Goal: Task Accomplishment & Management: Use online tool/utility

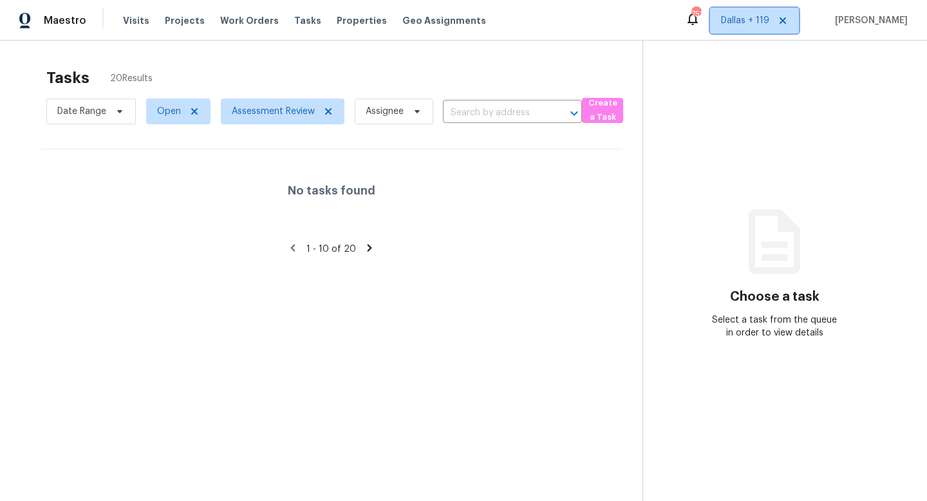
click at [733, 15] on span "Dallas + 119" at bounding box center [745, 20] width 48 height 13
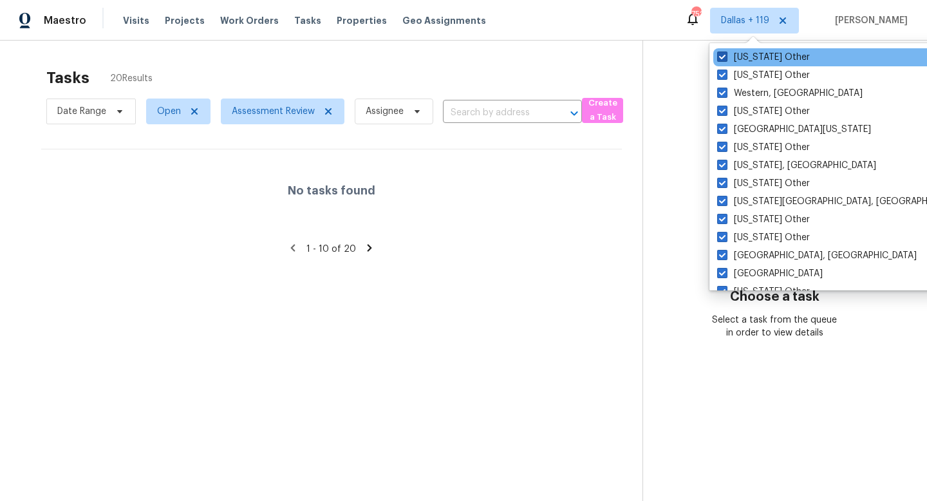
click at [723, 56] on span at bounding box center [722, 56] width 10 height 10
click at [723, 56] on input "Wyoming Other" at bounding box center [721, 55] width 8 height 8
checkbox input "false"
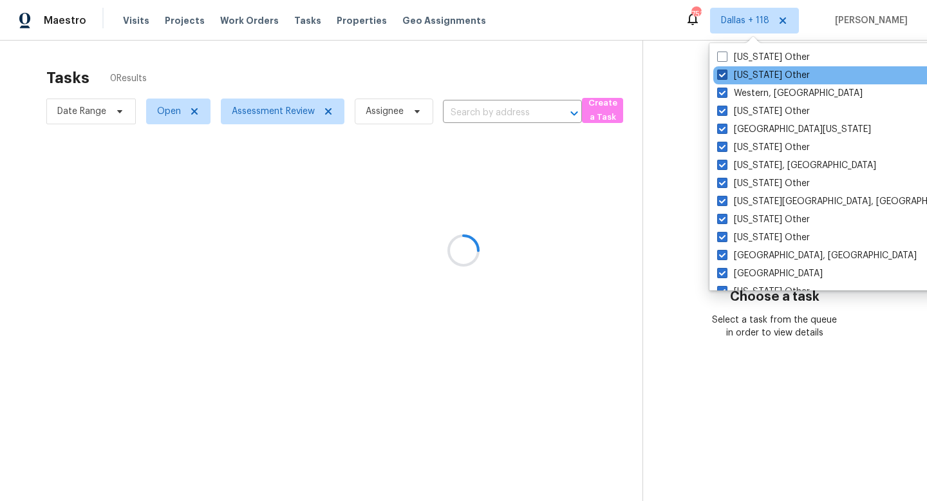
click at [720, 70] on span at bounding box center [722, 75] width 10 height 10
click at [720, 70] on input "Wisconsin Other" at bounding box center [721, 73] width 8 height 8
checkbox input "false"
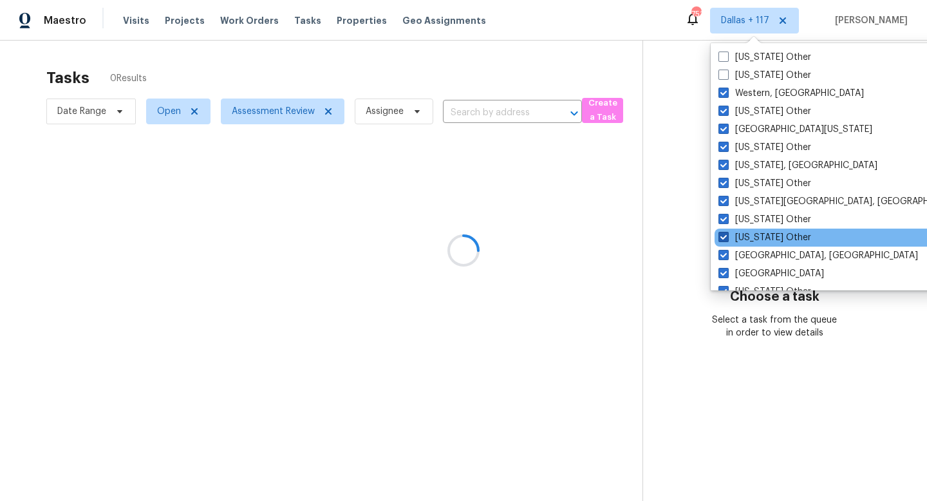
click at [720, 237] on span at bounding box center [723, 237] width 10 height 10
click at [720, 237] on input "Utah Other" at bounding box center [722, 235] width 8 height 8
checkbox input "false"
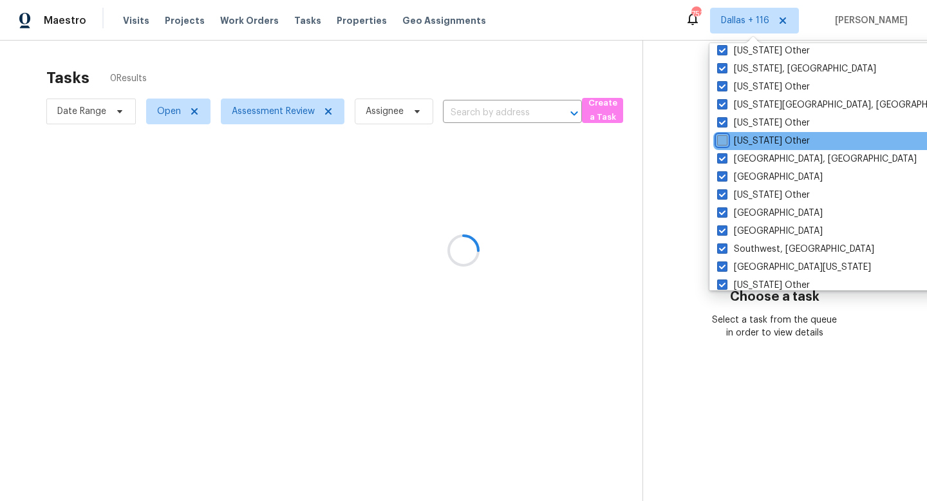
scroll to position [98, 0]
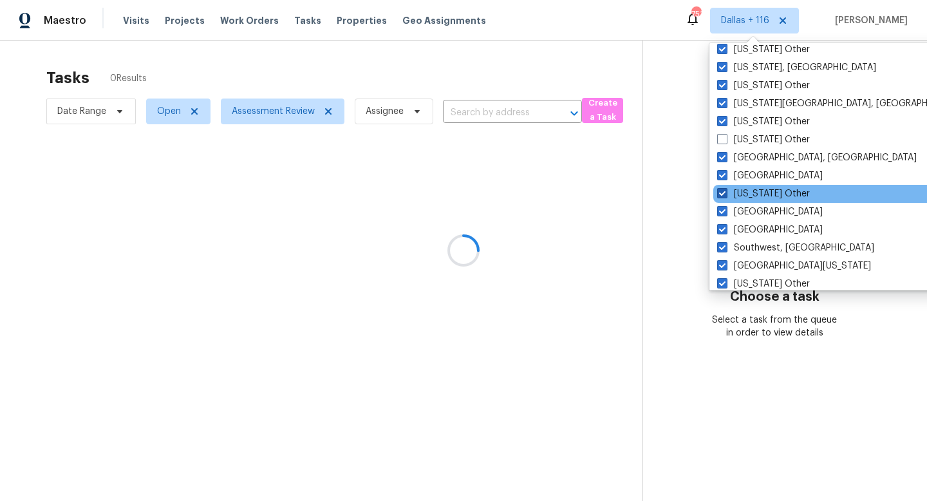
click at [723, 192] on span at bounding box center [722, 193] width 10 height 10
click at [723, 192] on input "Tennessee Other" at bounding box center [721, 191] width 8 height 8
checkbox input "false"
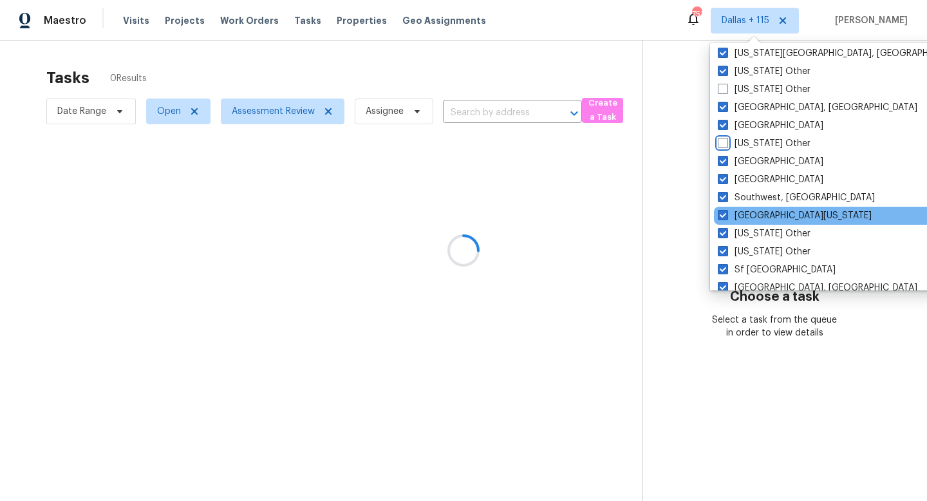
scroll to position [154, 0]
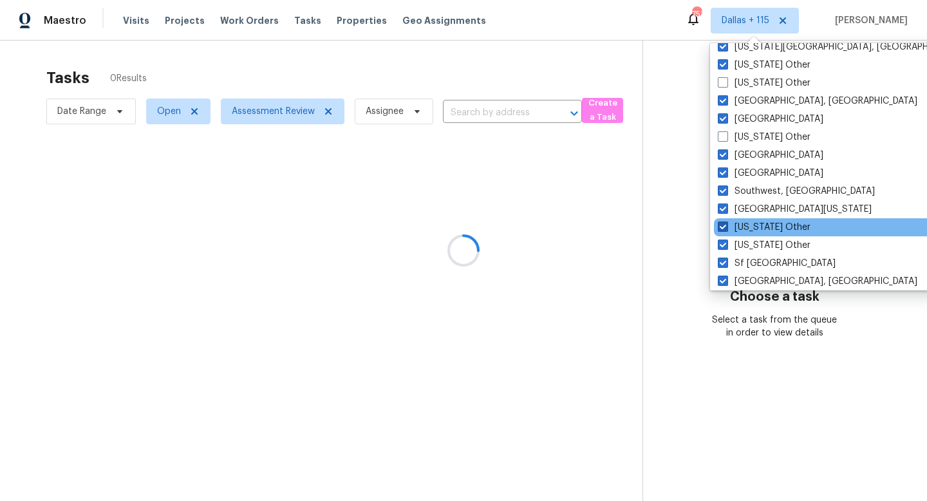
click at [719, 229] on span at bounding box center [723, 226] width 10 height 10
click at [719, 229] on input "South Dakota Other" at bounding box center [722, 225] width 8 height 8
checkbox input "false"
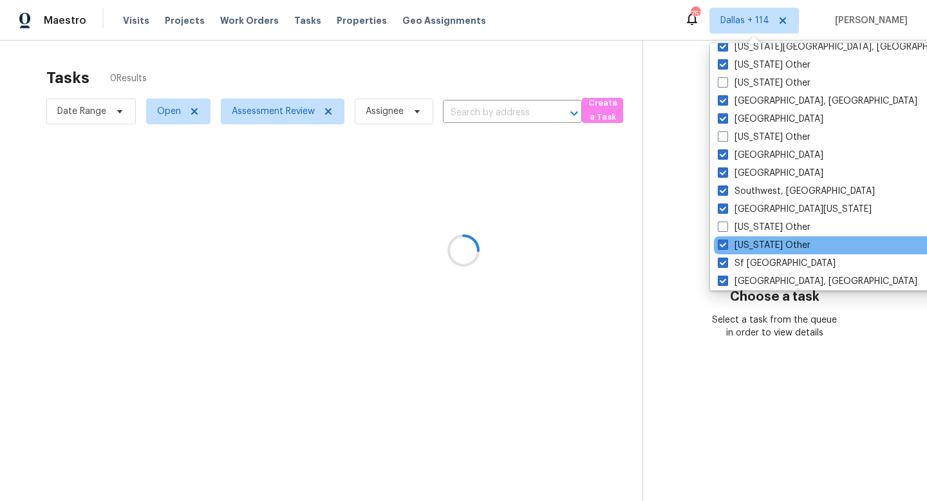
click at [720, 237] on div "South Carolina Other" at bounding box center [843, 245] width 259 height 18
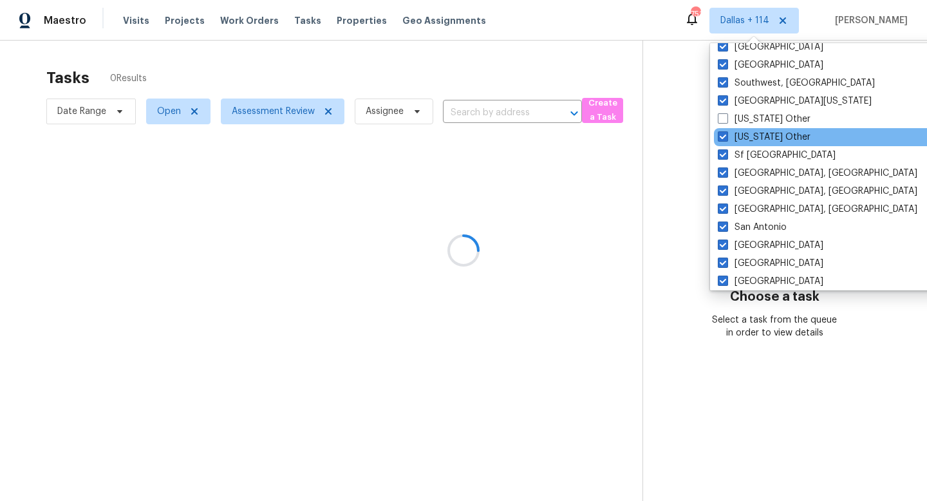
scroll to position [265, 0]
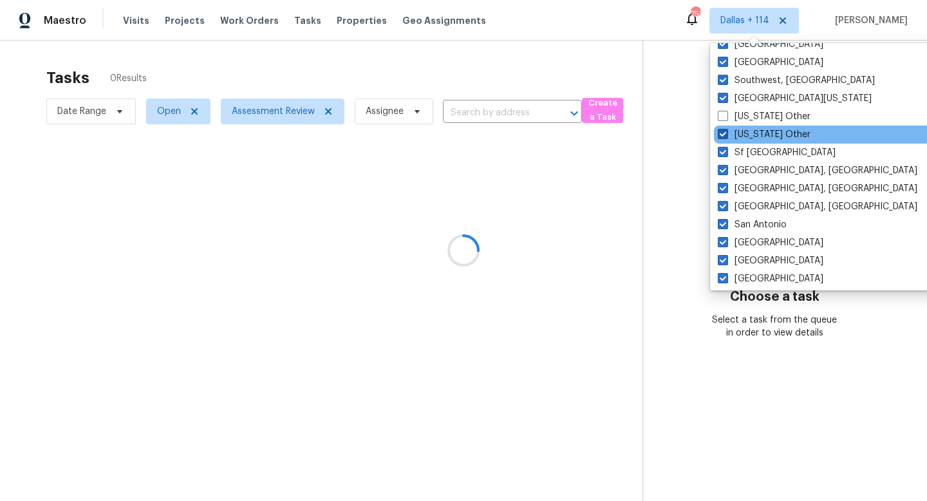
click at [720, 136] on span at bounding box center [723, 134] width 10 height 10
click at [720, 136] on input "South Carolina Other" at bounding box center [722, 132] width 8 height 8
checkbox input "false"
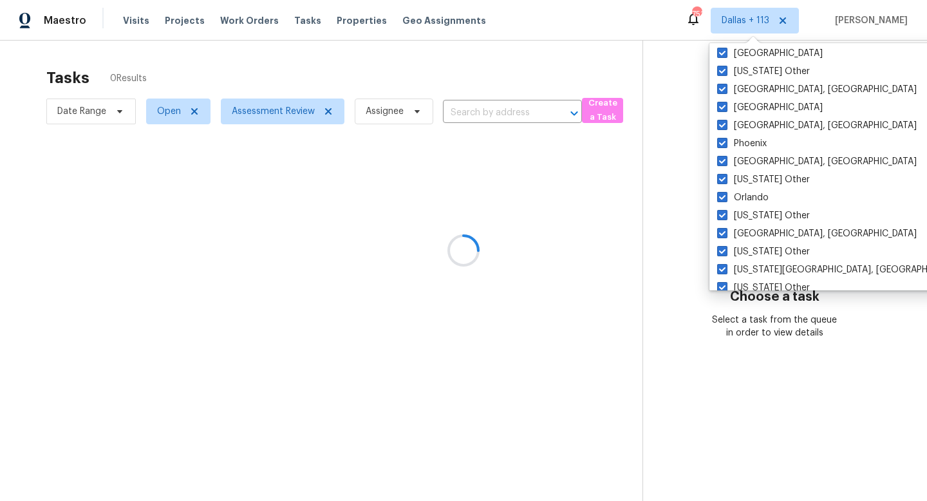
scroll to position [546, 0]
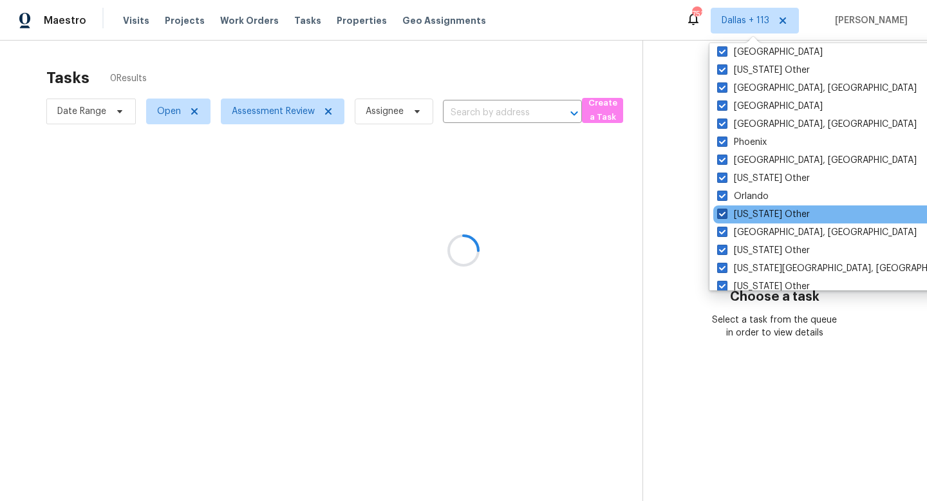
click at [723, 212] on span at bounding box center [722, 214] width 10 height 10
click at [723, 212] on input "Oregon Other" at bounding box center [721, 212] width 8 height 8
checkbox input "false"
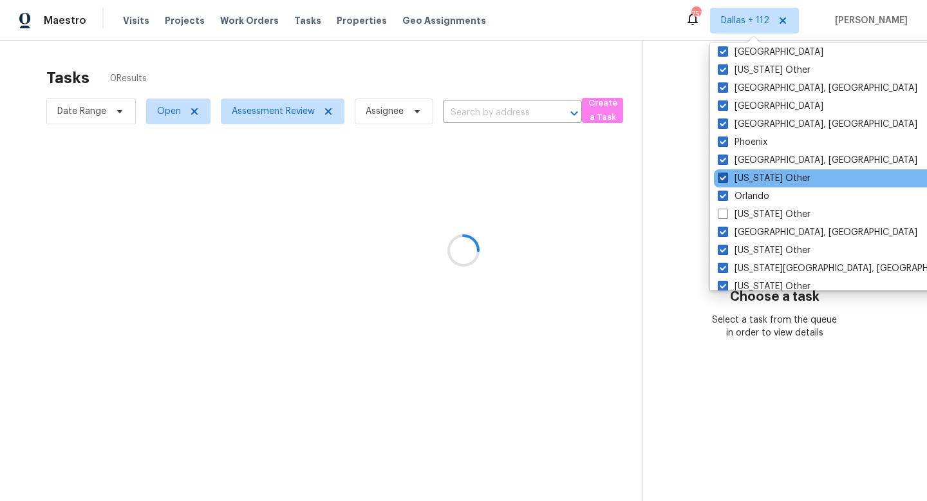
click at [723, 176] on span at bounding box center [723, 177] width 10 height 10
click at [723, 176] on input "Pennsylvania Other" at bounding box center [722, 176] width 8 height 8
checkbox input "false"
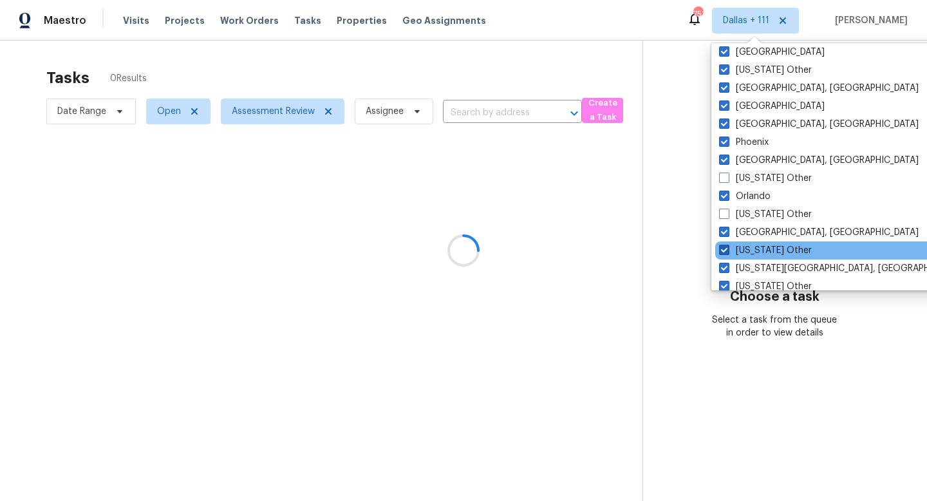
click at [723, 250] on span at bounding box center [724, 250] width 10 height 10
click at [723, 250] on input "Oklahoma Other" at bounding box center [723, 248] width 8 height 8
checkbox input "false"
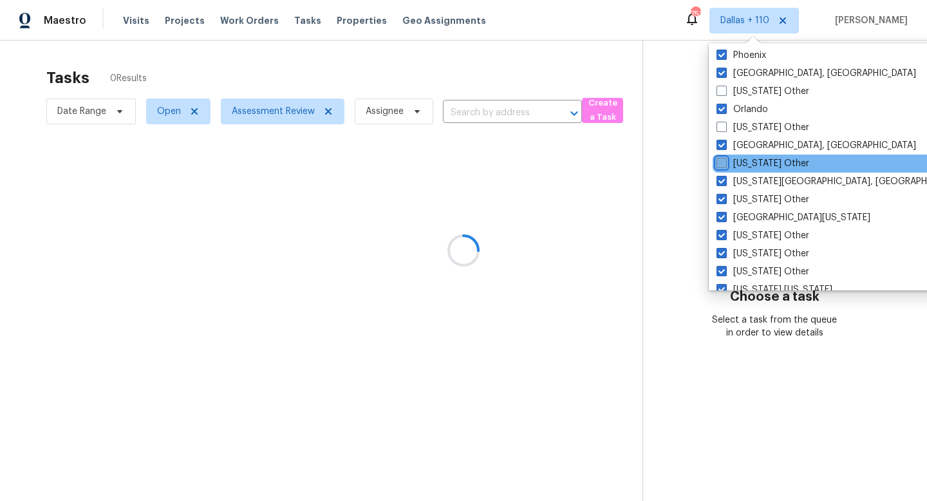
scroll to position [636, 0]
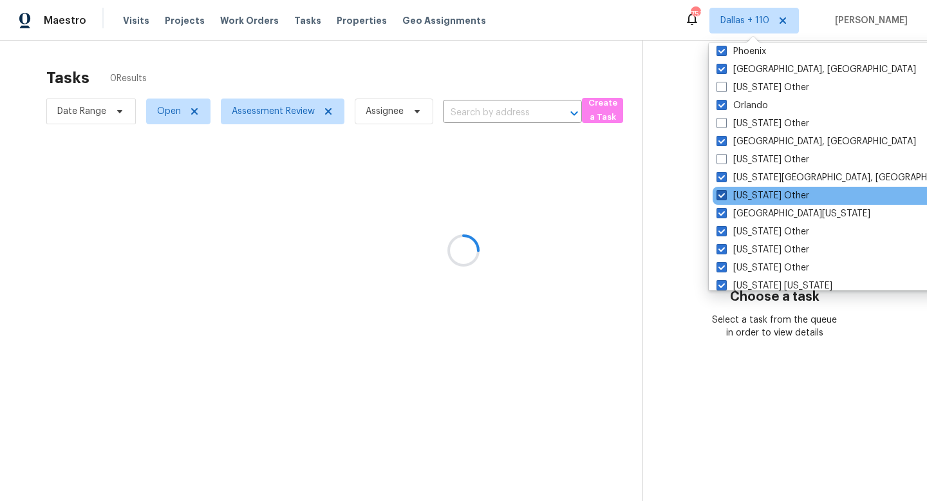
click at [723, 195] on span at bounding box center [721, 195] width 10 height 10
click at [723, 195] on input "Ohio Other" at bounding box center [720, 193] width 8 height 8
checkbox input "false"
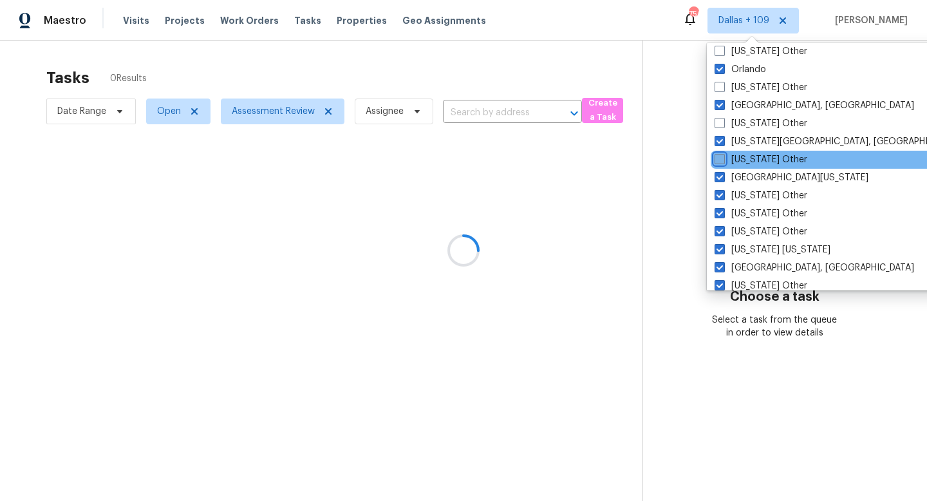
scroll to position [673, 0]
click at [723, 195] on span at bounding box center [719, 194] width 10 height 10
click at [723, 195] on input "North Dakota Other" at bounding box center [718, 193] width 8 height 8
checkbox input "false"
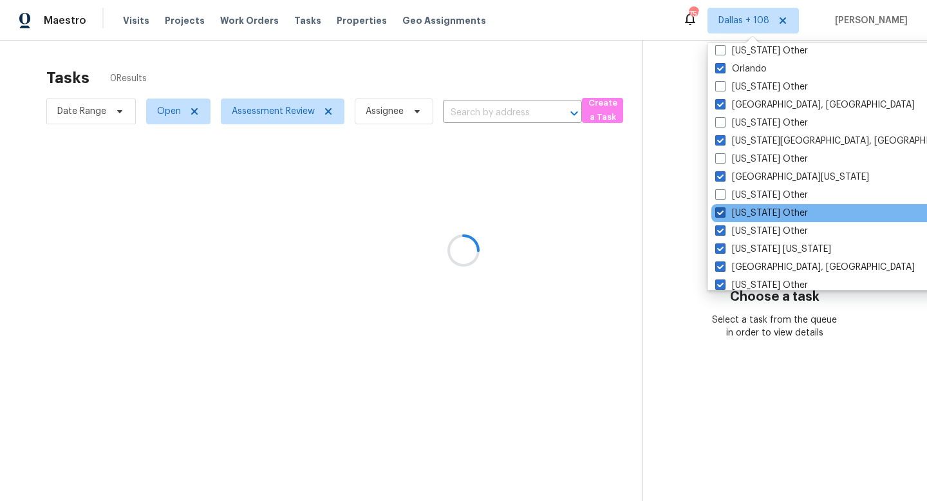
click at [718, 208] on span at bounding box center [720, 212] width 10 height 10
click at [718, 208] on input "North Carolina Other" at bounding box center [719, 211] width 8 height 8
checkbox input "false"
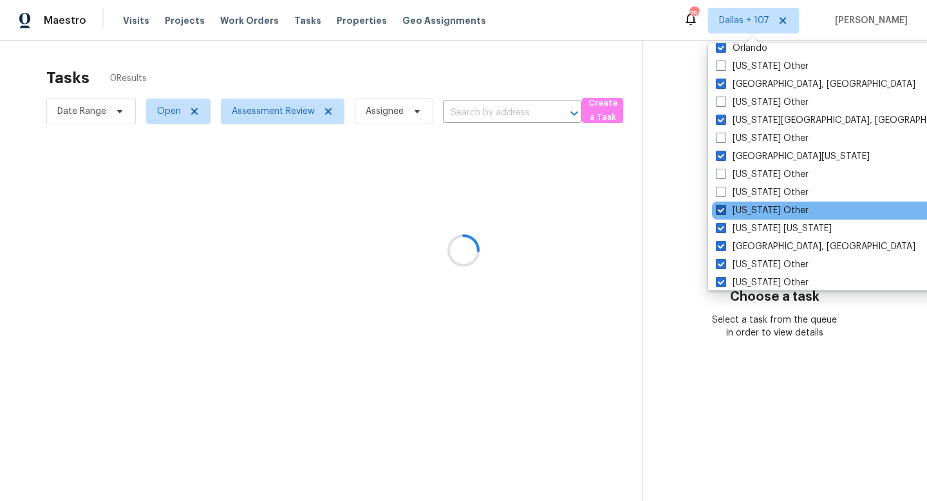
click at [719, 207] on span at bounding box center [721, 210] width 10 height 10
click at [719, 207] on input "New York Other" at bounding box center [720, 208] width 8 height 8
checkbox input "false"
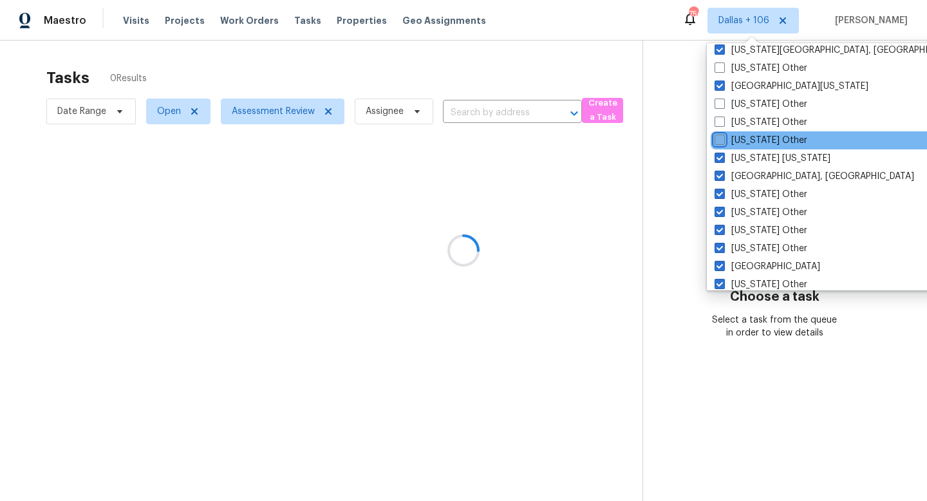
scroll to position [766, 0]
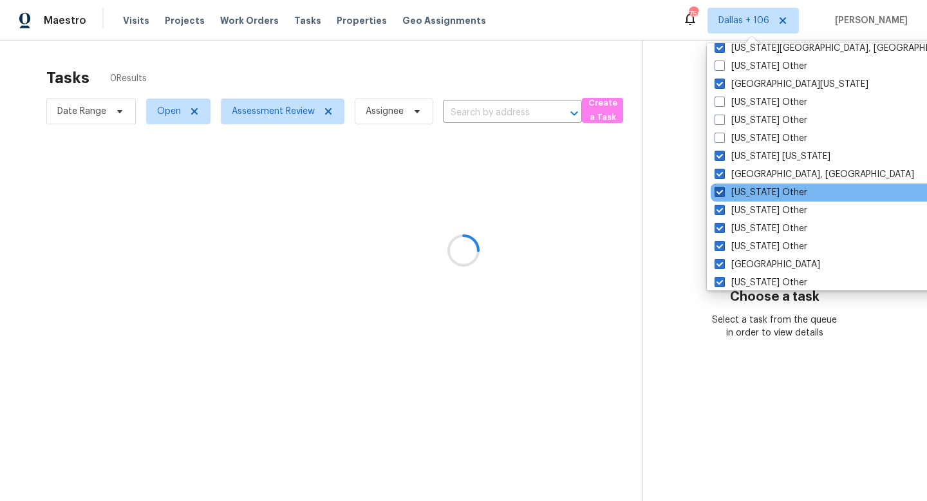
click at [719, 192] on span at bounding box center [719, 192] width 10 height 10
click at [719, 192] on input "New Mexico Other" at bounding box center [718, 190] width 8 height 8
checkbox input "false"
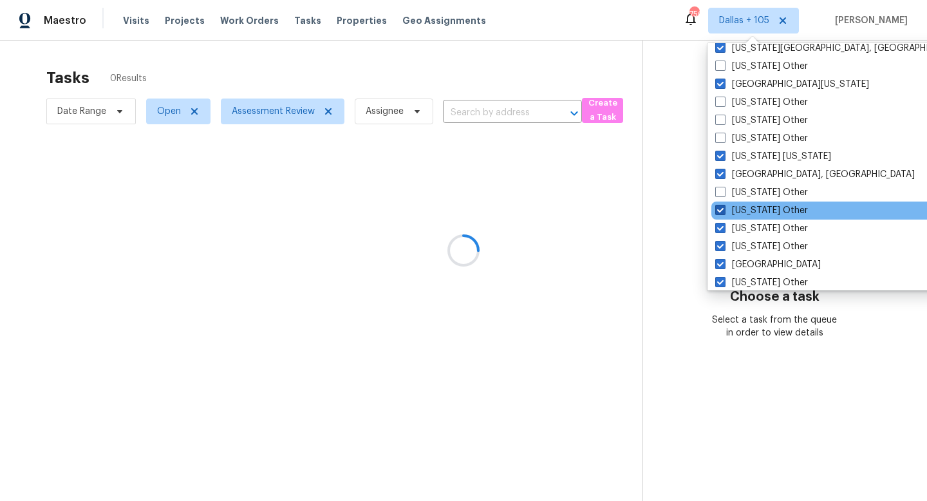
click at [719, 205] on span at bounding box center [720, 210] width 10 height 10
click at [719, 205] on input "New Hampshire Other" at bounding box center [719, 208] width 8 height 8
checkbox input "false"
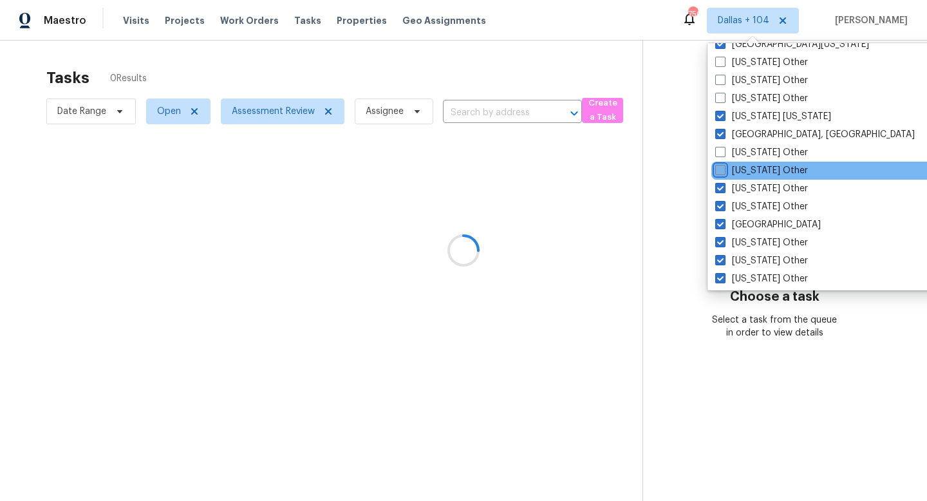
scroll to position [811, 0]
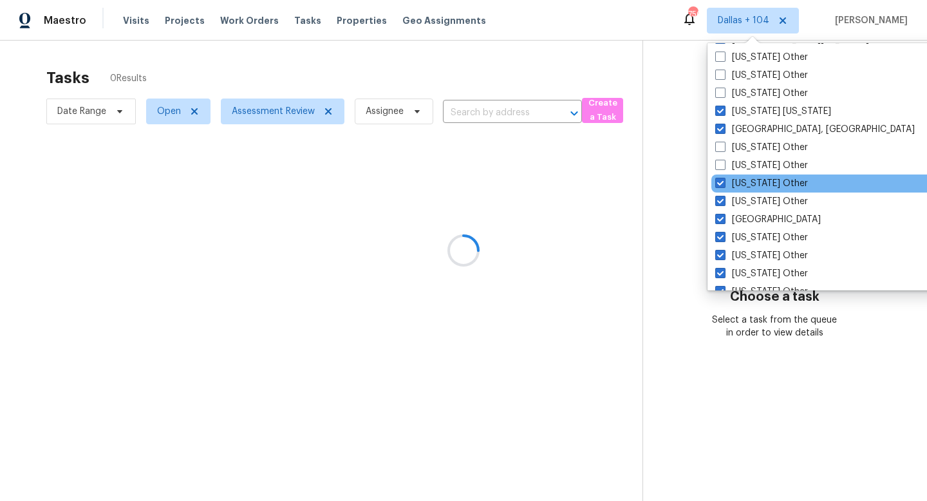
click at [720, 190] on div "Nevada Other" at bounding box center [840, 183] width 259 height 18
click at [721, 184] on span at bounding box center [720, 183] width 10 height 10
click at [721, 184] on input "Nevada Other" at bounding box center [719, 181] width 8 height 8
checkbox input "false"
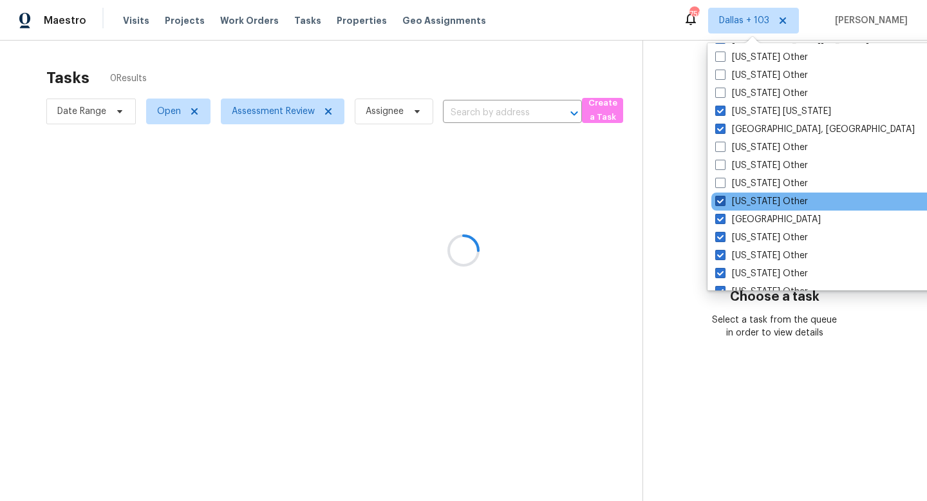
click at [718, 201] on span at bounding box center [720, 201] width 10 height 10
click at [718, 201] on input "Nebraska Other" at bounding box center [719, 199] width 8 height 8
checkbox input "false"
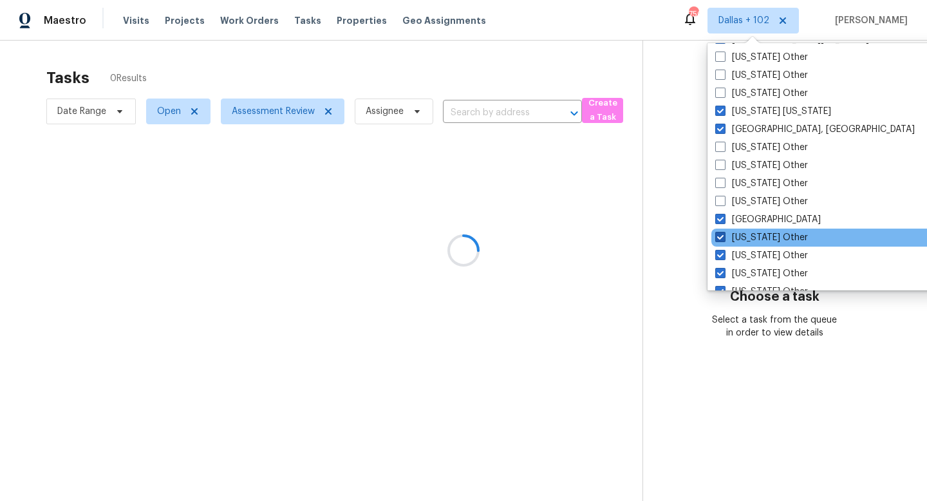
click at [718, 234] on span at bounding box center [720, 237] width 10 height 10
click at [718, 234] on input "Montana Other" at bounding box center [719, 235] width 8 height 8
checkbox input "false"
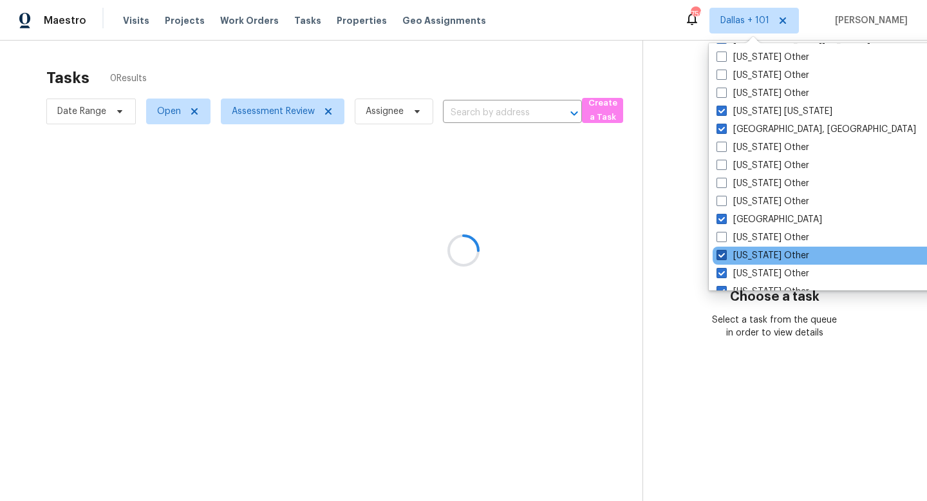
click at [719, 253] on span at bounding box center [721, 255] width 10 height 10
click at [719, 253] on input "Missouri Other" at bounding box center [720, 253] width 8 height 8
checkbox input "false"
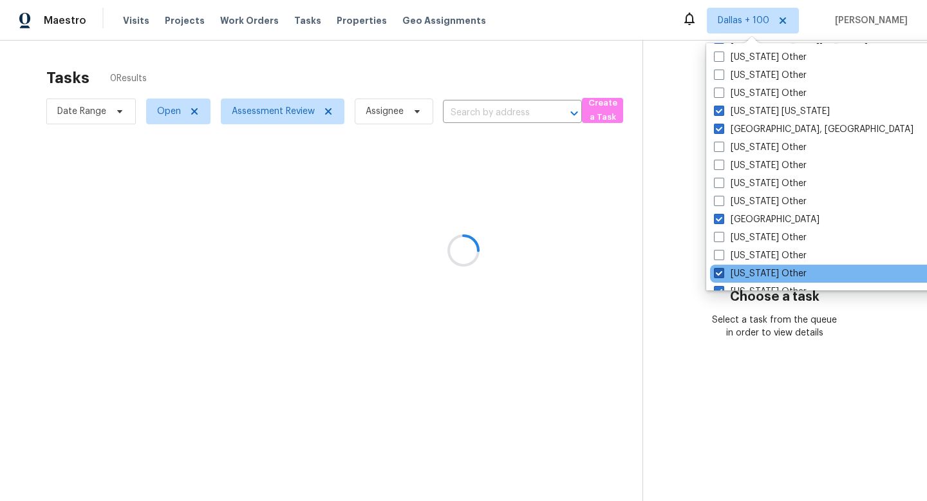
click at [718, 270] on span at bounding box center [719, 273] width 10 height 10
click at [718, 270] on input "Mississippi Other" at bounding box center [718, 271] width 8 height 8
checkbox input "false"
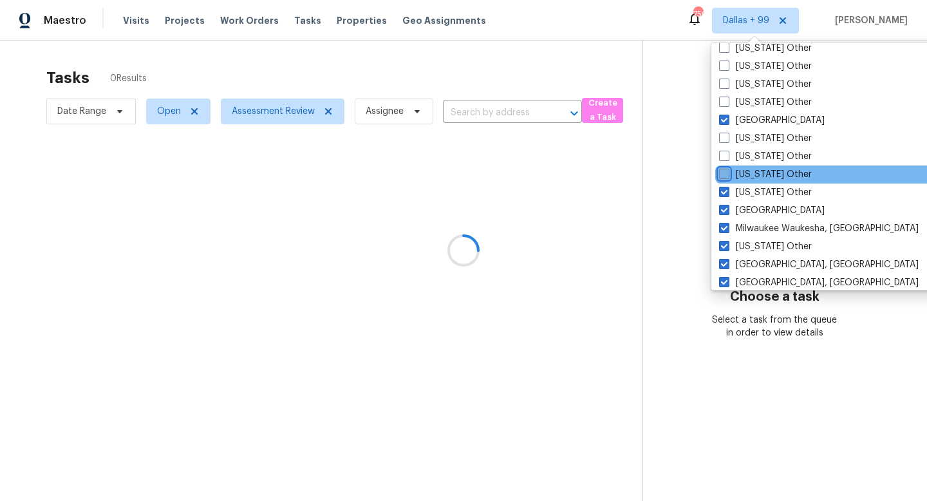
scroll to position [921, 0]
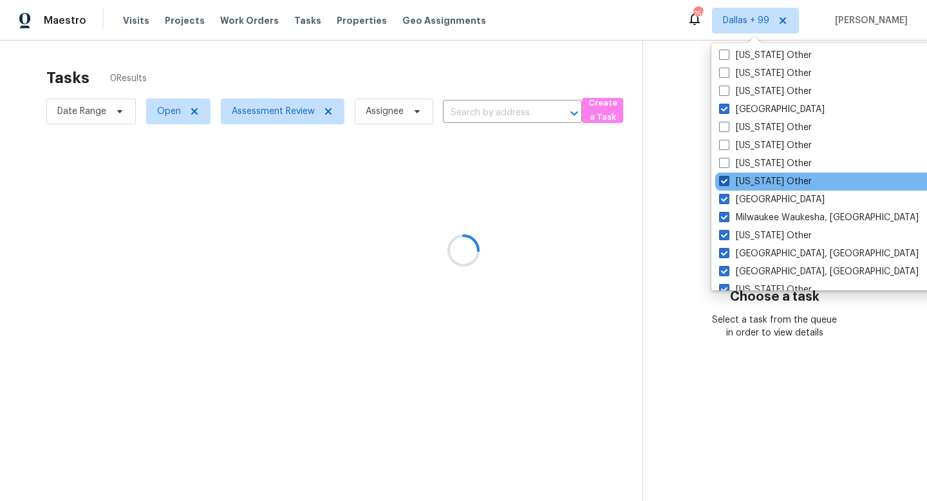
click at [724, 178] on span at bounding box center [724, 181] width 10 height 10
click at [724, 178] on input "Minnesota Other" at bounding box center [723, 179] width 8 height 8
checkbox input "false"
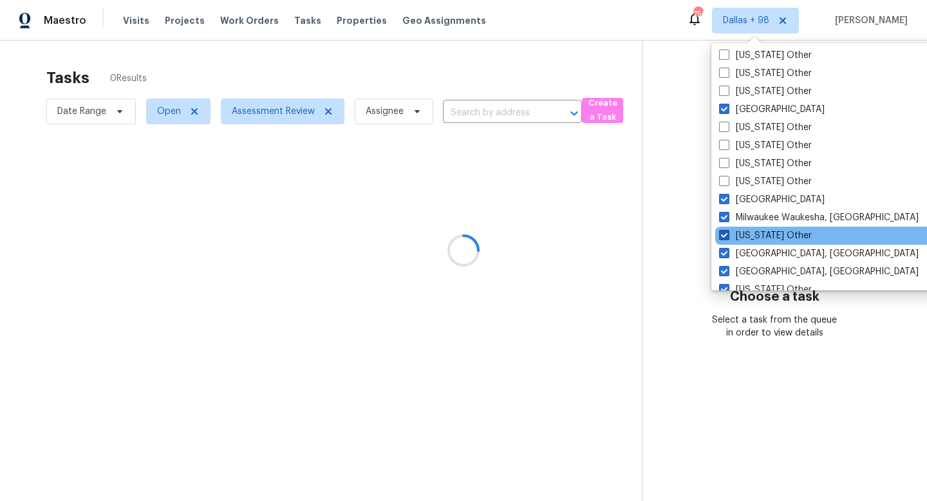
click at [725, 232] on span at bounding box center [724, 235] width 10 height 10
click at [725, 232] on input "Michigan Other" at bounding box center [723, 233] width 8 height 8
checkbox input "false"
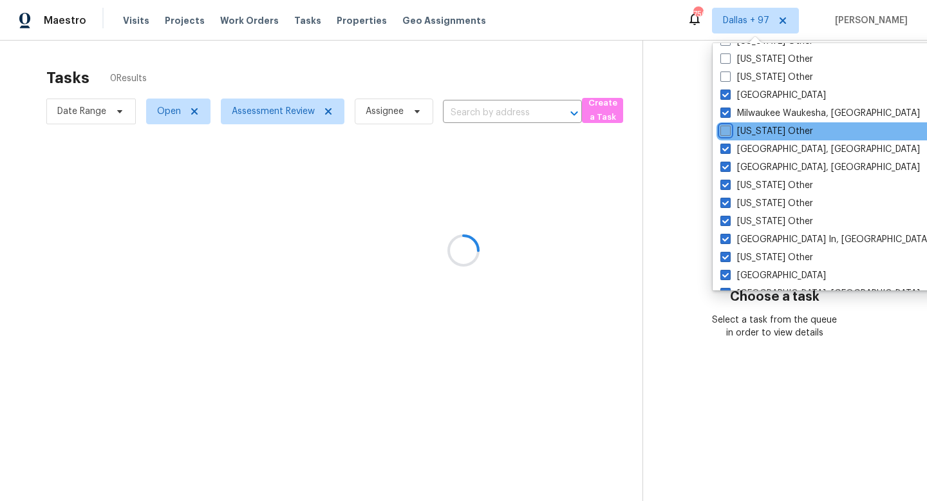
scroll to position [1027, 0]
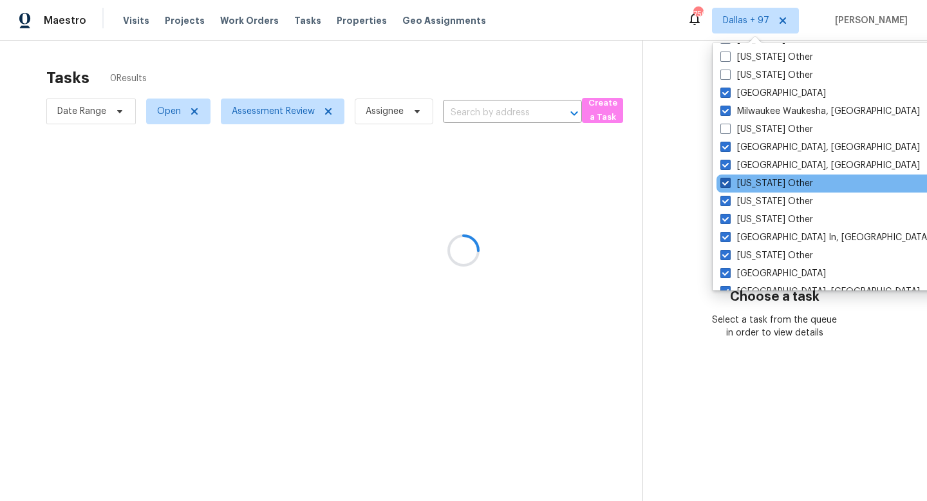
click at [725, 184] on span at bounding box center [725, 183] width 10 height 10
click at [725, 184] on input "Massachusetts Other" at bounding box center [724, 181] width 8 height 8
checkbox input "false"
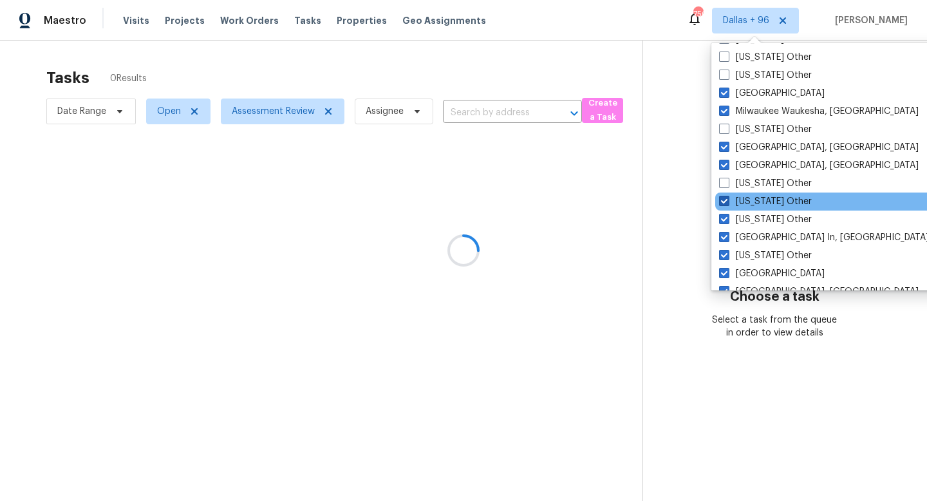
click at [724, 199] on span at bounding box center [724, 201] width 10 height 10
click at [724, 199] on input "Maryland Other" at bounding box center [723, 199] width 8 height 8
checkbox input "false"
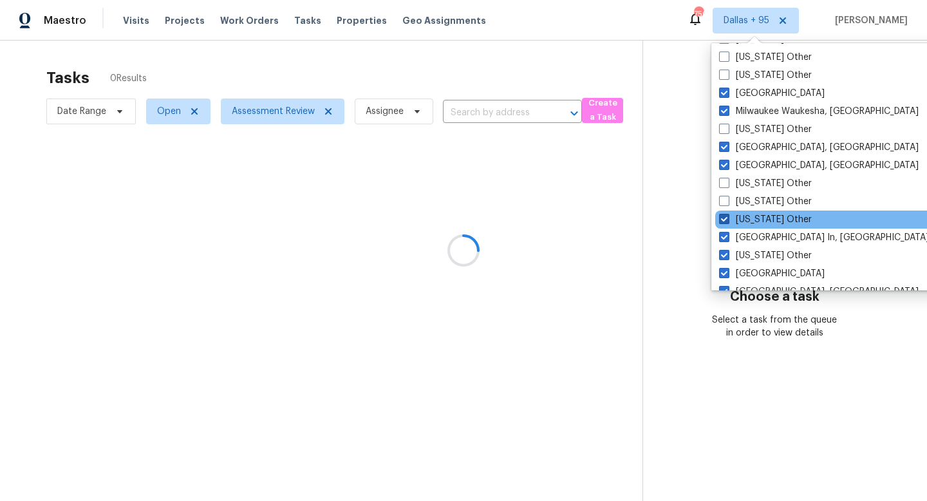
click at [724, 220] on span at bounding box center [724, 219] width 10 height 10
click at [724, 220] on input "Maine Other" at bounding box center [723, 217] width 8 height 8
checkbox input "false"
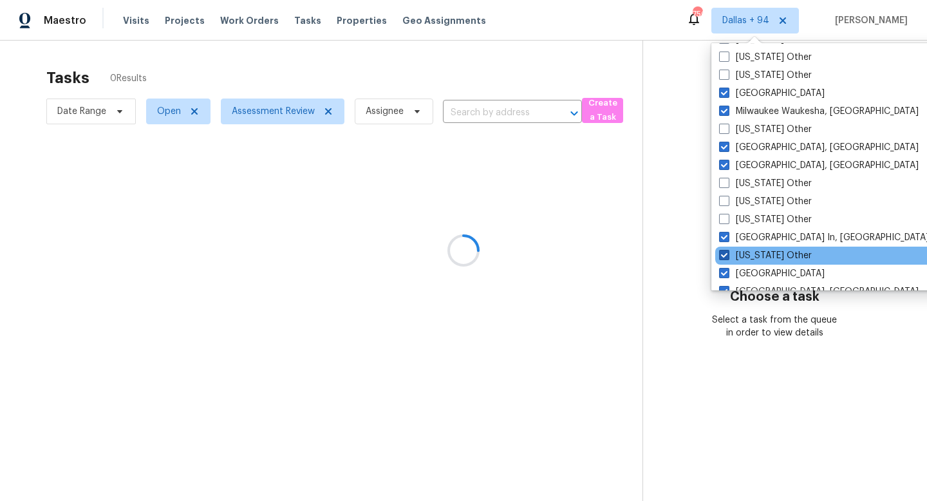
click at [720, 252] on span at bounding box center [724, 255] width 10 height 10
click at [720, 252] on input "Louisiana Other" at bounding box center [723, 253] width 8 height 8
checkbox input "false"
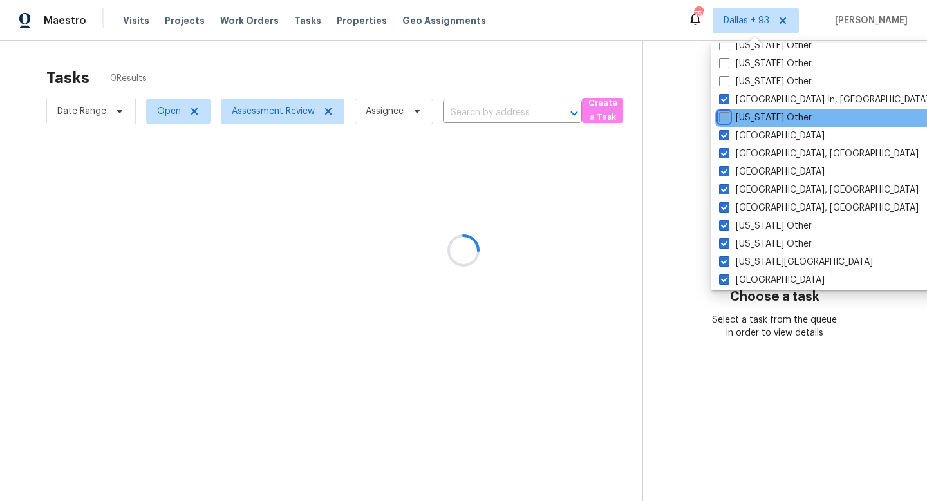
scroll to position [1169, 0]
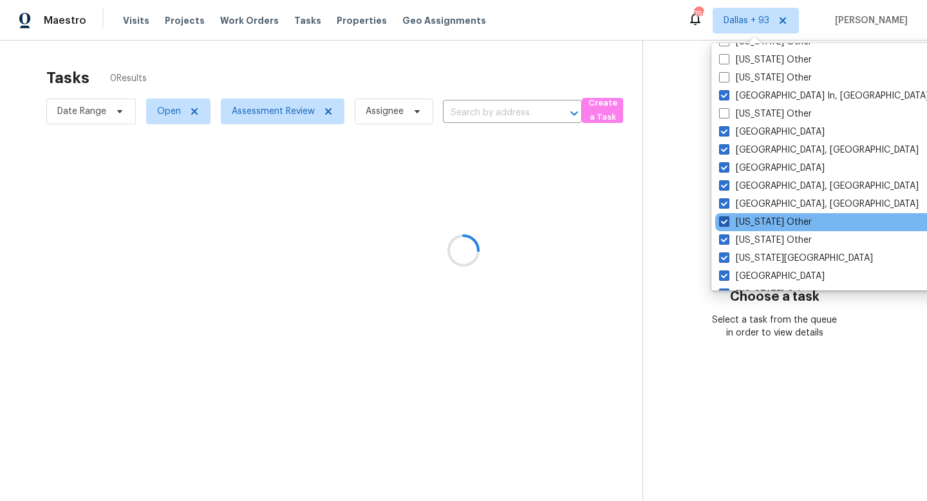
click at [725, 221] on span at bounding box center [724, 221] width 10 height 10
click at [725, 221] on input "Kentucky Other" at bounding box center [723, 220] width 8 height 8
checkbox input "false"
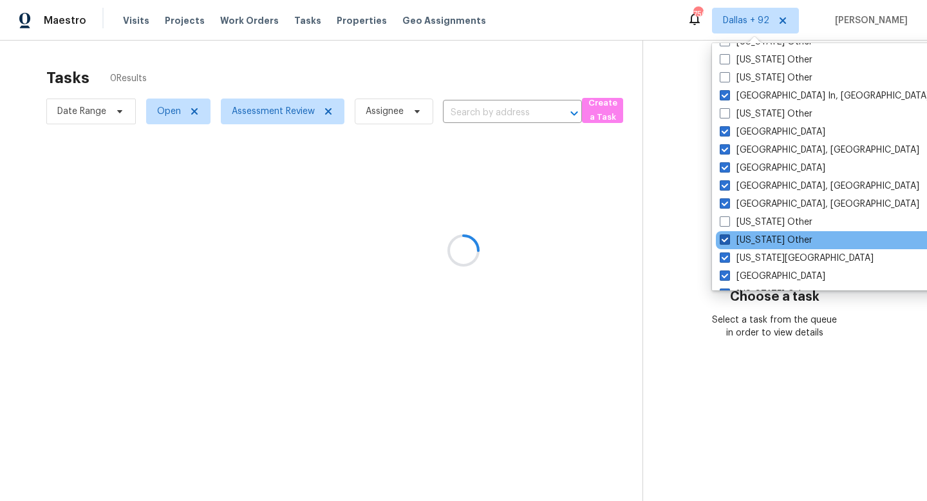
click at [724, 237] on span at bounding box center [724, 239] width 10 height 10
click at [724, 237] on input "Kansas Other" at bounding box center [723, 238] width 8 height 8
checkbox input "false"
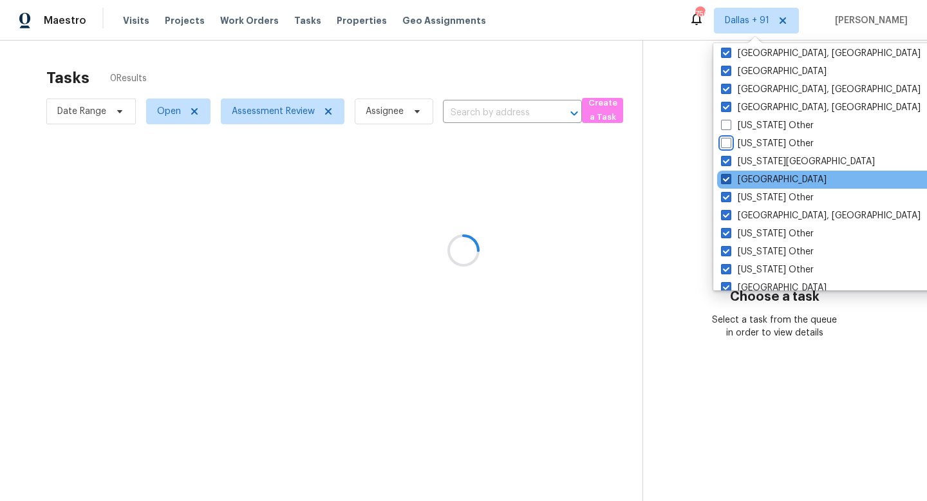
scroll to position [1288, 0]
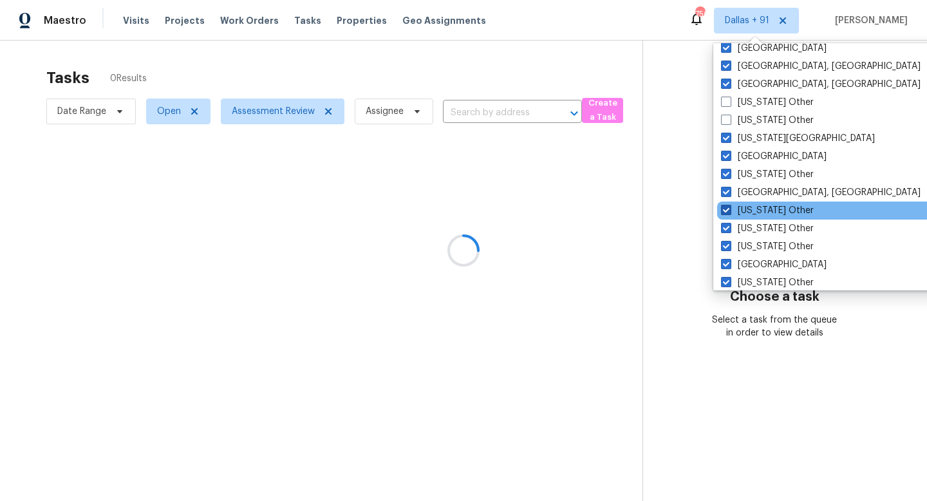
click at [722, 208] on span at bounding box center [726, 210] width 10 height 10
click at [722, 208] on input "Indiana Other" at bounding box center [725, 208] width 8 height 8
checkbox input "false"
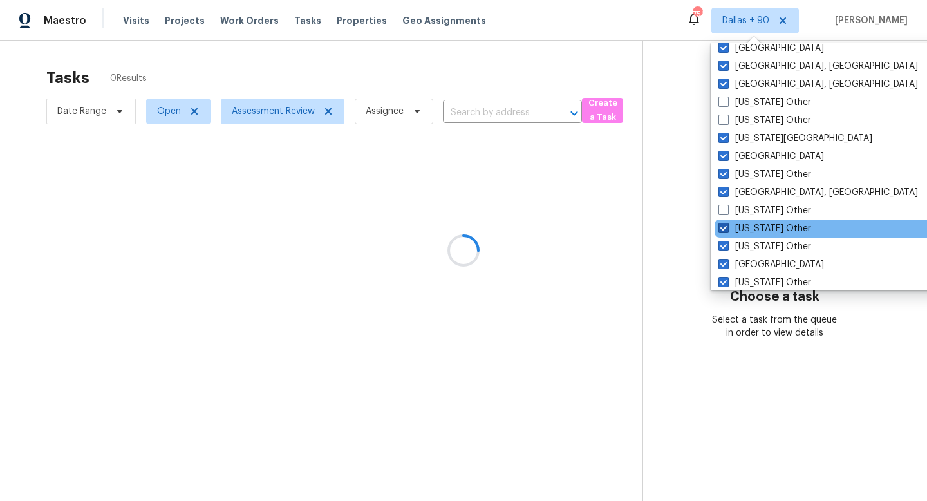
click at [719, 226] on span at bounding box center [723, 228] width 10 height 10
click at [719, 226] on input "Illinois Other" at bounding box center [722, 226] width 8 height 8
checkbox input "false"
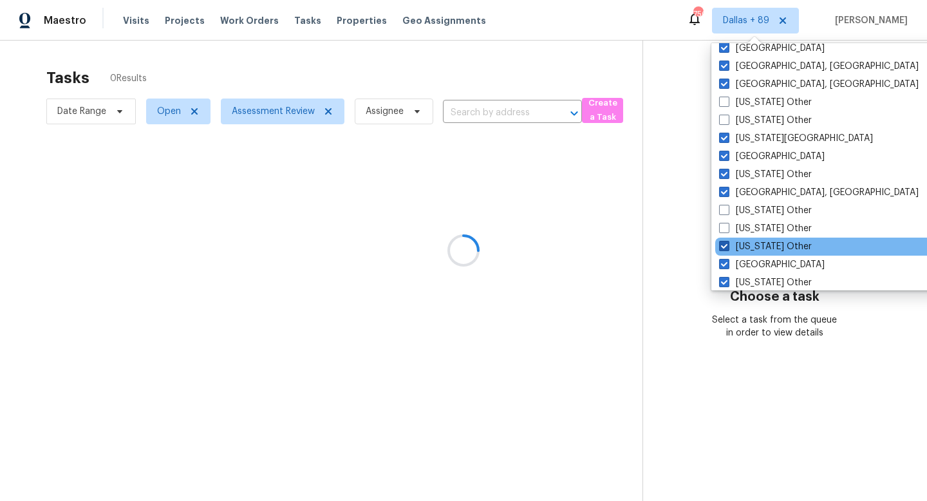
click at [722, 248] on span at bounding box center [724, 246] width 10 height 10
click at [722, 248] on input "Idaho Other" at bounding box center [723, 244] width 8 height 8
checkbox input "false"
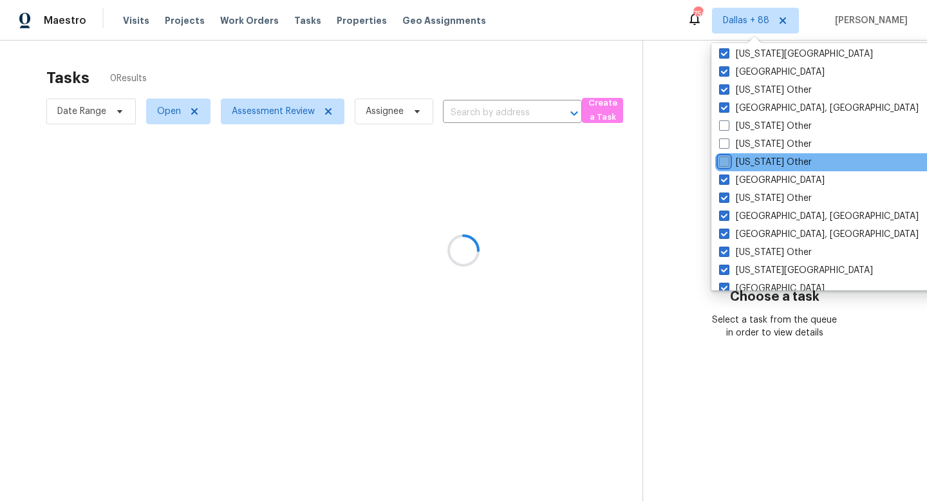
scroll to position [1379, 0]
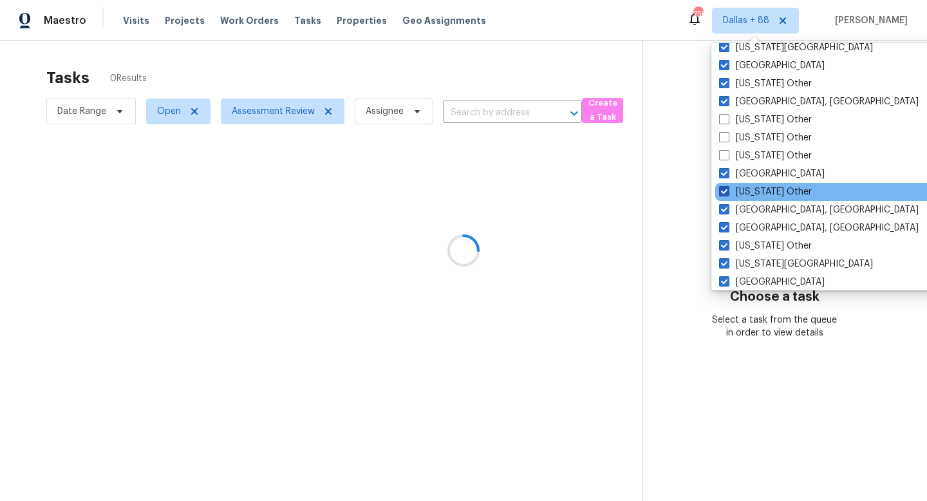
click at [723, 192] on span at bounding box center [724, 191] width 10 height 10
click at [723, 192] on input "Hawaii Other" at bounding box center [723, 189] width 8 height 8
checkbox input "false"
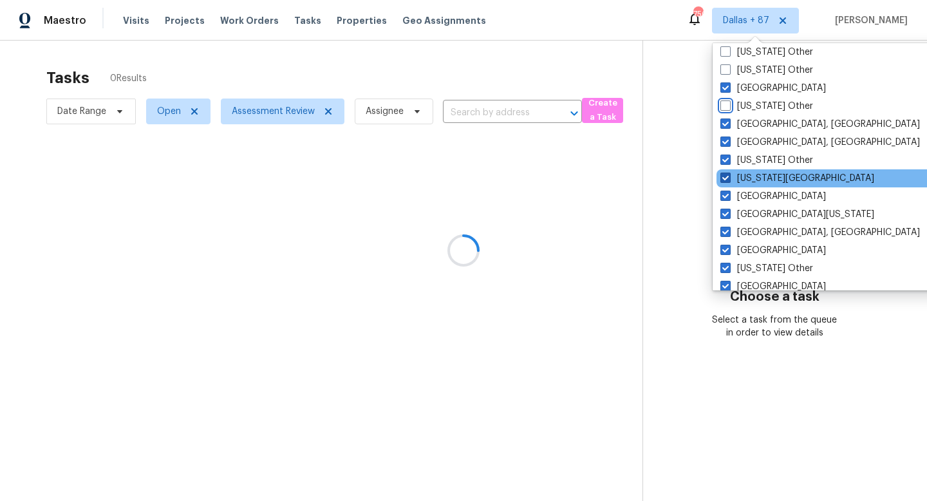
scroll to position [1472, 0]
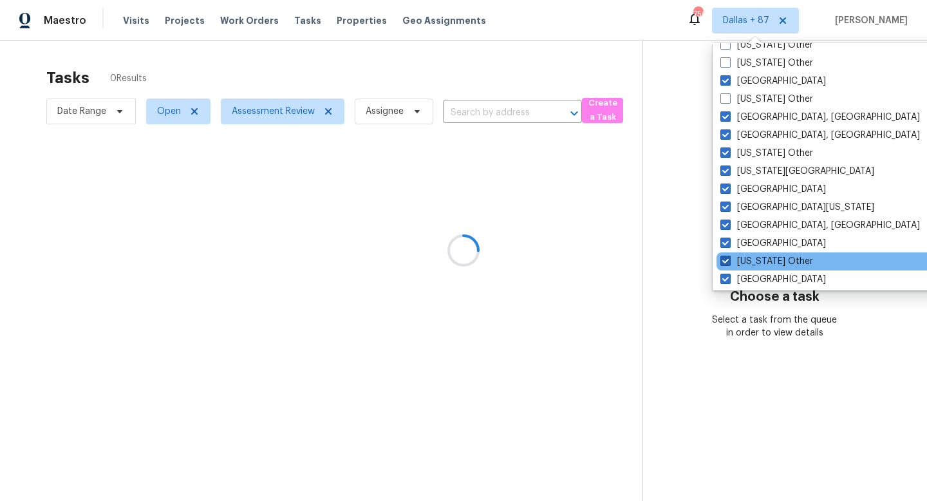
click at [725, 258] on span at bounding box center [725, 260] width 10 height 10
click at [725, 258] on input "Delaware Other" at bounding box center [724, 259] width 8 height 8
checkbox input "false"
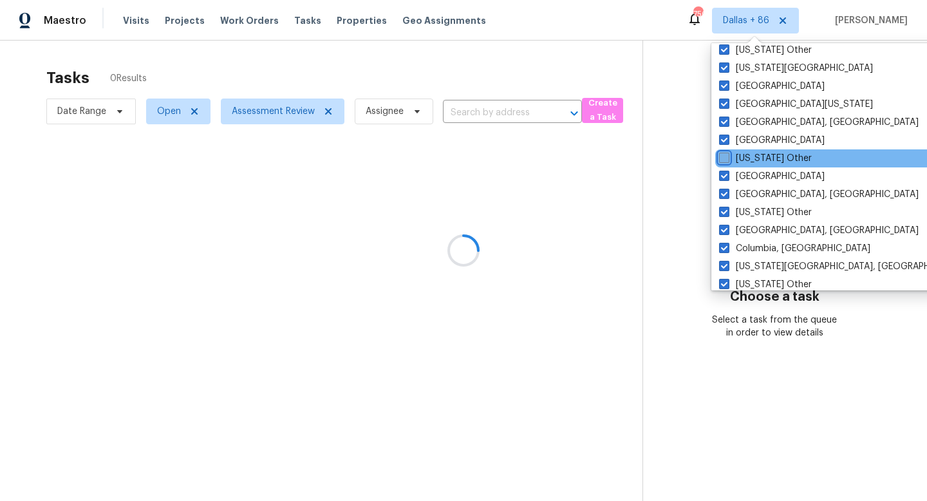
scroll to position [1585, 0]
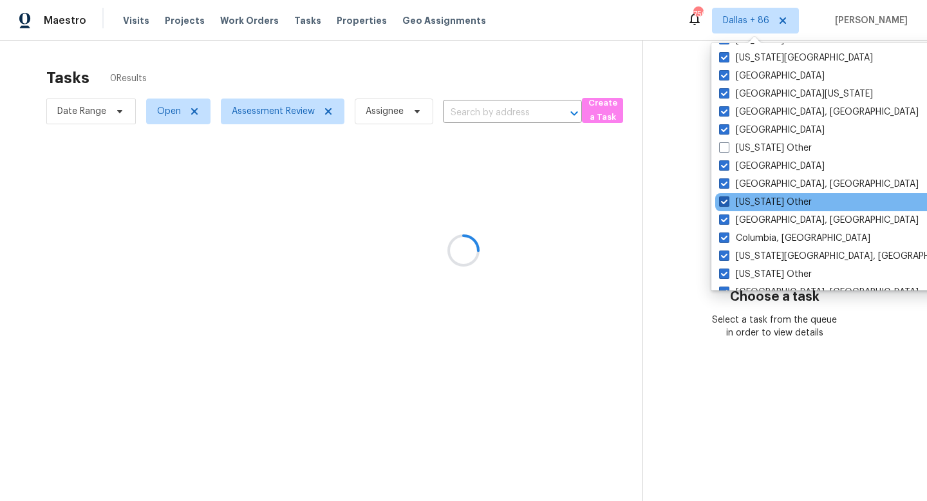
click at [723, 201] on span at bounding box center [724, 201] width 10 height 10
click at [723, 201] on input "Connecticut Other" at bounding box center [723, 200] width 8 height 8
checkbox input "false"
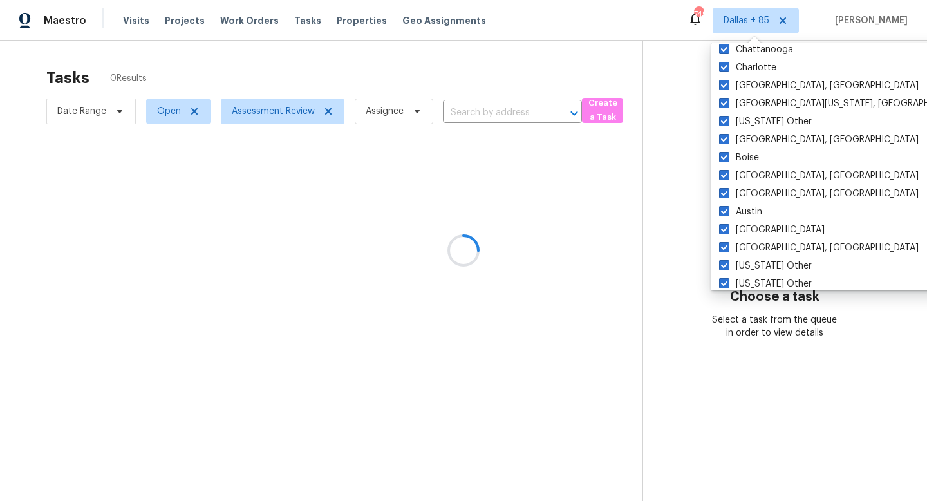
scroll to position [1943, 0]
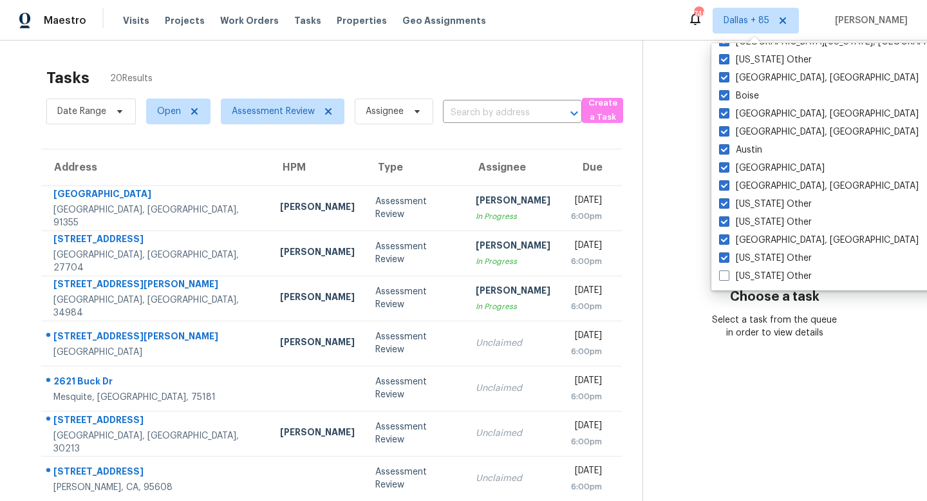
click at [653, 192] on section "Choose a task Select a task from the queue in order to view details" at bounding box center [774, 356] width 264 height 630
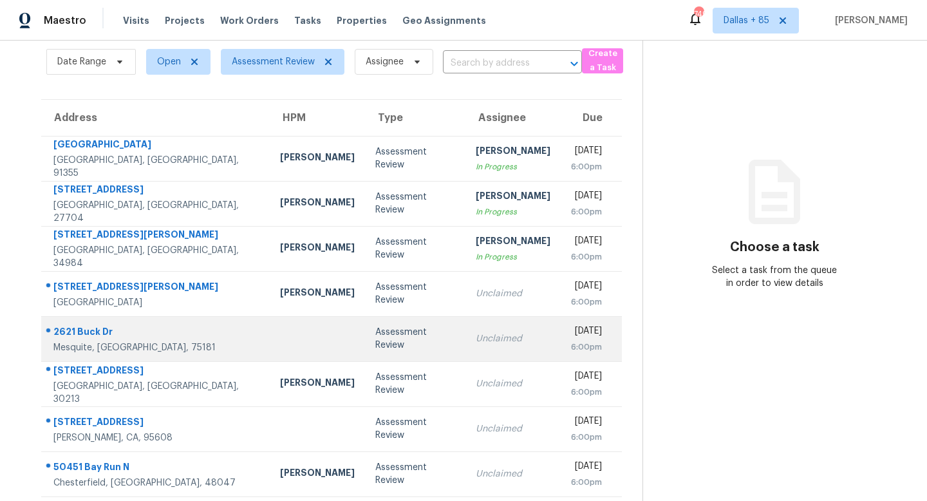
scroll to position [58, 0]
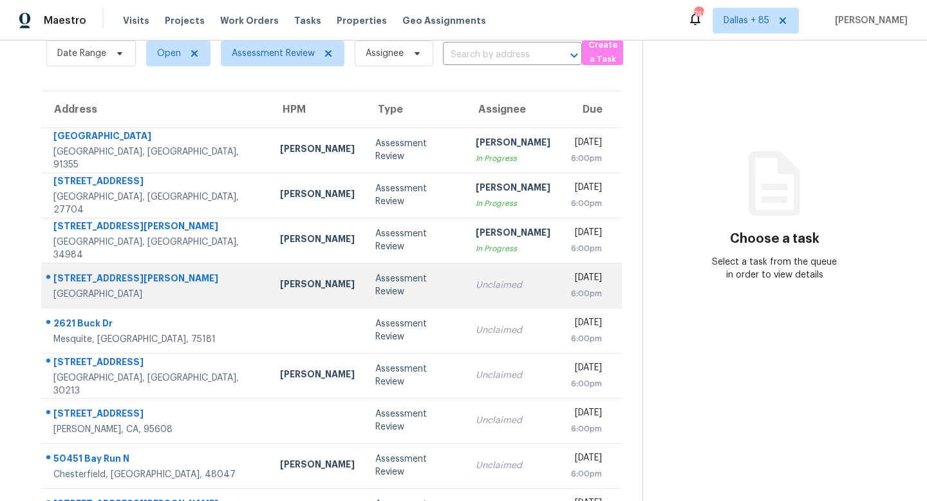
click at [571, 286] on div "[DATE]" at bounding box center [586, 279] width 31 height 16
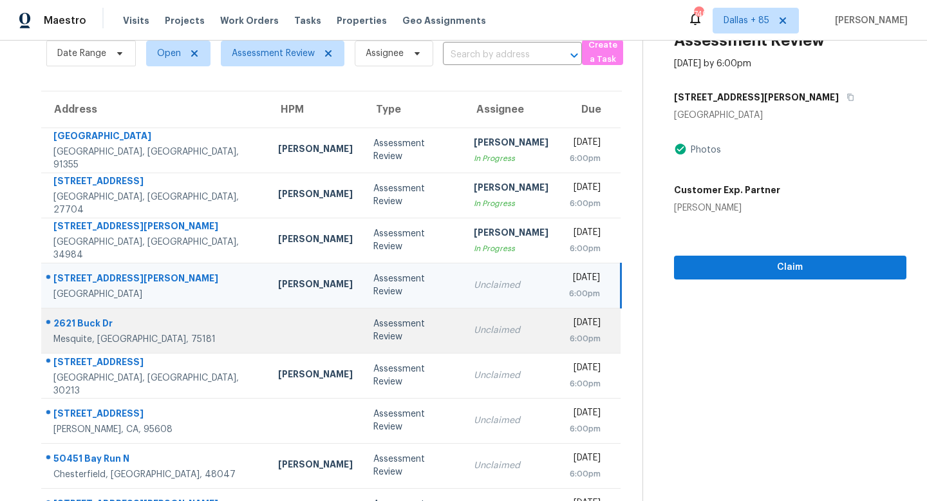
click at [474, 324] on div "Unclaimed" at bounding box center [511, 330] width 75 height 13
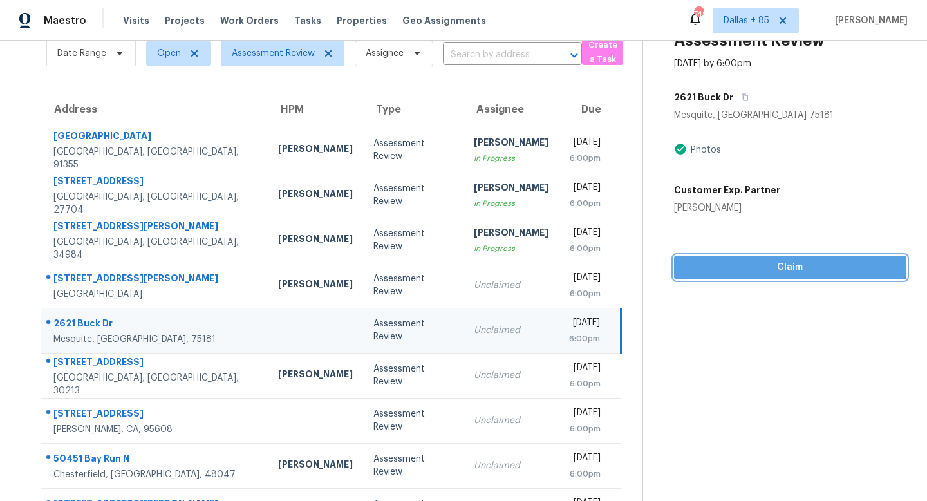
click at [768, 266] on span "Claim" at bounding box center [790, 267] width 212 height 16
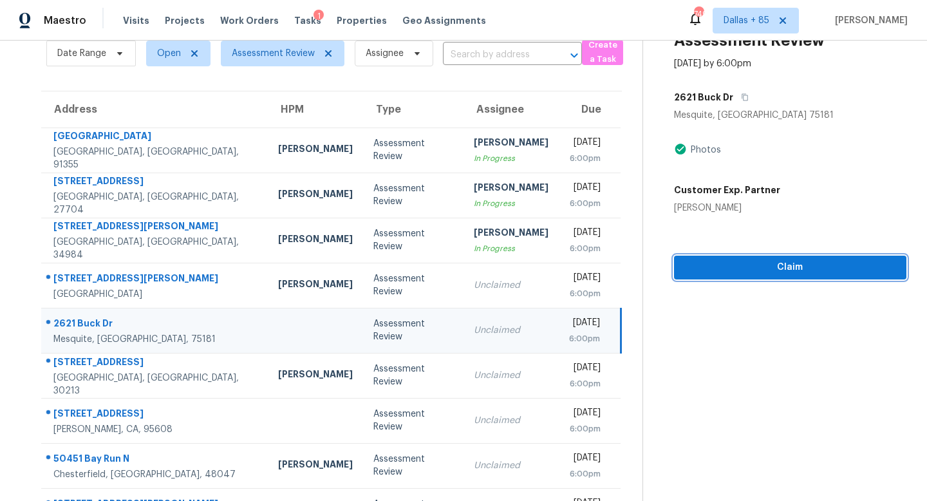
click at [768, 266] on span "Claim" at bounding box center [790, 267] width 212 height 16
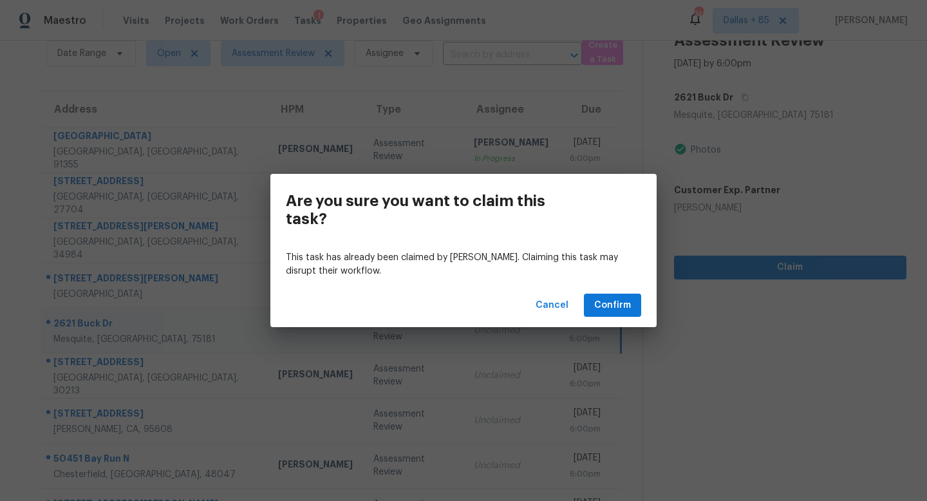
click at [607, 303] on td "Mon, Oct 6th 2025 6:00pm" at bounding box center [590, 285] width 62 height 45
click at [607, 303] on span "Confirm" at bounding box center [612, 305] width 37 height 16
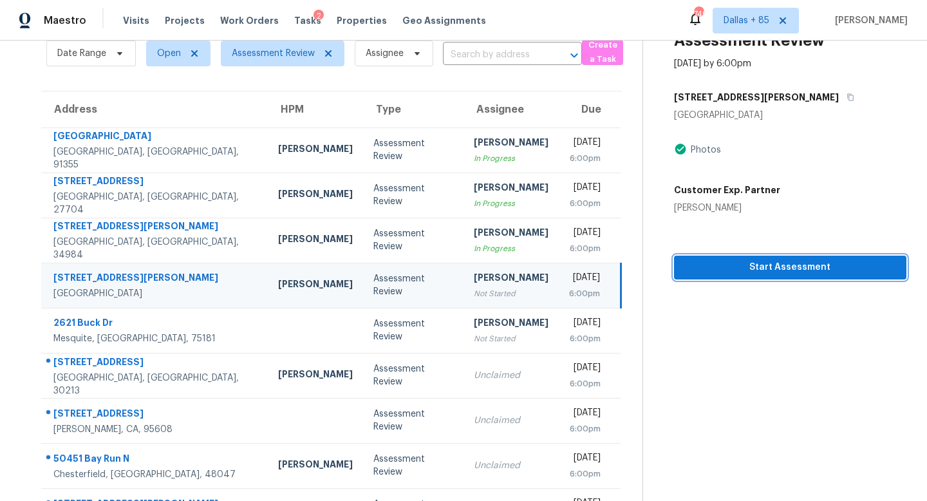
click at [765, 264] on span "Start Assessment" at bounding box center [790, 267] width 212 height 16
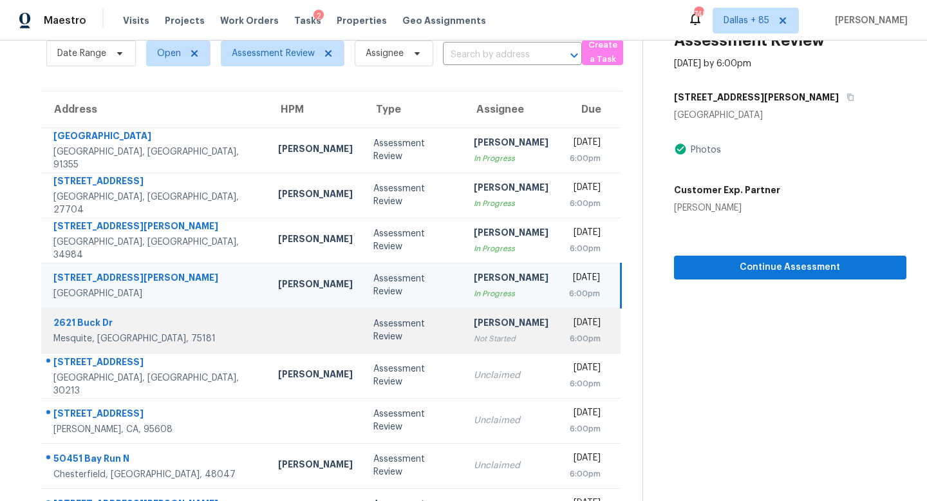
click at [569, 329] on div "[DATE]" at bounding box center [585, 324] width 32 height 16
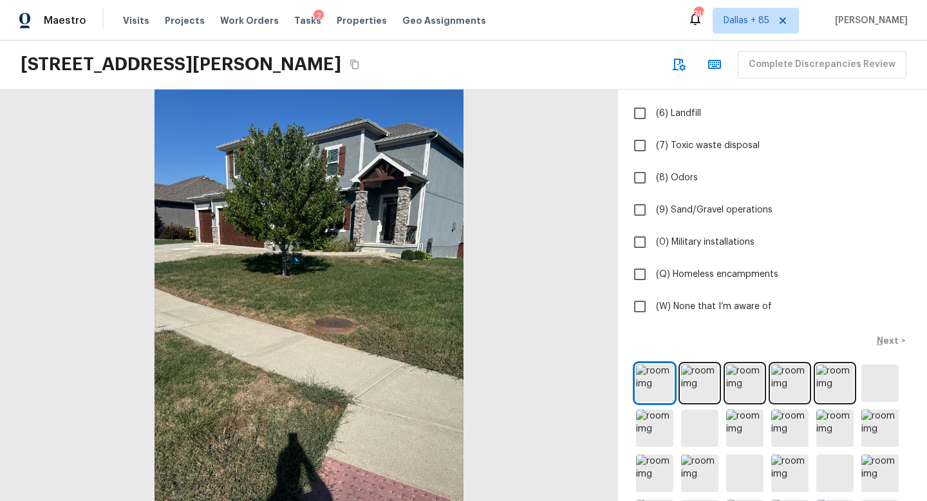
scroll to position [354, 0]
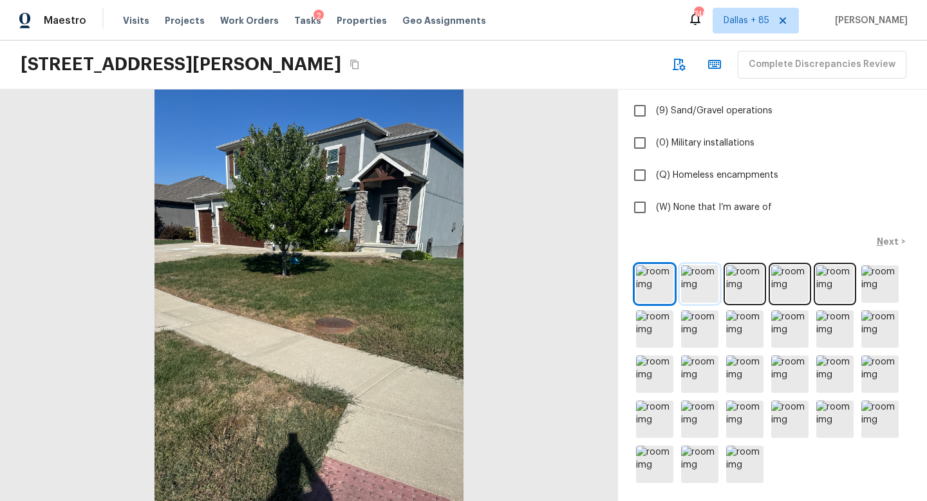
click at [700, 275] on img at bounding box center [699, 283] width 37 height 37
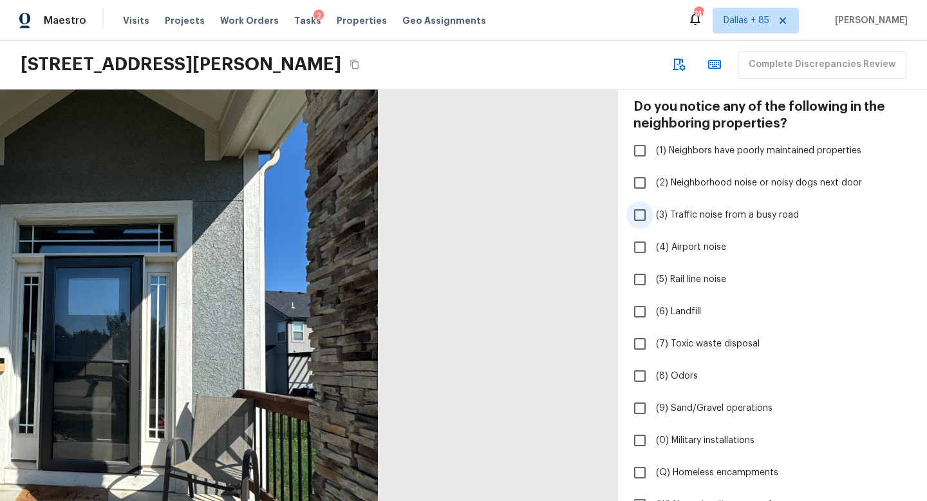
scroll to position [60, 0]
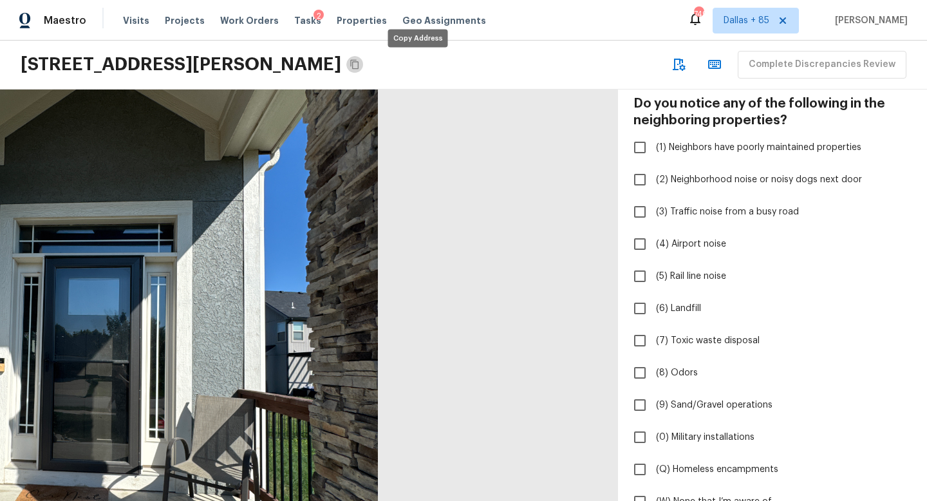
click at [358, 64] on icon "Copy Address" at bounding box center [354, 65] width 8 height 10
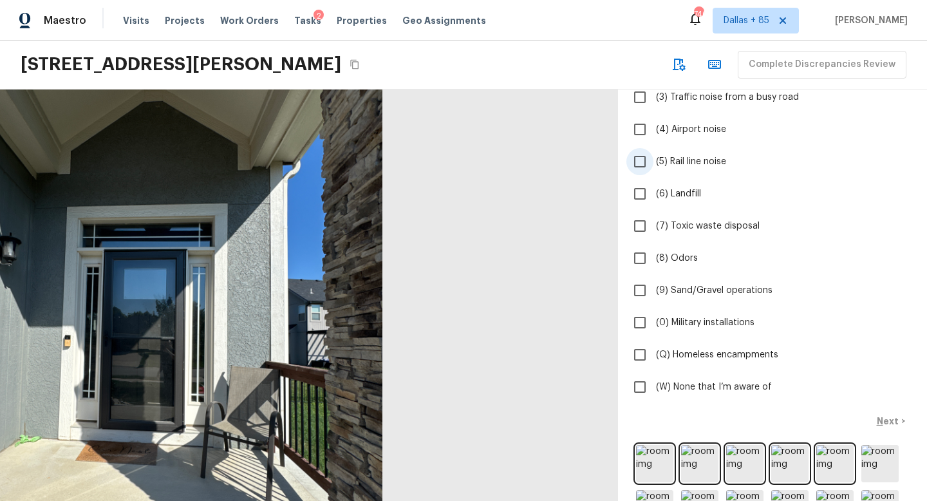
scroll to position [180, 0]
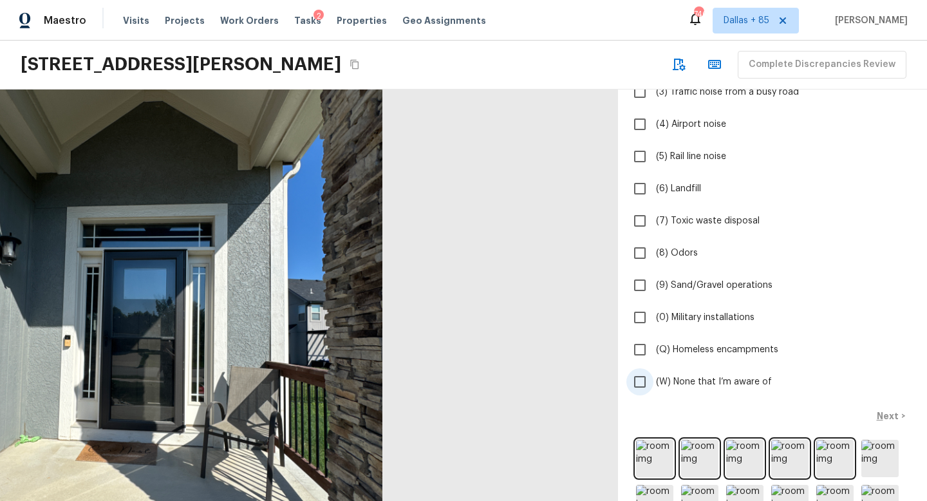
click at [642, 377] on input "(W) None that I’m aware of" at bounding box center [639, 381] width 27 height 27
checkbox input "true"
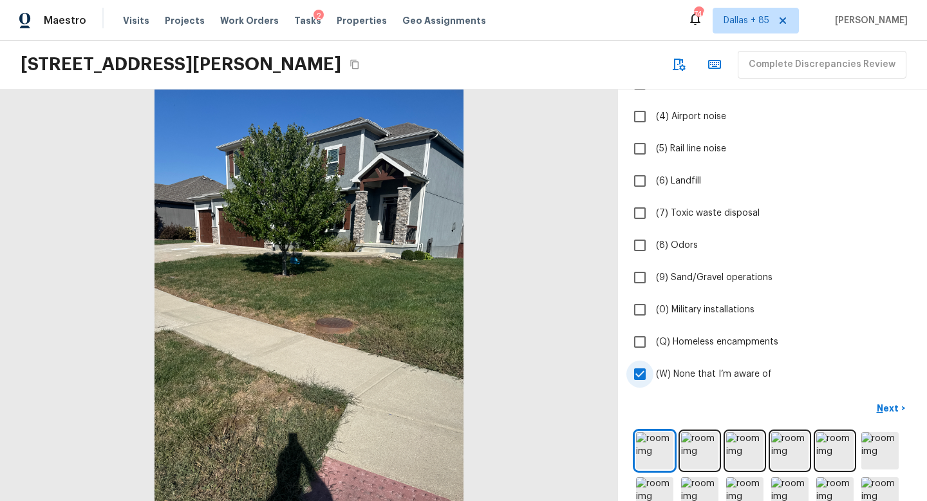
scroll to position [196, 0]
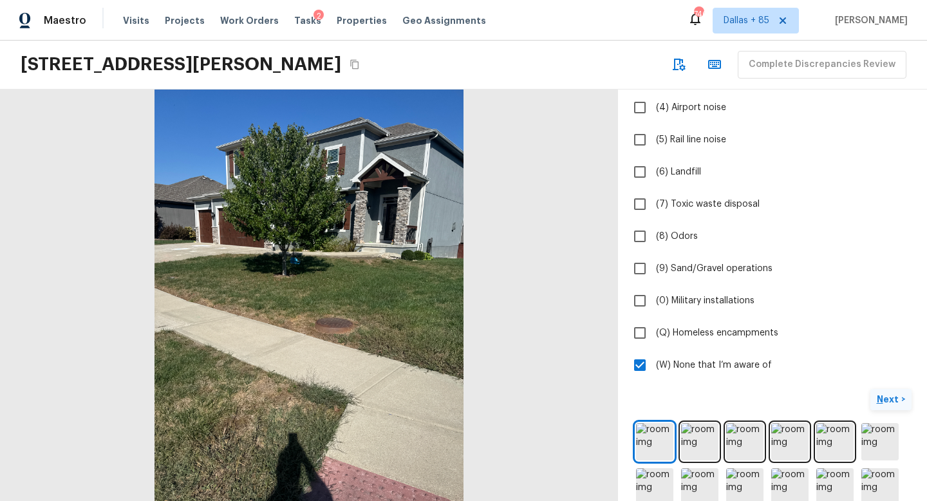
click at [892, 398] on p "Next" at bounding box center [888, 399] width 24 height 13
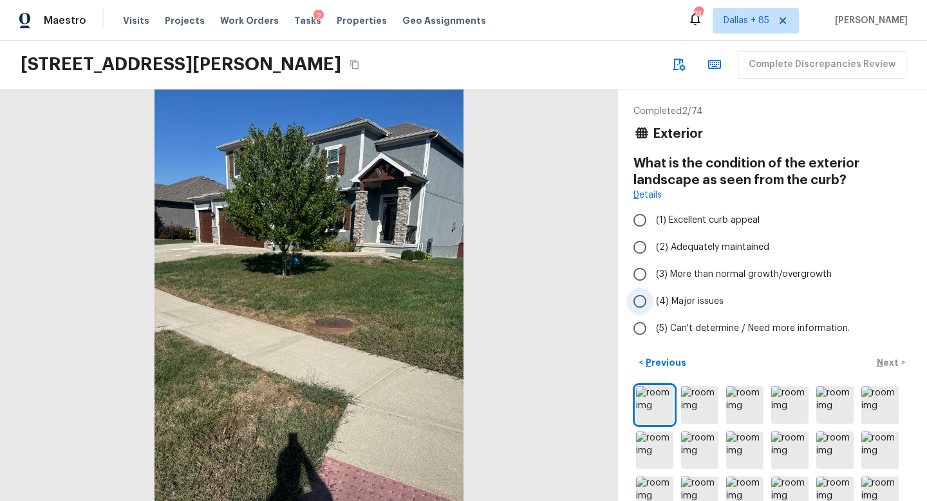
scroll to position [1, 0]
click at [642, 242] on input "(2) Adequately maintained" at bounding box center [639, 246] width 27 height 27
radio input "true"
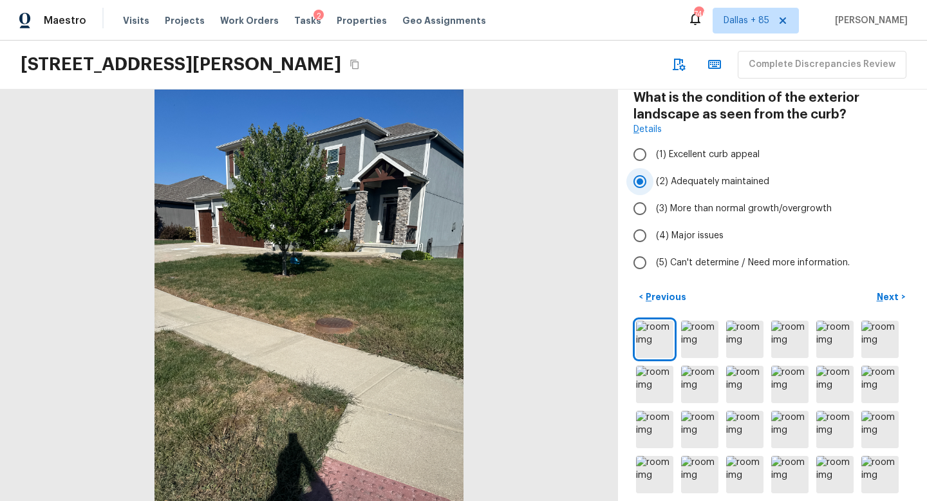
scroll to position [66, 0]
click at [890, 293] on p "Next" at bounding box center [888, 296] width 24 height 13
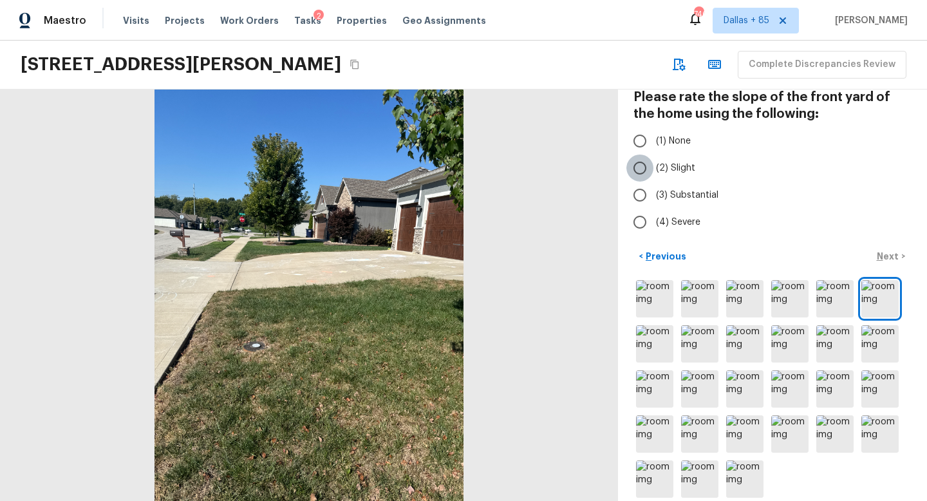
click at [646, 165] on input "(2) Slight" at bounding box center [639, 167] width 27 height 27
radio input "true"
click at [882, 254] on p "Next" at bounding box center [888, 256] width 24 height 13
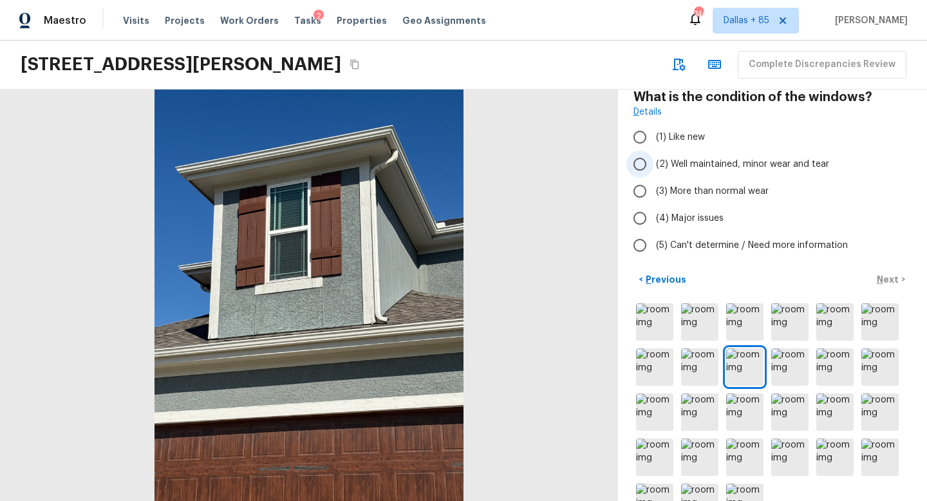
click at [640, 162] on input "(2) Well maintained, minor wear and tear" at bounding box center [639, 164] width 27 height 27
radio input "true"
click at [886, 281] on p "Next" at bounding box center [888, 279] width 24 height 13
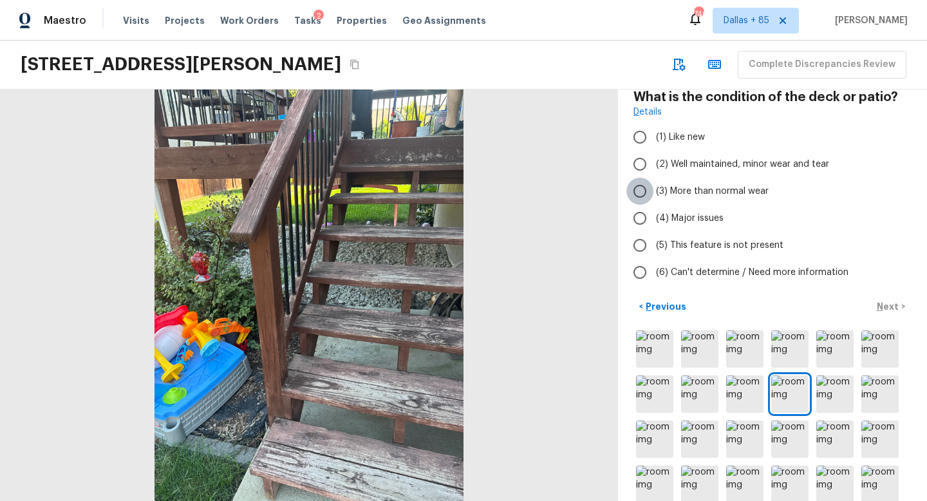
click at [650, 191] on input "(3) More than normal wear" at bounding box center [639, 191] width 27 height 27
radio input "true"
click at [885, 301] on p "Next" at bounding box center [888, 306] width 24 height 13
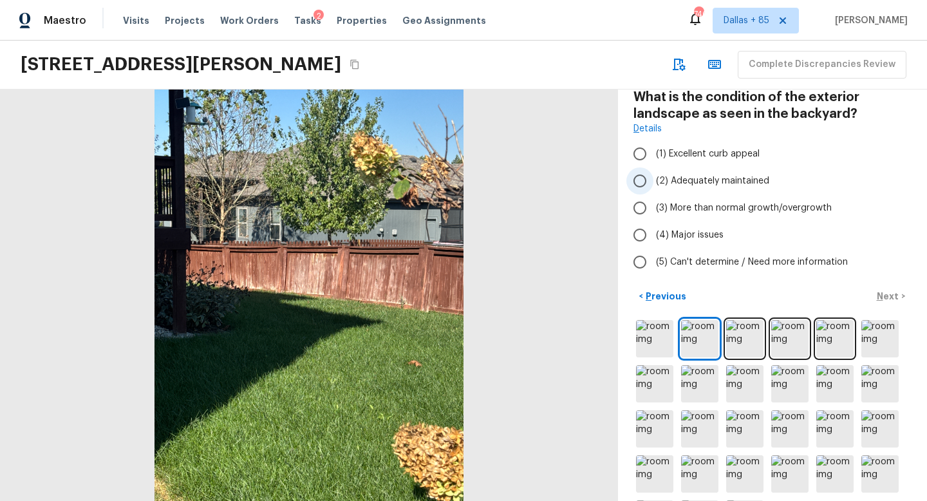
click at [644, 176] on input "(2) Adequately maintained" at bounding box center [639, 180] width 27 height 27
radio input "true"
click at [878, 293] on p "Next" at bounding box center [888, 296] width 24 height 13
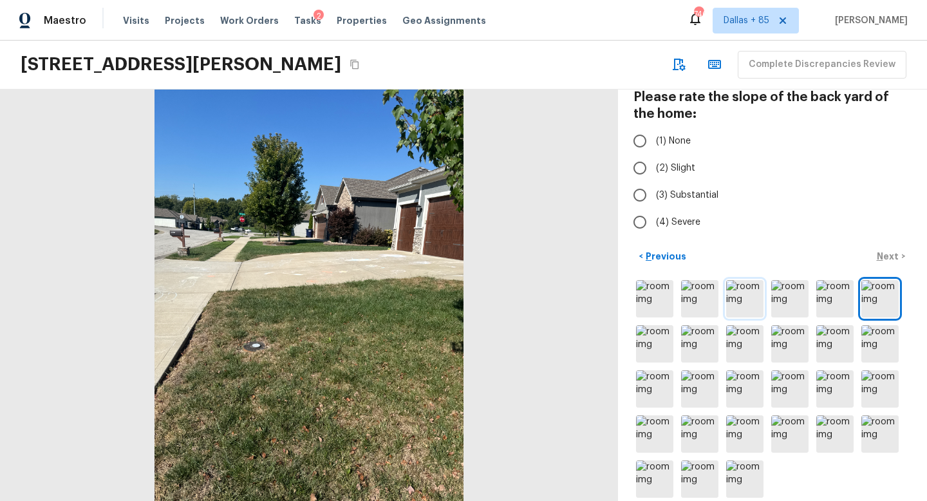
click at [732, 308] on img at bounding box center [744, 298] width 37 height 37
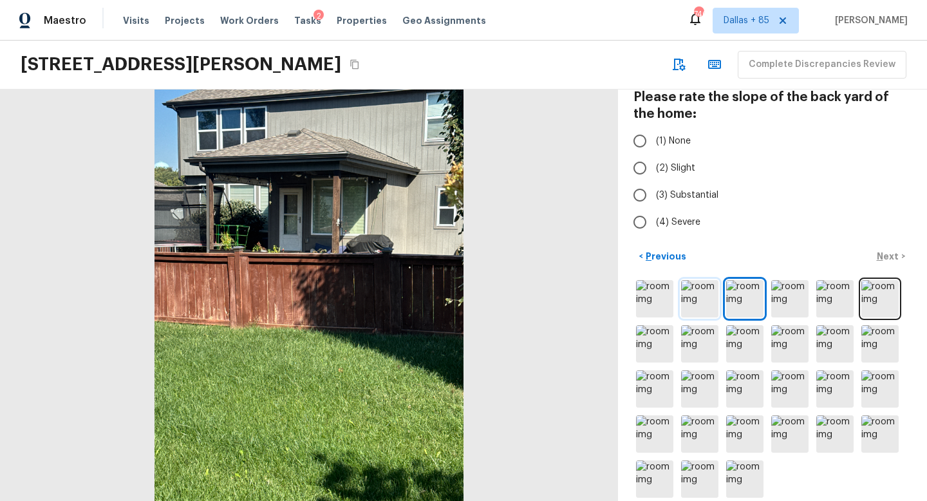
click at [713, 304] on img at bounding box center [699, 298] width 37 height 37
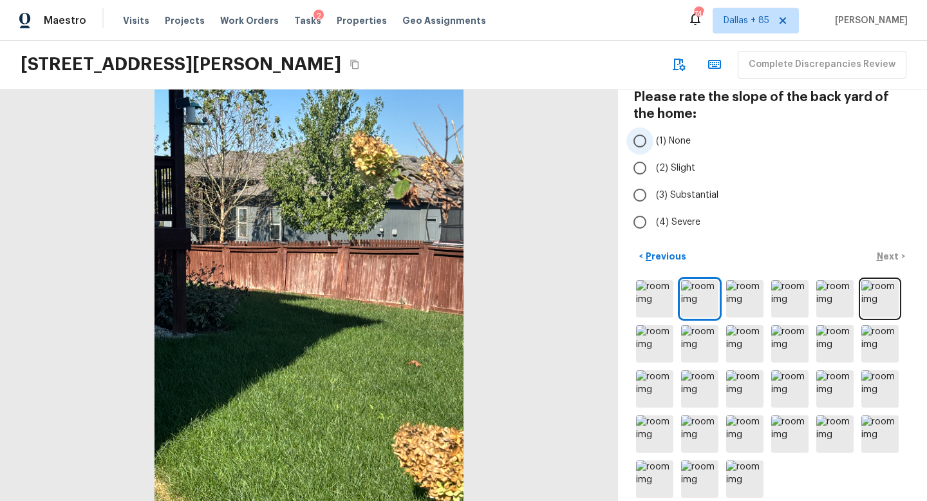
click at [642, 136] on input "(1) None" at bounding box center [639, 140] width 27 height 27
radio input "true"
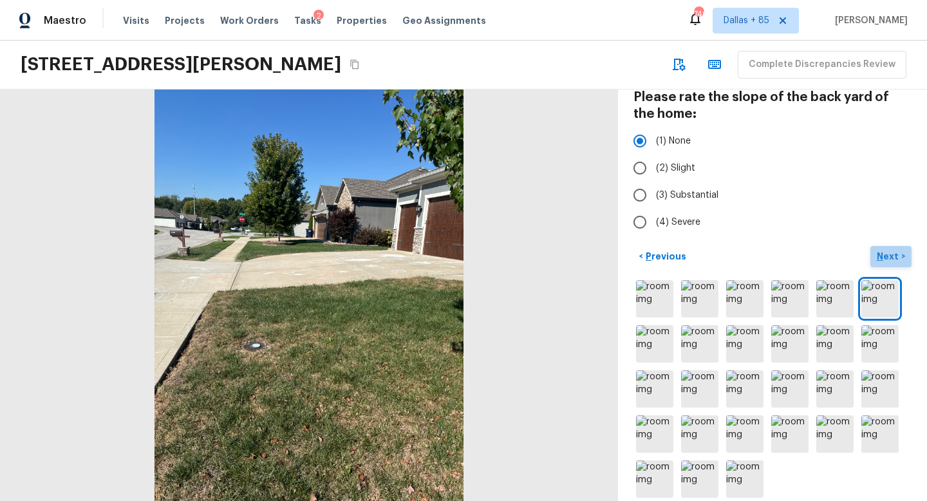
click at [886, 256] on p "Next" at bounding box center [888, 256] width 24 height 13
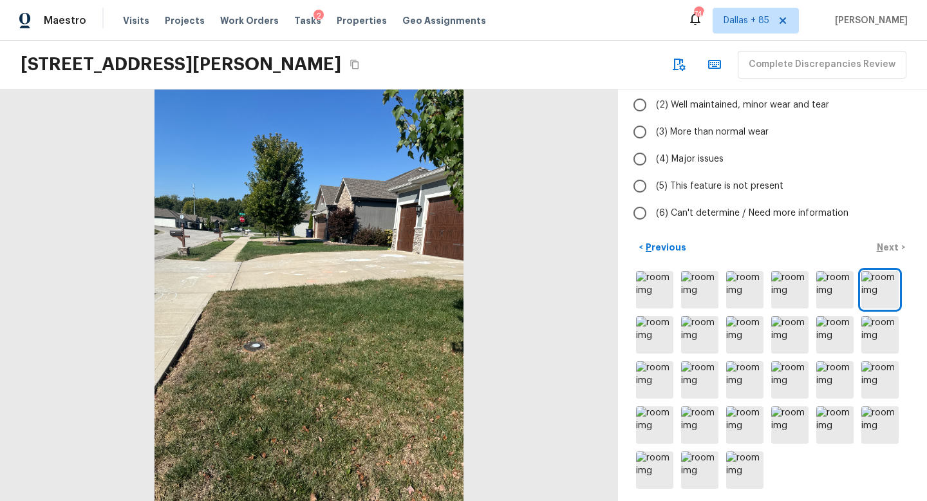
scroll to position [148, 0]
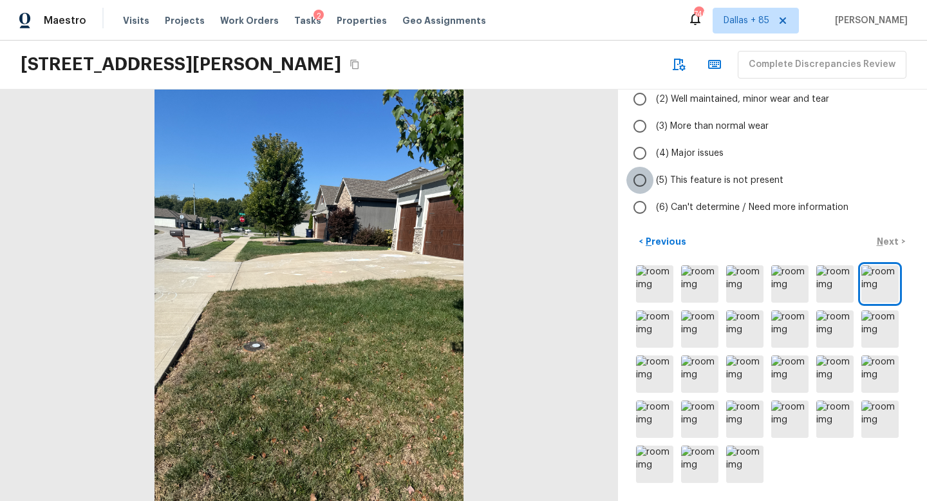
click at [635, 174] on input "(5) This feature is not present" at bounding box center [639, 180] width 27 height 27
radio input "true"
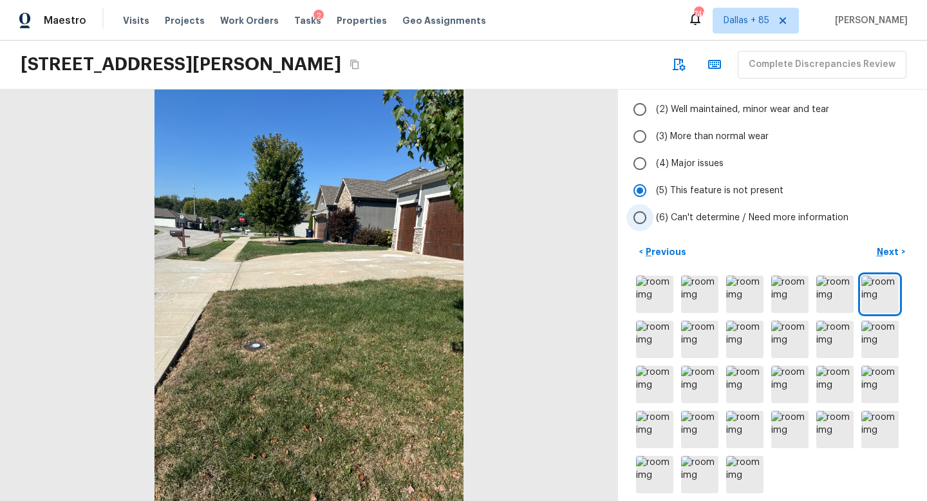
scroll to position [139, 0]
click at [788, 333] on img at bounding box center [789, 337] width 37 height 37
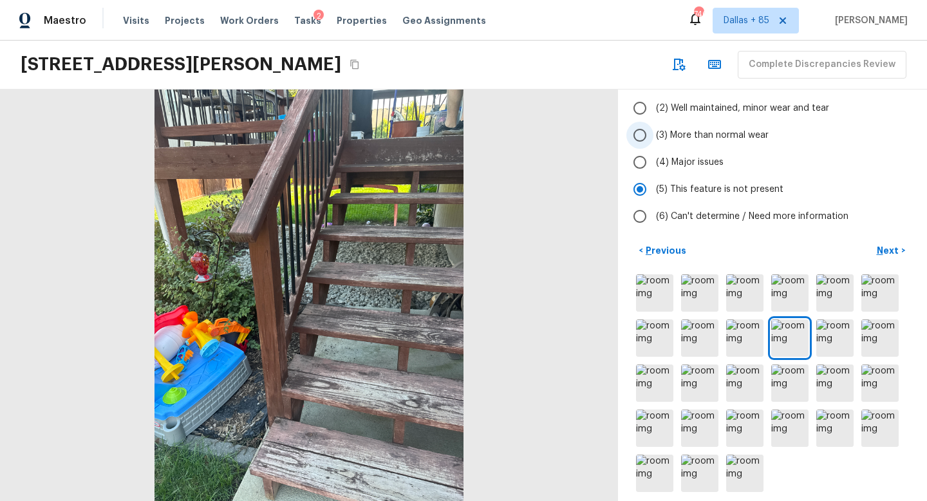
click at [640, 135] on input "(3) More than normal wear" at bounding box center [639, 135] width 27 height 27
radio input "true"
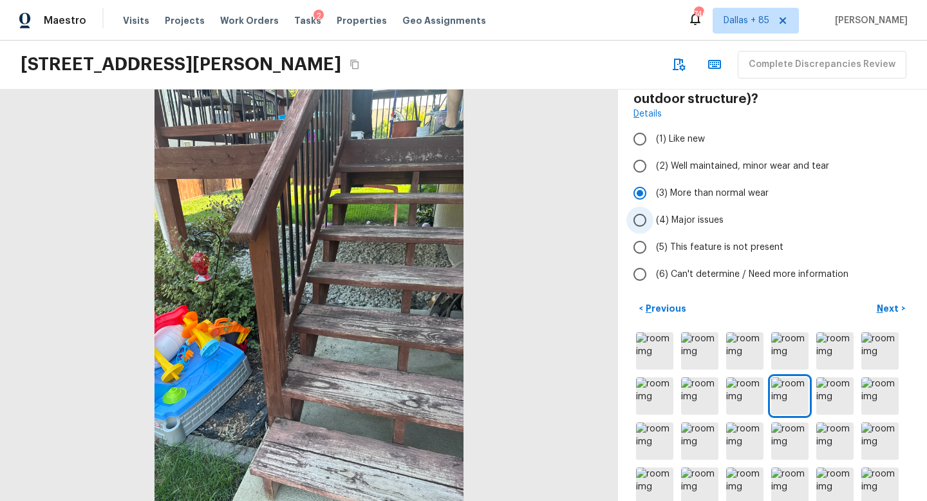
scroll to position [86, 0]
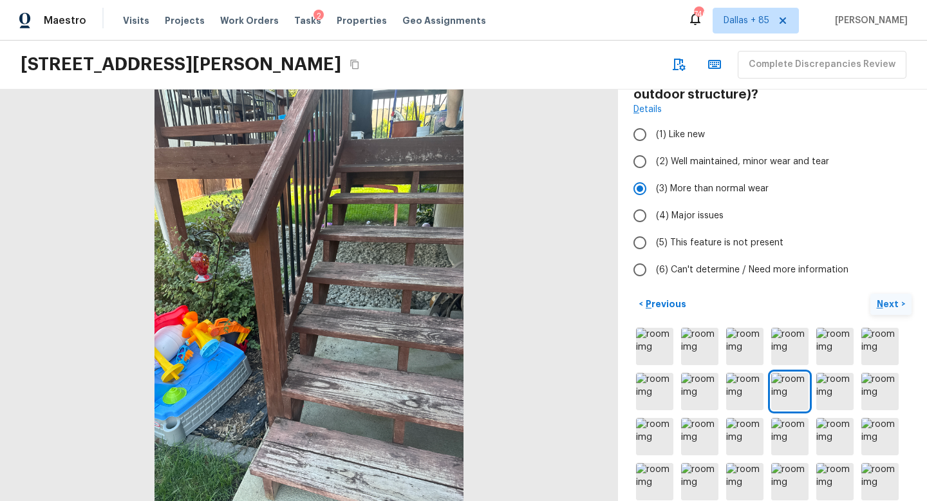
click at [886, 303] on p "Next" at bounding box center [888, 303] width 24 height 13
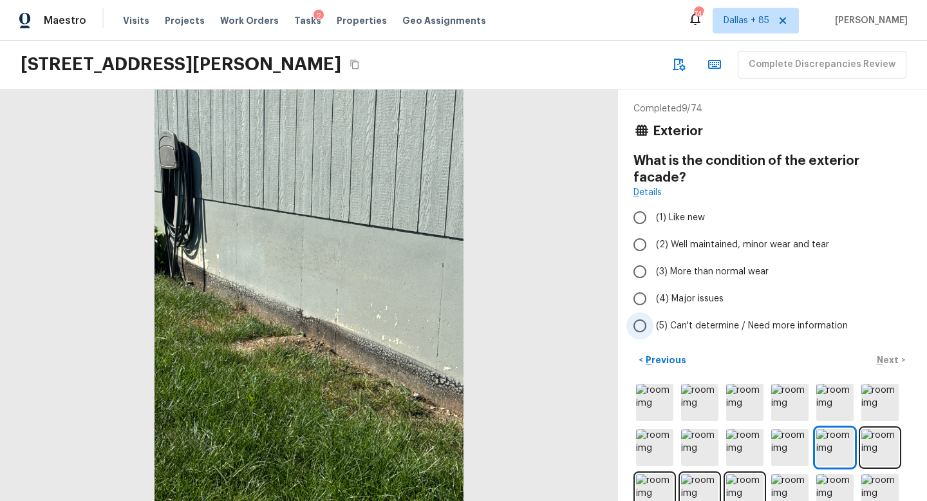
scroll to position [4, 0]
click at [640, 230] on input "(2) Well maintained, minor wear and tear" at bounding box center [639, 243] width 27 height 27
radio input "true"
click at [883, 352] on p "Next" at bounding box center [888, 358] width 24 height 13
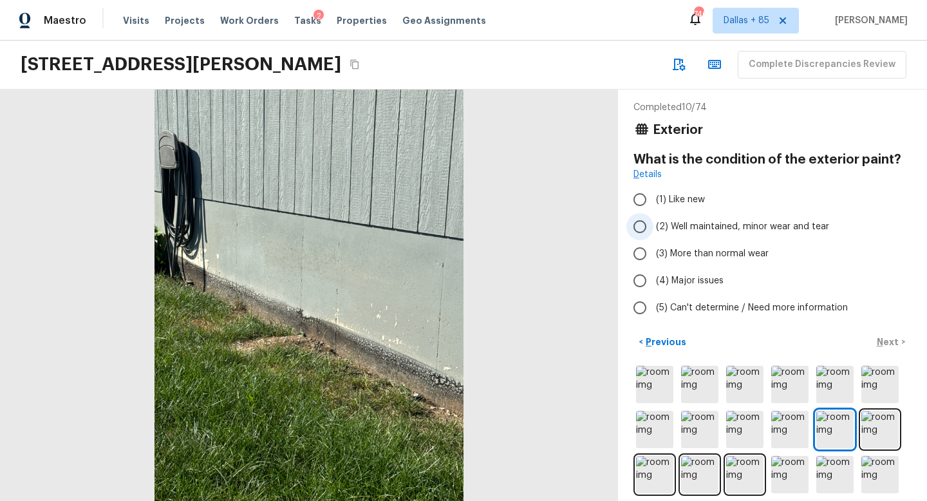
click at [639, 221] on input "(2) Well maintained, minor wear and tear" at bounding box center [639, 226] width 27 height 27
radio input "true"
click at [644, 249] on input "(3) More than normal wear" at bounding box center [639, 253] width 27 height 27
radio input "true"
click at [880, 340] on p "Next" at bounding box center [888, 341] width 24 height 13
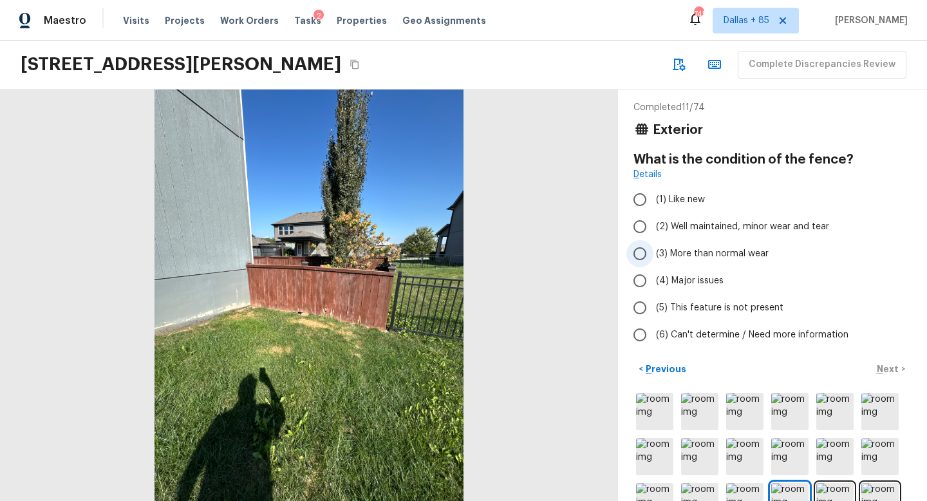
click at [633, 248] on input "(3) More than normal wear" at bounding box center [639, 253] width 27 height 27
radio input "true"
click at [887, 366] on p "Next" at bounding box center [888, 368] width 24 height 13
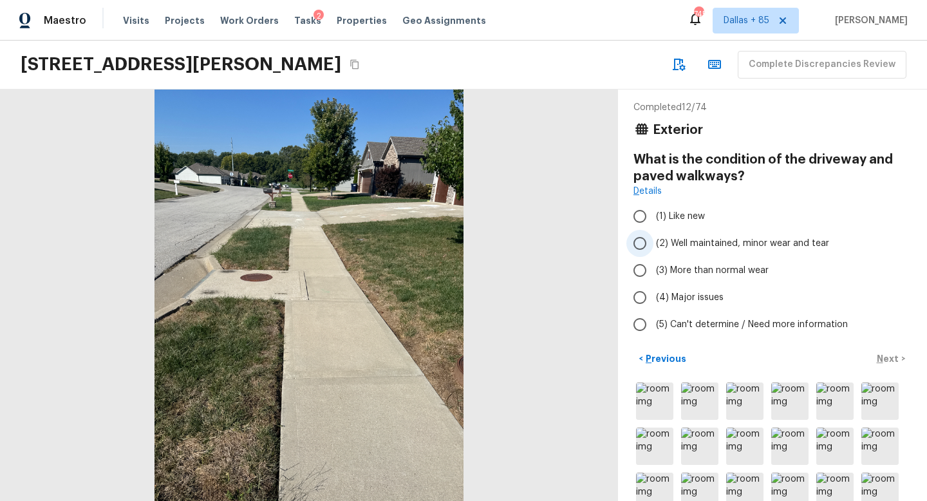
click at [663, 241] on span "(2) Well maintained, minor wear and tear" at bounding box center [742, 243] width 173 height 13
click at [653, 241] on input "(2) Well maintained, minor wear and tear" at bounding box center [639, 243] width 27 height 27
radio input "true"
click at [882, 359] on p "Next" at bounding box center [888, 358] width 24 height 13
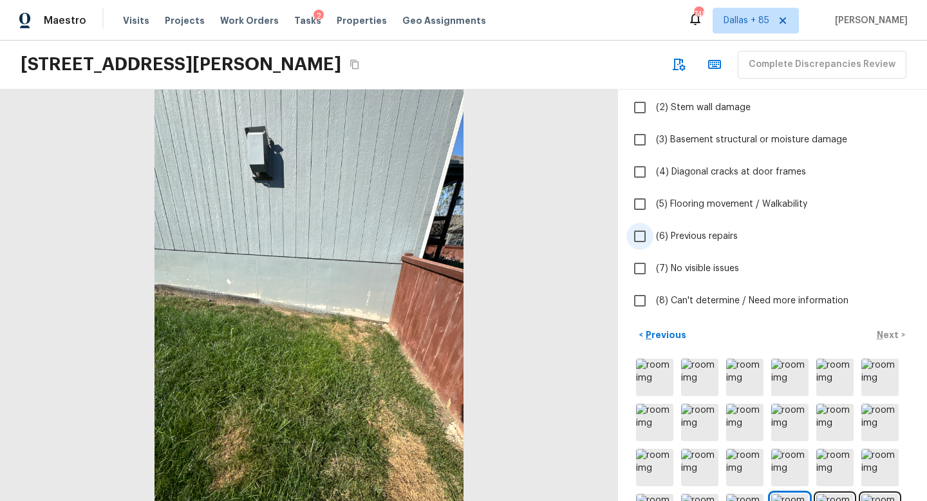
scroll to position [129, 0]
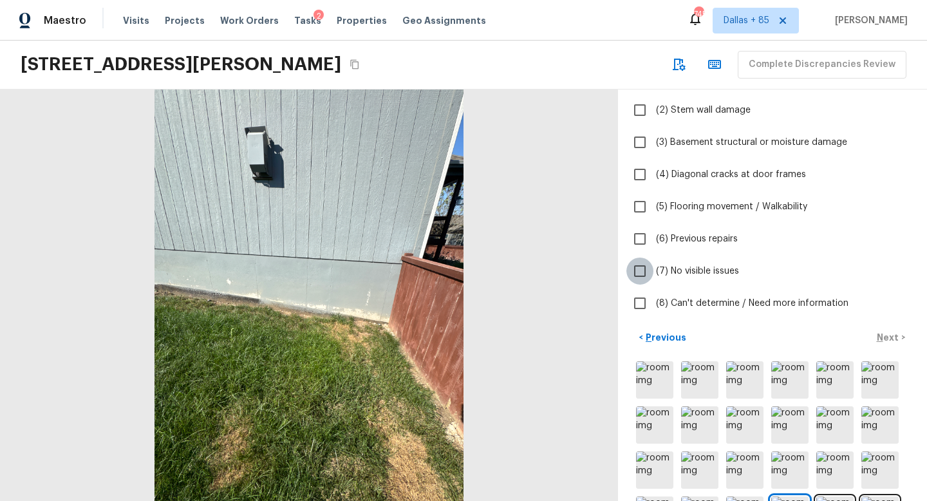
click at [638, 267] on input "(7) No visible issues" at bounding box center [639, 270] width 27 height 27
checkbox input "true"
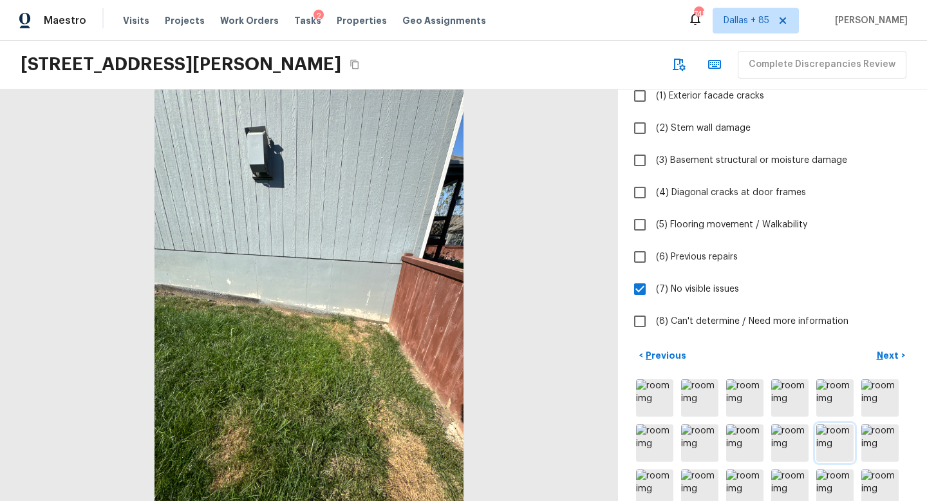
scroll to position [106, 0]
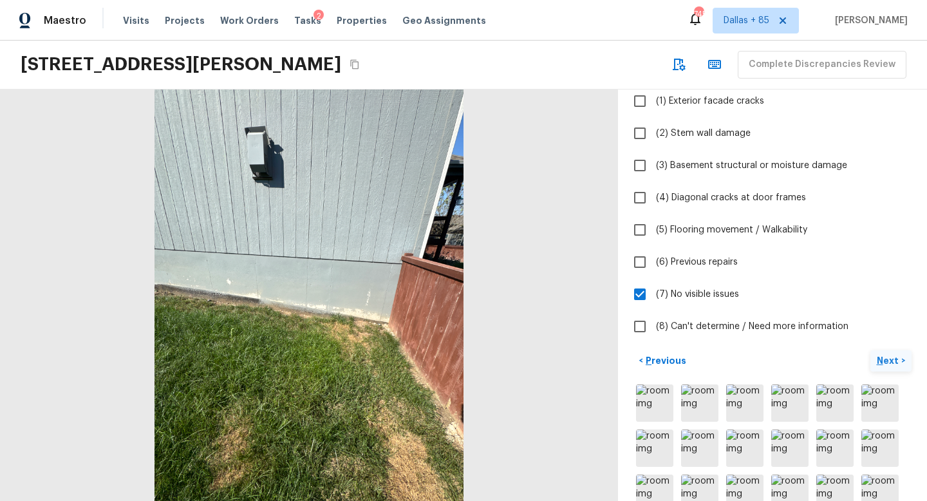
click at [885, 362] on p "Next" at bounding box center [888, 360] width 24 height 13
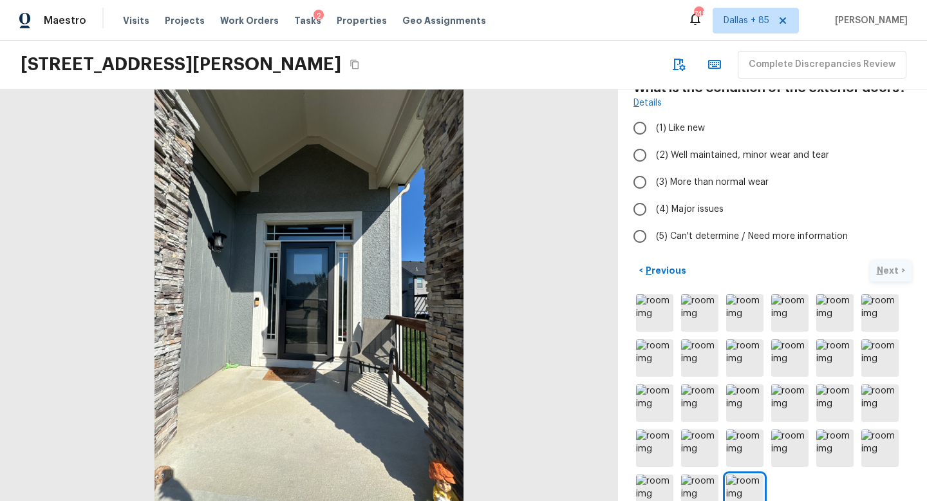
scroll to position [74, 0]
click at [647, 148] on input "(2) Well maintained, minor wear and tear" at bounding box center [639, 156] width 27 height 27
radio input "true"
click at [882, 268] on p "Next" at bounding box center [888, 271] width 24 height 13
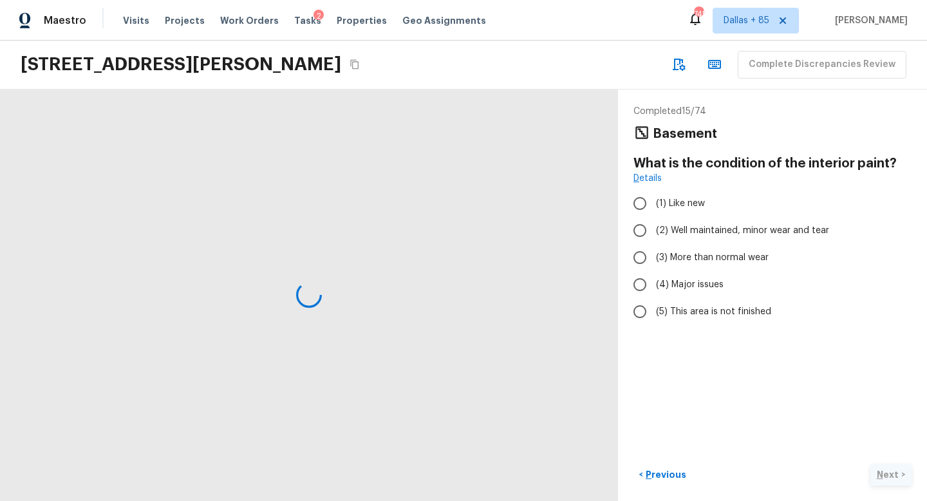
scroll to position [0, 0]
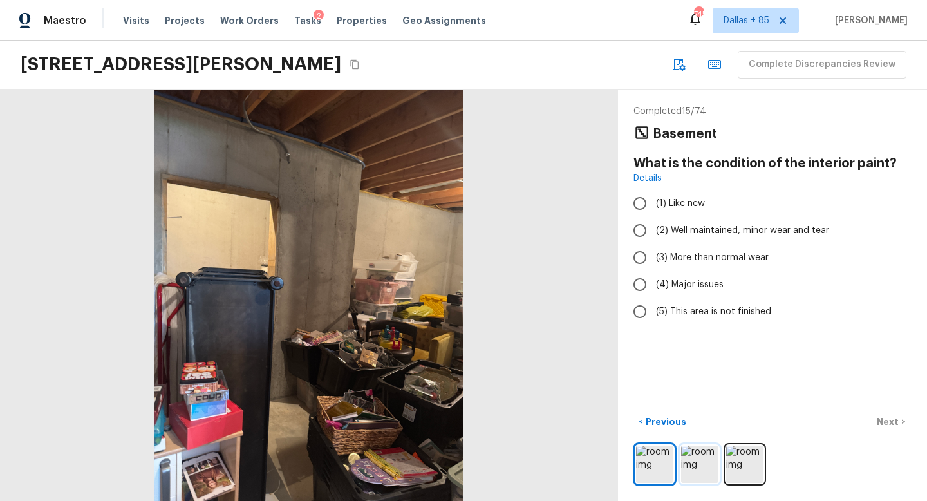
click at [695, 468] on img at bounding box center [699, 463] width 37 height 37
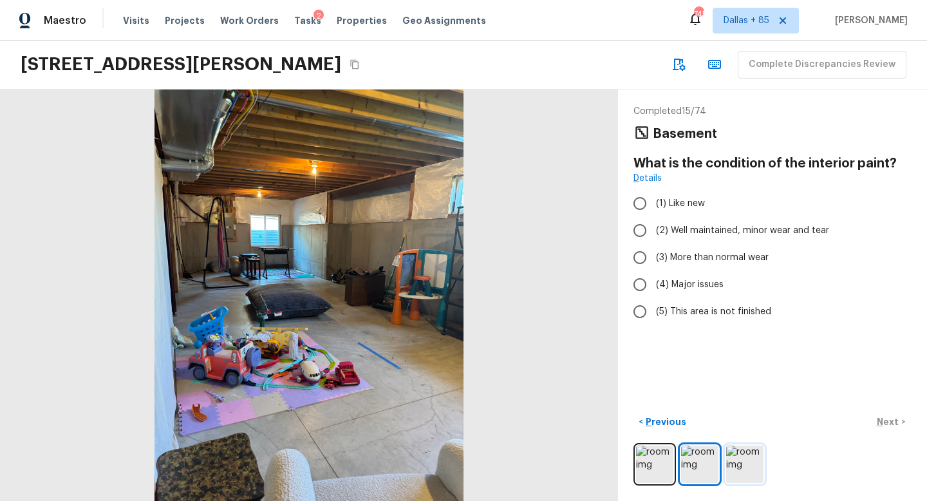
click at [741, 468] on img at bounding box center [744, 463] width 37 height 37
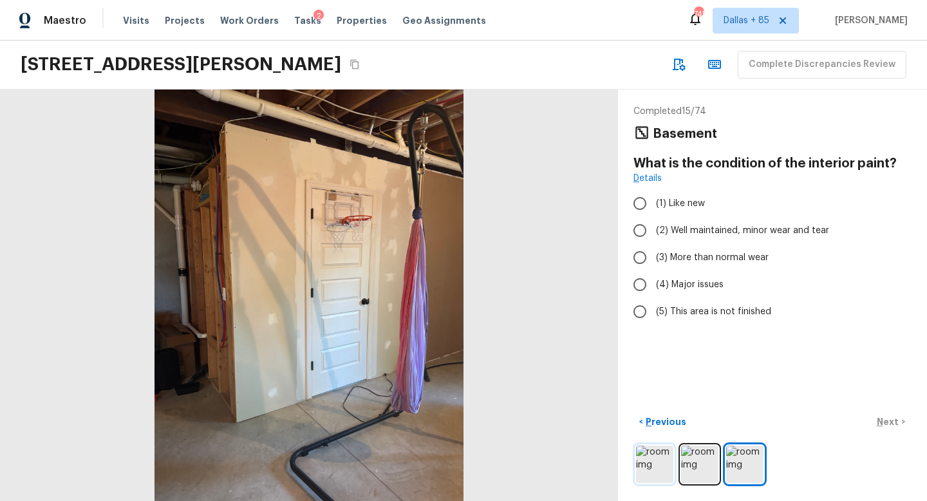
click at [654, 454] on img at bounding box center [654, 463] width 37 height 37
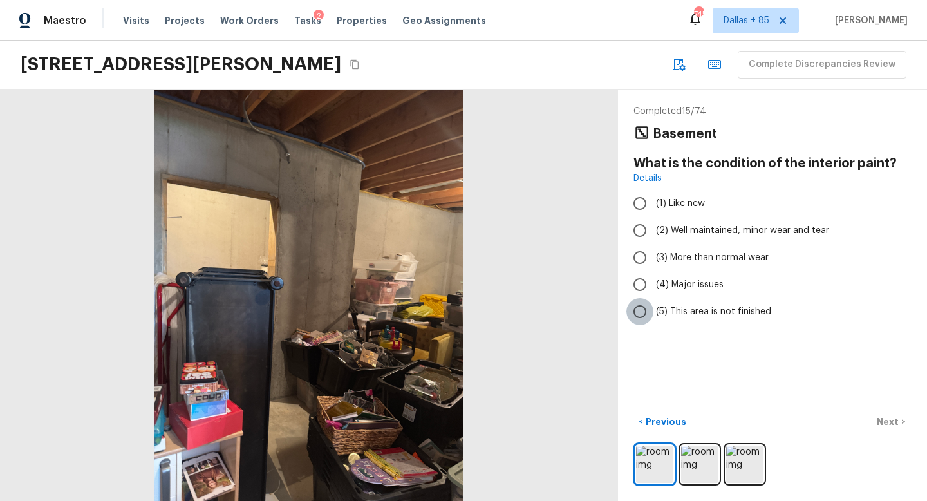
click at [638, 307] on input "(5) This area is not finished" at bounding box center [639, 311] width 27 height 27
radio input "true"
click at [884, 418] on p "Next" at bounding box center [888, 421] width 24 height 13
click at [638, 250] on input "(3) More than normal wear" at bounding box center [639, 257] width 27 height 27
radio input "true"
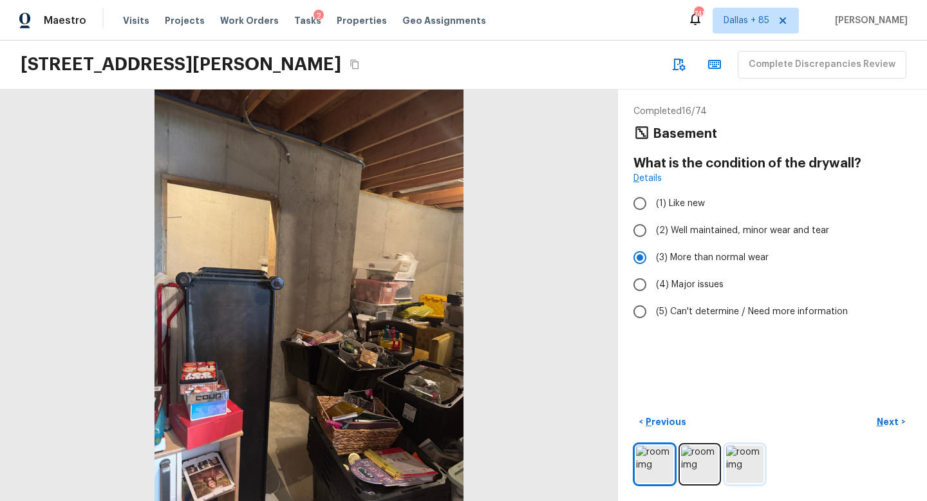
click at [741, 465] on img at bounding box center [744, 463] width 37 height 37
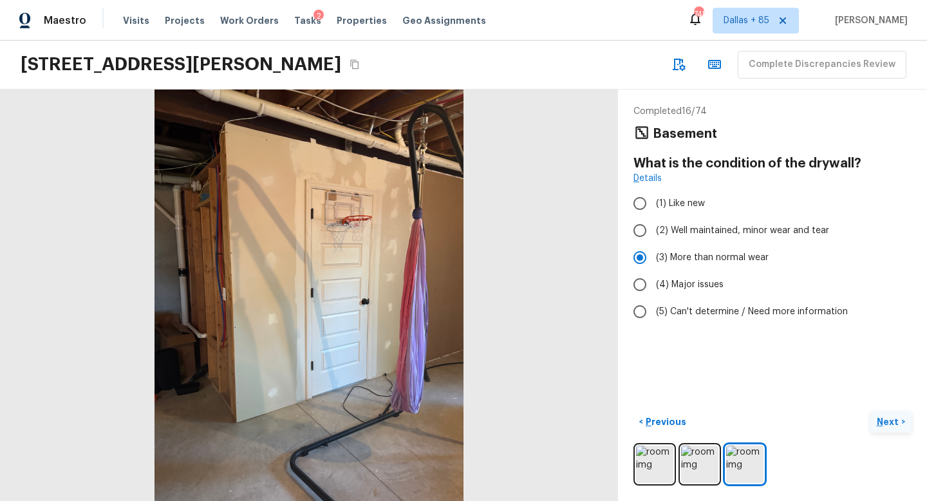
click at [893, 420] on p "Next" at bounding box center [888, 421] width 24 height 13
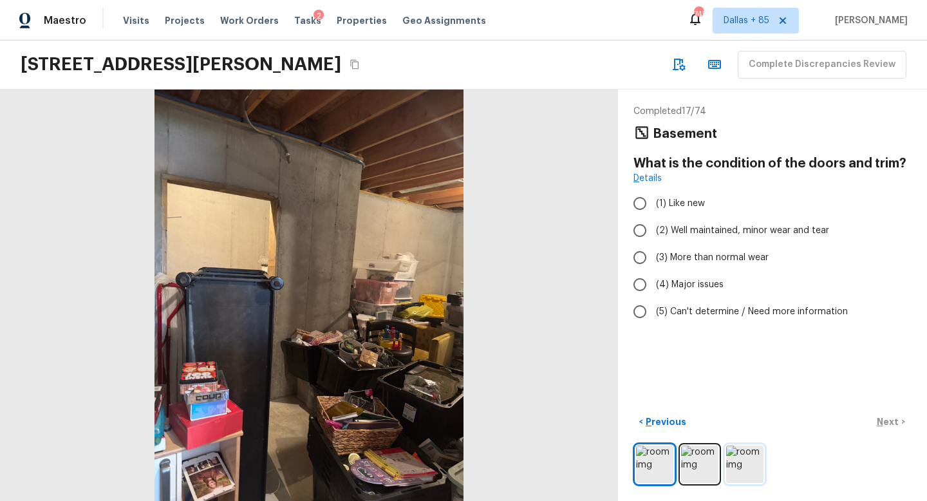
click at [735, 463] on img at bounding box center [744, 463] width 37 height 37
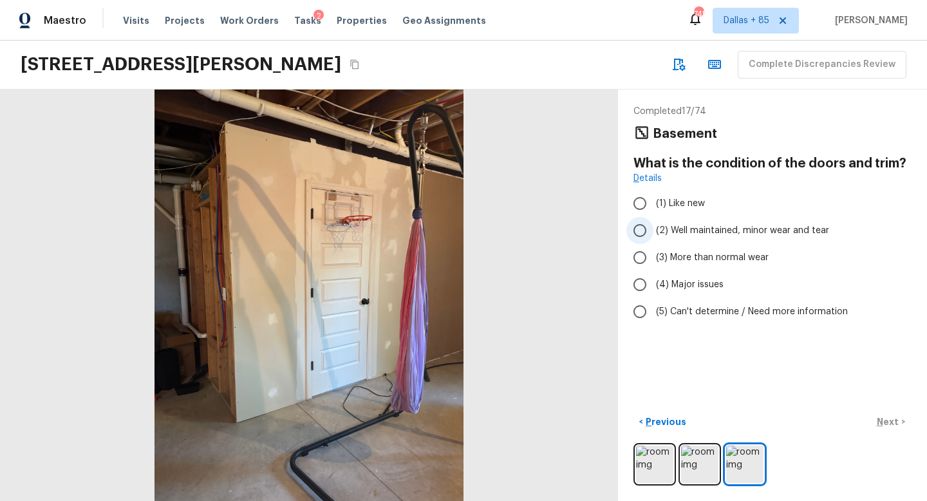
click at [665, 224] on span "(2) Well maintained, minor wear and tear" at bounding box center [742, 230] width 173 height 13
click at [653, 224] on input "(2) Well maintained, minor wear and tear" at bounding box center [639, 230] width 27 height 27
radio input "true"
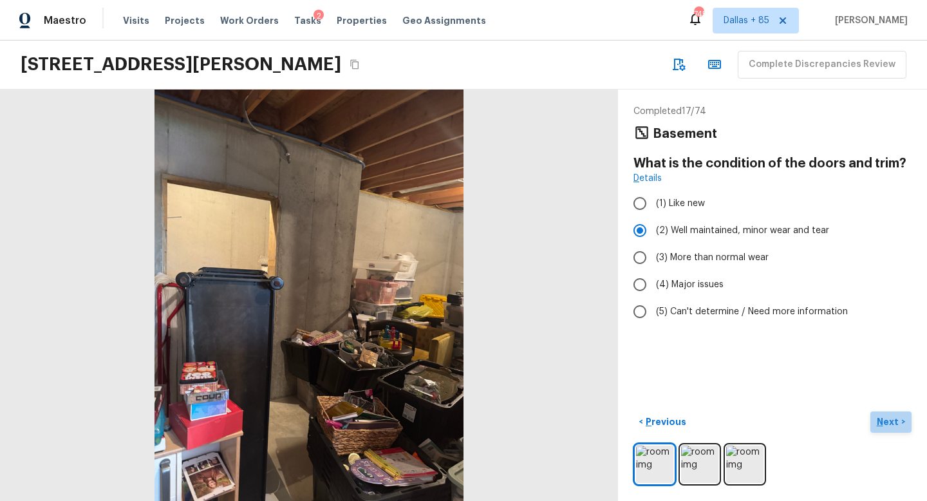
click at [881, 421] on p "Next" at bounding box center [888, 421] width 24 height 13
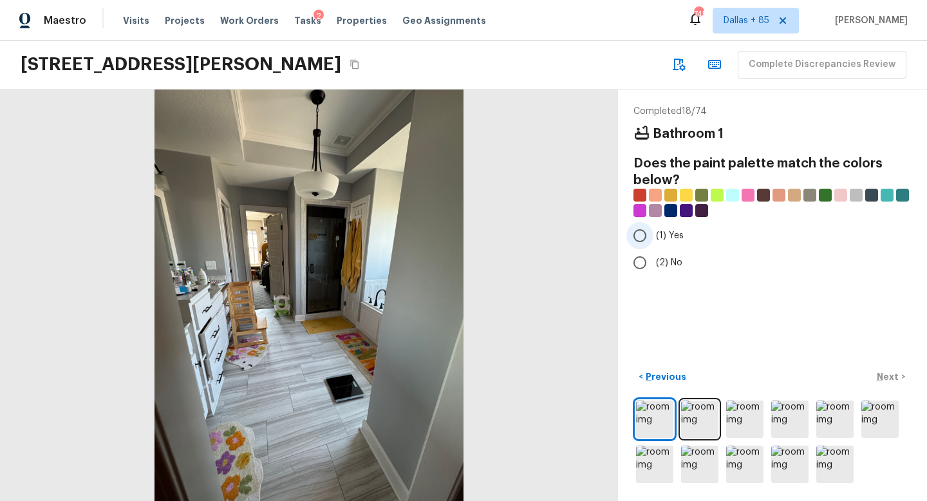
click at [636, 233] on input "(1) Yes" at bounding box center [639, 235] width 27 height 27
radio input "true"
click at [884, 376] on p "Next" at bounding box center [888, 376] width 24 height 13
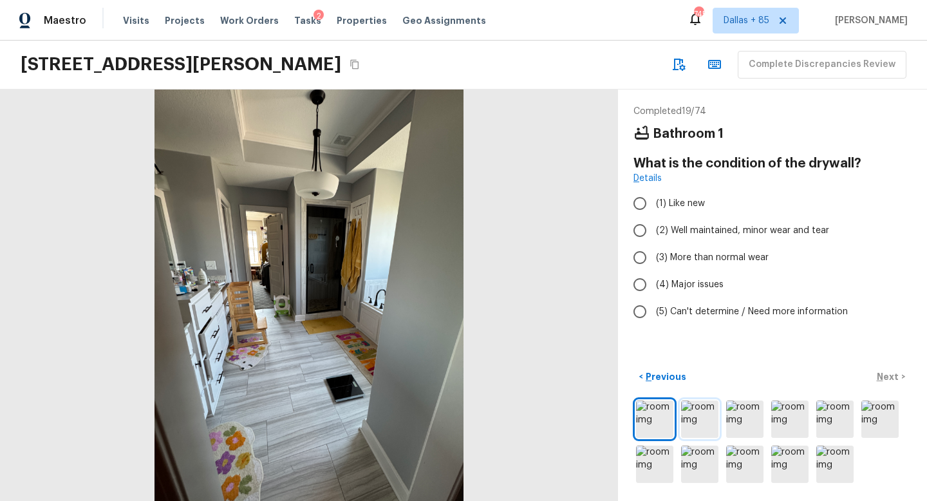
click at [695, 422] on img at bounding box center [699, 418] width 37 height 37
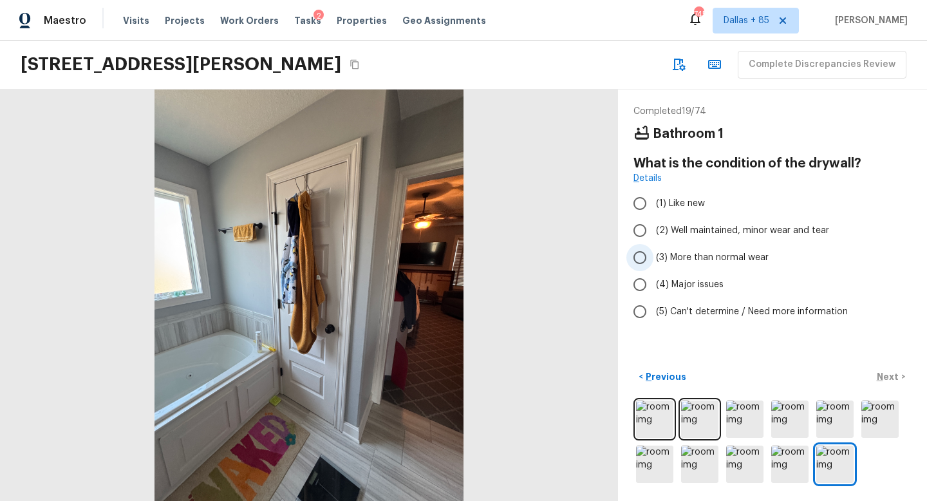
click at [640, 259] on input "(3) More than normal wear" at bounding box center [639, 257] width 27 height 27
radio input "true"
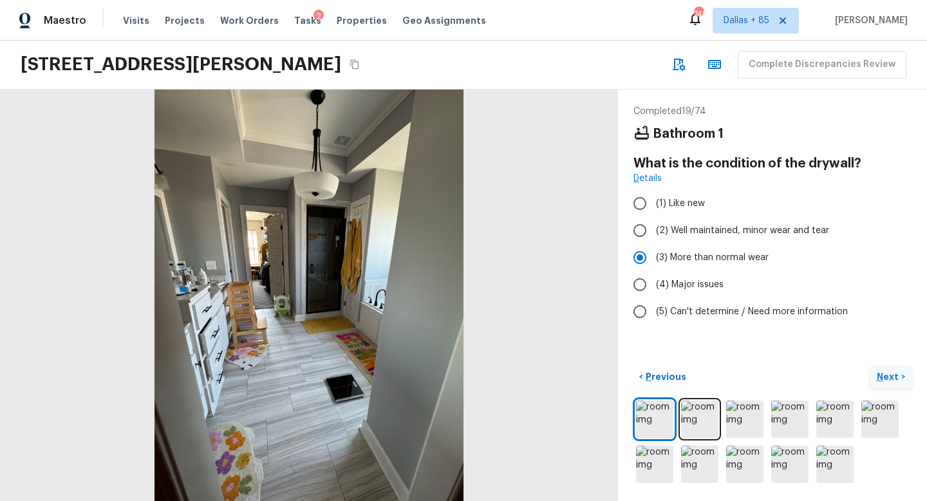
click at [882, 374] on p "Next" at bounding box center [888, 376] width 24 height 13
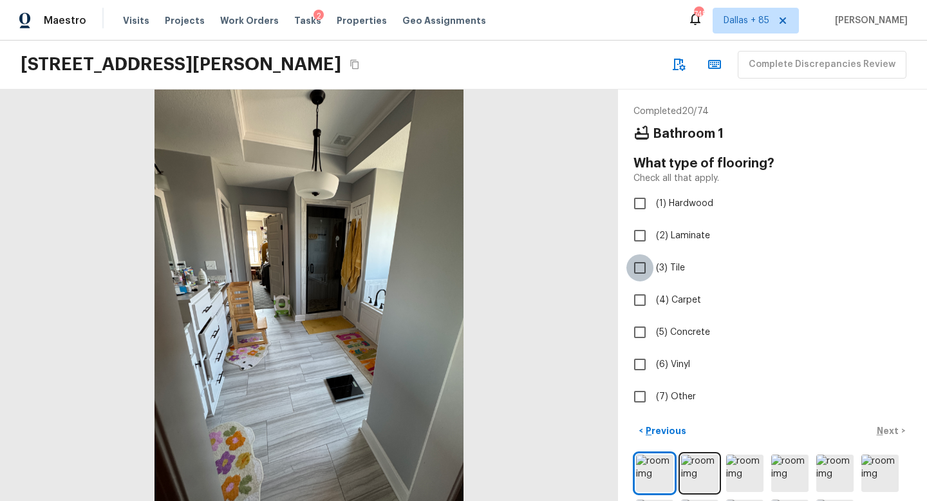
click at [629, 264] on input "(3) Tile" at bounding box center [639, 267] width 27 height 27
checkbox input "true"
click at [883, 429] on p "Next" at bounding box center [888, 430] width 24 height 13
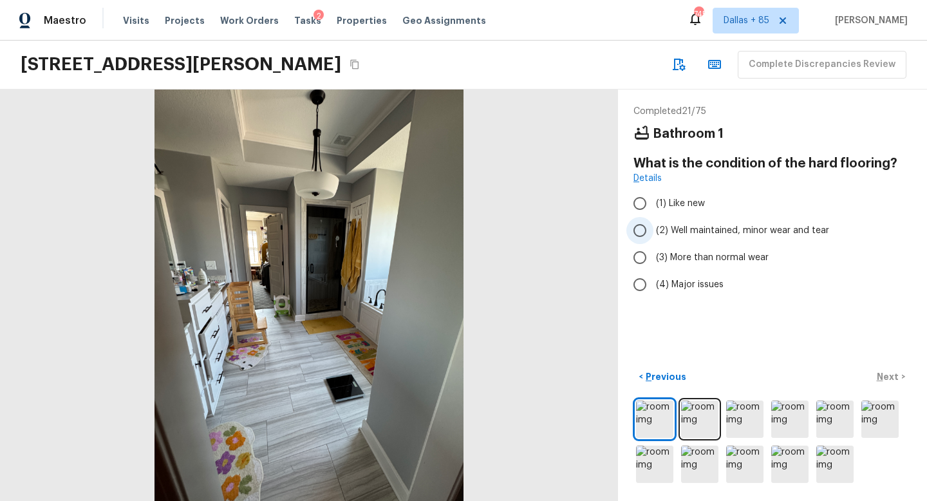
click at [653, 227] on label "(2) Well maintained, minor wear and tear" at bounding box center [763, 230] width 275 height 27
click at [653, 227] on input "(2) Well maintained, minor wear and tear" at bounding box center [639, 230] width 27 height 27
radio input "true"
click at [885, 372] on p "Next" at bounding box center [888, 376] width 24 height 13
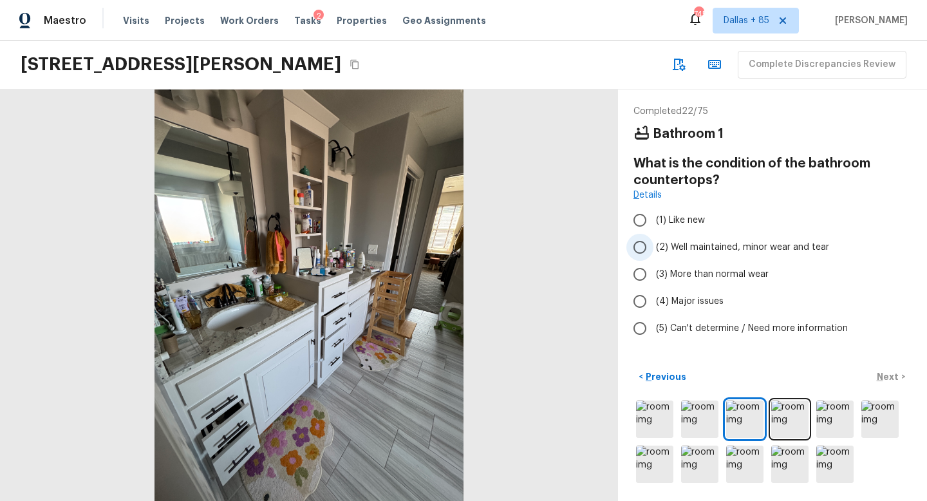
click at [662, 244] on span "(2) Well maintained, minor wear and tear" at bounding box center [742, 247] width 173 height 13
click at [653, 244] on input "(2) Well maintained, minor wear and tear" at bounding box center [639, 247] width 27 height 27
radio input "true"
click at [885, 372] on p "Next" at bounding box center [888, 376] width 24 height 13
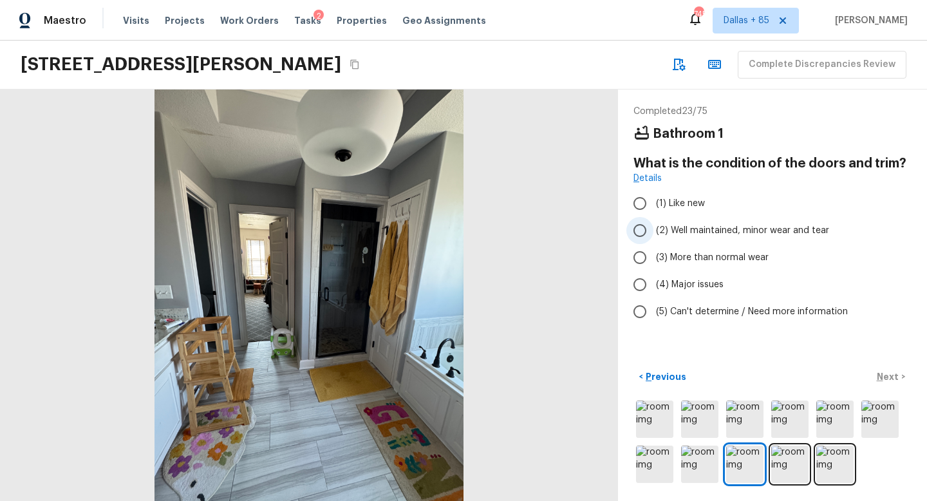
click at [680, 228] on span "(2) Well maintained, minor wear and tear" at bounding box center [742, 230] width 173 height 13
click at [653, 228] on input "(2) Well maintained, minor wear and tear" at bounding box center [639, 230] width 27 height 27
radio input "true"
click at [886, 371] on p "Next" at bounding box center [888, 376] width 24 height 13
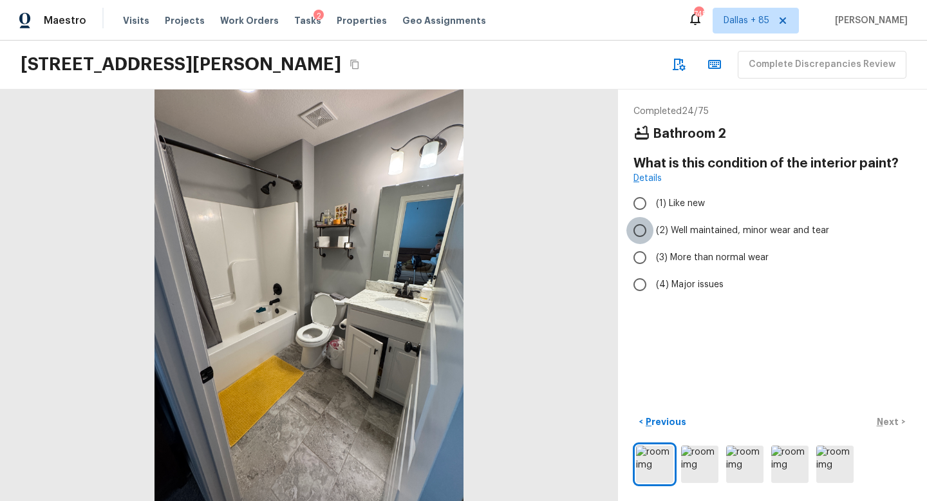
click at [637, 234] on input "(2) Well maintained, minor wear and tear" at bounding box center [639, 230] width 27 height 27
radio input "true"
click at [698, 454] on img at bounding box center [699, 463] width 37 height 37
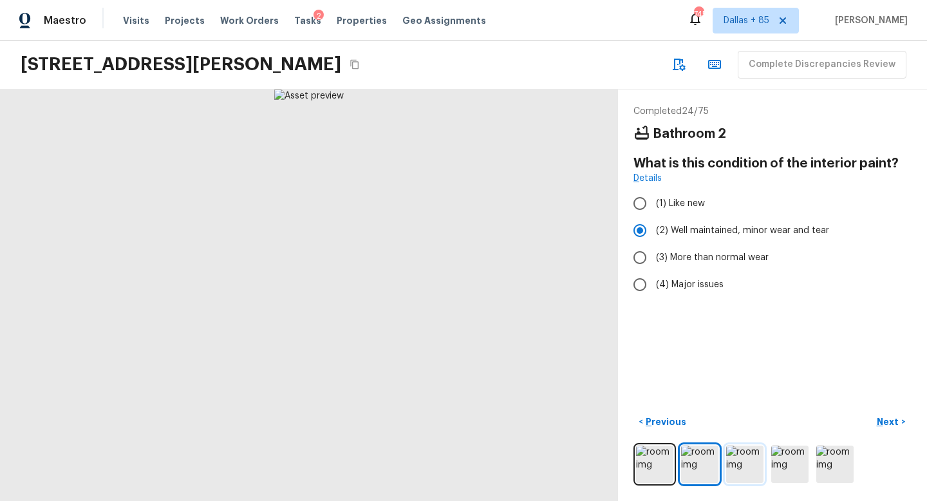
click at [747, 461] on img at bounding box center [744, 463] width 37 height 37
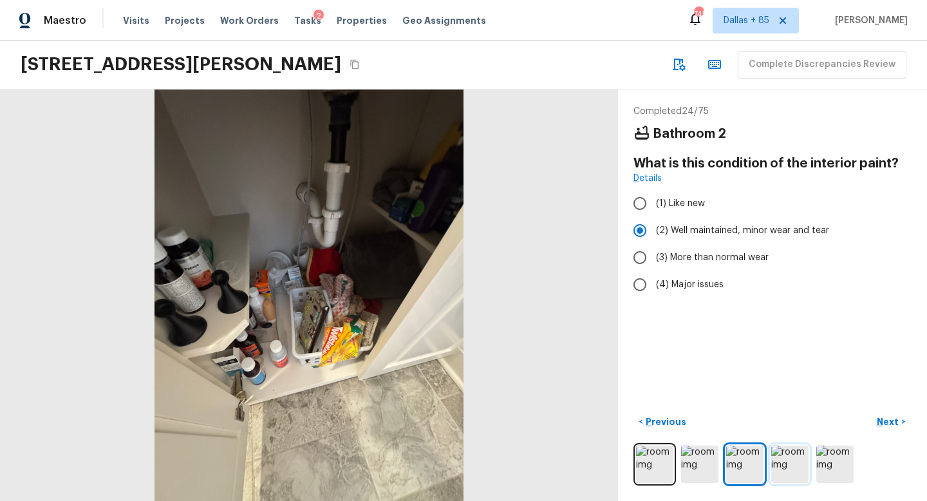
click at [785, 465] on img at bounding box center [789, 463] width 37 height 37
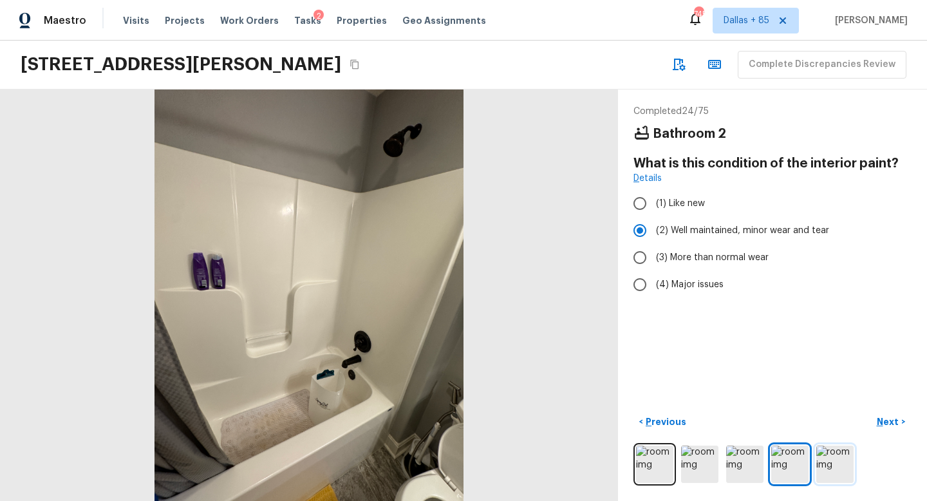
click at [837, 465] on img at bounding box center [834, 463] width 37 height 37
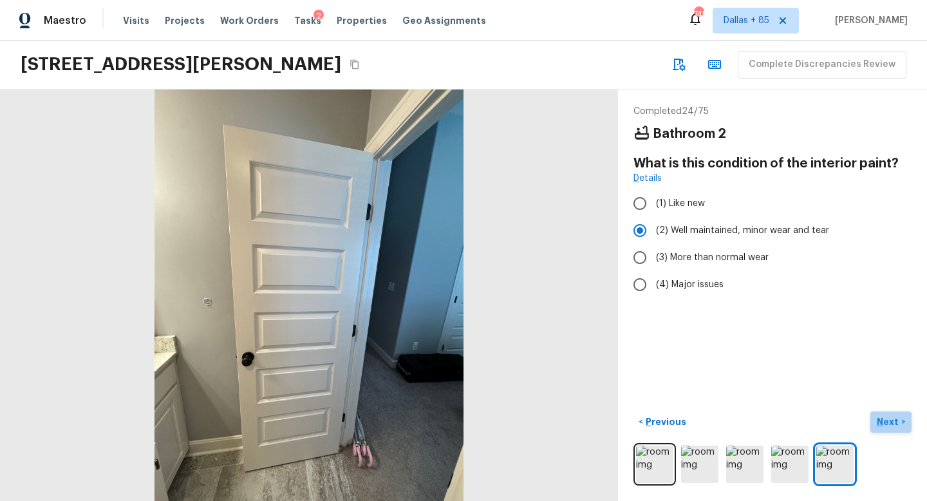
click at [883, 420] on p "Next" at bounding box center [888, 421] width 24 height 13
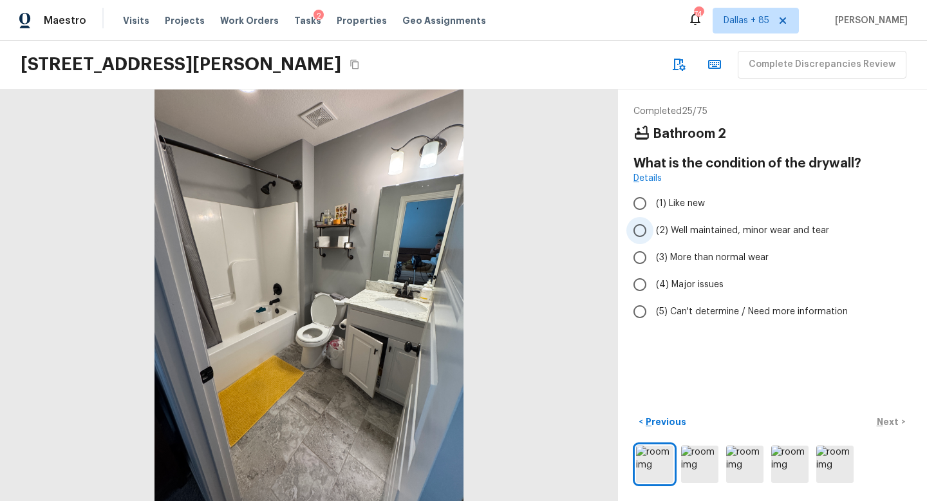
click at [640, 224] on input "(2) Well maintained, minor wear and tear" at bounding box center [639, 230] width 27 height 27
radio input "true"
click at [884, 422] on p "Next" at bounding box center [888, 421] width 24 height 13
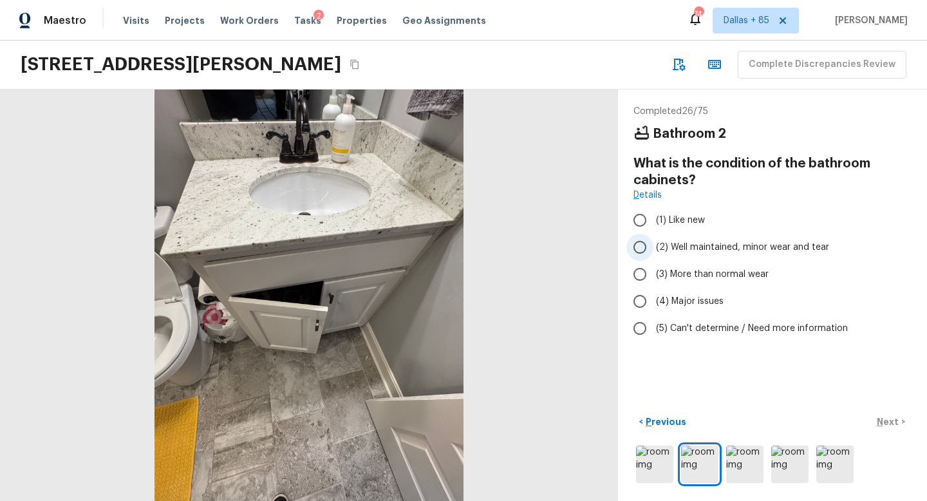
click at [661, 243] on span "(2) Well maintained, minor wear and tear" at bounding box center [742, 247] width 173 height 13
click at [653, 243] on input "(2) Well maintained, minor wear and tear" at bounding box center [639, 247] width 27 height 27
radio input "true"
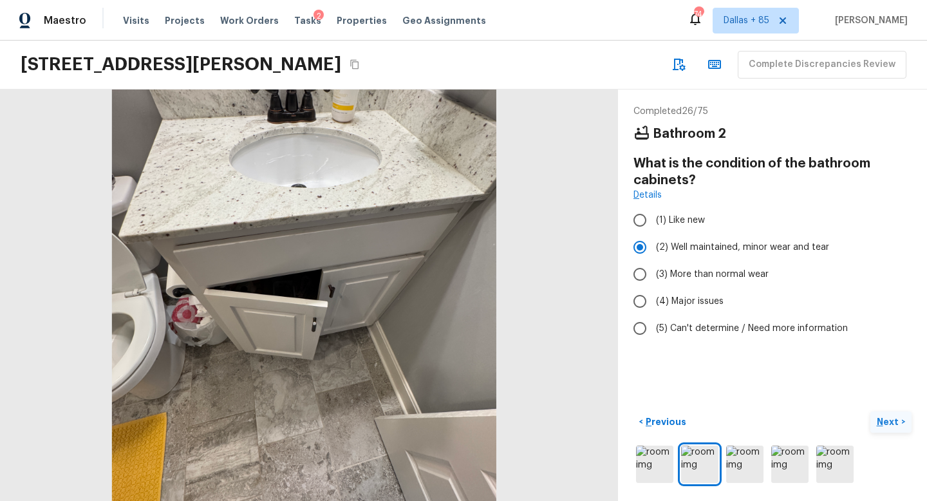
click at [886, 418] on p "Next" at bounding box center [888, 421] width 24 height 13
click at [674, 241] on span "(2) Well maintained, minor wear and tear" at bounding box center [742, 247] width 173 height 13
click at [653, 241] on input "(2) Well maintained, minor wear and tear" at bounding box center [639, 247] width 27 height 27
radio input "true"
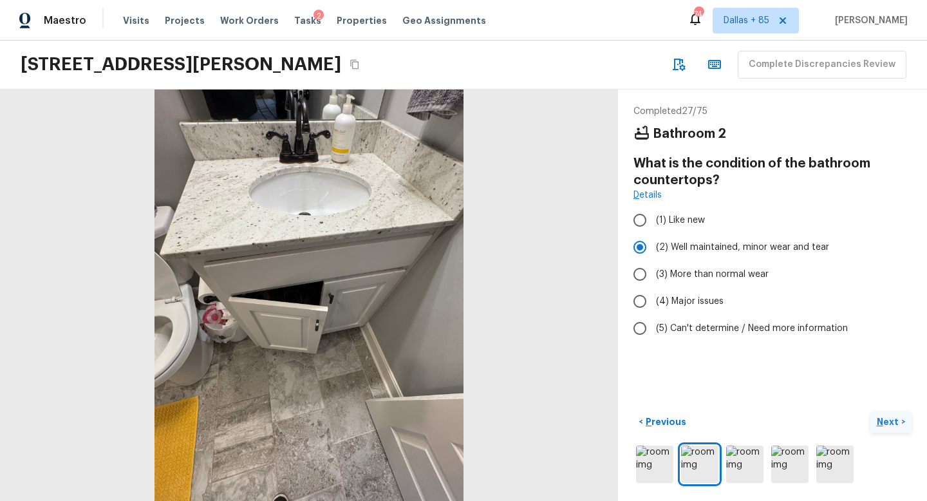
click at [883, 419] on p "Next" at bounding box center [888, 421] width 24 height 13
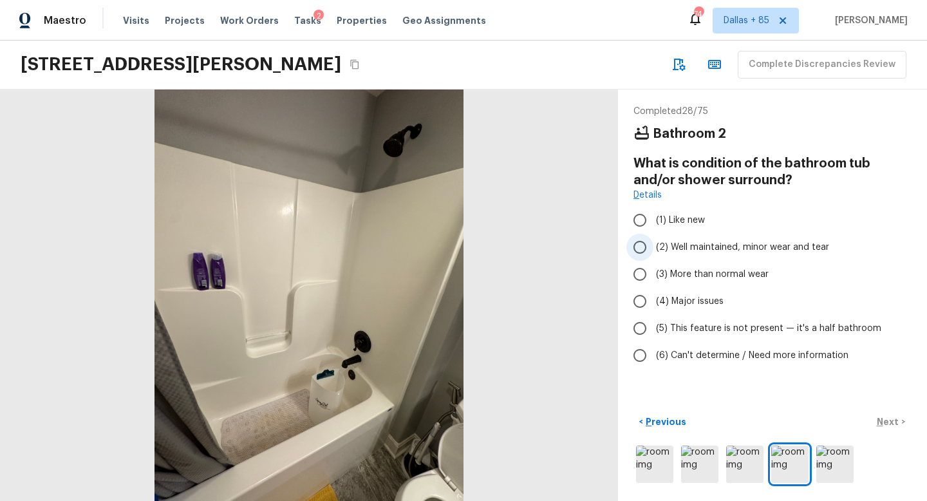
click at [671, 249] on span "(2) Well maintained, minor wear and tear" at bounding box center [742, 247] width 173 height 13
click at [653, 249] on input "(2) Well maintained, minor wear and tear" at bounding box center [639, 247] width 27 height 27
radio input "true"
click at [885, 416] on p "Next" at bounding box center [888, 421] width 24 height 13
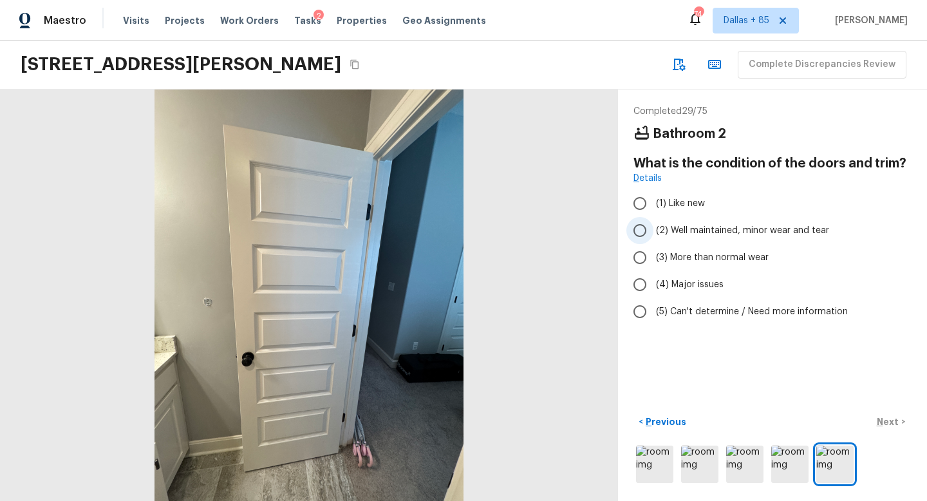
click at [698, 227] on span "(2) Well maintained, minor wear and tear" at bounding box center [742, 230] width 173 height 13
click at [653, 227] on input "(2) Well maintained, minor wear and tear" at bounding box center [639, 230] width 27 height 27
radio input "true"
click at [886, 419] on p "Next" at bounding box center [888, 421] width 24 height 13
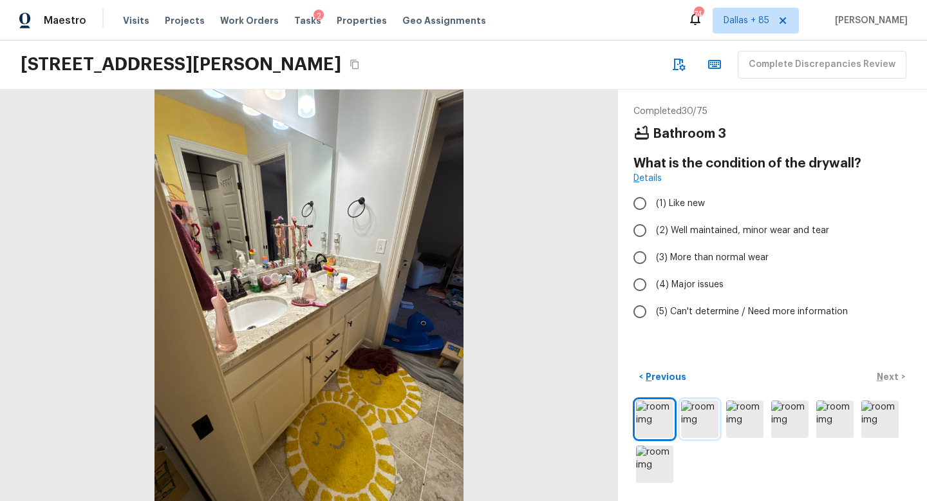
click at [703, 419] on img at bounding box center [699, 418] width 37 height 37
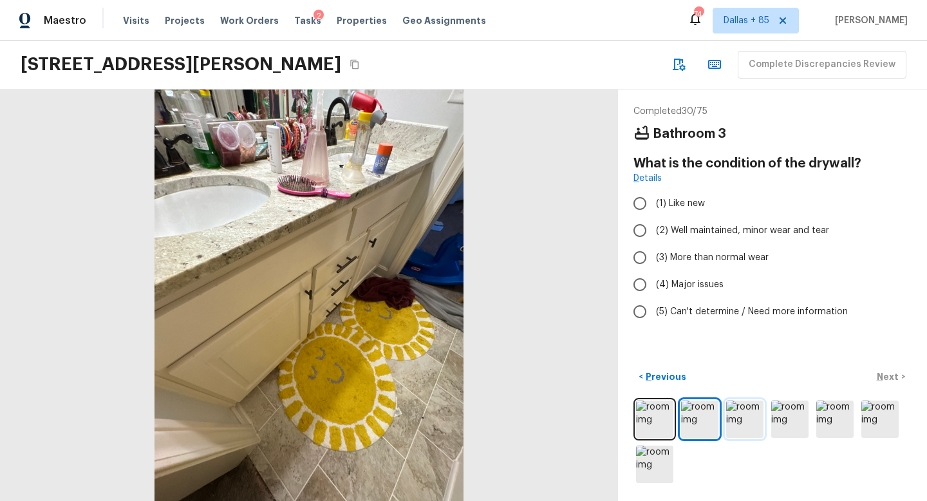
click at [728, 425] on img at bounding box center [744, 418] width 37 height 37
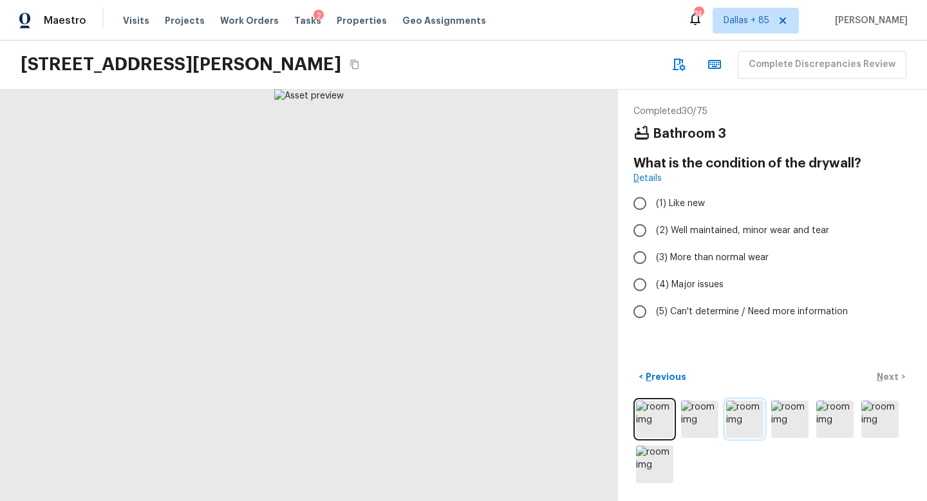
click at [746, 425] on img at bounding box center [744, 418] width 37 height 37
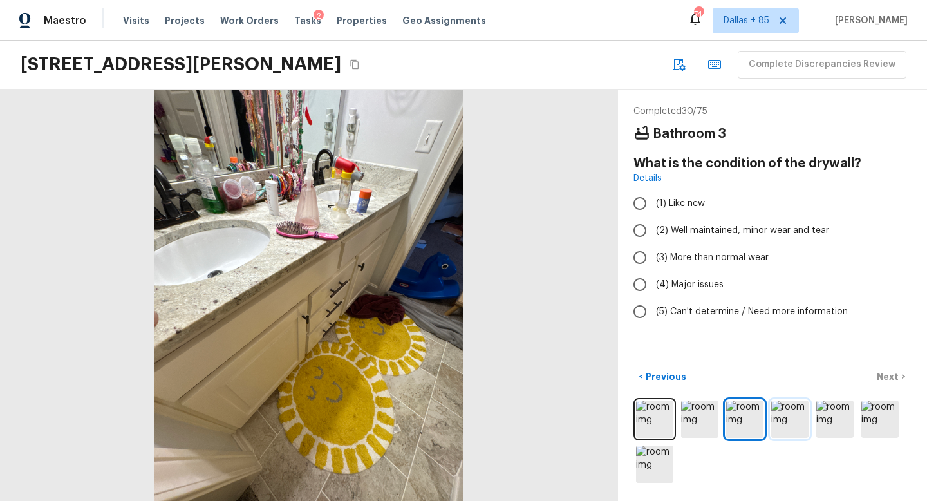
click at [797, 420] on img at bounding box center [789, 418] width 37 height 37
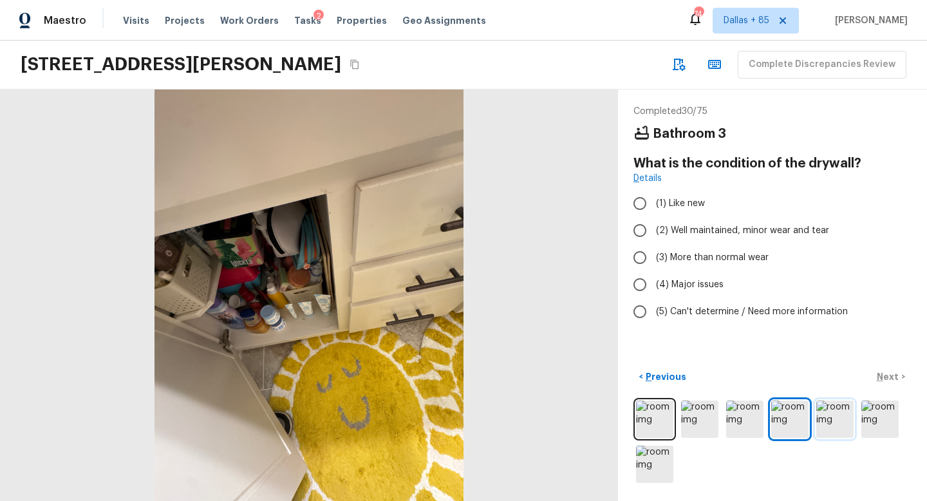
click at [831, 415] on img at bounding box center [834, 418] width 37 height 37
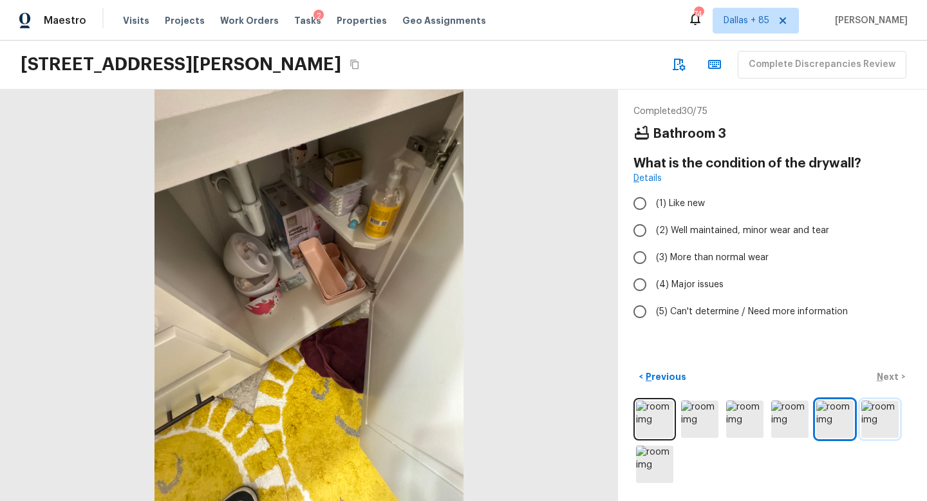
click at [880, 414] on img at bounding box center [879, 418] width 37 height 37
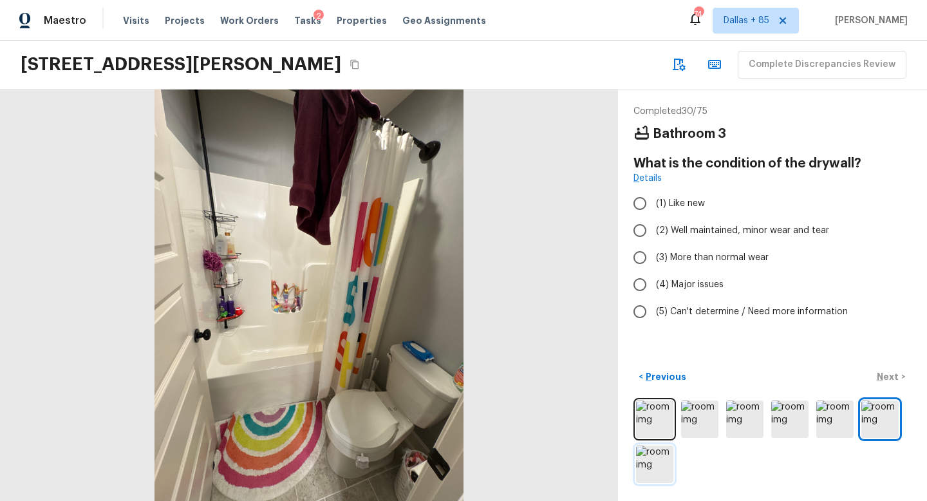
click at [653, 457] on img at bounding box center [654, 463] width 37 height 37
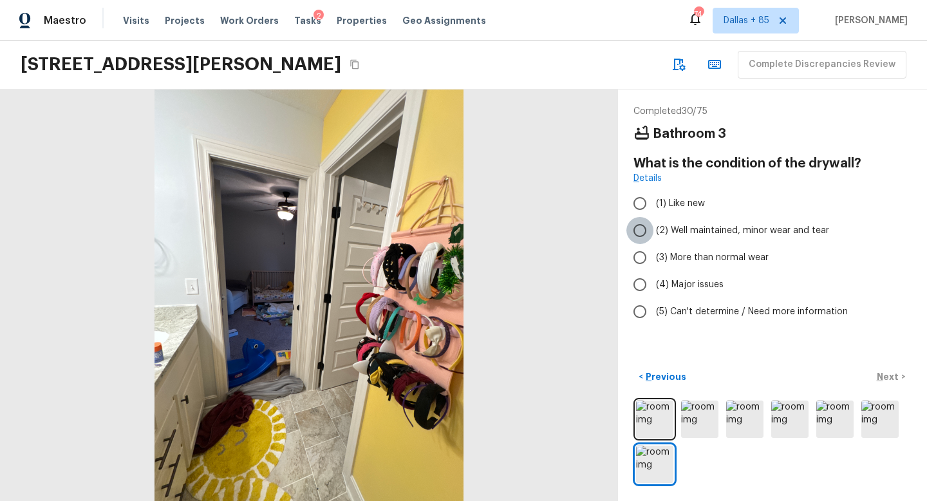
click at [640, 225] on input "(2) Well maintained, minor wear and tear" at bounding box center [639, 230] width 27 height 27
radio input "true"
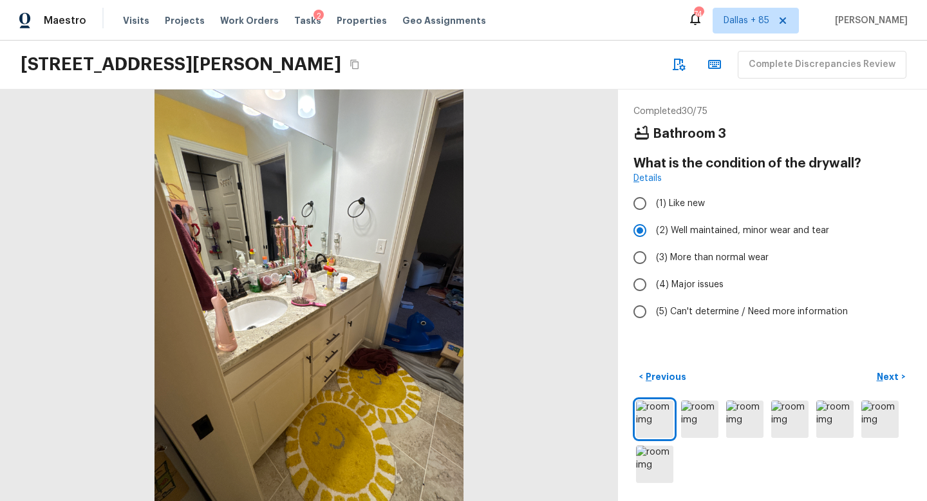
click at [886, 374] on p "Next" at bounding box center [888, 376] width 24 height 13
click at [886, 374] on div "< Previous Next >" at bounding box center [772, 376] width 278 height 21
click at [882, 376] on div "< Previous Next >" at bounding box center [772, 376] width 278 height 21
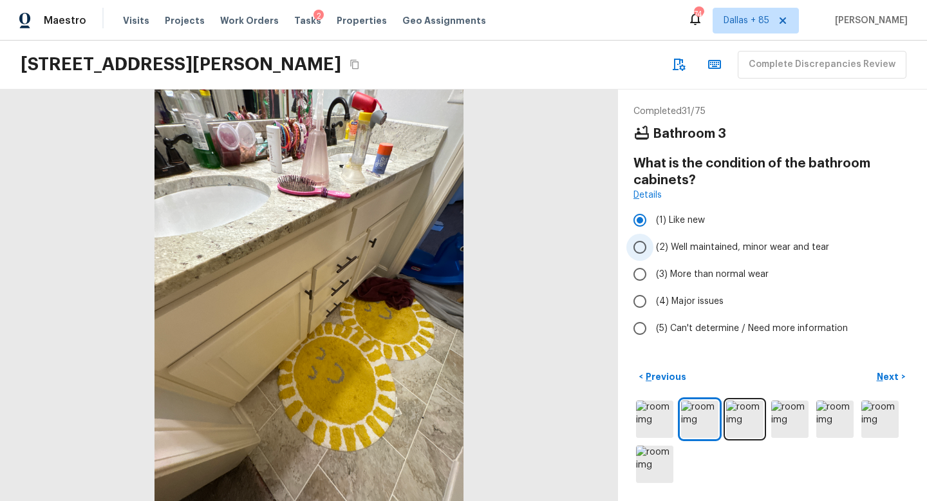
click at [670, 238] on label "(2) Well maintained, minor wear and tear" at bounding box center [763, 247] width 275 height 27
click at [653, 238] on input "(2) Well maintained, minor wear and tear" at bounding box center [639, 247] width 27 height 27
radio input "true"
click at [893, 377] on p "Next" at bounding box center [888, 376] width 24 height 13
click at [667, 241] on span "(2) Well maintained, minor wear and tear" at bounding box center [742, 247] width 173 height 13
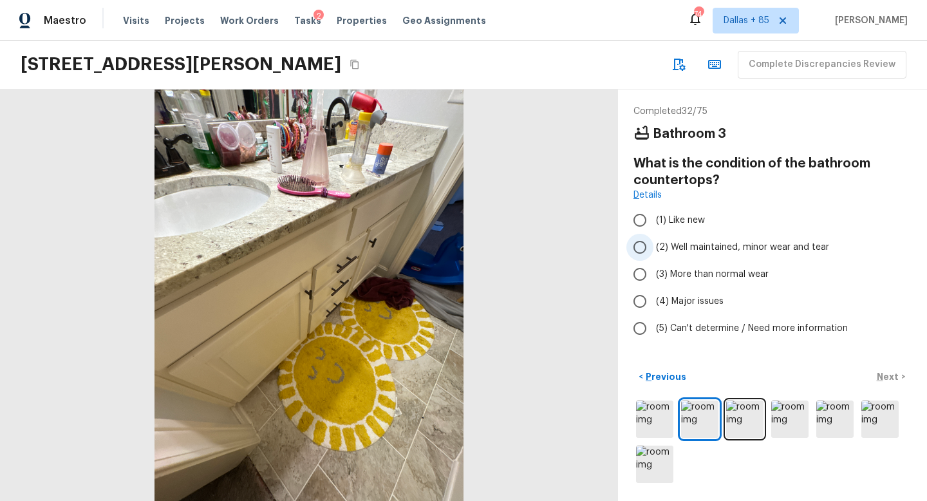
click at [653, 241] on input "(2) Well maintained, minor wear and tear" at bounding box center [639, 247] width 27 height 27
radio input "true"
click at [886, 373] on p "Next" at bounding box center [888, 376] width 24 height 13
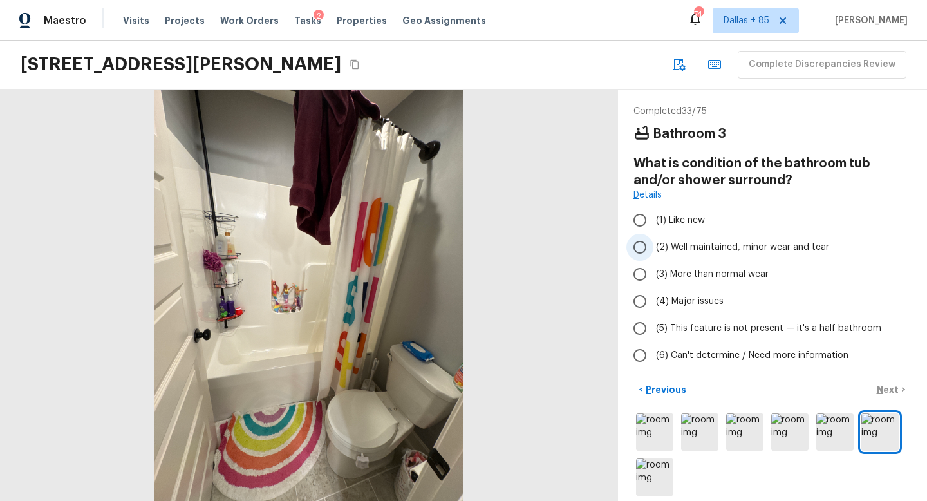
click at [679, 242] on span "(2) Well maintained, minor wear and tear" at bounding box center [742, 247] width 173 height 13
click at [653, 242] on input "(2) Well maintained, minor wear and tear" at bounding box center [639, 247] width 27 height 27
radio input "true"
click at [884, 389] on p "Next" at bounding box center [888, 389] width 24 height 13
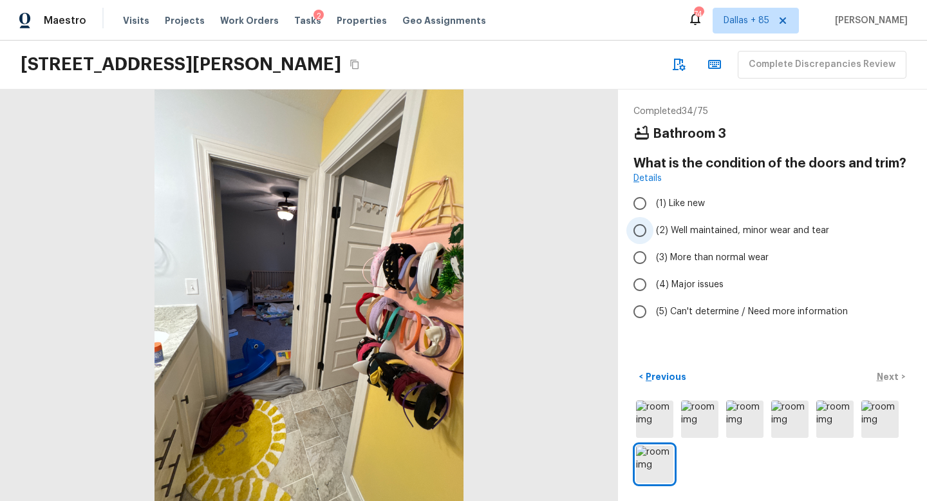
click at [670, 227] on span "(2) Well maintained, minor wear and tear" at bounding box center [742, 230] width 173 height 13
click at [653, 227] on input "(2) Well maintained, minor wear and tear" at bounding box center [639, 230] width 27 height 27
radio input "true"
click at [886, 376] on div "< Previous Next >" at bounding box center [772, 376] width 278 height 21
click at [880, 375] on p "Next" at bounding box center [888, 376] width 24 height 13
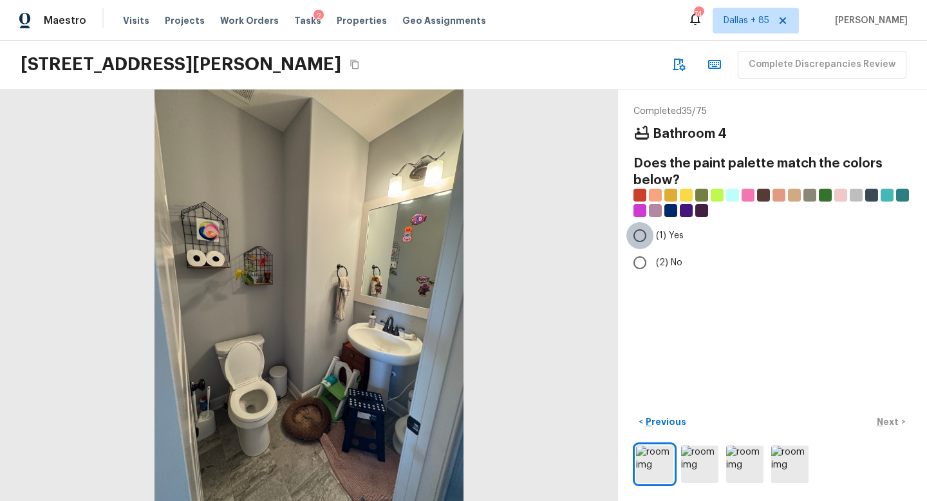
click at [642, 234] on input "(1) Yes" at bounding box center [639, 235] width 27 height 27
radio input "true"
click at [887, 423] on p "Next" at bounding box center [888, 421] width 24 height 13
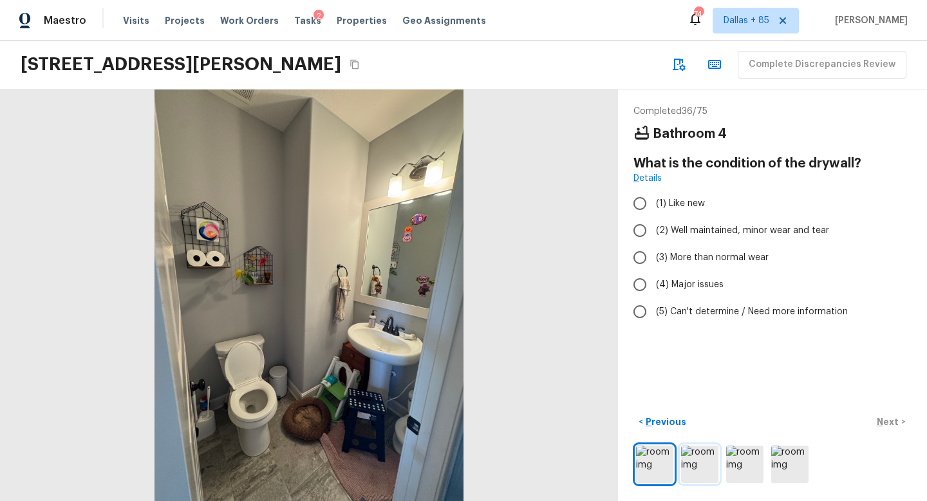
click at [695, 474] on img at bounding box center [699, 463] width 37 height 37
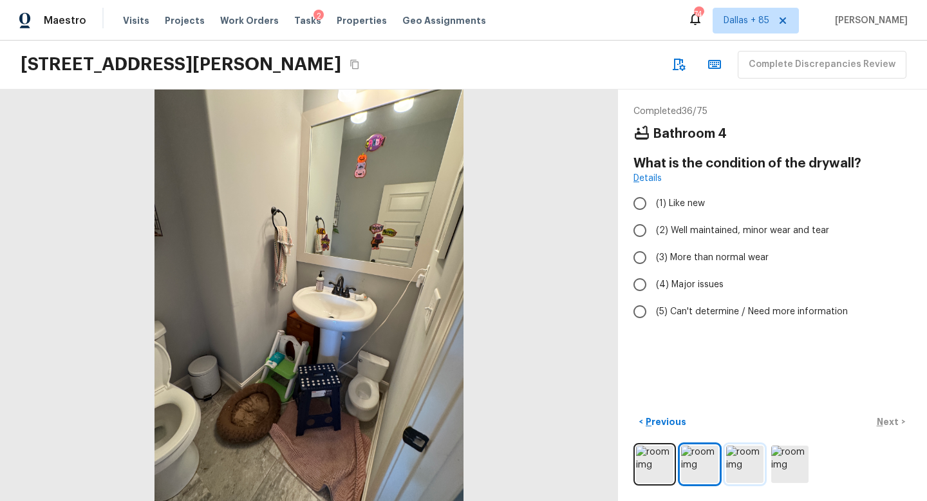
click at [738, 458] on img at bounding box center [744, 463] width 37 height 37
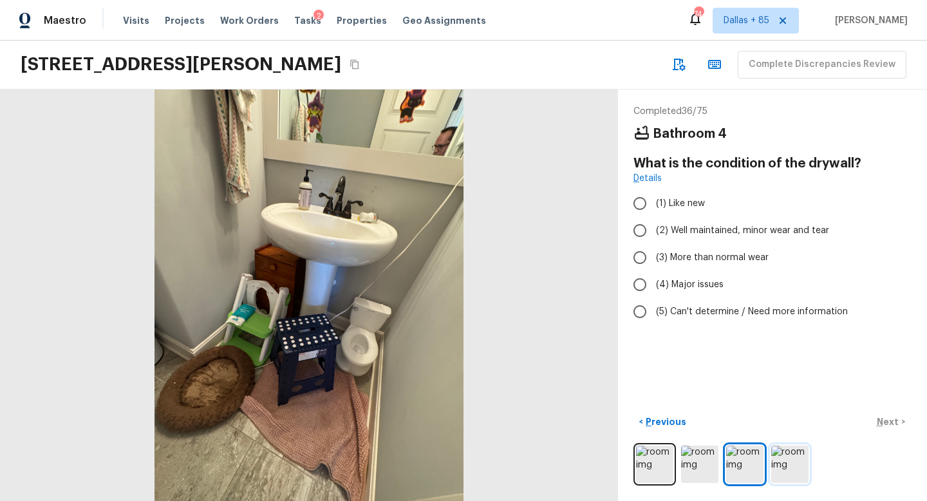
click at [779, 464] on img at bounding box center [789, 463] width 37 height 37
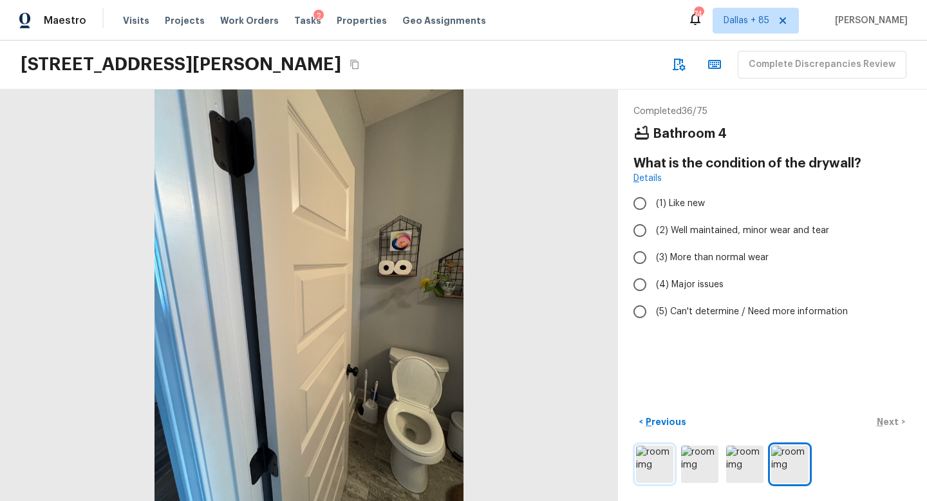
click at [650, 461] on img at bounding box center [654, 463] width 37 height 37
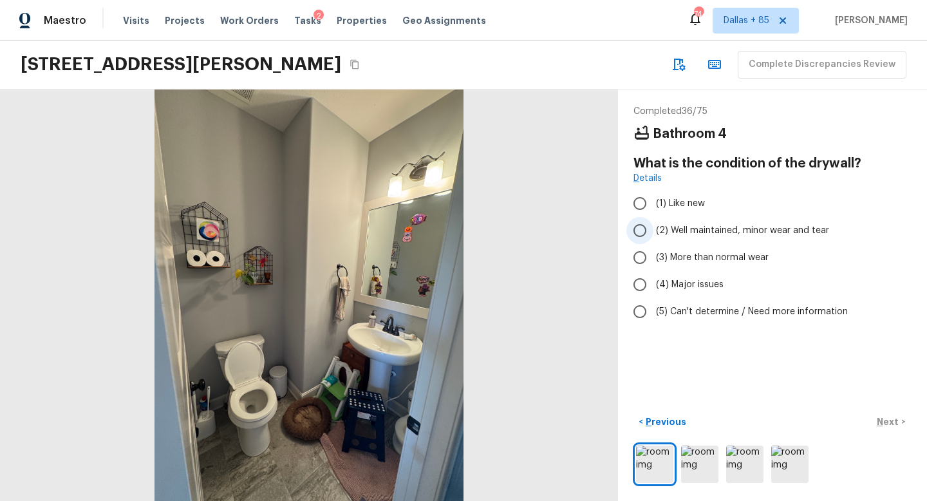
click at [674, 227] on span "(2) Well maintained, minor wear and tear" at bounding box center [742, 230] width 173 height 13
click at [653, 227] on input "(2) Well maintained, minor wear and tear" at bounding box center [639, 230] width 27 height 27
radio input "true"
click at [886, 422] on p "Next" at bounding box center [888, 421] width 24 height 13
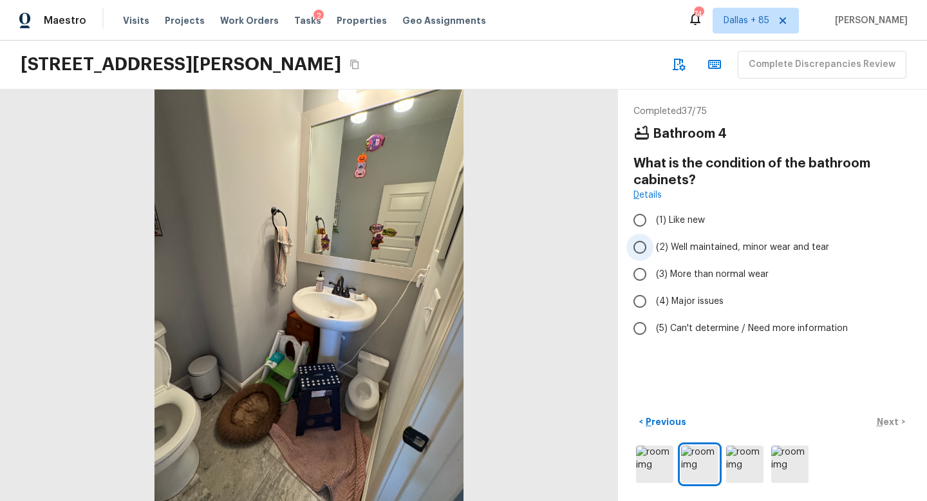
click at [694, 244] on span "(2) Well maintained, minor wear and tear" at bounding box center [742, 247] width 173 height 13
click at [653, 244] on input "(2) Well maintained, minor wear and tear" at bounding box center [639, 247] width 27 height 27
radio input "true"
click at [880, 421] on p "Next" at bounding box center [888, 421] width 24 height 13
click at [681, 248] on span "(2) Well maintained, minor wear and tear" at bounding box center [742, 247] width 173 height 13
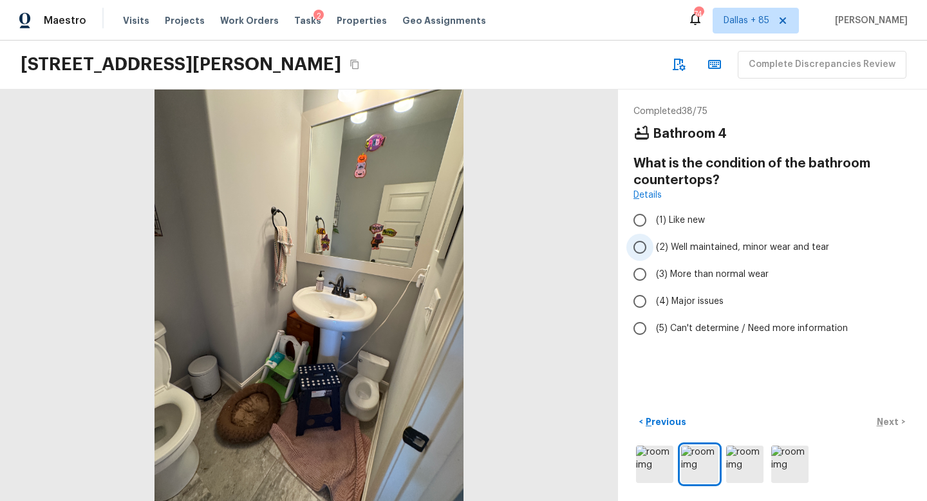
click at [653, 248] on input "(2) Well maintained, minor wear and tear" at bounding box center [639, 247] width 27 height 27
radio input "true"
click at [889, 420] on p "Next" at bounding box center [888, 421] width 24 height 13
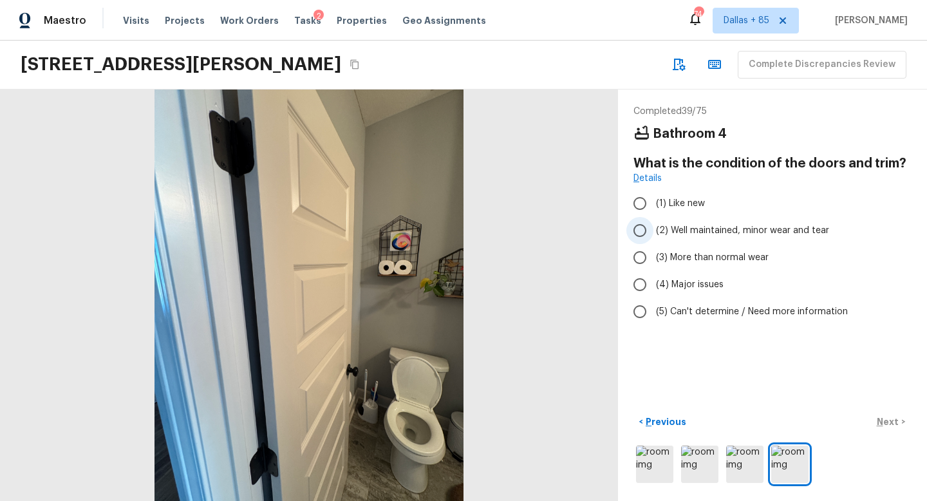
click at [669, 234] on span "(2) Well maintained, minor wear and tear" at bounding box center [742, 230] width 173 height 13
click at [653, 234] on input "(2) Well maintained, minor wear and tear" at bounding box center [639, 230] width 27 height 27
radio input "true"
click at [891, 415] on p "Next" at bounding box center [888, 421] width 24 height 13
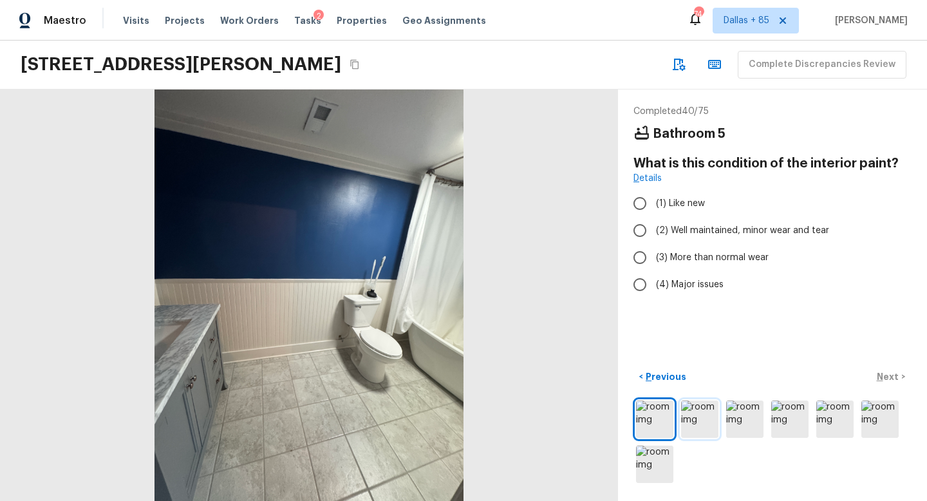
click at [712, 409] on img at bounding box center [699, 418] width 37 height 37
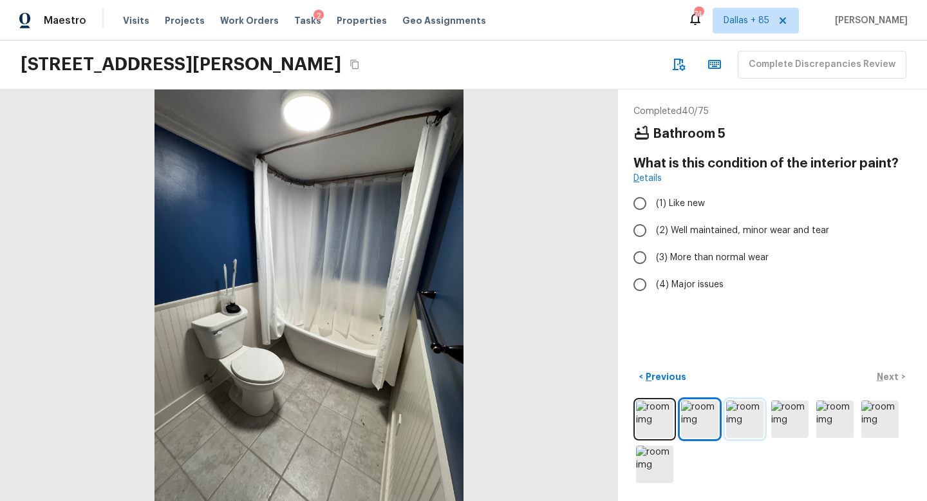
click at [747, 422] on img at bounding box center [744, 418] width 37 height 37
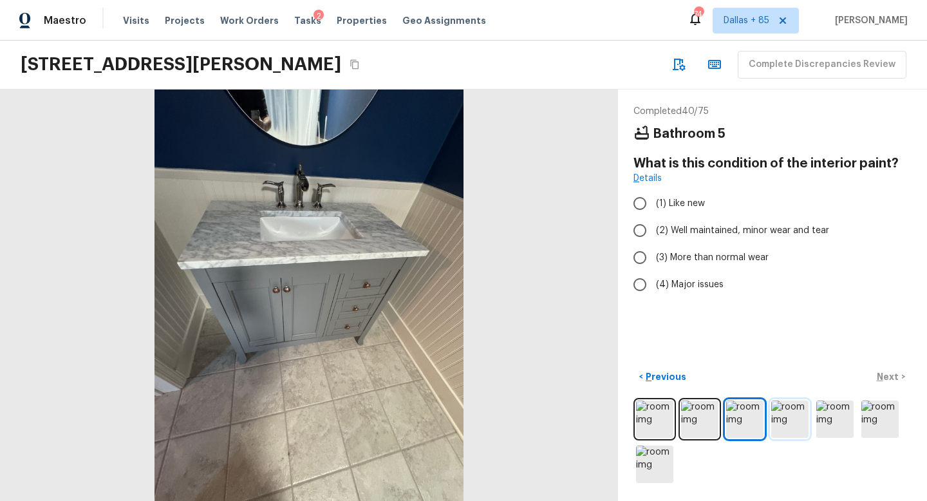
click at [776, 424] on img at bounding box center [789, 418] width 37 height 37
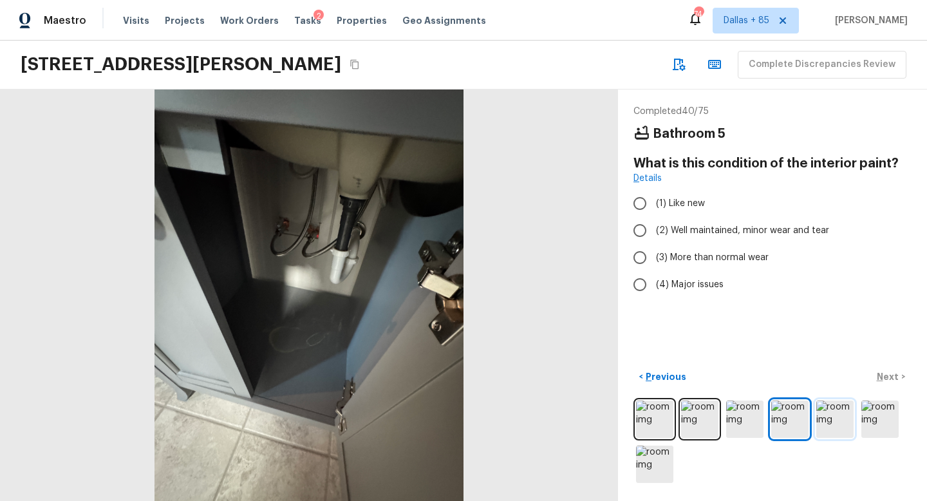
click at [831, 418] on img at bounding box center [834, 418] width 37 height 37
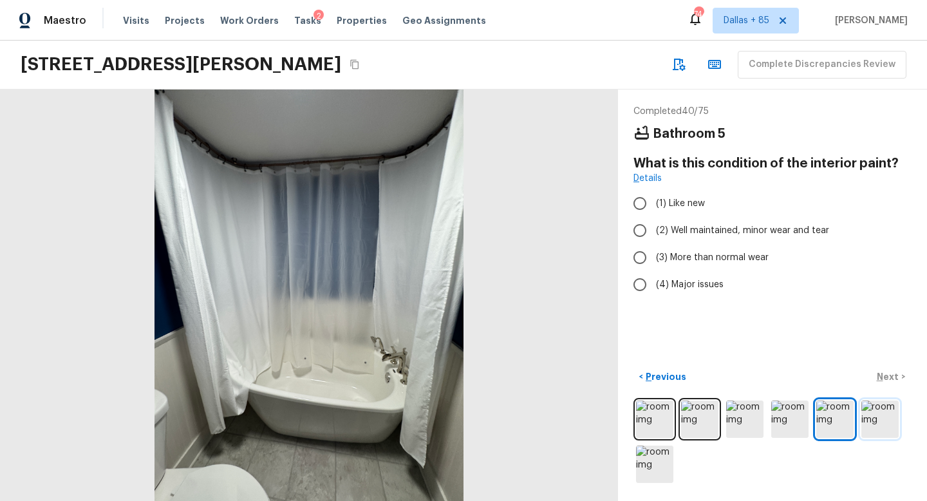
click at [877, 420] on img at bounding box center [879, 418] width 37 height 37
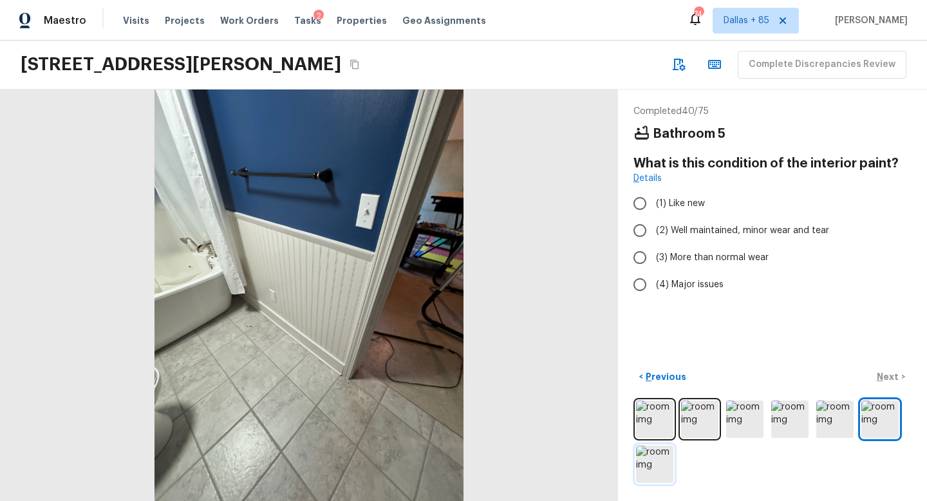
click at [651, 455] on img at bounding box center [654, 463] width 37 height 37
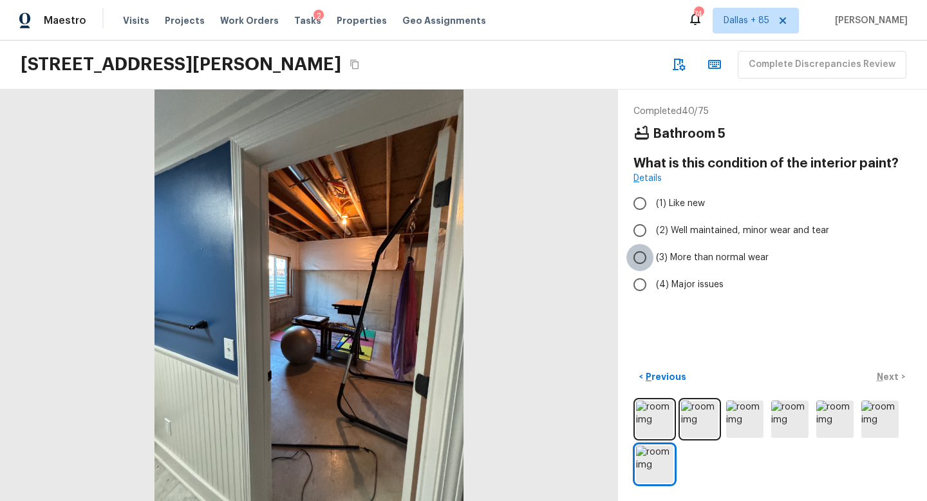
click at [635, 252] on input "(3) More than normal wear" at bounding box center [639, 257] width 27 height 27
radio input "true"
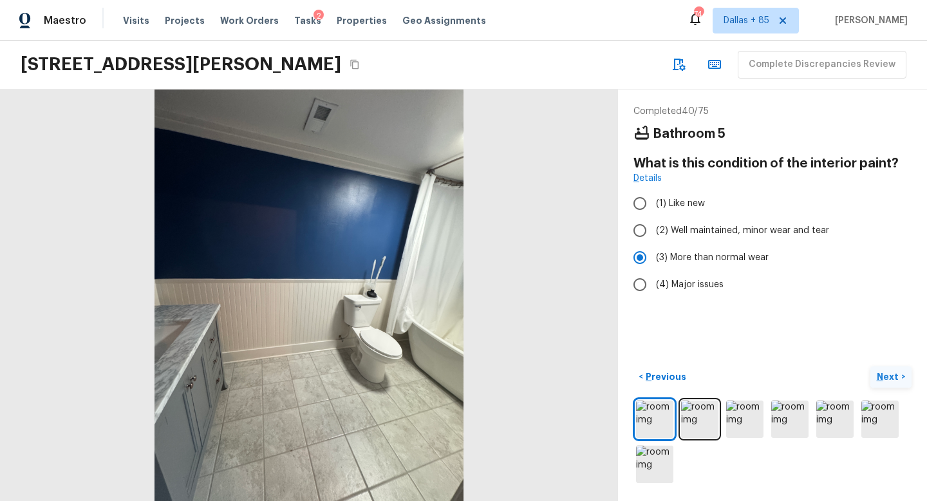
click at [884, 374] on p "Next" at bounding box center [888, 376] width 24 height 13
click at [651, 230] on input "(2) Well maintained, minor wear and tear" at bounding box center [639, 230] width 27 height 27
radio input "true"
click at [884, 375] on p "Next" at bounding box center [888, 376] width 24 height 13
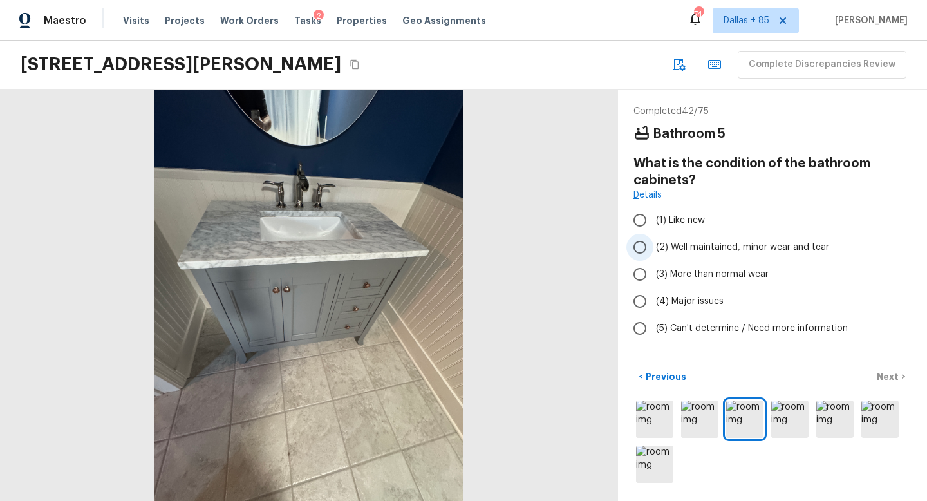
click at [645, 246] on input "(2) Well maintained, minor wear and tear" at bounding box center [639, 247] width 27 height 27
radio input "true"
click at [882, 373] on p "Next" at bounding box center [888, 376] width 24 height 13
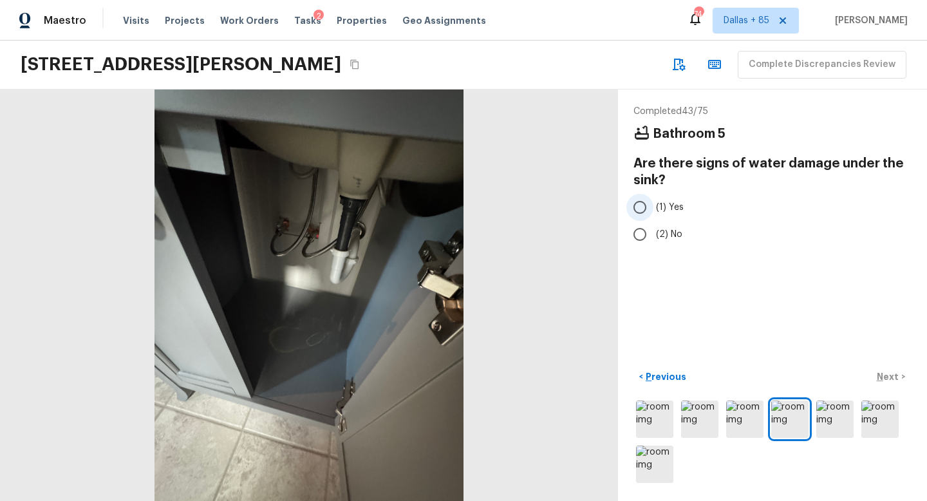
click at [635, 201] on input "(1) Yes" at bounding box center [639, 207] width 27 height 27
radio input "true"
click at [886, 373] on p "Next" at bounding box center [888, 376] width 24 height 13
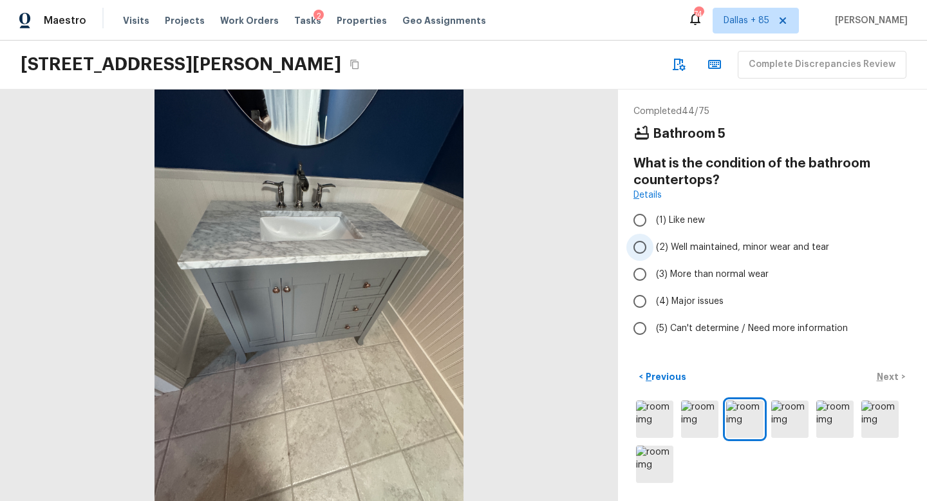
click at [674, 248] on span "(2) Well maintained, minor wear and tear" at bounding box center [742, 247] width 173 height 13
click at [653, 248] on input "(2) Well maintained, minor wear and tear" at bounding box center [639, 247] width 27 height 27
radio input "true"
click at [879, 374] on p "Next" at bounding box center [888, 376] width 24 height 13
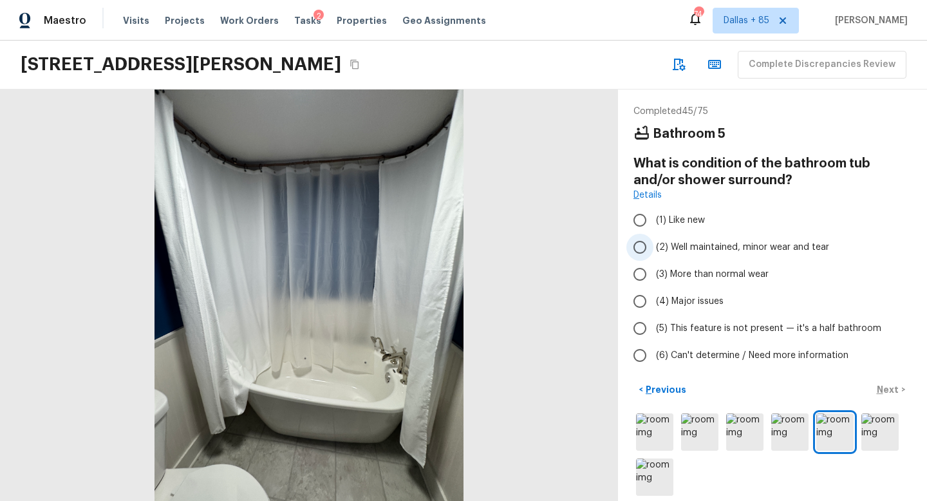
click at [688, 241] on span "(2) Well maintained, minor wear and tear" at bounding box center [742, 247] width 173 height 13
click at [653, 241] on input "(2) Well maintained, minor wear and tear" at bounding box center [639, 247] width 27 height 27
radio input "true"
click at [884, 384] on p "Next" at bounding box center [888, 389] width 24 height 13
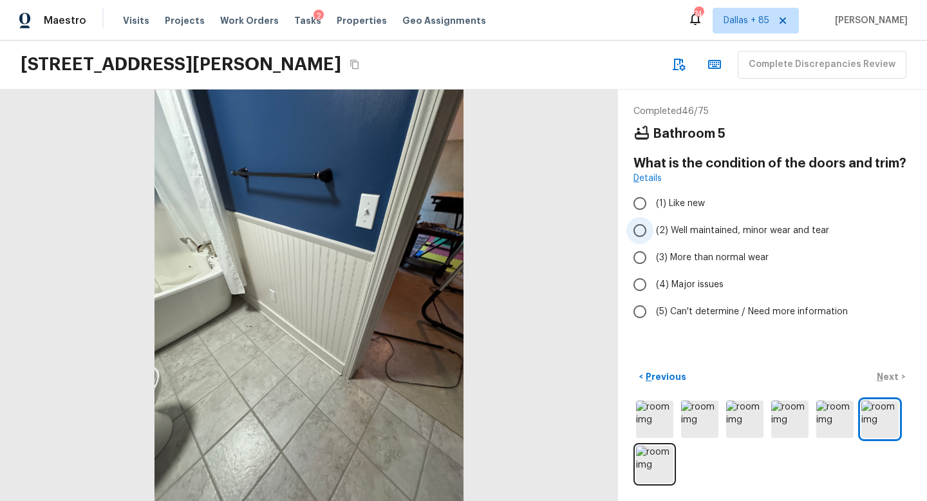
click at [664, 227] on span "(2) Well maintained, minor wear and tear" at bounding box center [742, 230] width 173 height 13
click at [653, 227] on input "(2) Well maintained, minor wear and tear" at bounding box center [639, 230] width 27 height 27
radio input "true"
click at [887, 376] on p "Next" at bounding box center [888, 376] width 24 height 13
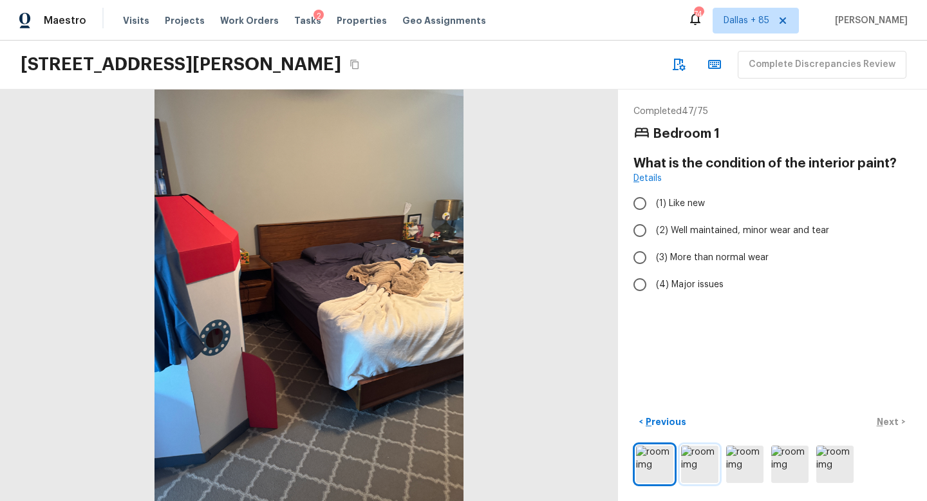
click at [696, 461] on img at bounding box center [699, 463] width 37 height 37
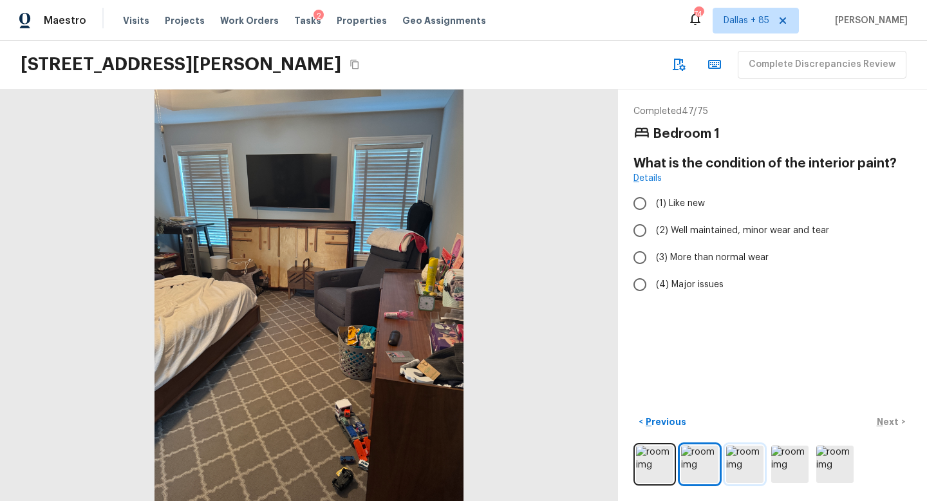
click at [737, 462] on img at bounding box center [744, 463] width 37 height 37
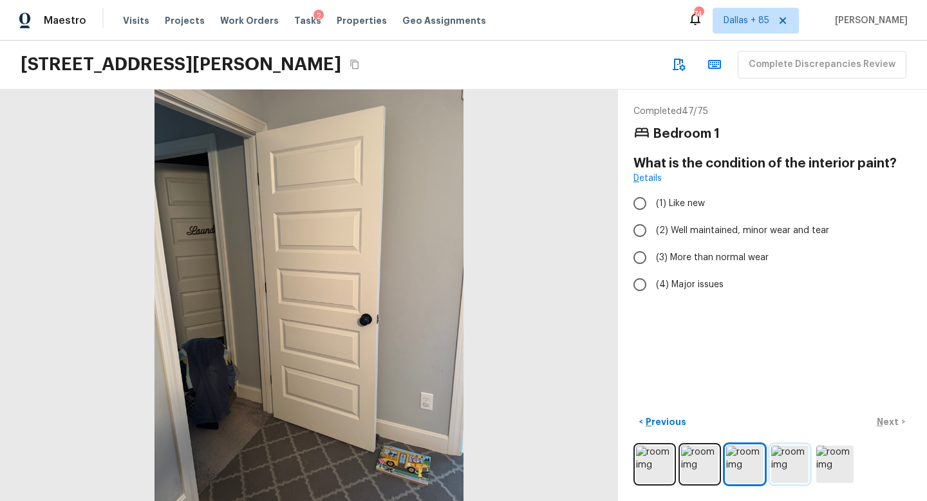
click at [779, 462] on img at bounding box center [789, 463] width 37 height 37
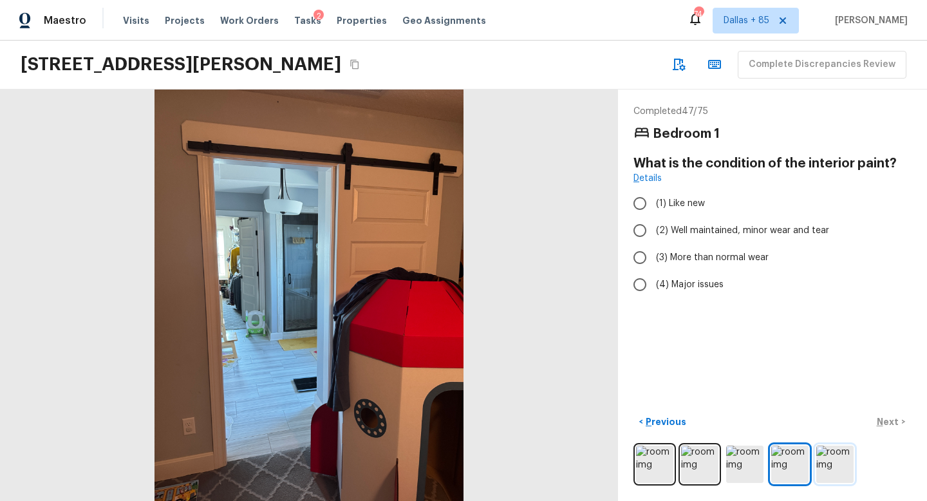
click at [824, 461] on img at bounding box center [834, 463] width 37 height 37
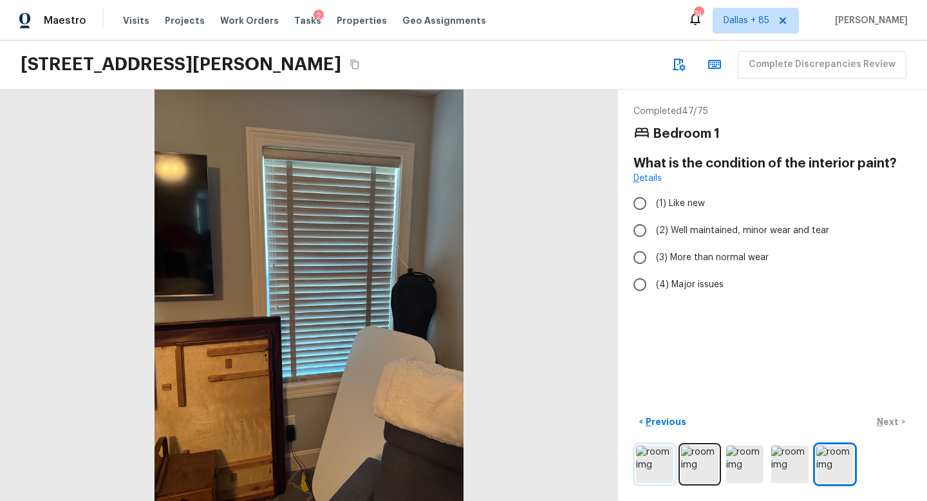
click at [645, 458] on img at bounding box center [654, 463] width 37 height 37
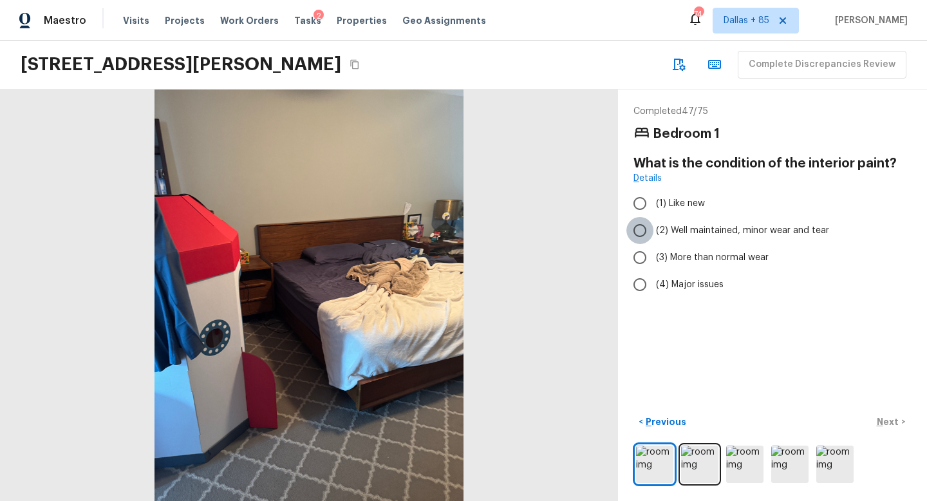
click at [645, 225] on input "(2) Well maintained, minor wear and tear" at bounding box center [639, 230] width 27 height 27
radio input "true"
click at [890, 420] on p "Next" at bounding box center [888, 421] width 24 height 13
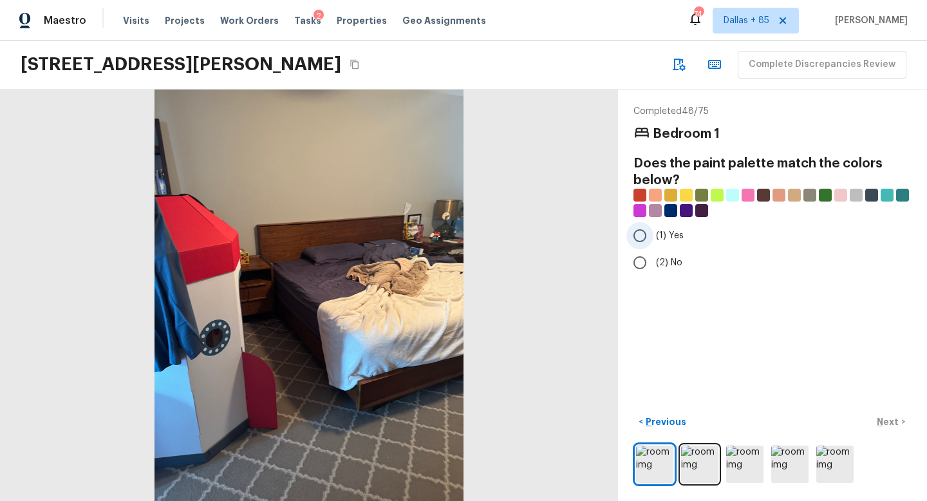
click at [643, 237] on input "(1) Yes" at bounding box center [639, 235] width 27 height 27
radio input "true"
click at [893, 420] on p "Next" at bounding box center [888, 421] width 24 height 13
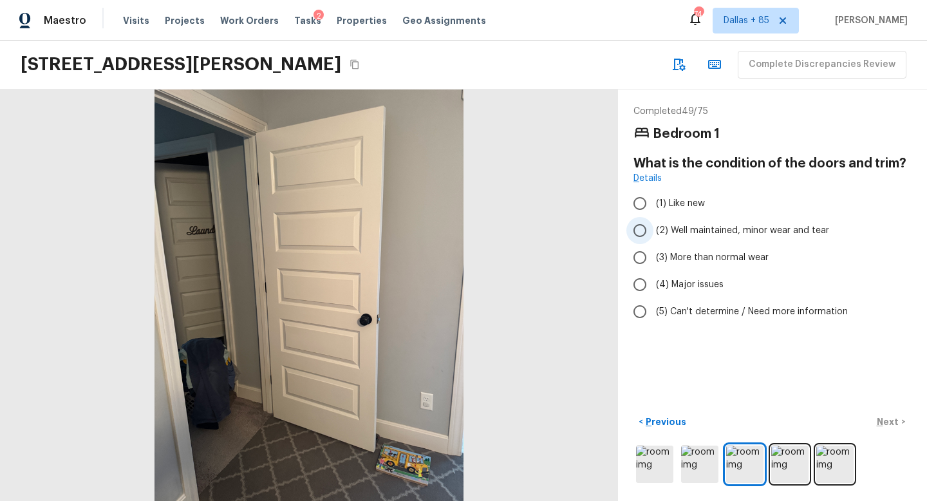
click at [644, 227] on input "(2) Well maintained, minor wear and tear" at bounding box center [639, 230] width 27 height 27
radio input "true"
click at [880, 419] on p "Next" at bounding box center [888, 421] width 24 height 13
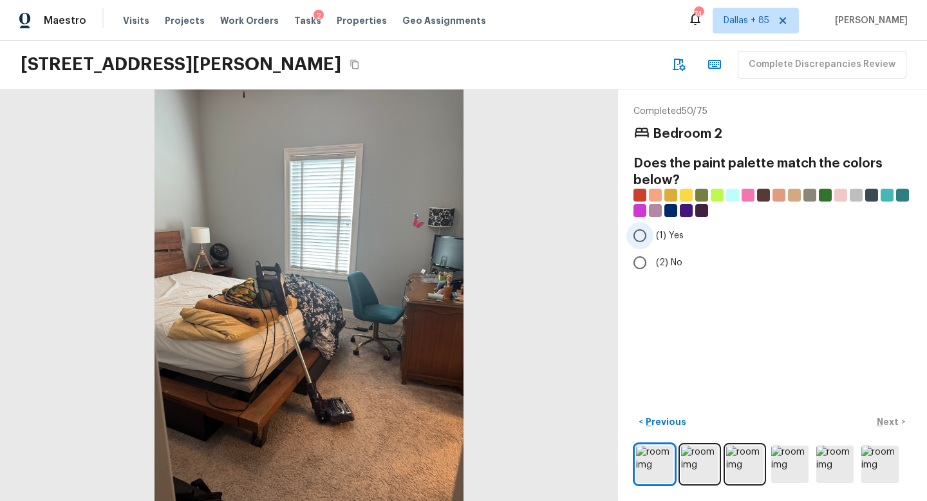
click at [640, 232] on input "(1) Yes" at bounding box center [639, 235] width 27 height 27
radio input "true"
click at [883, 419] on p "Next" at bounding box center [888, 421] width 24 height 13
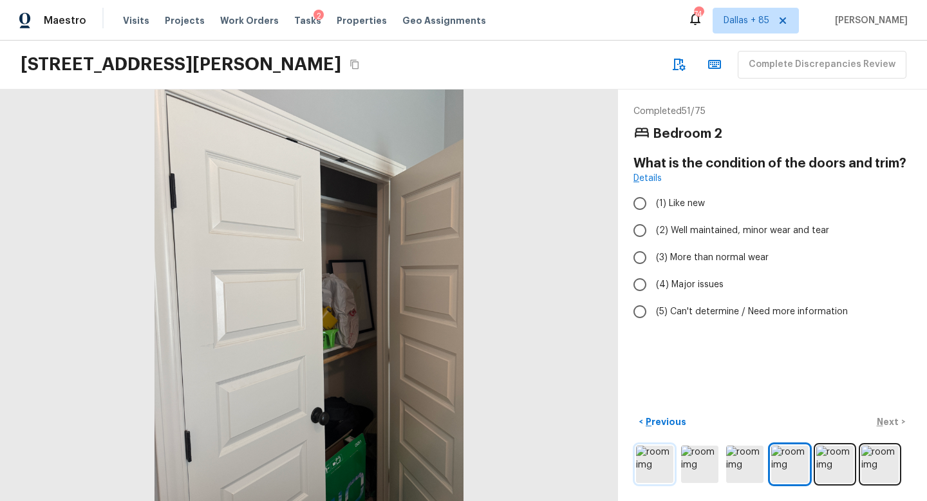
click at [661, 454] on img at bounding box center [654, 463] width 37 height 37
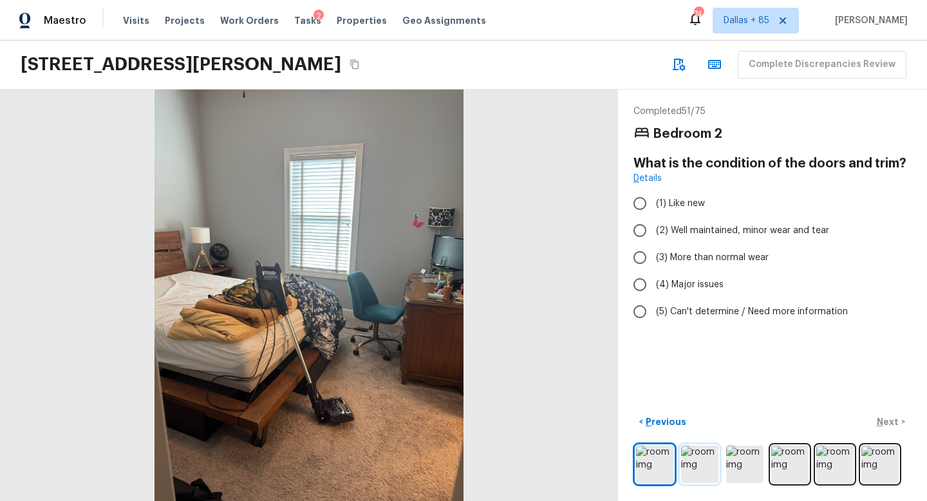
click at [688, 458] on img at bounding box center [699, 463] width 37 height 37
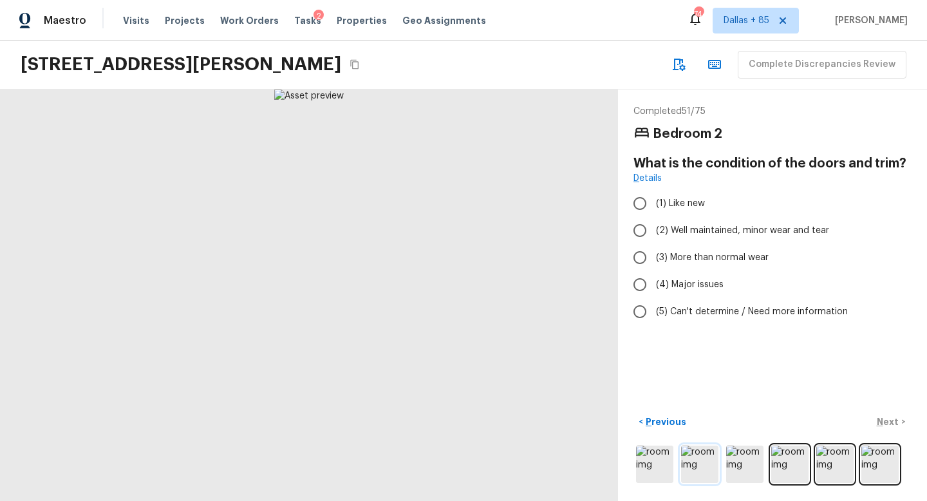
click at [716, 465] on img at bounding box center [699, 463] width 37 height 37
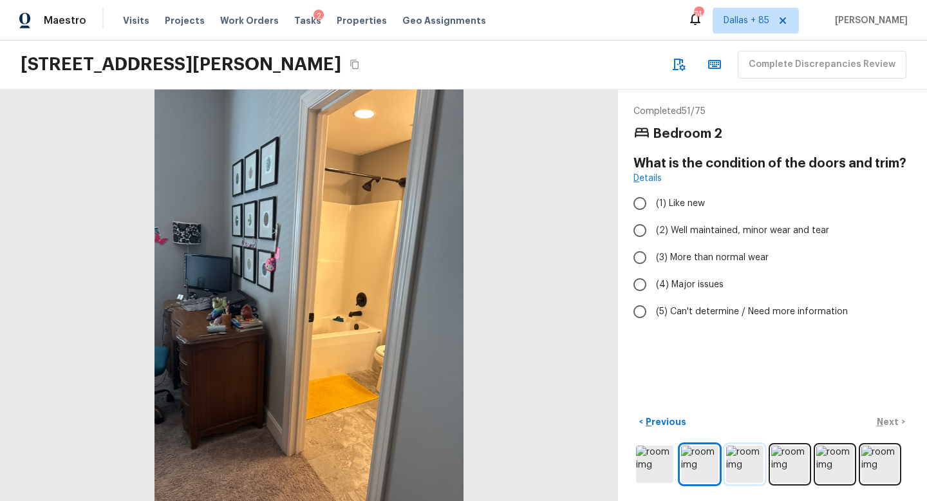
click at [740, 463] on img at bounding box center [744, 463] width 37 height 37
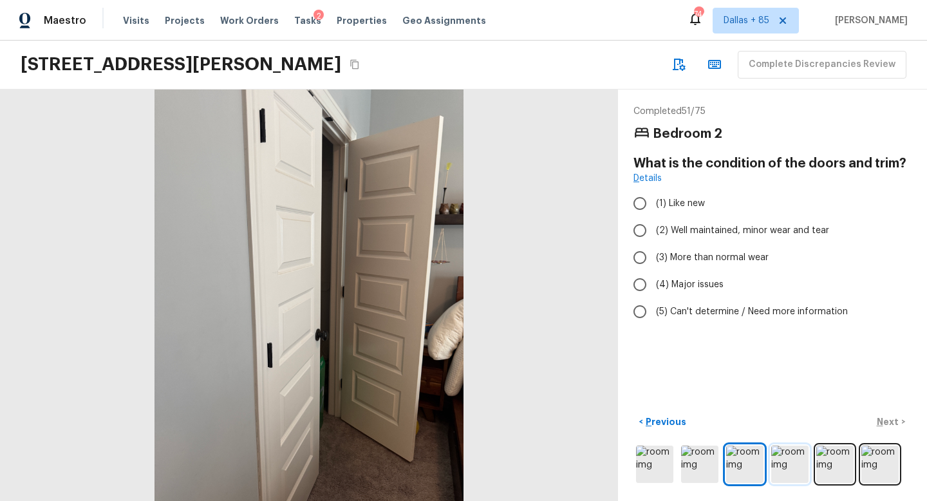
click at [797, 465] on img at bounding box center [789, 463] width 37 height 37
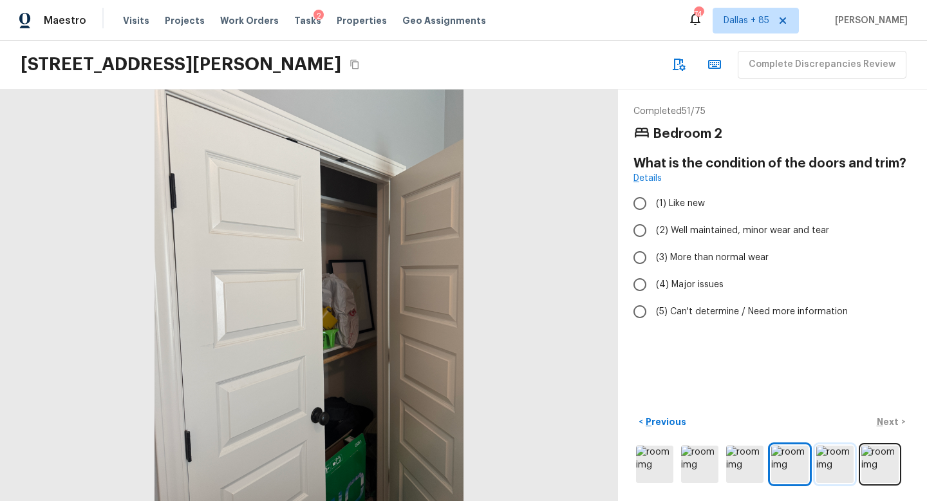
click at [833, 471] on img at bounding box center [834, 463] width 37 height 37
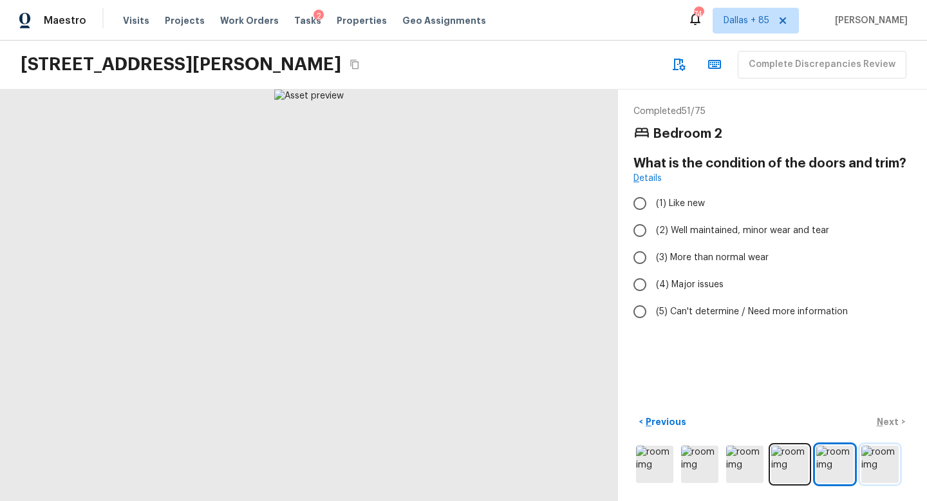
click at [871, 465] on img at bounding box center [879, 463] width 37 height 37
click at [642, 228] on input "(2) Well maintained, minor wear and tear" at bounding box center [639, 230] width 27 height 27
radio input "true"
click at [641, 229] on input "(2) Well maintained, minor wear and tear" at bounding box center [639, 230] width 27 height 27
click at [640, 227] on input "(2) Well maintained, minor wear and tear" at bounding box center [639, 230] width 27 height 27
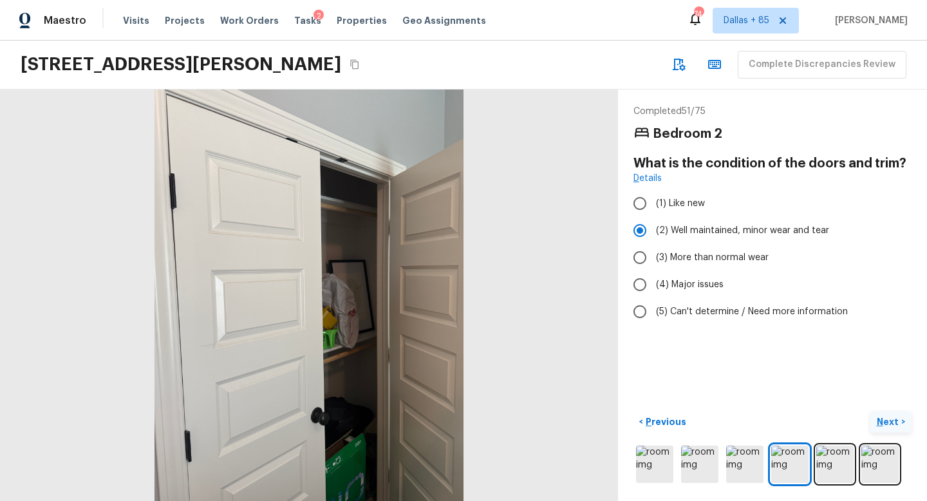
click at [880, 420] on p "Next" at bounding box center [888, 421] width 24 height 13
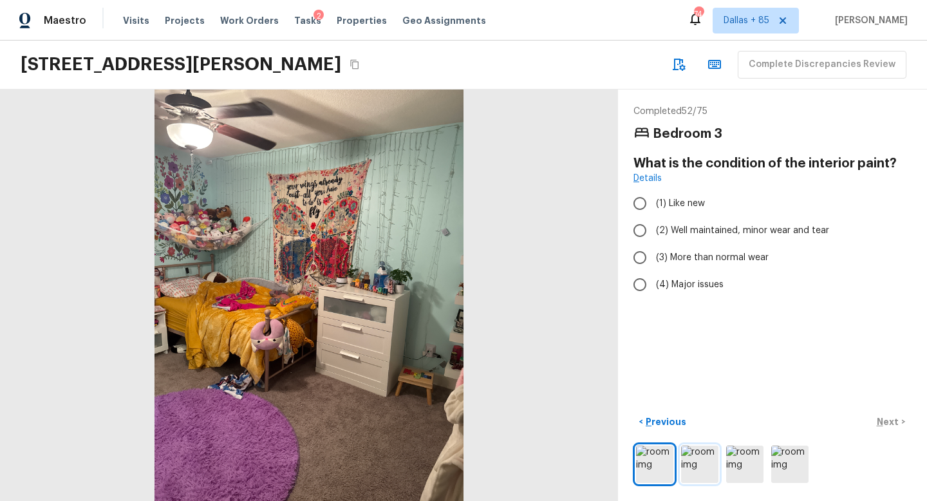
click at [712, 456] on img at bounding box center [699, 463] width 37 height 37
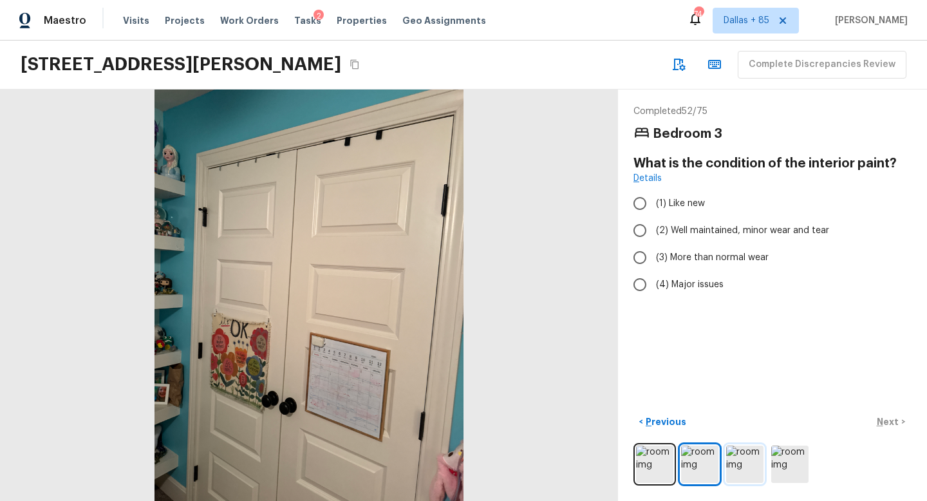
click at [743, 455] on img at bounding box center [744, 463] width 37 height 37
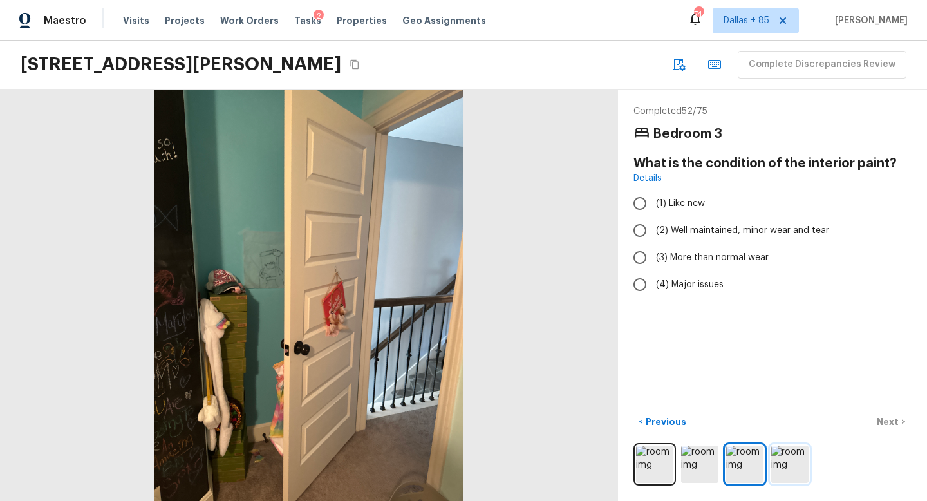
click at [775, 459] on img at bounding box center [789, 463] width 37 height 37
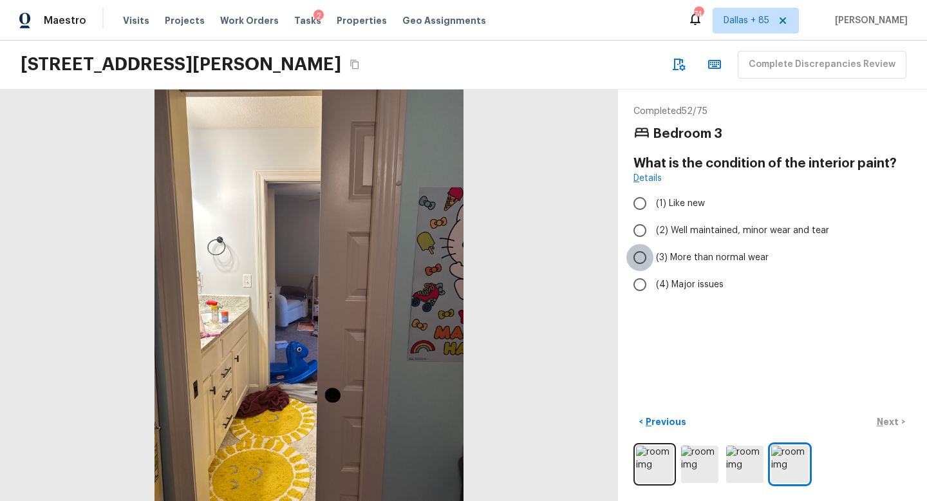
click at [636, 254] on input "(3) More than normal wear" at bounding box center [639, 257] width 27 height 27
radio input "true"
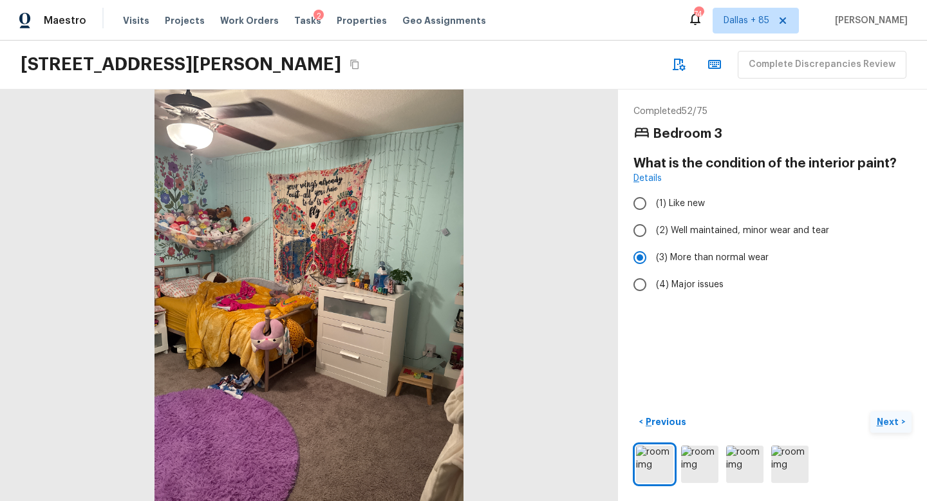
click at [884, 418] on p "Next" at bounding box center [888, 421] width 24 height 13
click at [646, 233] on input "(2) Well maintained, minor wear and tear" at bounding box center [639, 230] width 27 height 27
radio input "true"
click at [881, 415] on p "Next" at bounding box center [888, 421] width 24 height 13
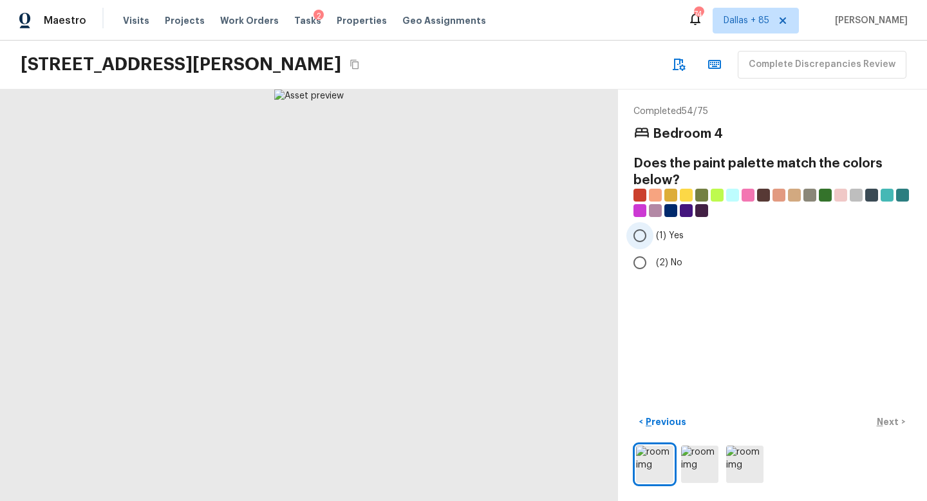
click at [640, 235] on input "(1) Yes" at bounding box center [639, 235] width 27 height 27
radio input "true"
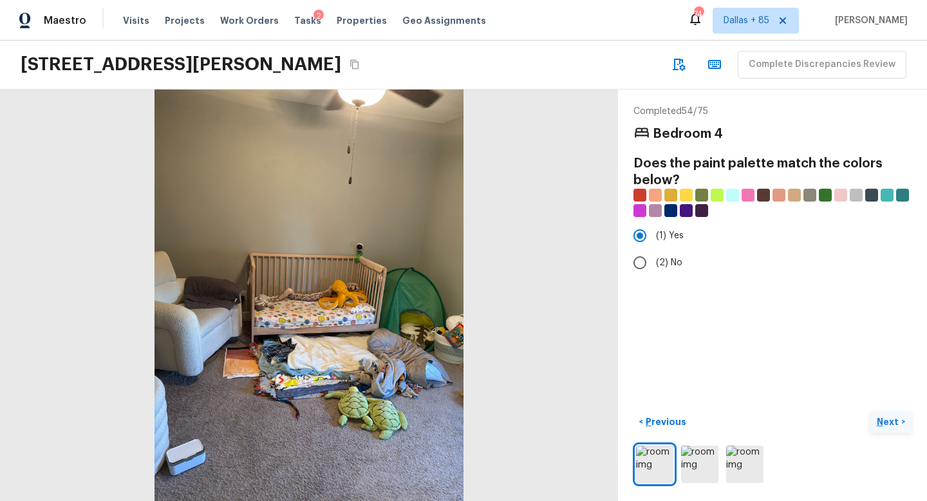
click at [886, 419] on p "Next" at bounding box center [888, 421] width 24 height 13
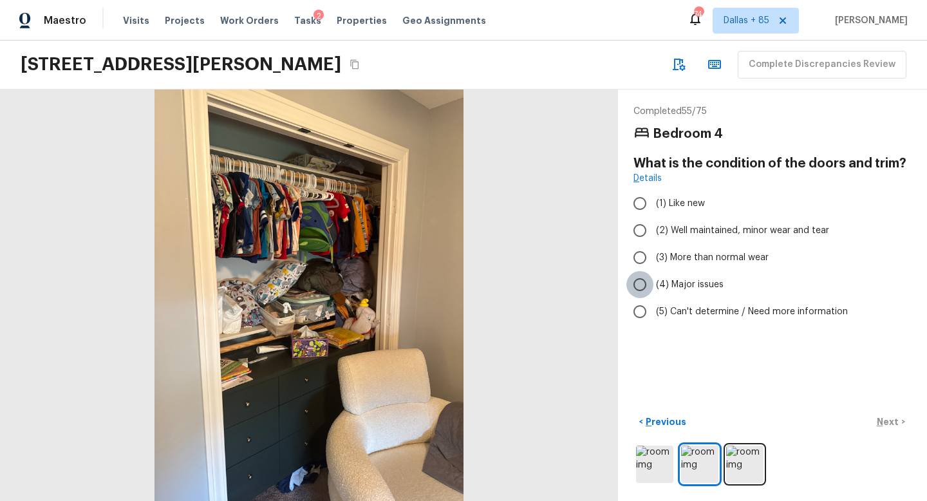
click at [638, 284] on input "(4) Major issues" at bounding box center [639, 284] width 27 height 27
radio input "true"
click at [884, 423] on p "Next" at bounding box center [888, 421] width 24 height 13
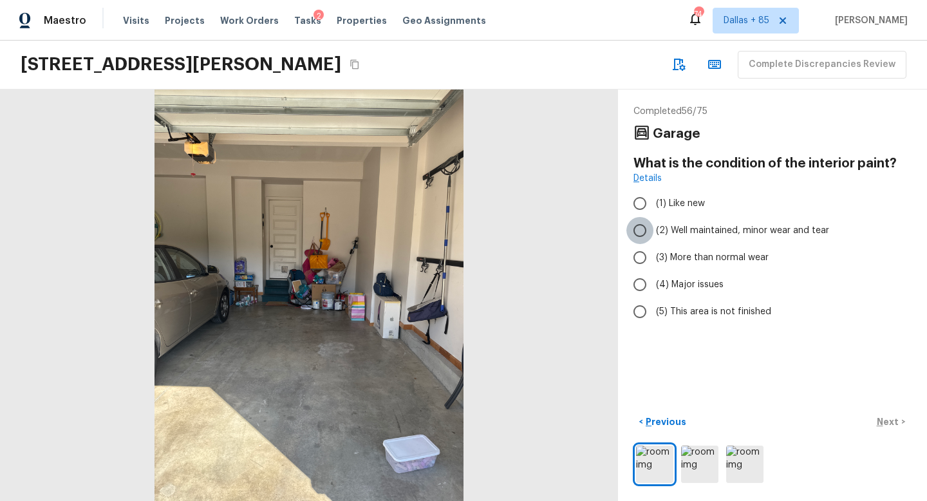
click at [636, 230] on input "(2) Well maintained, minor wear and tear" at bounding box center [639, 230] width 27 height 27
radio input "true"
click at [893, 421] on p "Next" at bounding box center [888, 421] width 24 height 13
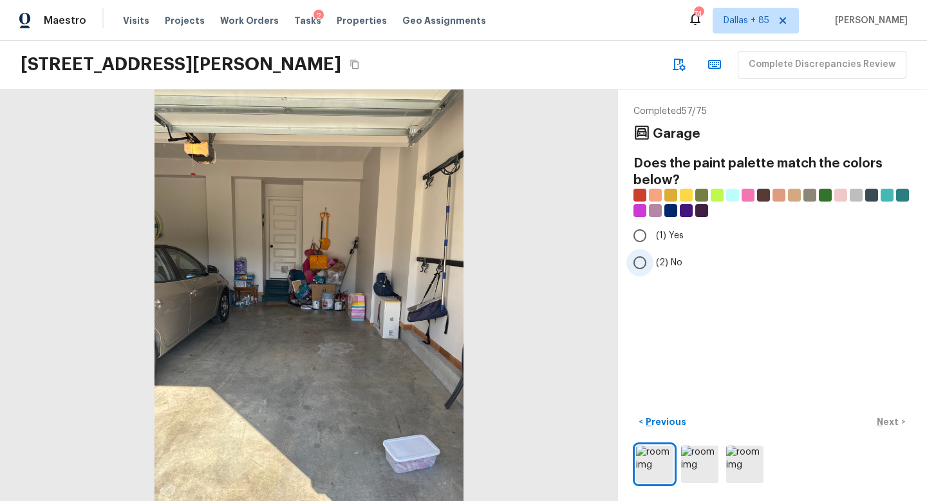
click at [638, 254] on input "(2) No" at bounding box center [639, 262] width 27 height 27
radio input "true"
click at [889, 418] on p "Next" at bounding box center [888, 421] width 24 height 13
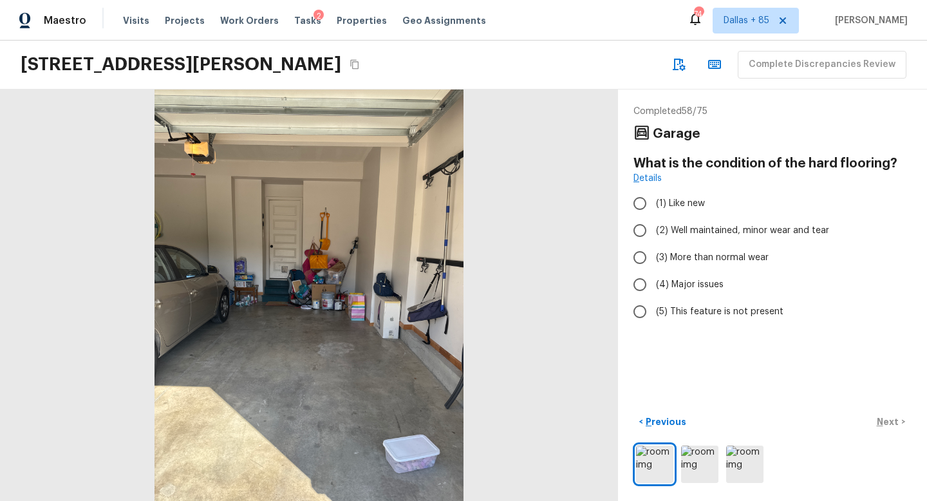
click at [666, 441] on div "< Previous Next >" at bounding box center [772, 448] width 278 height 74
click at [694, 461] on img at bounding box center [699, 463] width 37 height 37
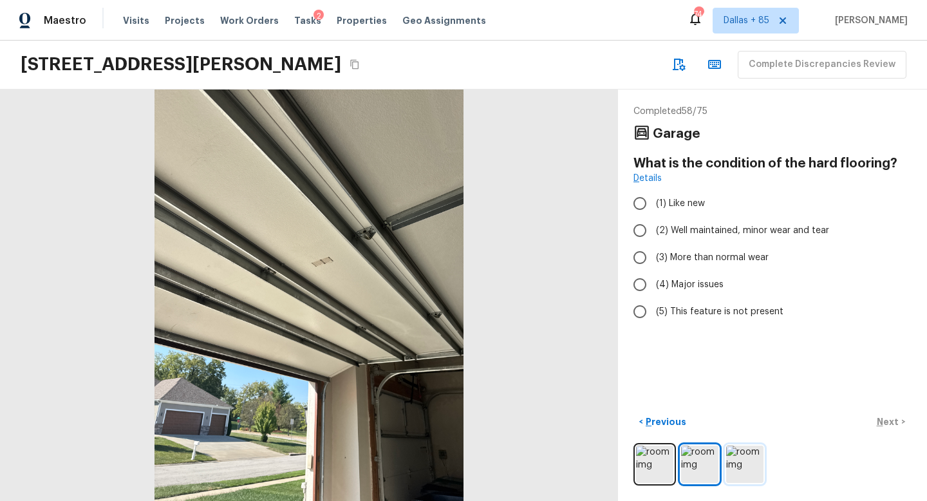
click at [743, 461] on img at bounding box center [744, 463] width 37 height 37
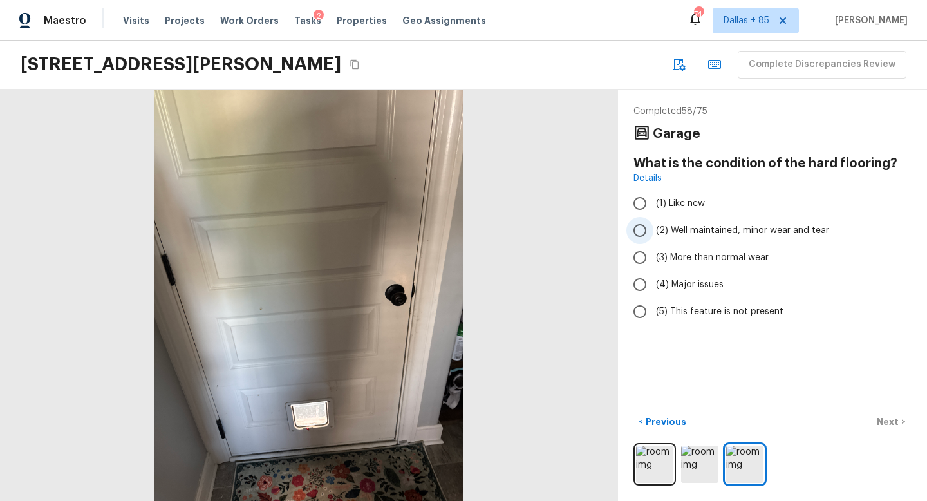
click at [636, 228] on input "(2) Well maintained, minor wear and tear" at bounding box center [639, 230] width 27 height 27
radio input "true"
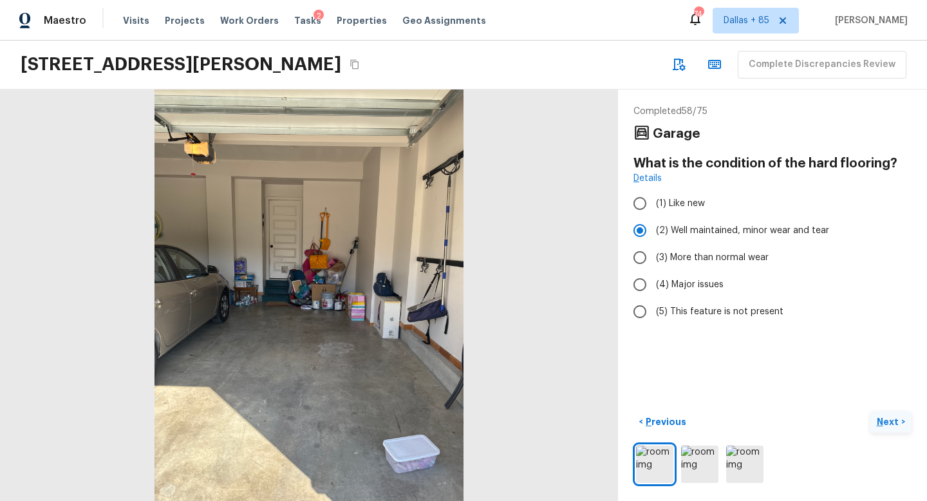
click at [881, 422] on p "Next" at bounding box center [888, 421] width 24 height 13
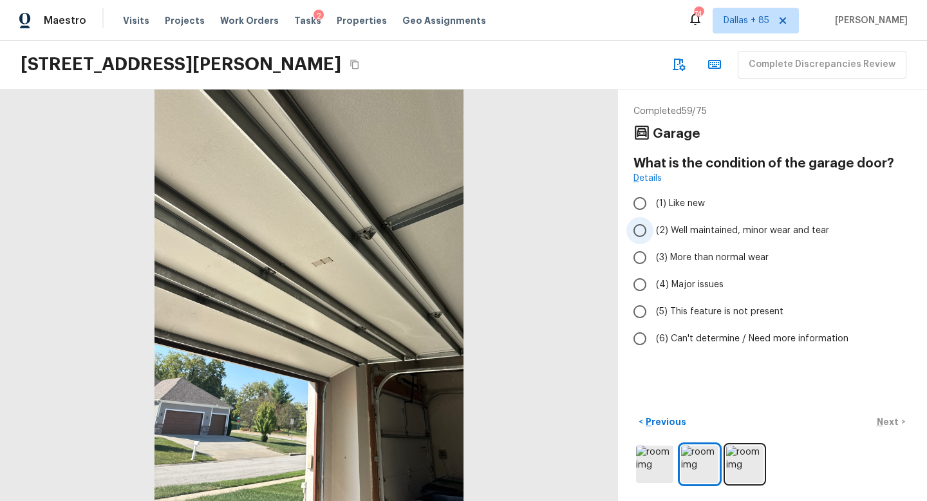
click at [636, 228] on input "(2) Well maintained, minor wear and tear" at bounding box center [639, 230] width 27 height 27
radio input "true"
click at [884, 416] on p "Next" at bounding box center [888, 421] width 24 height 13
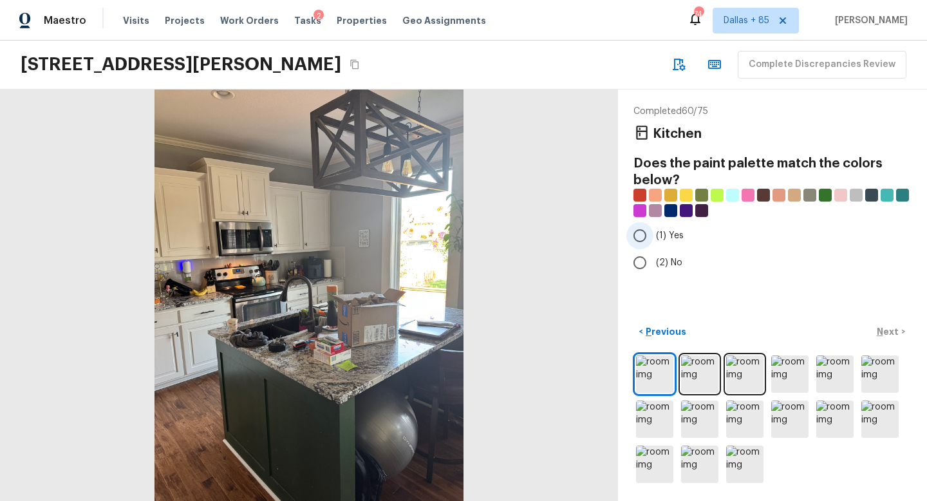
click at [634, 234] on input "(1) Yes" at bounding box center [639, 235] width 27 height 27
radio input "true"
click at [880, 327] on p "Next" at bounding box center [888, 331] width 24 height 13
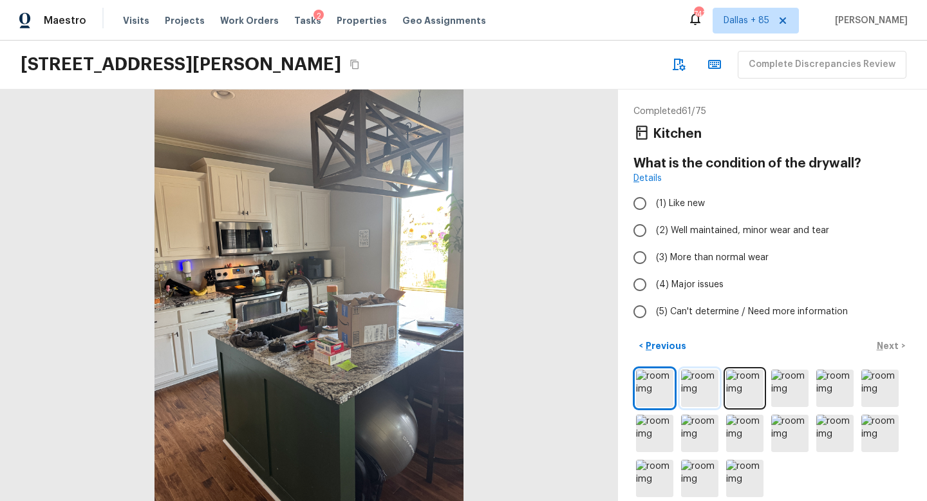
click at [698, 375] on img at bounding box center [699, 387] width 37 height 37
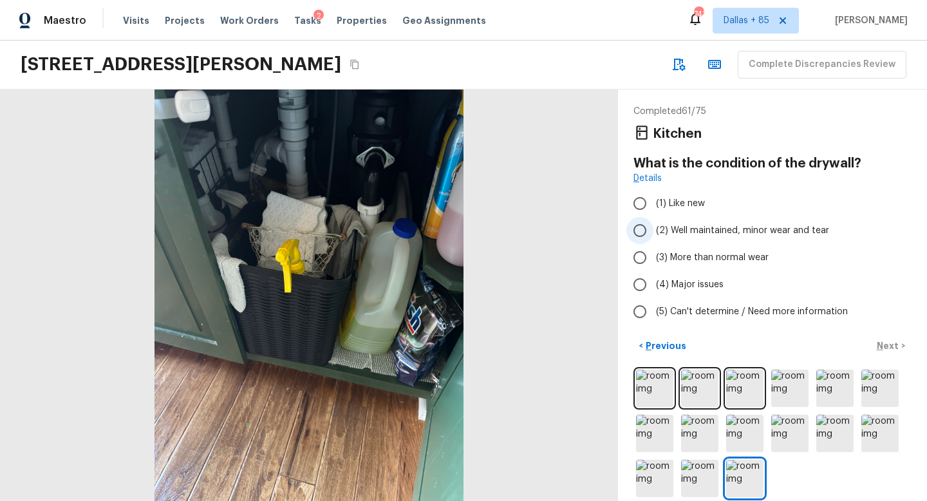
click at [644, 232] on input "(2) Well maintained, minor wear and tear" at bounding box center [639, 230] width 27 height 27
radio input "true"
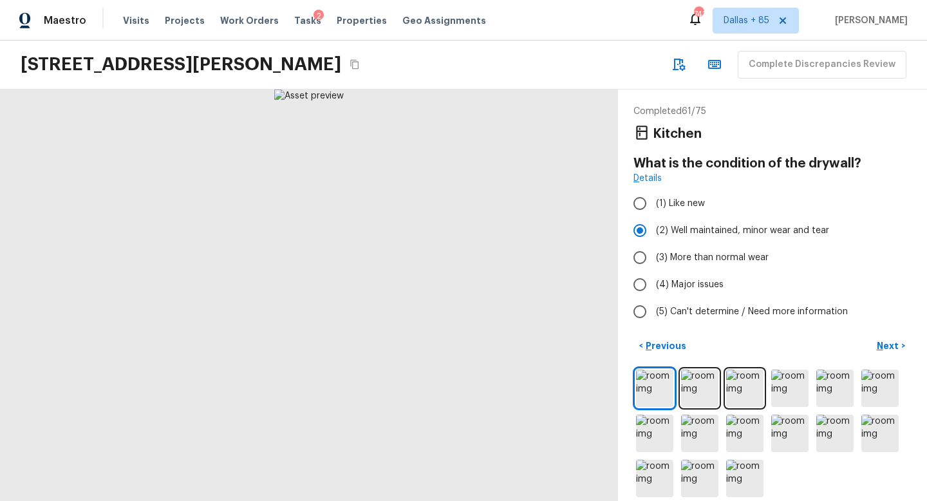
click at [888, 346] on p "Next" at bounding box center [888, 345] width 24 height 13
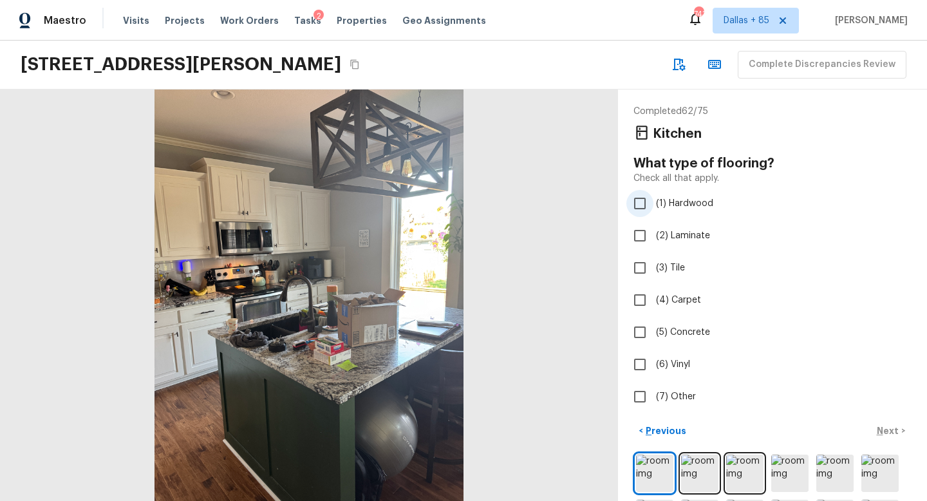
click at [640, 203] on input "(1) Hardwood" at bounding box center [639, 203] width 27 height 27
checkbox input "true"
click at [883, 429] on p "Next" at bounding box center [888, 430] width 24 height 13
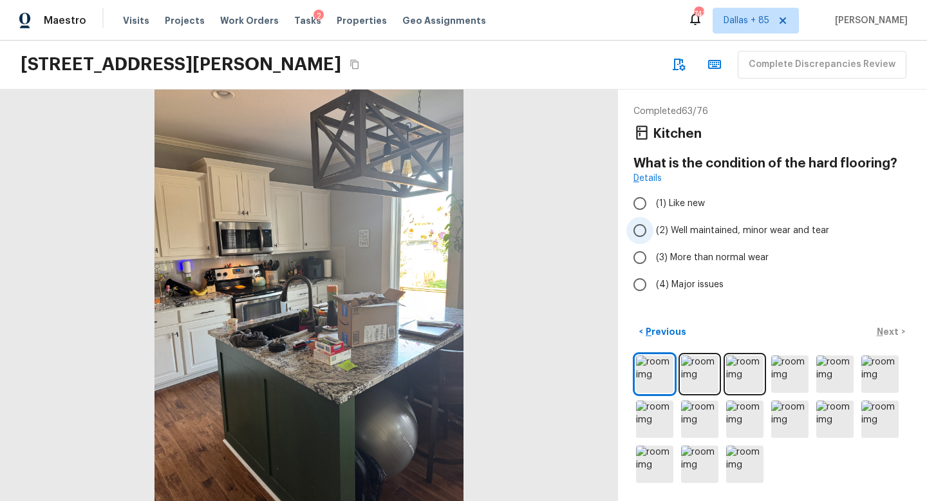
click at [677, 225] on span "(2) Well maintained, minor wear and tear" at bounding box center [742, 230] width 173 height 13
click at [653, 225] on input "(2) Well maintained, minor wear and tear" at bounding box center [639, 230] width 27 height 27
radio input "true"
click at [882, 331] on p "Next" at bounding box center [888, 331] width 24 height 13
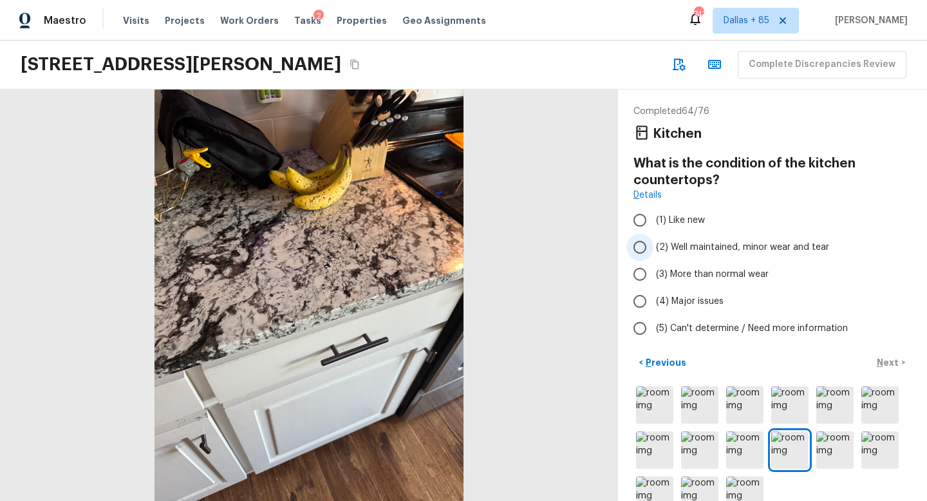
click at [644, 245] on input "(2) Well maintained, minor wear and tear" at bounding box center [639, 247] width 27 height 27
radio input "true"
click at [877, 357] on p "Next" at bounding box center [888, 362] width 24 height 13
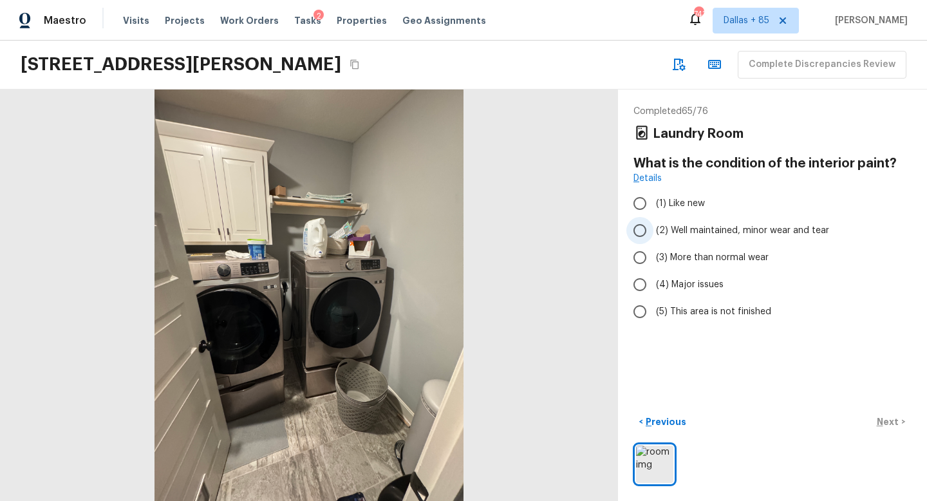
click at [644, 225] on input "(2) Well maintained, minor wear and tear" at bounding box center [639, 230] width 27 height 27
radio input "true"
click at [887, 422] on p "Next" at bounding box center [888, 421] width 24 height 13
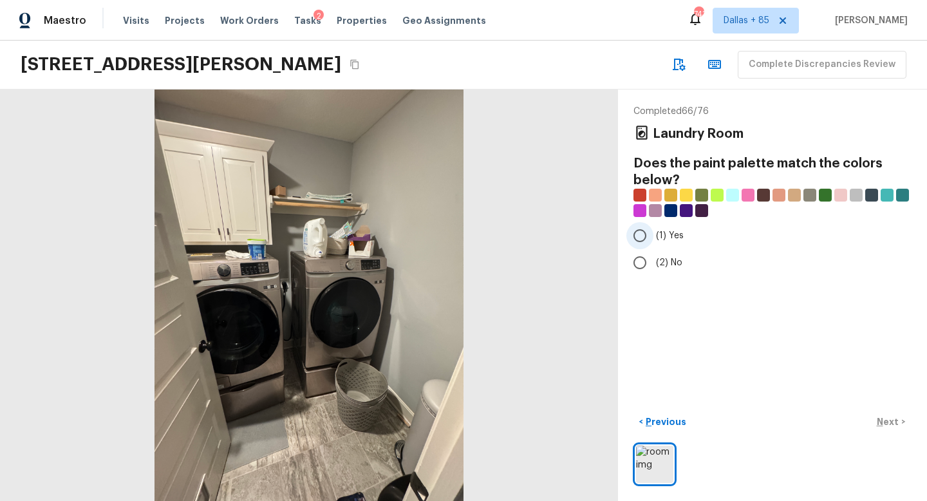
click at [644, 234] on input "(1) Yes" at bounding box center [639, 235] width 27 height 27
radio input "true"
click at [884, 418] on p "Next" at bounding box center [888, 421] width 24 height 13
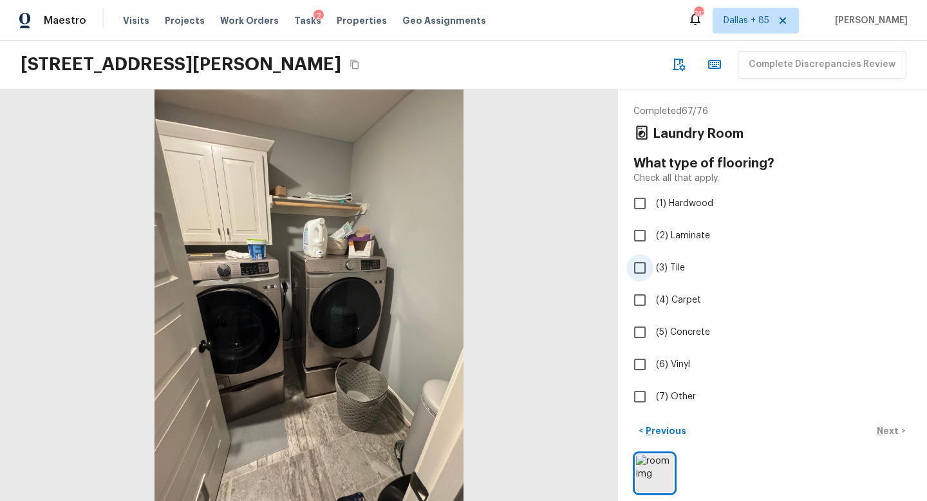
click at [636, 268] on input "(3) Tile" at bounding box center [639, 267] width 27 height 27
checkbox input "true"
click at [884, 428] on p "Next" at bounding box center [888, 430] width 24 height 13
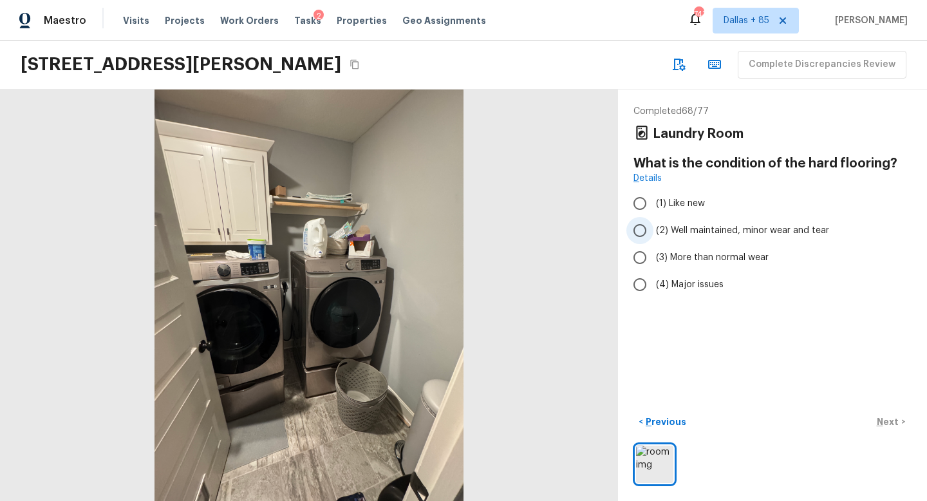
click at [675, 230] on span "(2) Well maintained, minor wear and tear" at bounding box center [742, 230] width 173 height 13
click at [653, 230] on input "(2) Well maintained, minor wear and tear" at bounding box center [639, 230] width 27 height 27
radio input "true"
click at [901, 423] on button "Next >" at bounding box center [890, 421] width 41 height 21
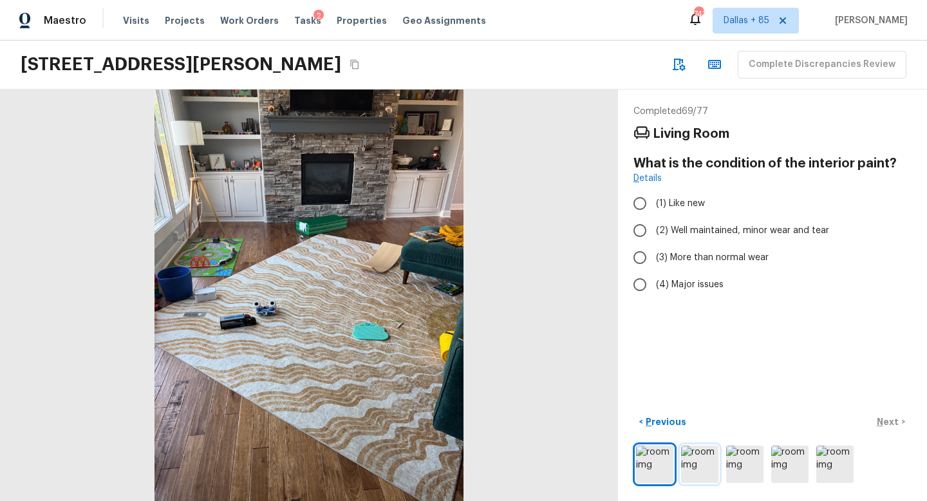
click at [711, 456] on img at bounding box center [699, 463] width 37 height 37
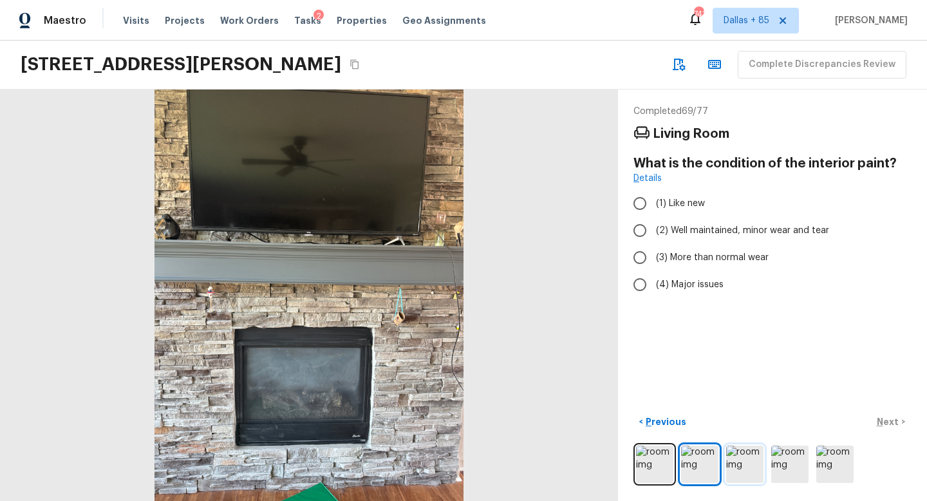
click at [751, 449] on img at bounding box center [744, 463] width 37 height 37
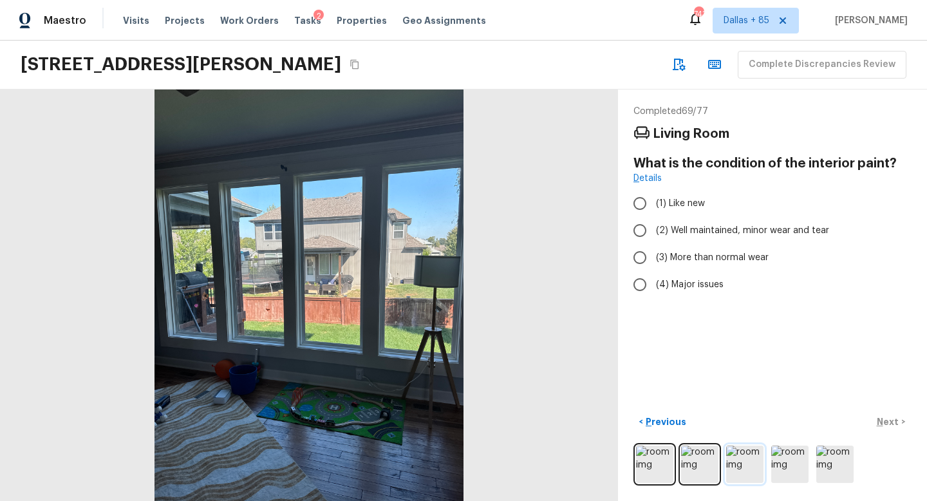
click at [751, 449] on img at bounding box center [744, 463] width 37 height 37
click at [789, 454] on img at bounding box center [789, 463] width 37 height 37
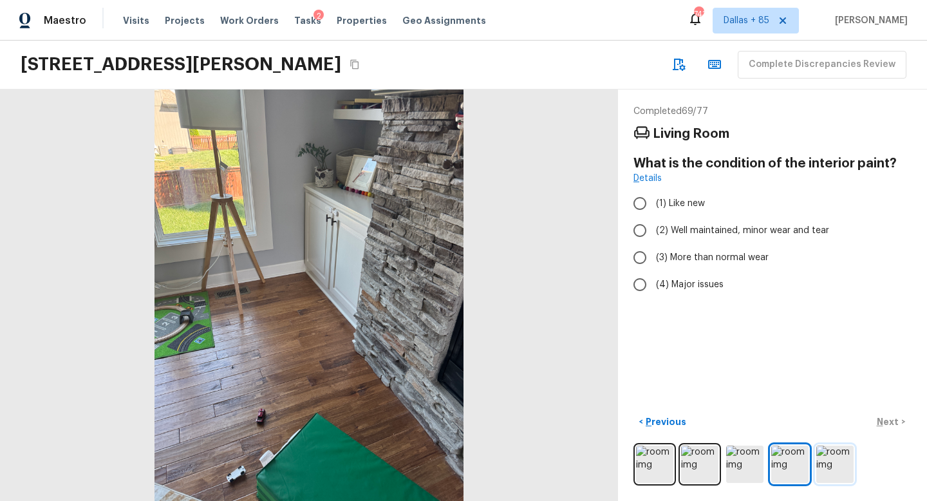
click at [833, 458] on img at bounding box center [834, 463] width 37 height 37
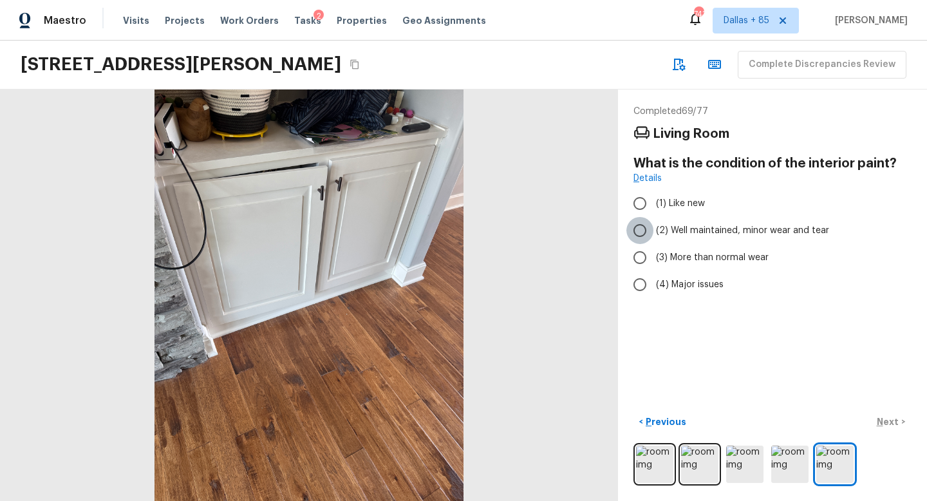
click at [640, 227] on input "(2) Well maintained, minor wear and tear" at bounding box center [639, 230] width 27 height 27
radio input "true"
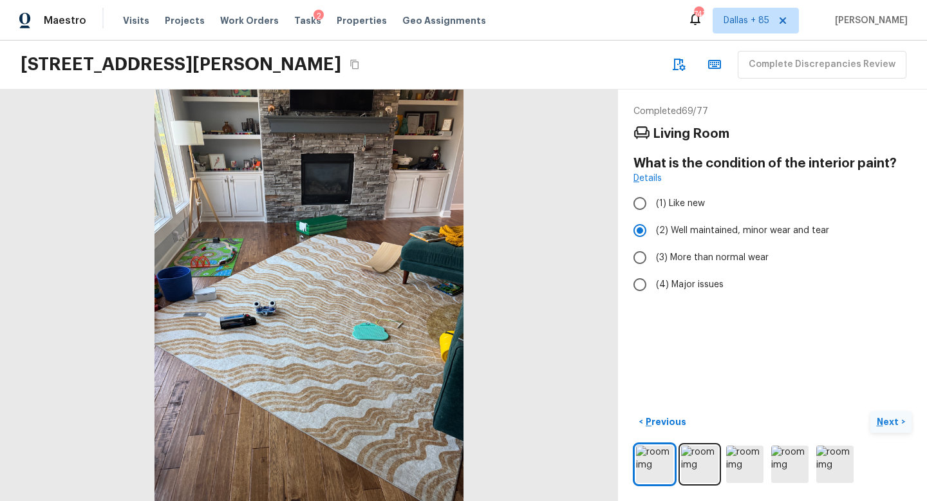
click at [886, 417] on p "Next" at bounding box center [888, 421] width 24 height 13
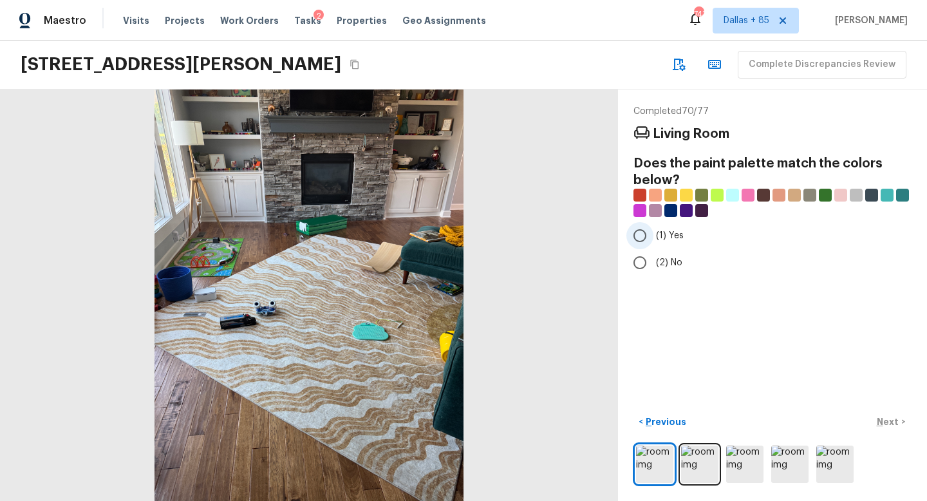
click at [654, 232] on label "(1) Yes" at bounding box center [763, 235] width 275 height 27
click at [653, 232] on input "(1) Yes" at bounding box center [639, 235] width 27 height 27
radio input "true"
click at [886, 422] on p "Next" at bounding box center [888, 421] width 24 height 13
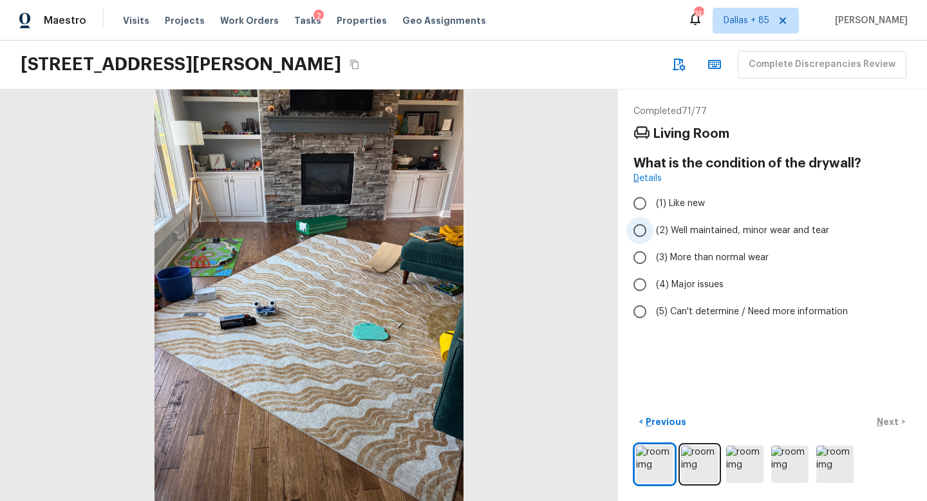
click at [681, 224] on span "(2) Well maintained, minor wear and tear" at bounding box center [742, 230] width 173 height 13
click at [653, 224] on input "(2) Well maintained, minor wear and tear" at bounding box center [639, 230] width 27 height 27
radio input "true"
click at [883, 423] on div "< Previous Next >" at bounding box center [772, 421] width 278 height 21
click at [882, 422] on p "Next" at bounding box center [888, 421] width 24 height 13
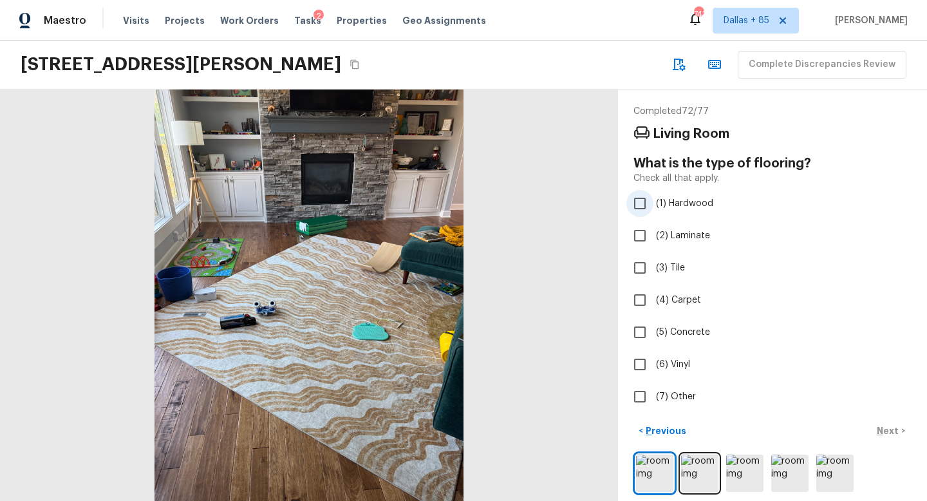
click at [646, 200] on input "(1) Hardwood" at bounding box center [639, 203] width 27 height 27
checkbox input "true"
click at [882, 429] on p "Next" at bounding box center [888, 430] width 24 height 13
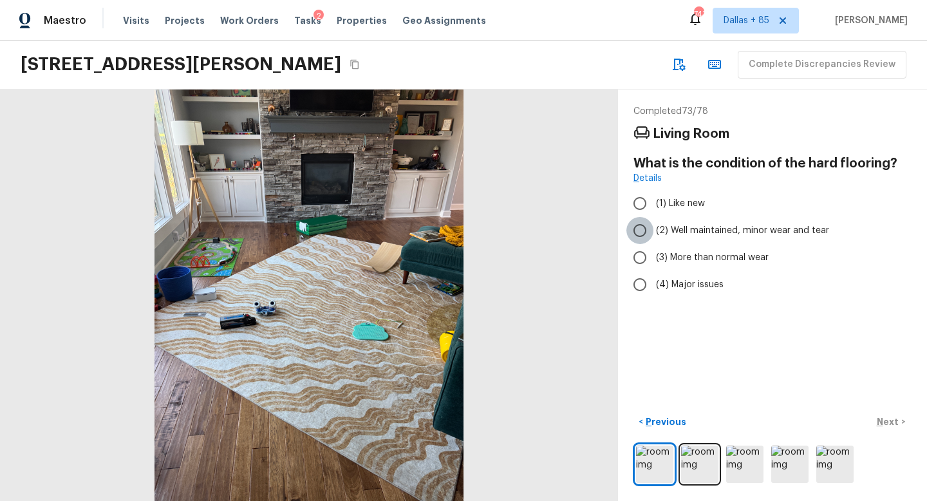
click at [653, 225] on input "(2) Well maintained, minor wear and tear" at bounding box center [639, 230] width 27 height 27
radio input "true"
click at [884, 418] on p "Next" at bounding box center [888, 421] width 24 height 13
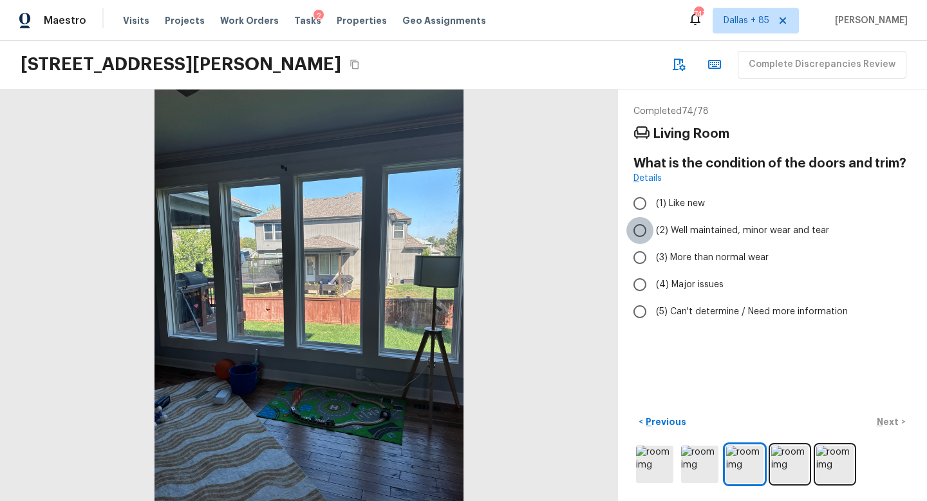
click at [647, 229] on input "(2) Well maintained, minor wear and tear" at bounding box center [639, 230] width 27 height 27
radio input "true"
click at [880, 423] on p "Next" at bounding box center [888, 421] width 24 height 13
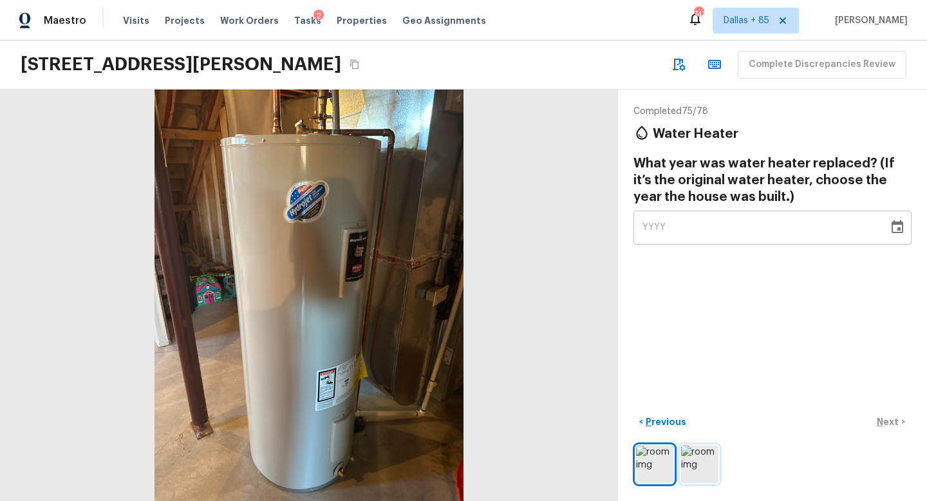
click at [692, 459] on img at bounding box center [699, 463] width 37 height 37
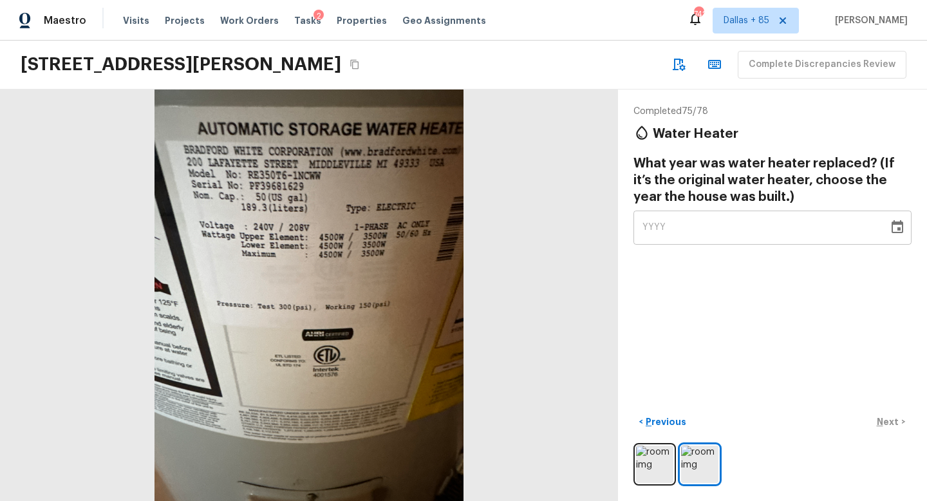
click at [671, 221] on div "YYYY" at bounding box center [760, 227] width 237 height 34
click at [898, 232] on icon "Choose date" at bounding box center [897, 226] width 12 height 13
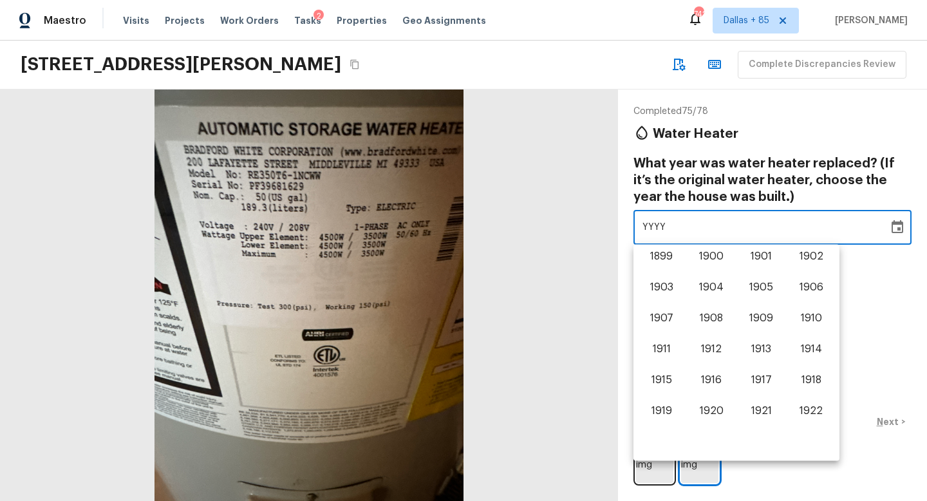
scroll to position [801, 0]
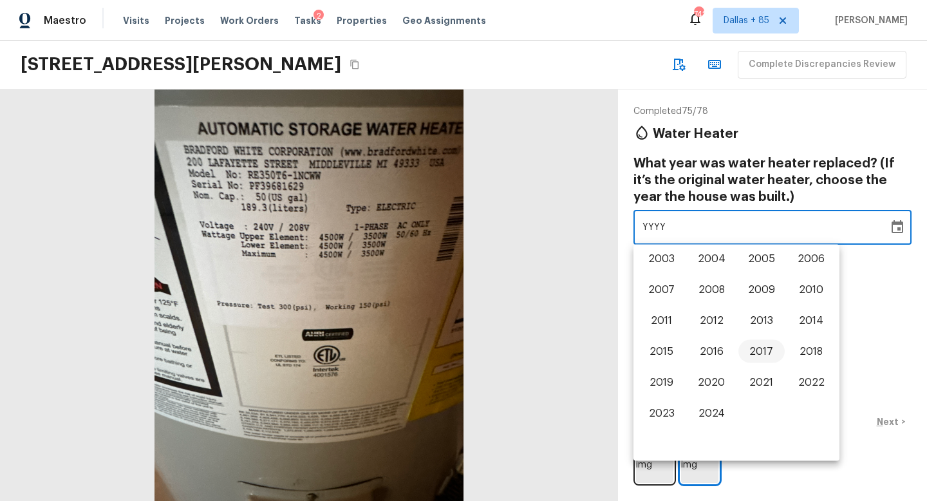
click at [754, 351] on button "2017" at bounding box center [761, 351] width 46 height 23
type input "2017"
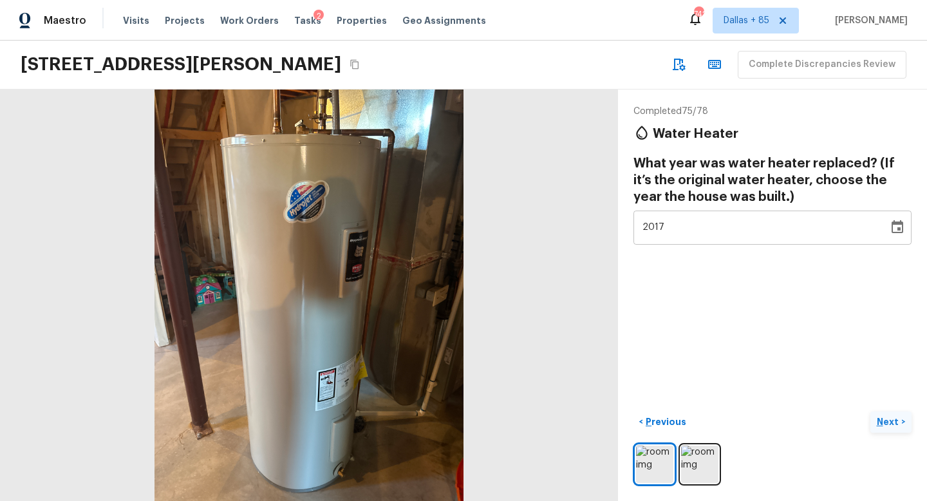
click at [886, 423] on p "Next" at bounding box center [888, 421] width 24 height 13
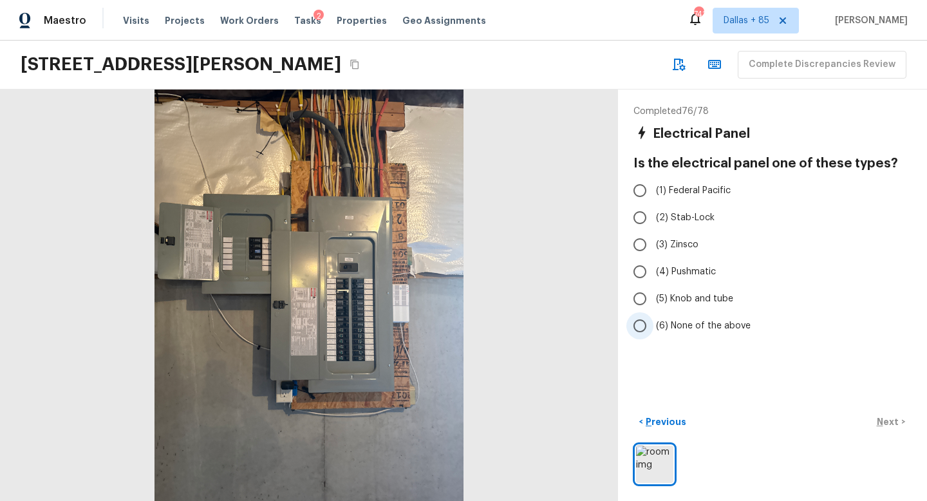
click at [638, 320] on input "(6) None of the above" at bounding box center [639, 325] width 27 height 27
radio input "true"
click at [884, 420] on p "Next" at bounding box center [888, 421] width 24 height 13
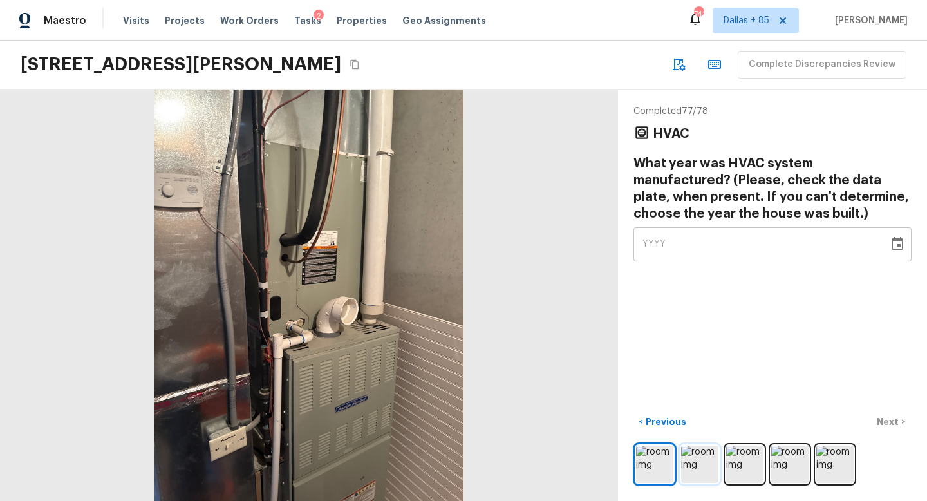
click at [712, 450] on img at bounding box center [699, 463] width 37 height 37
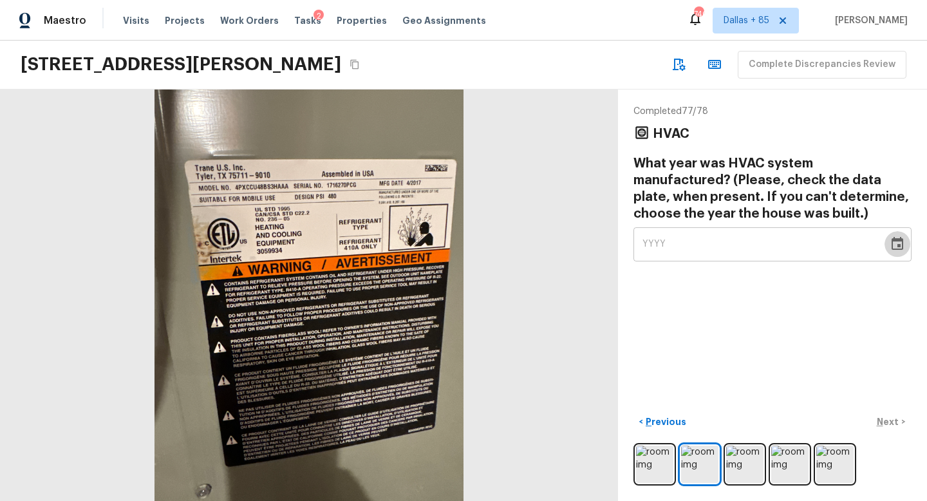
click at [895, 251] on icon "Choose date" at bounding box center [896, 243] width 15 height 15
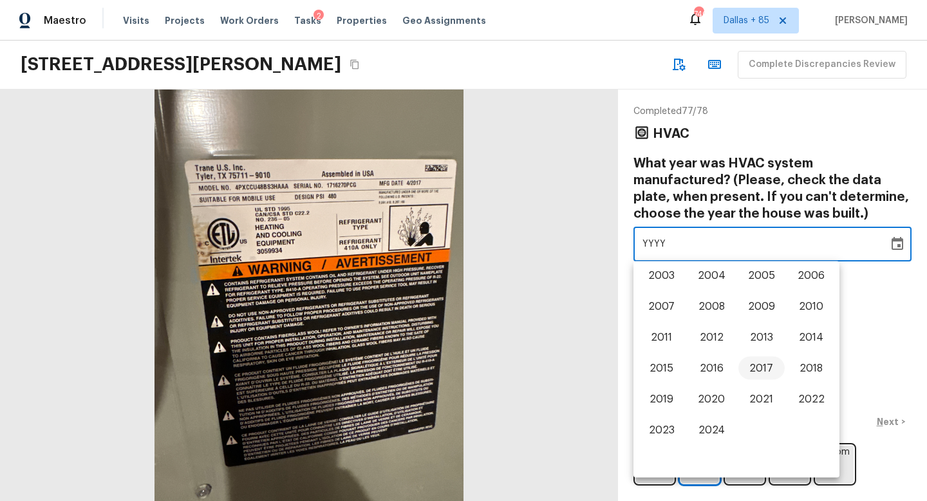
click at [752, 367] on button "2017" at bounding box center [761, 368] width 46 height 23
type input "2017"
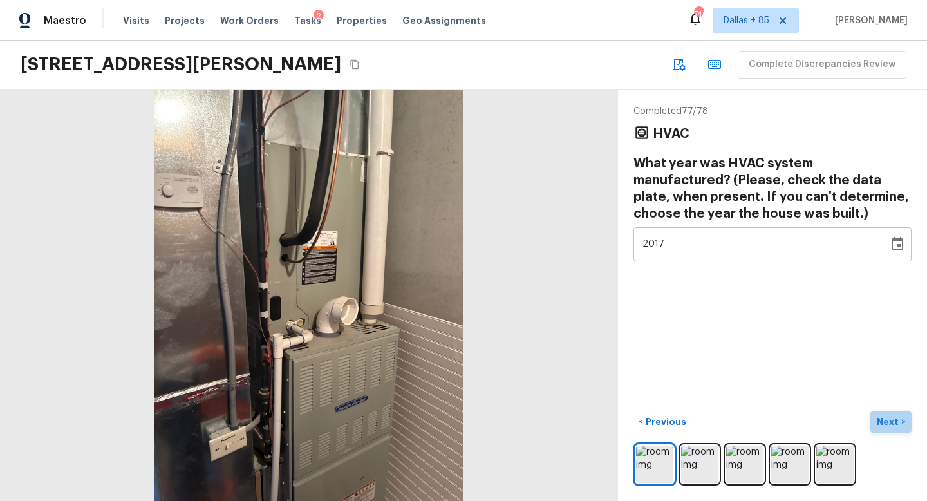
click at [889, 419] on p "Next" at bounding box center [888, 421] width 24 height 13
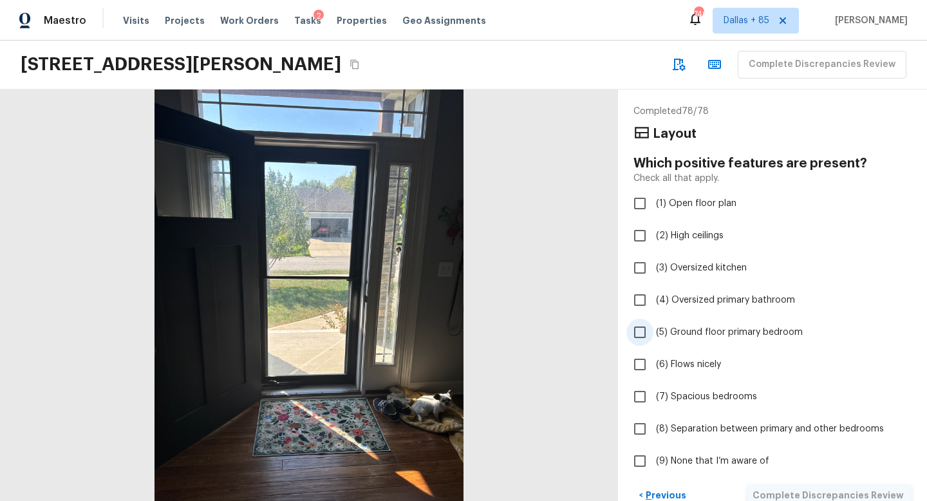
scroll to position [118, 0]
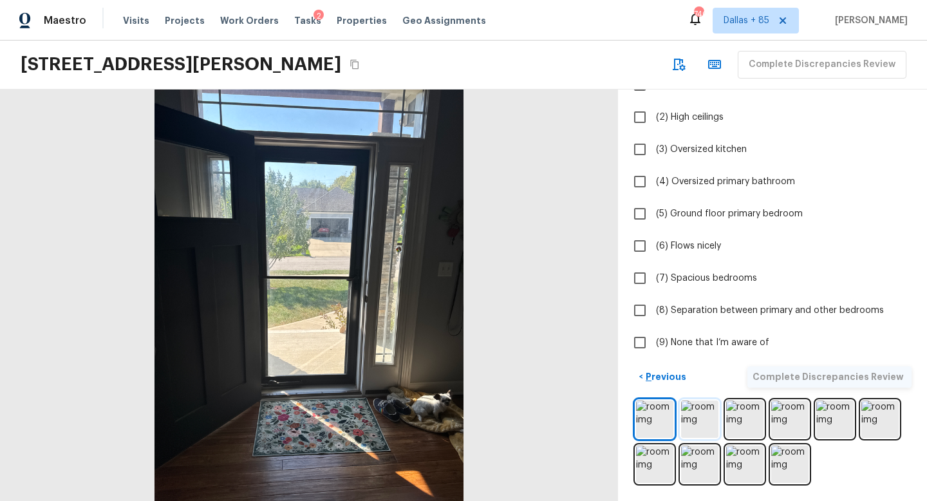
click at [691, 418] on img at bounding box center [699, 418] width 37 height 37
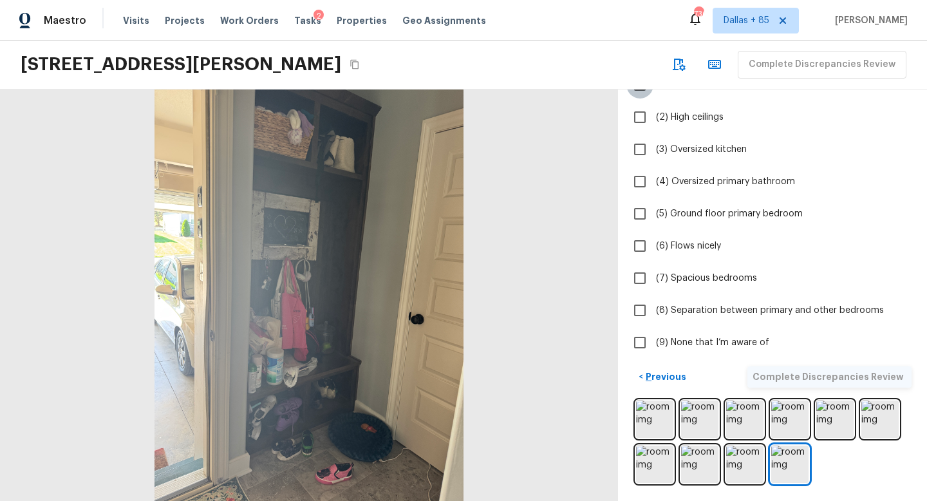
scroll to position [0, 0]
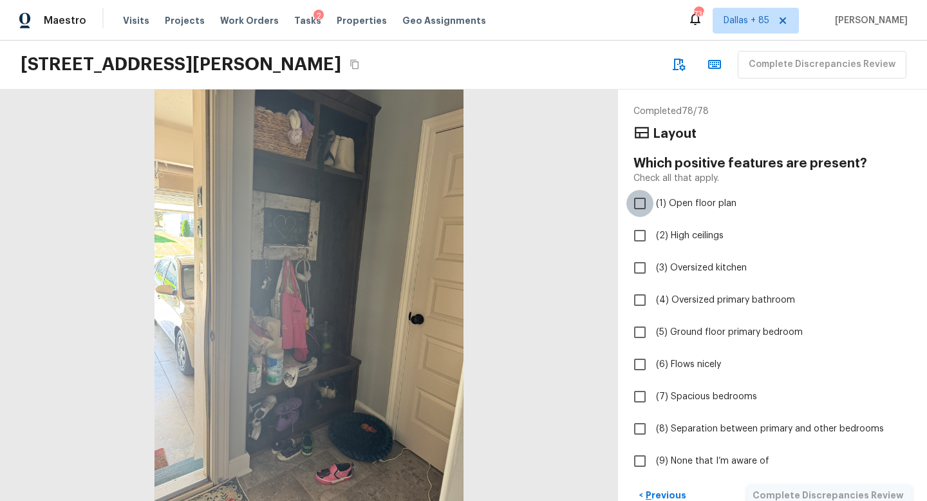
click at [641, 201] on input "(1) Open floor plan" at bounding box center [639, 203] width 27 height 27
checkbox input "true"
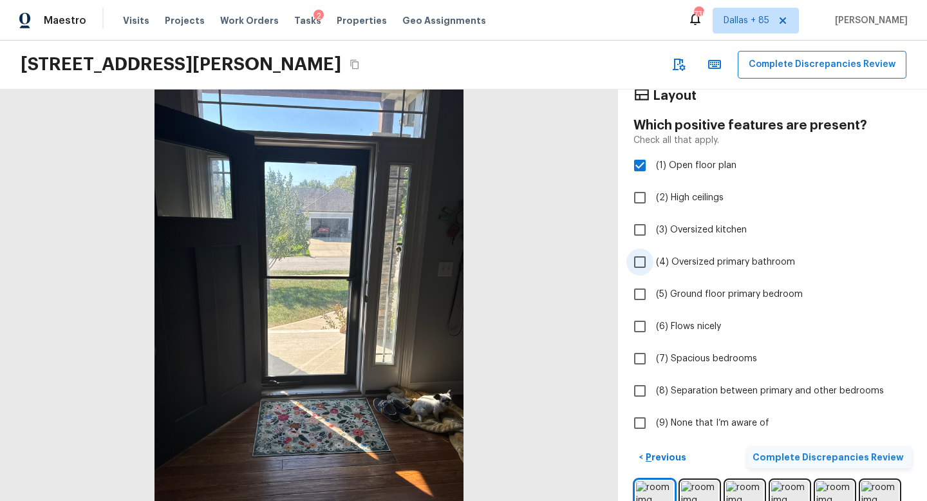
scroll to position [39, 0]
click at [638, 325] on input "(6) Flows nicely" at bounding box center [639, 325] width 27 height 27
checkbox input "true"
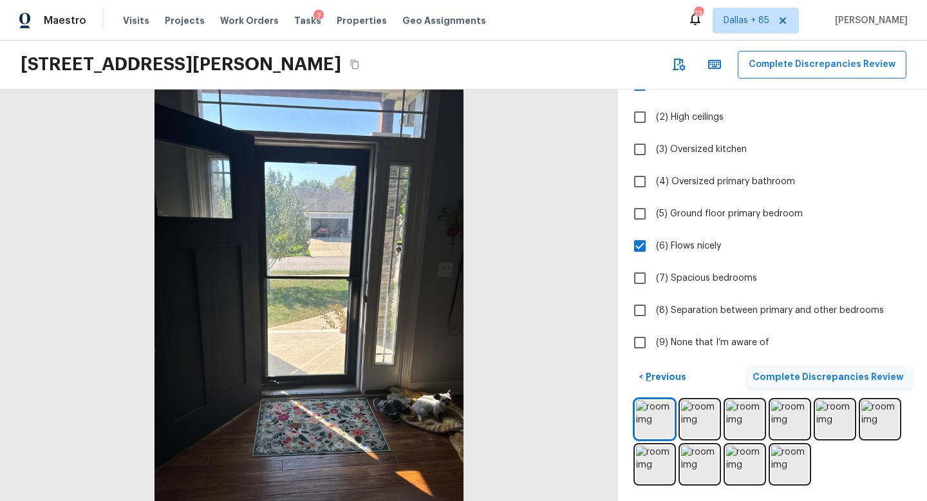
click at [810, 373] on p "Complete Discrepancies Review" at bounding box center [829, 376] width 154 height 13
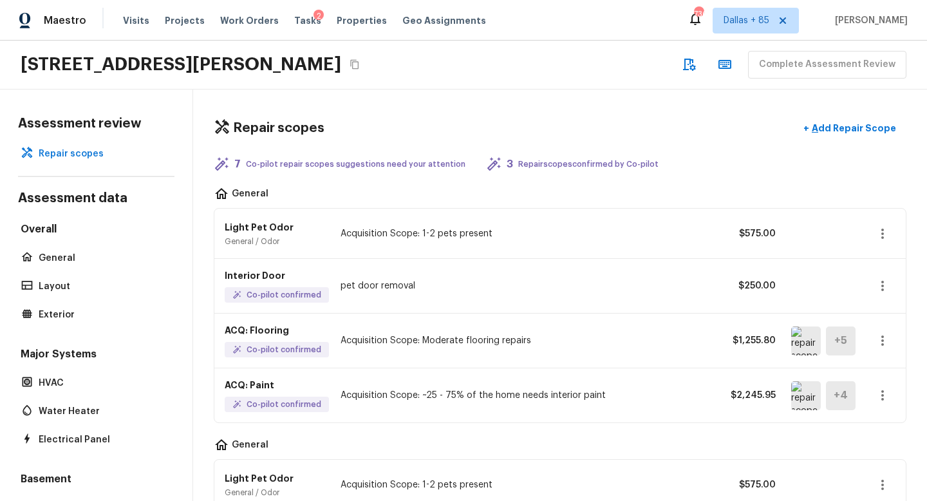
click at [885, 282] on icon "button" at bounding box center [882, 285] width 15 height 15
click at [875, 317] on li "Edit" at bounding box center [887, 323] width 60 height 39
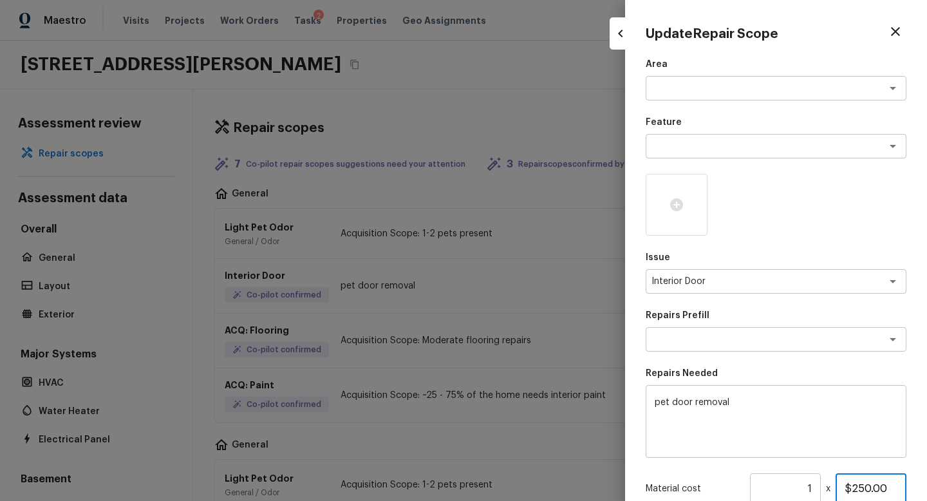
click at [867, 486] on div "Area x ​ Feature x ​ Issue Interior Door x ​ Repairs Prefill x ​ Repairs Needed…" at bounding box center [775, 341] width 261 height 566
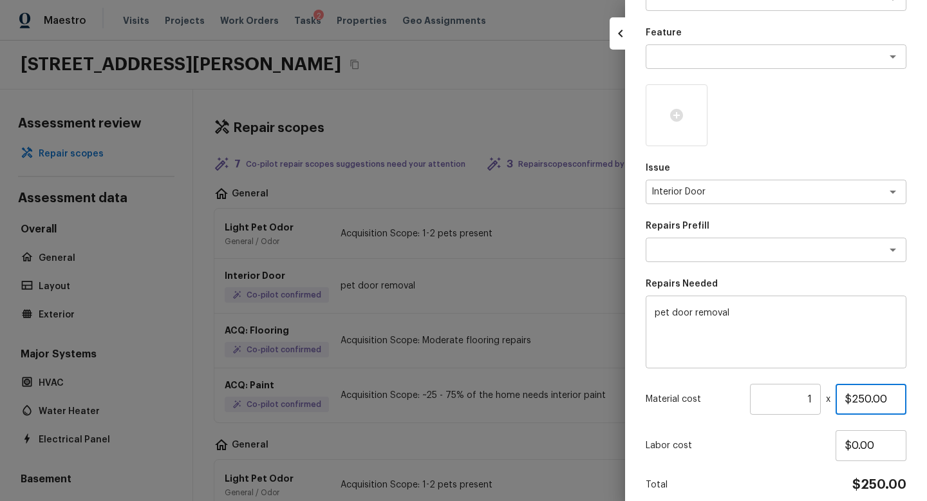
scroll to position [144, 0]
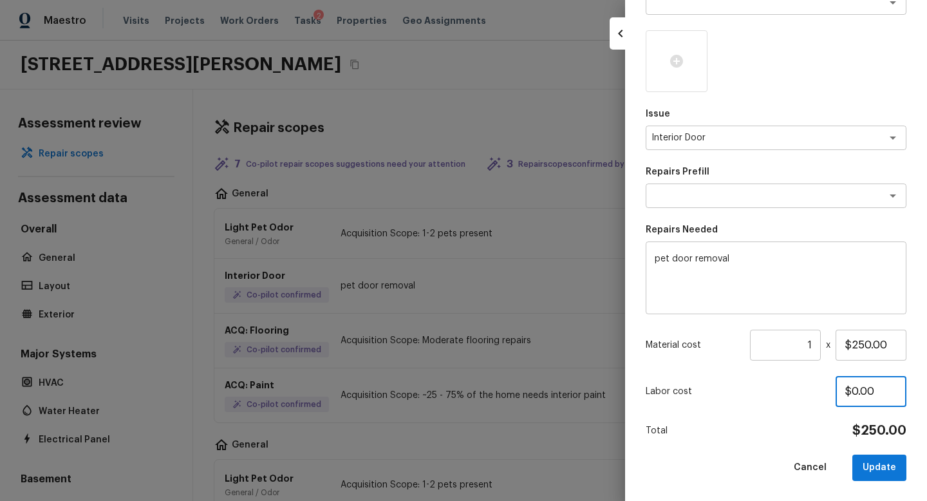
click at [887, 398] on input "$0.00" at bounding box center [870, 391] width 71 height 31
type input "$0.00"
click at [890, 345] on input "$250.00" at bounding box center [870, 344] width 71 height 31
click at [825, 442] on div "Area x ​ Feature x ​ Issue Interior Door x ​ Repairs Prefill x ​ Repairs Needed…" at bounding box center [775, 197] width 261 height 566
click at [862, 342] on input "$500.00" at bounding box center [870, 344] width 71 height 31
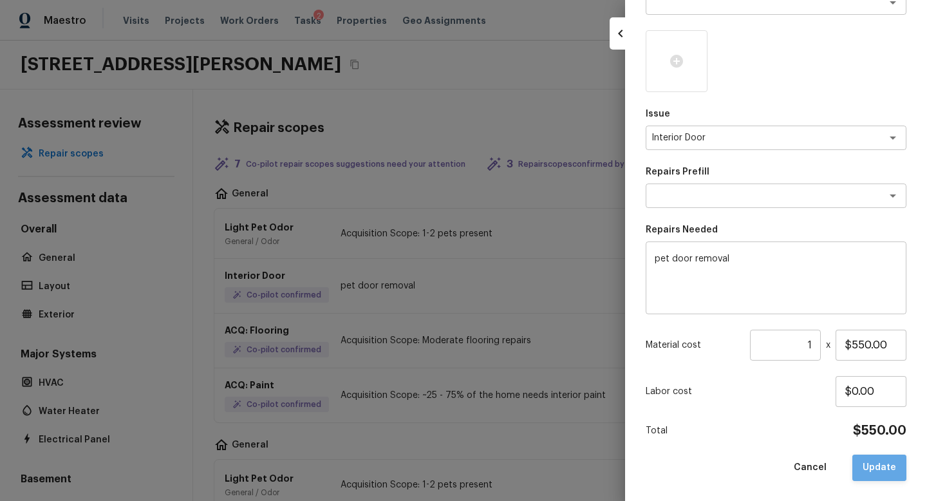
click at [871, 466] on button "Update" at bounding box center [879, 467] width 54 height 26
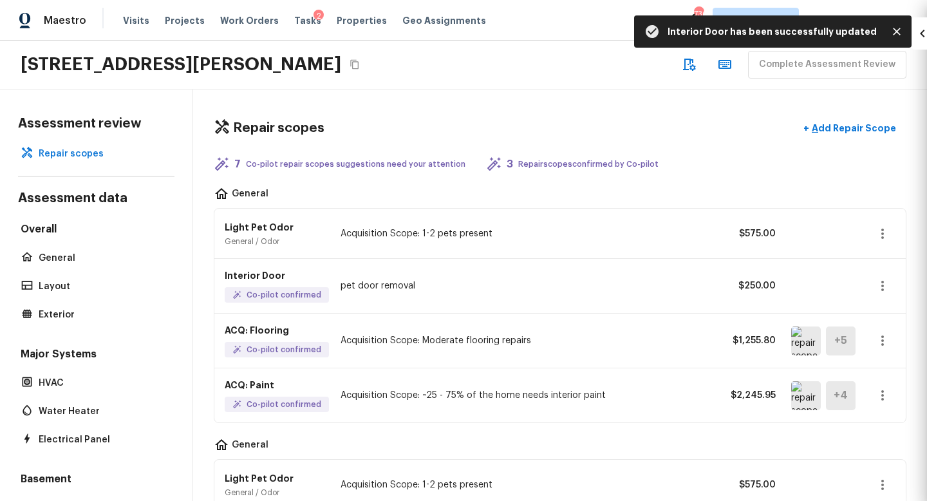
type input "$250.00"
type input "$0.00"
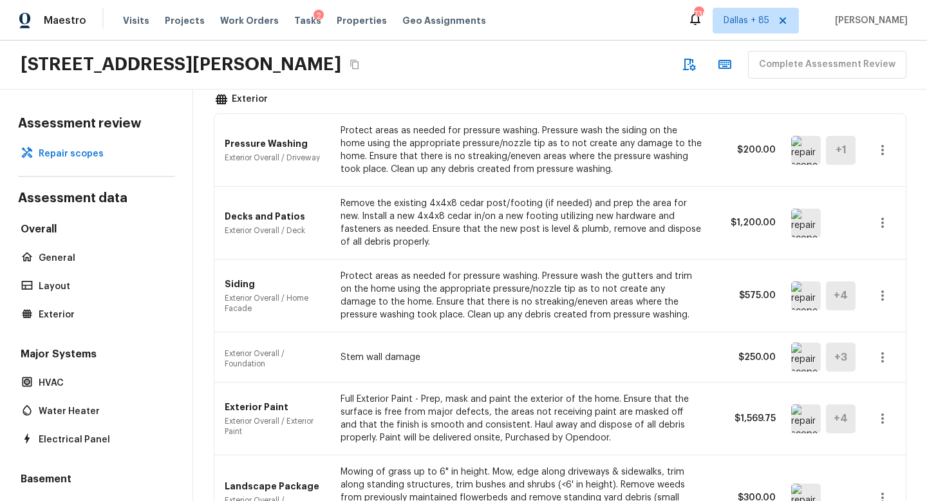
scroll to position [478, 0]
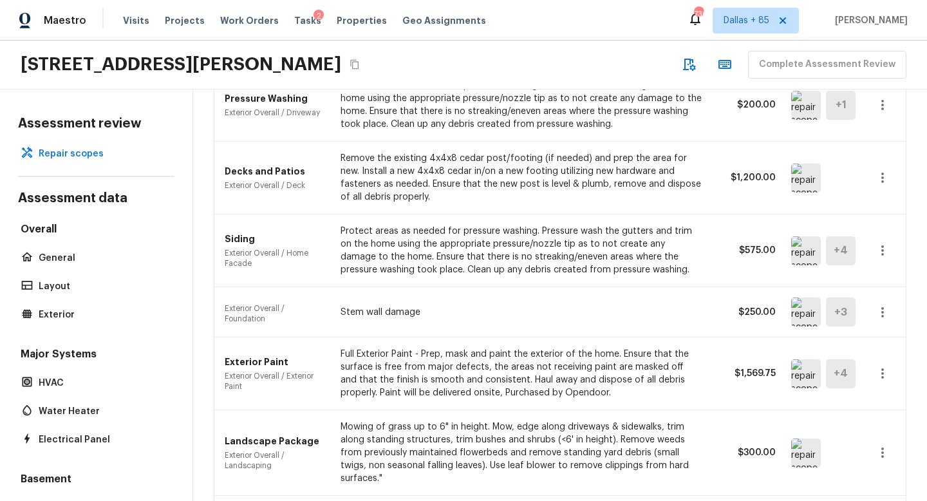
click at [880, 375] on icon "button" at bounding box center [882, 373] width 15 height 15
click at [596, 309] on div at bounding box center [463, 250] width 927 height 501
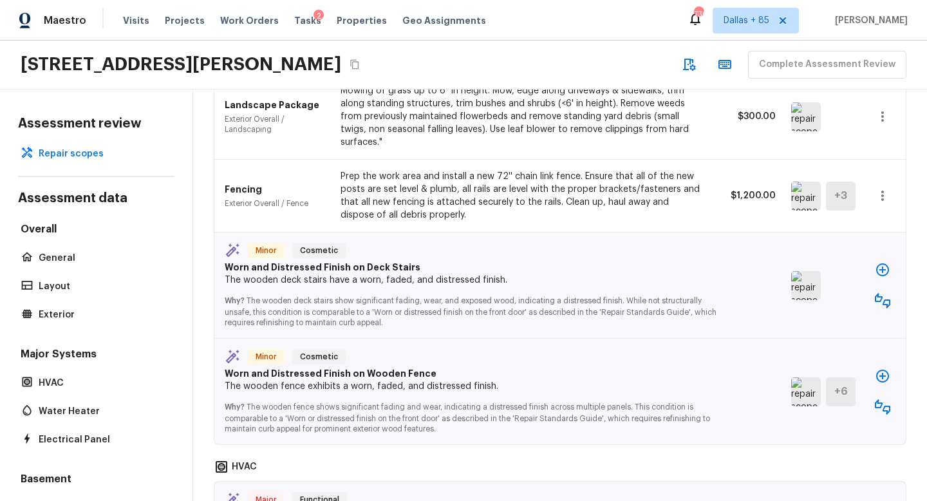
scroll to position [815, 0]
click at [881, 292] on icon "button" at bounding box center [882, 299] width 15 height 15
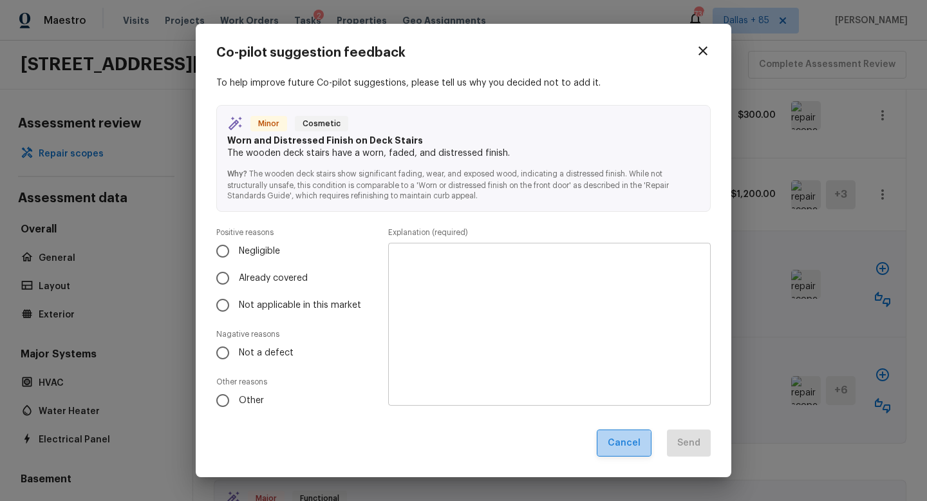
click at [616, 451] on button "Cancel" at bounding box center [624, 443] width 55 height 28
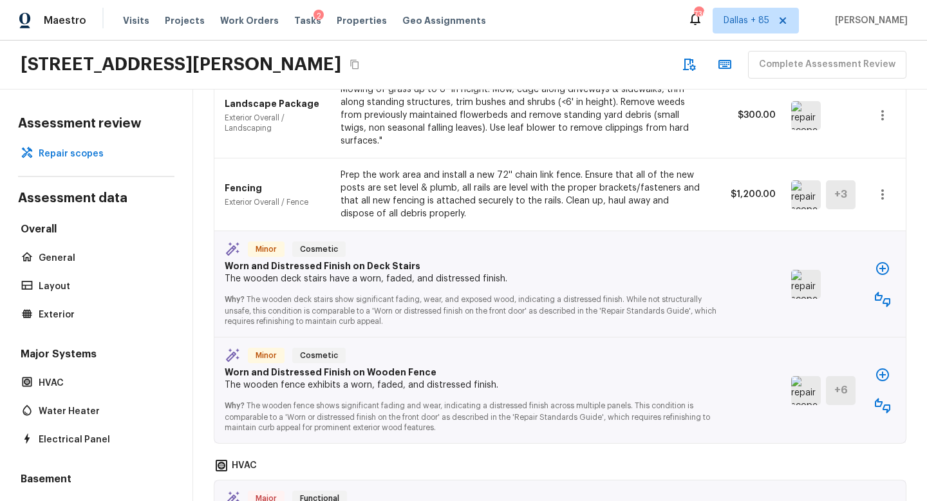
click at [702, 48] on div "[STREET_ADDRESS][PERSON_NAME] Complete Assessment Review" at bounding box center [463, 65] width 927 height 49
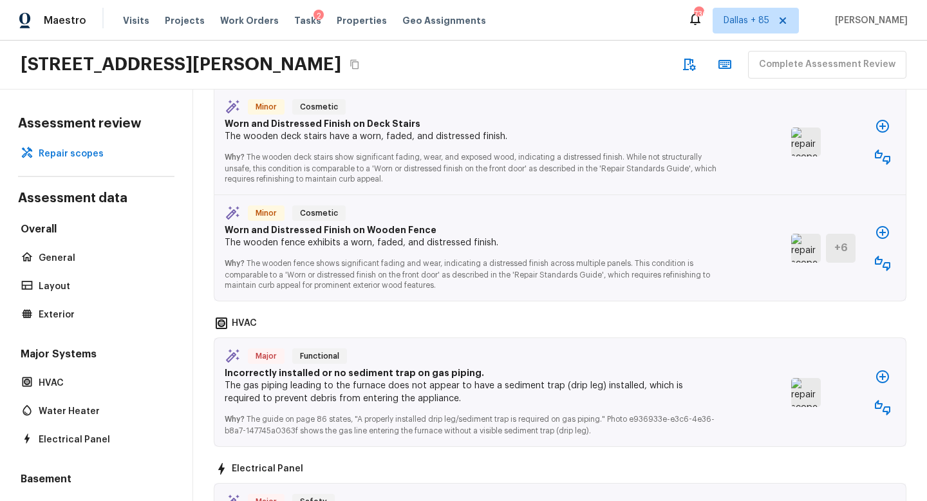
click at [798, 380] on img at bounding box center [806, 392] width 30 height 29
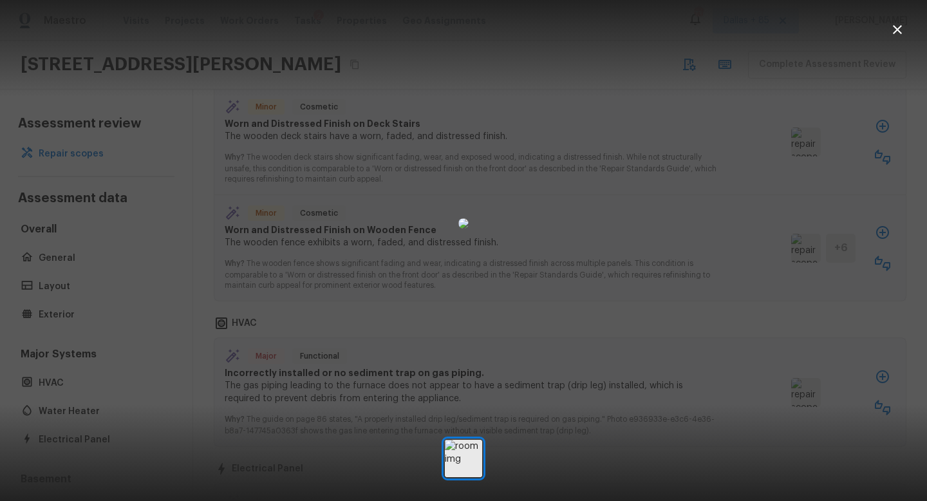
click at [896, 26] on icon "button" at bounding box center [896, 29] width 15 height 15
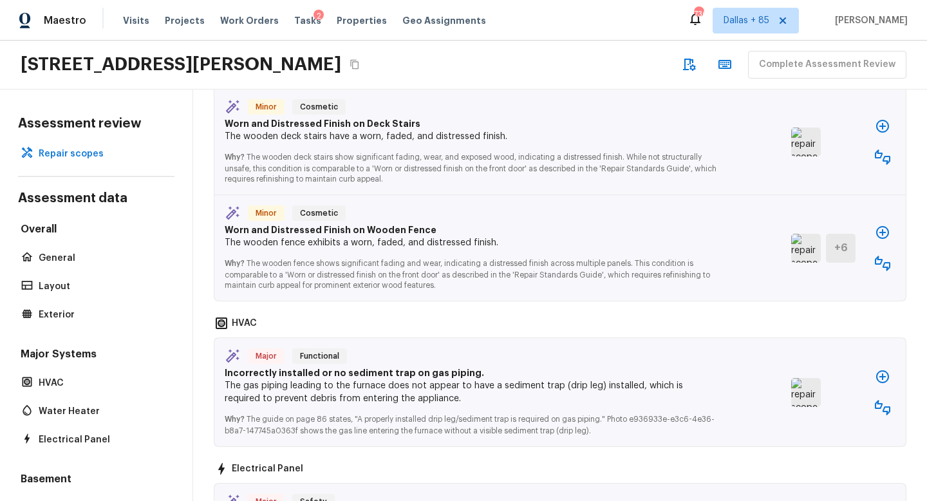
click at [878, 400] on icon "button" at bounding box center [882, 407] width 15 height 15
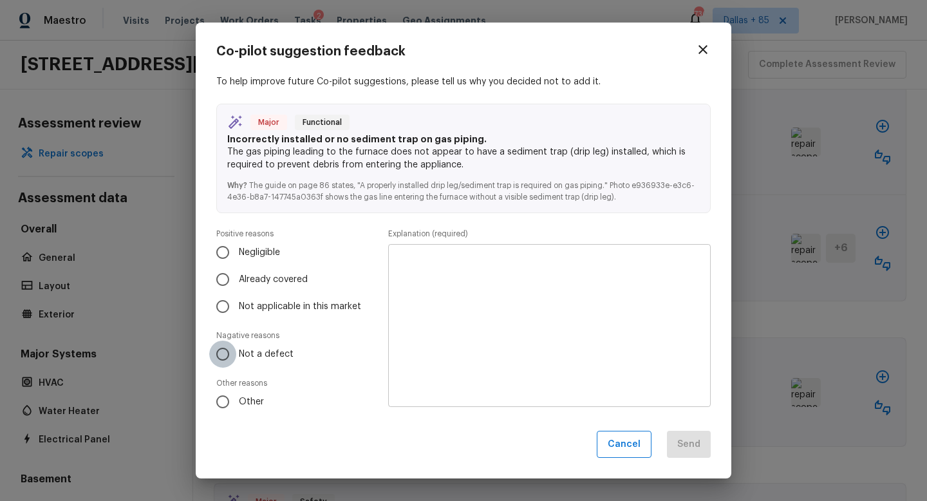
click at [218, 355] on input "Not a defect" at bounding box center [222, 353] width 27 height 27
radio input "true"
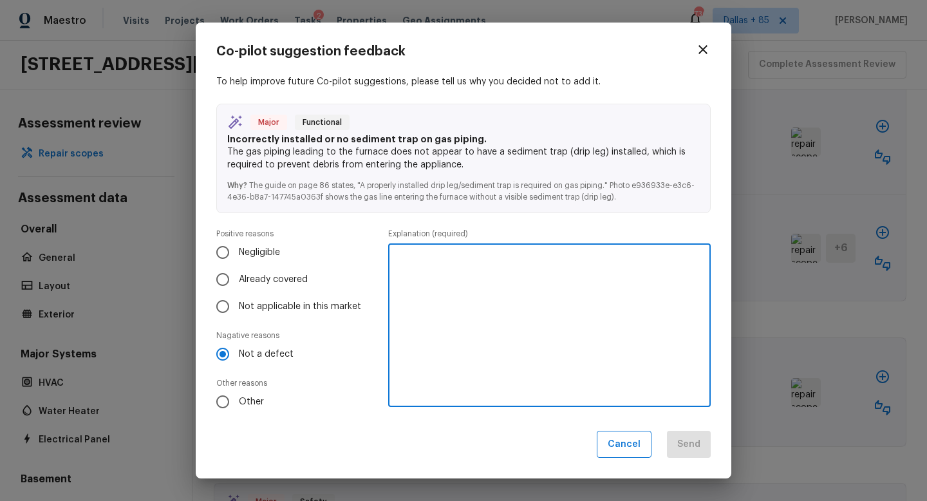
click at [445, 298] on textarea at bounding box center [549, 325] width 304 height 142
type textarea "It is present"
click at [685, 449] on button "Send" at bounding box center [689, 445] width 44 height 28
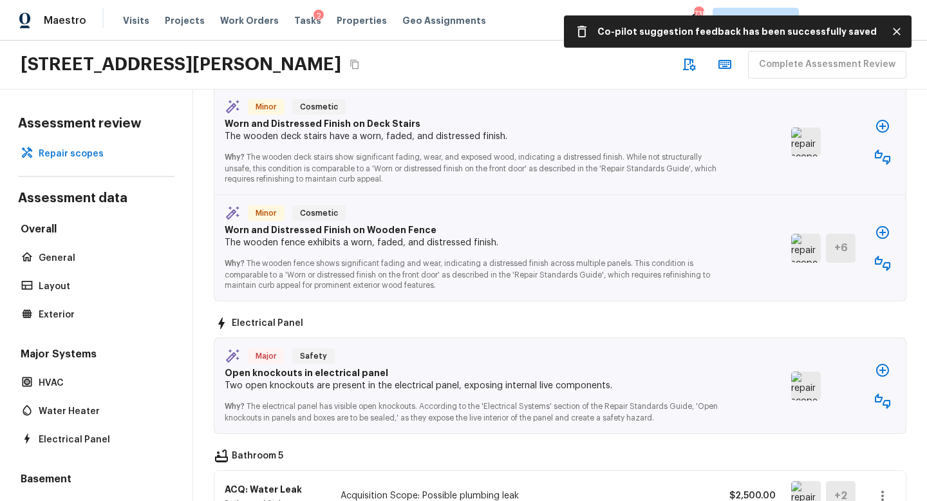
click at [810, 371] on img at bounding box center [806, 385] width 30 height 29
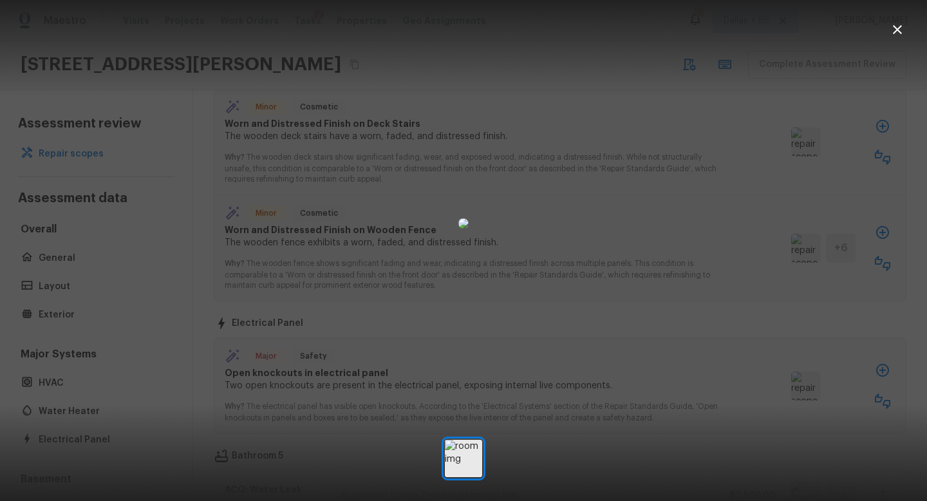
click at [900, 30] on icon "button" at bounding box center [896, 29] width 15 height 15
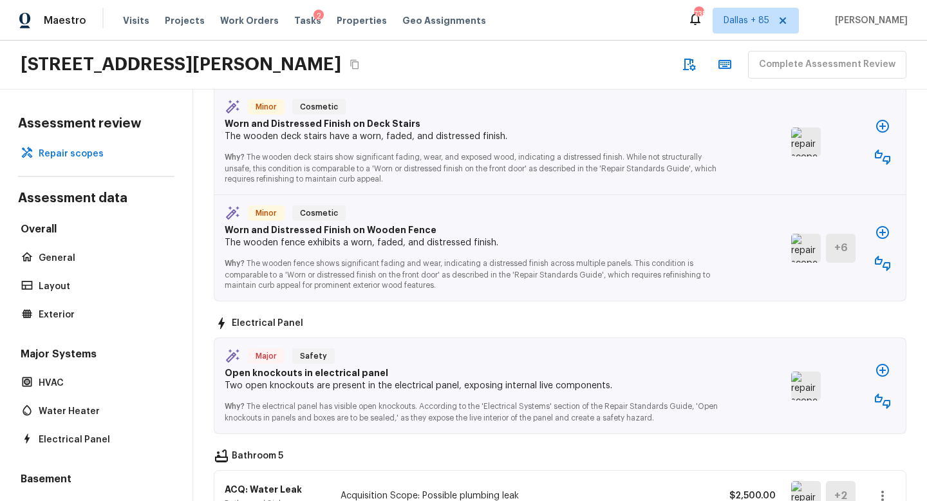
click at [878, 393] on icon "button" at bounding box center [882, 400] width 15 height 15
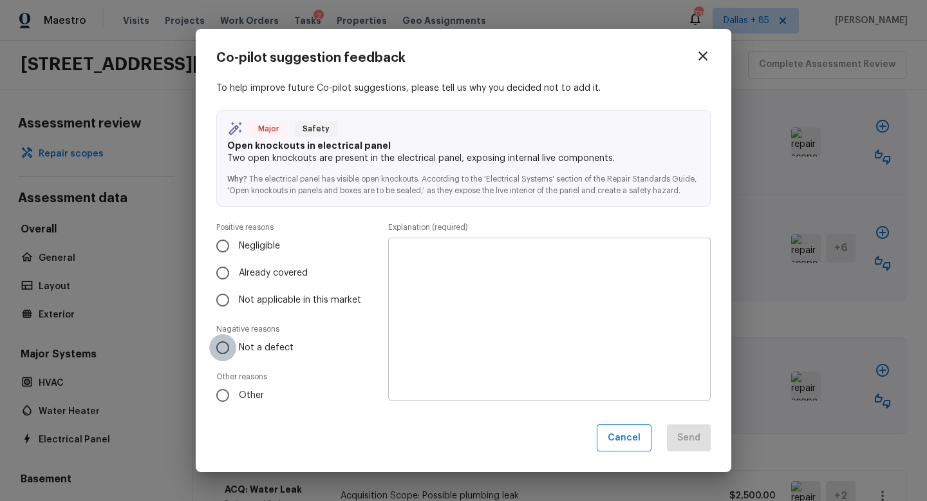
click at [217, 344] on input "Not a defect" at bounding box center [222, 347] width 27 height 27
radio input "true"
click at [699, 58] on icon "button" at bounding box center [702, 55] width 15 height 15
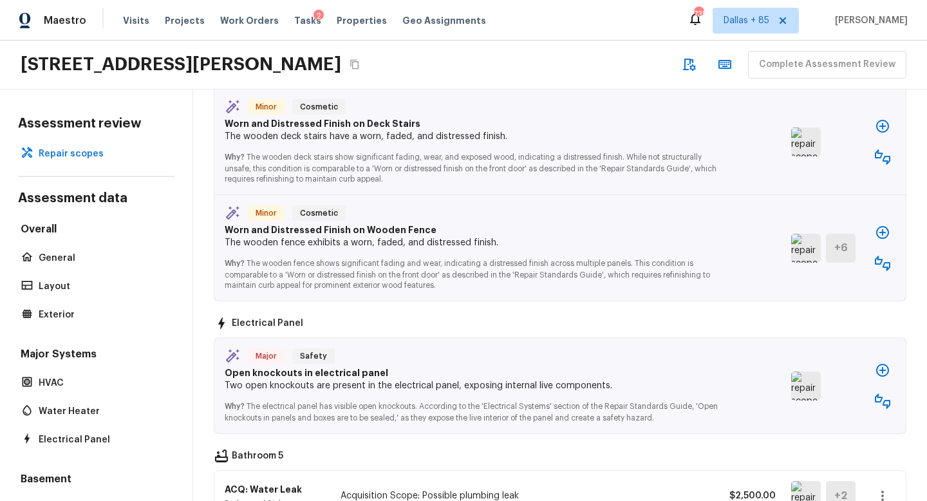
click at [801, 371] on img at bounding box center [806, 385] width 30 height 29
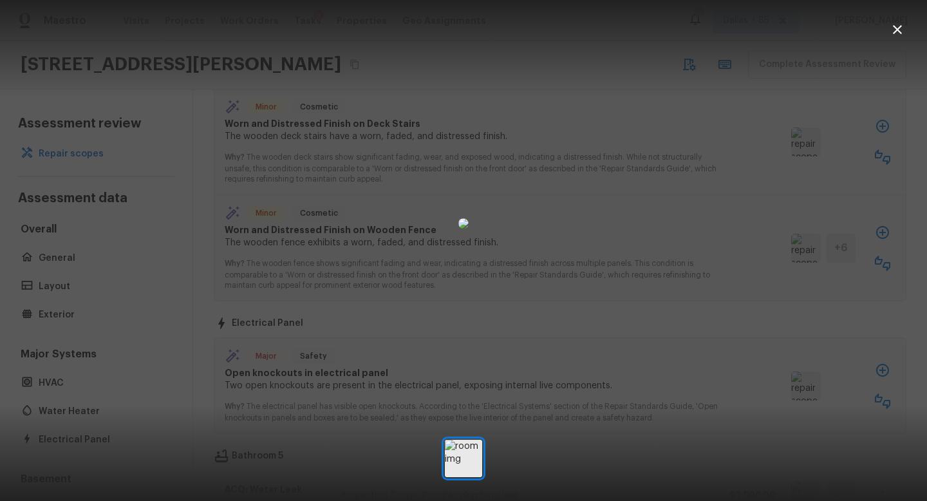
click at [896, 31] on icon "button" at bounding box center [896, 29] width 15 height 15
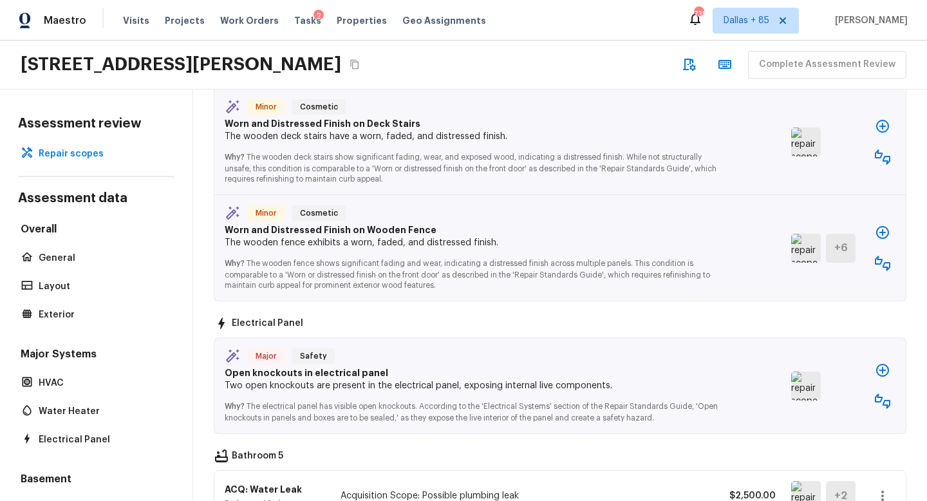
click at [882, 393] on icon "button" at bounding box center [882, 400] width 15 height 15
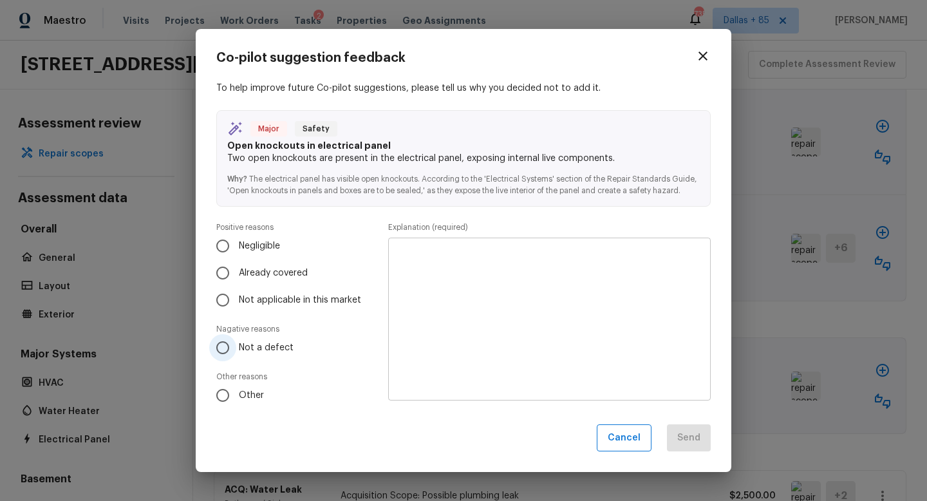
click at [219, 346] on input "Not a defect" at bounding box center [222, 347] width 27 height 27
radio input "true"
click at [482, 281] on textarea at bounding box center [549, 319] width 304 height 142
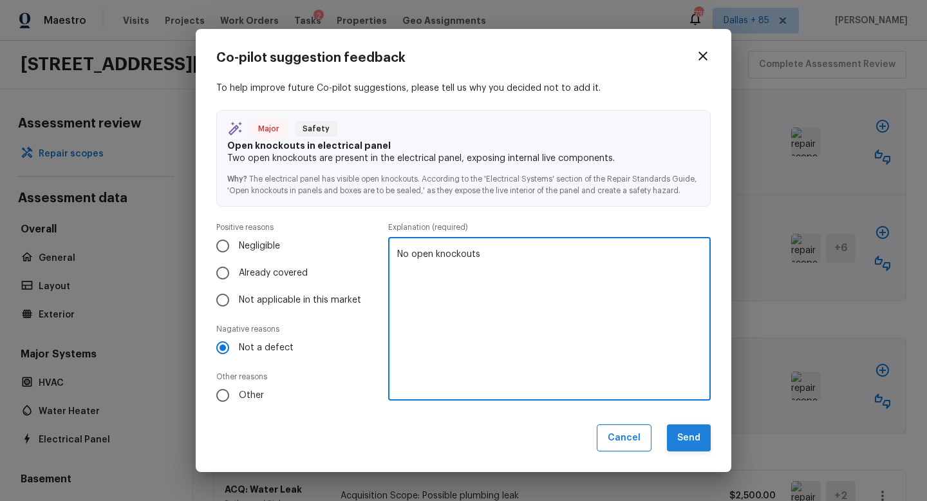
type textarea "No open knockouts"
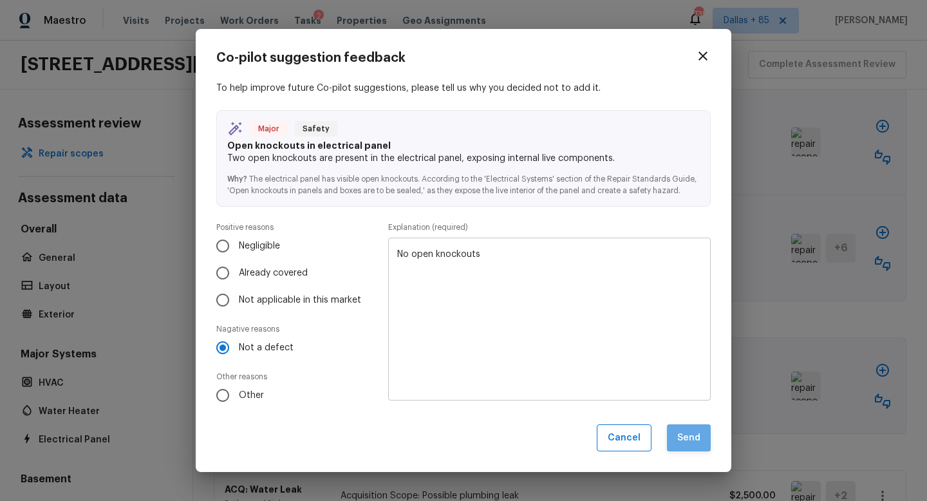
click at [686, 435] on button "Send" at bounding box center [689, 438] width 44 height 28
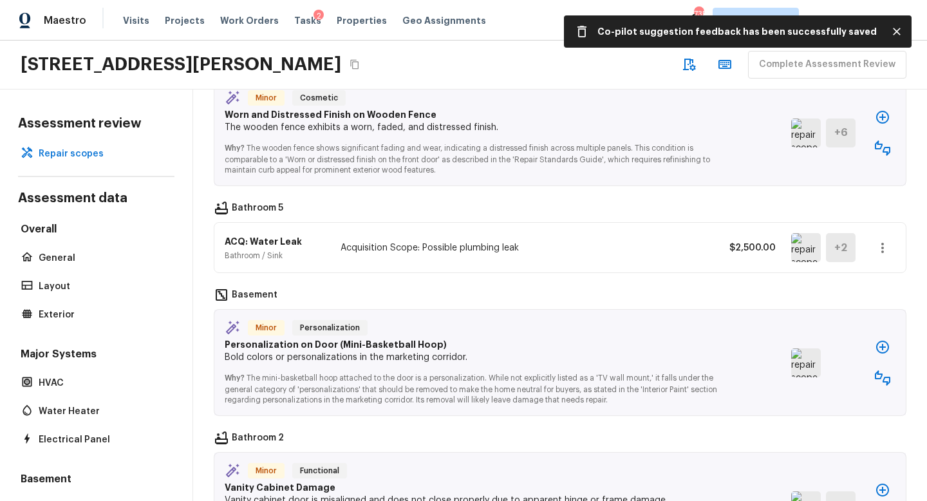
scroll to position [1073, 0]
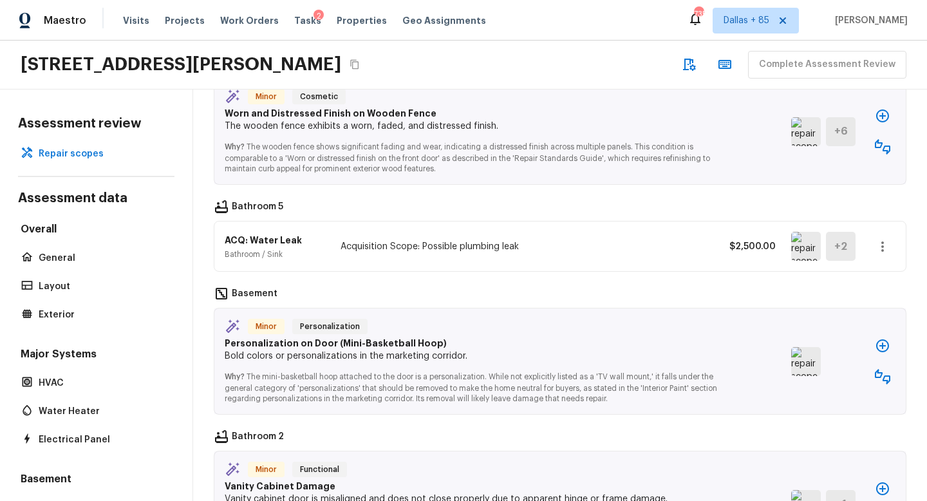
click at [801, 351] on img at bounding box center [806, 361] width 30 height 29
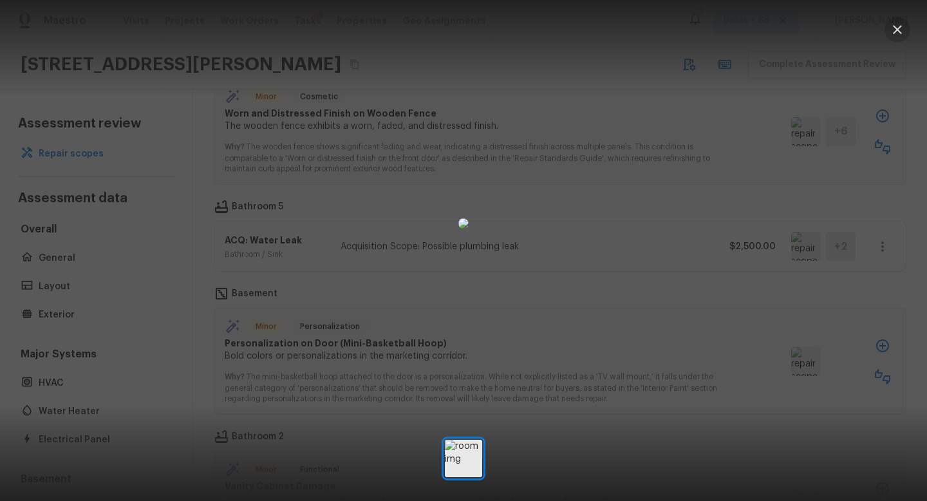
click at [893, 28] on icon "button" at bounding box center [896, 29] width 15 height 15
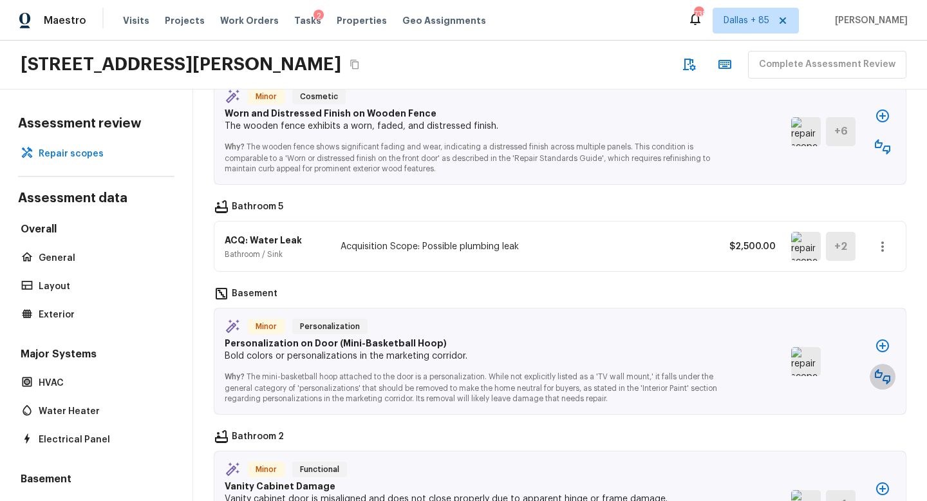
click at [883, 369] on icon "button" at bounding box center [882, 376] width 15 height 15
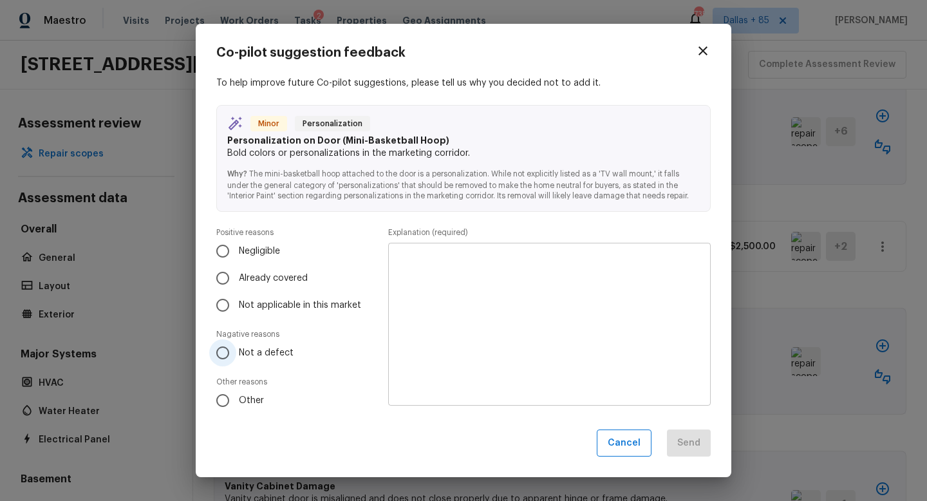
click at [220, 348] on input "Not a defect" at bounding box center [222, 352] width 27 height 27
radio input "true"
click at [453, 313] on textarea at bounding box center [549, 324] width 304 height 142
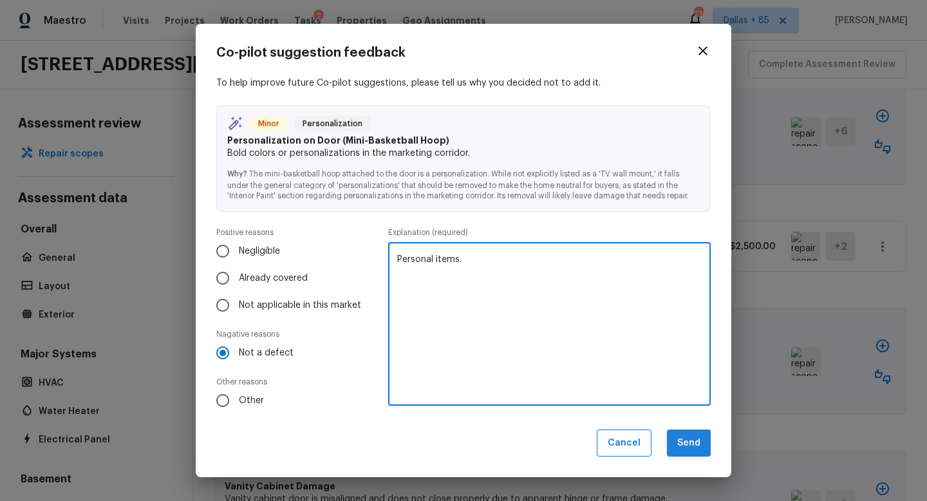
type textarea "Personal items."
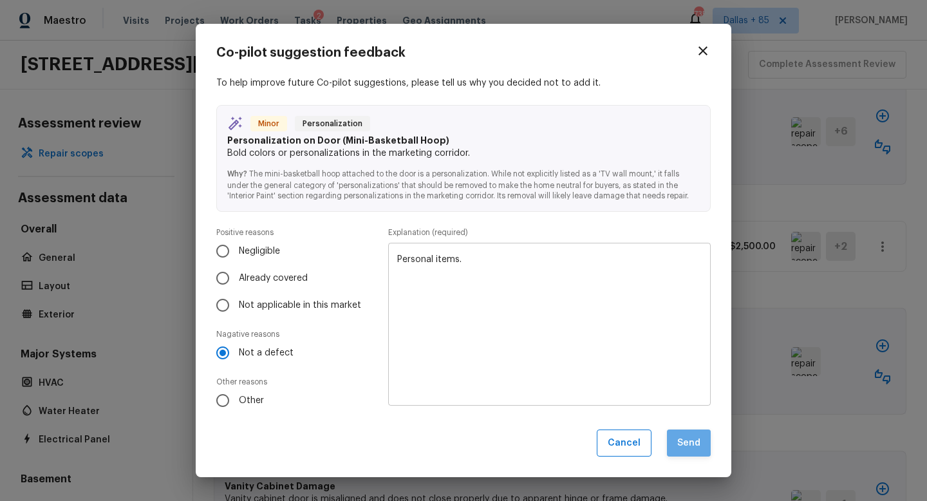
click at [682, 434] on button "Send" at bounding box center [689, 443] width 44 height 28
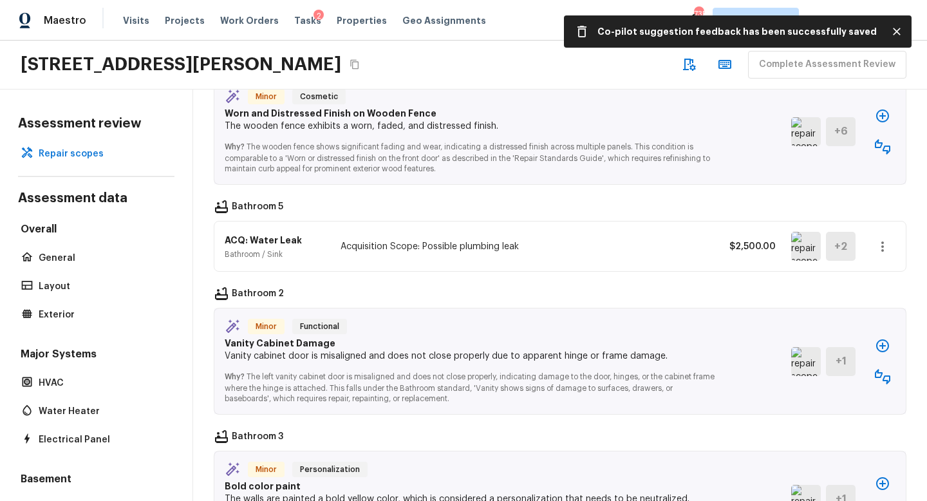
click at [804, 352] on img at bounding box center [806, 361] width 30 height 29
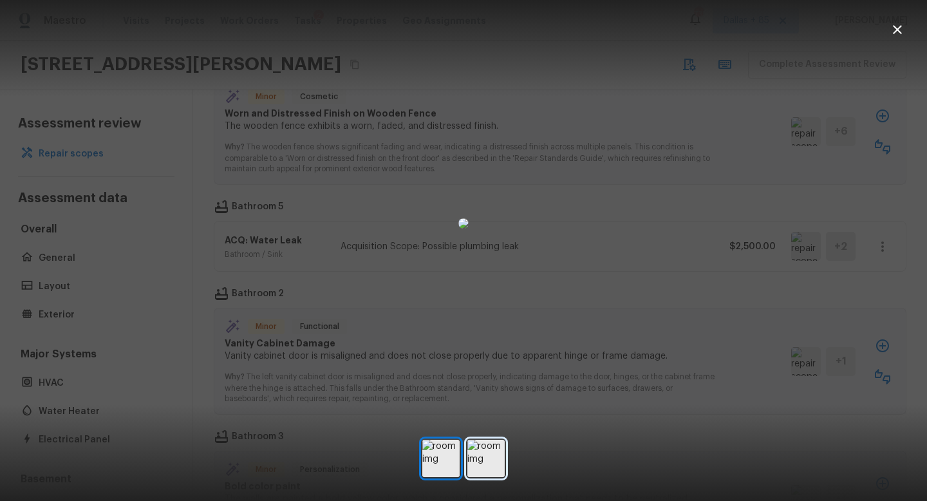
click at [485, 458] on img at bounding box center [485, 458] width 37 height 37
click at [896, 35] on icon "button" at bounding box center [896, 29] width 15 height 15
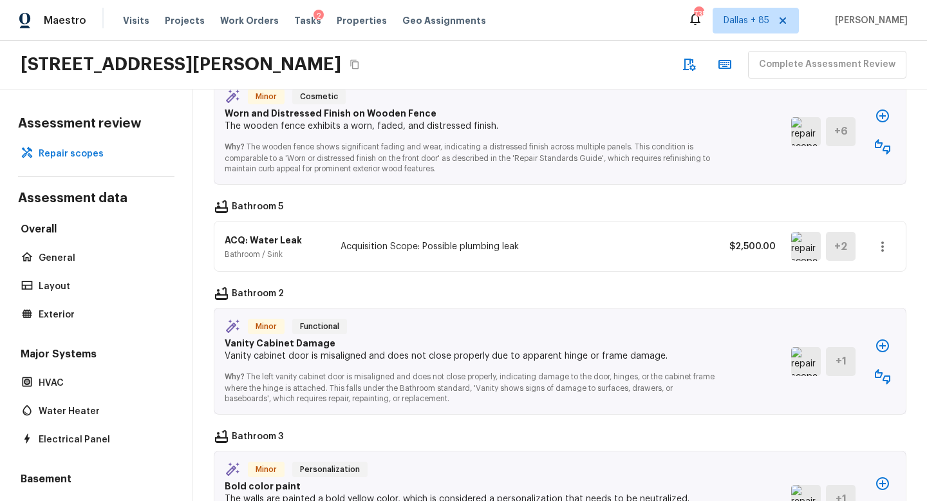
click at [879, 369] on icon "button" at bounding box center [882, 376] width 15 height 15
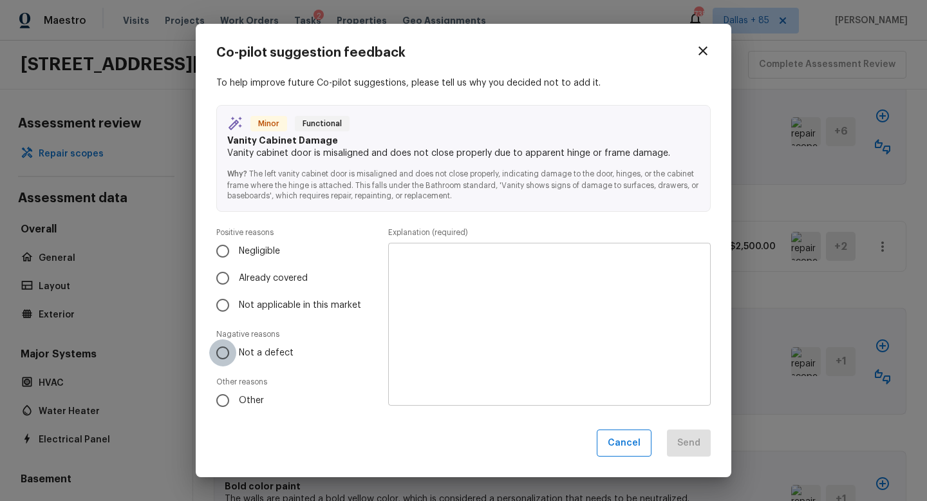
click at [224, 353] on input "Not a defect" at bounding box center [222, 352] width 27 height 27
radio input "true"
click at [490, 313] on textarea at bounding box center [549, 324] width 304 height 142
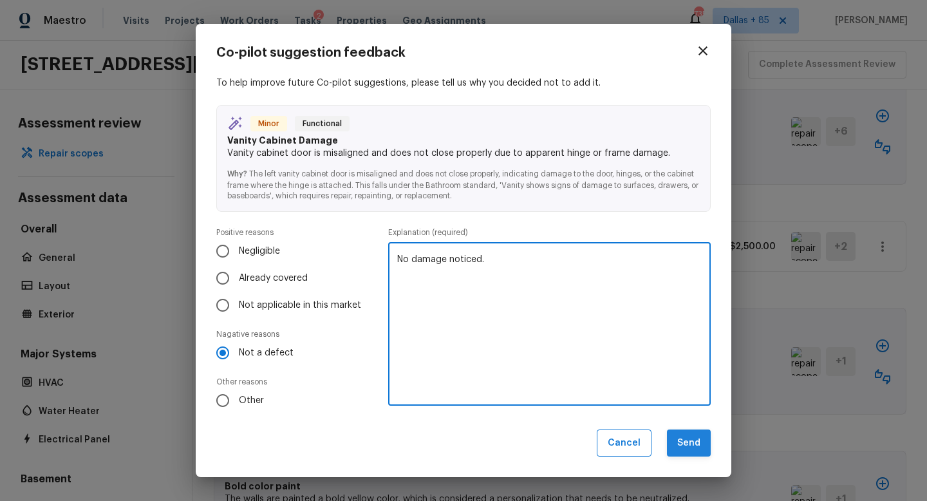
type textarea "No damage noticed."
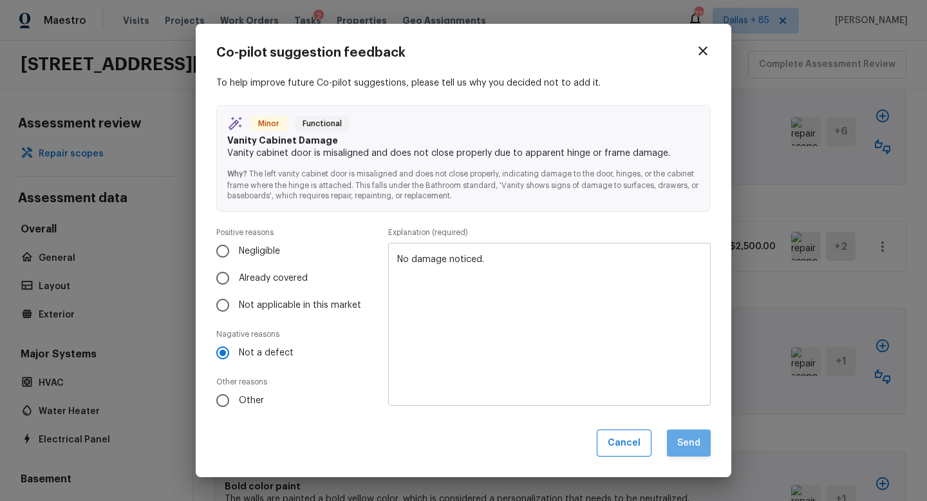
click at [686, 445] on button "Send" at bounding box center [689, 443] width 44 height 28
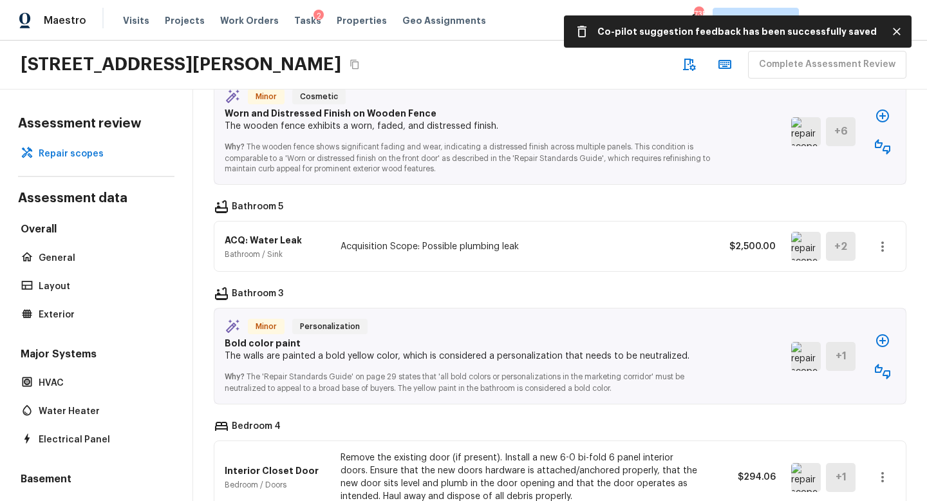
click at [801, 342] on img at bounding box center [806, 356] width 30 height 29
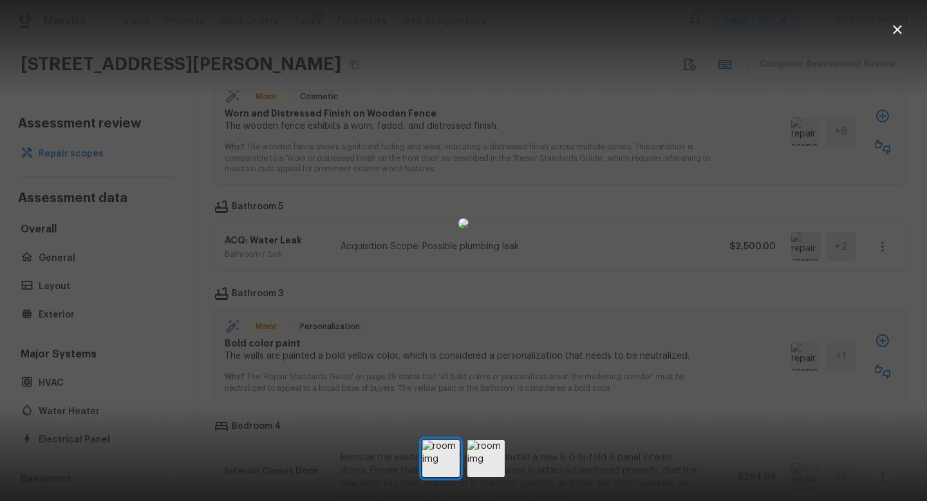
click at [893, 30] on icon "button" at bounding box center [896, 29] width 15 height 15
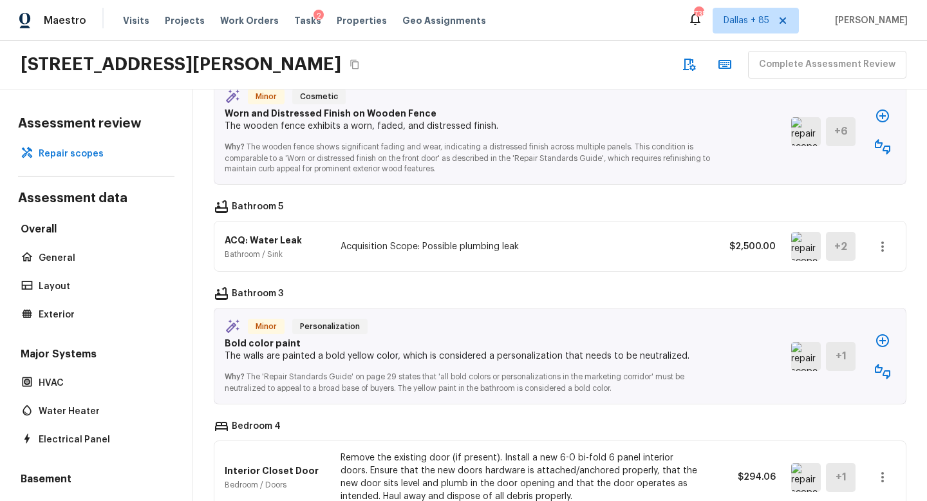
click at [878, 364] on icon "button" at bounding box center [882, 371] width 15 height 15
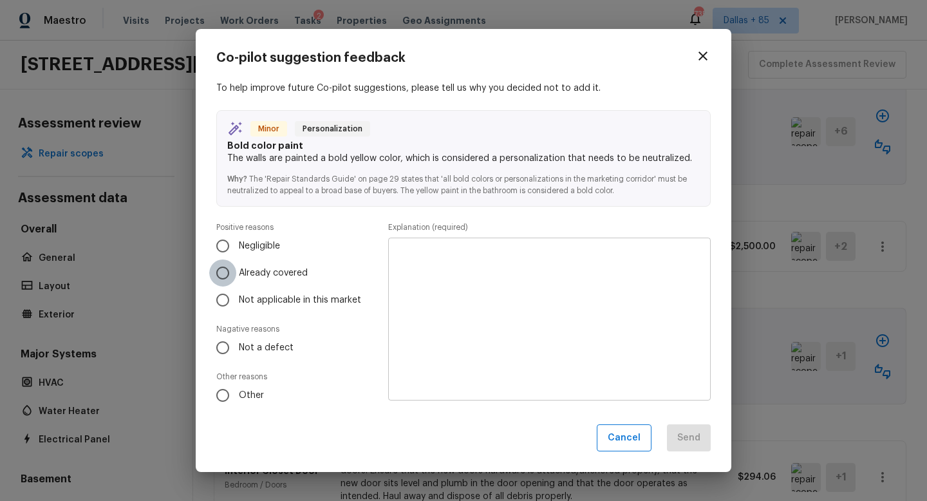
click at [228, 280] on input "Already covered" at bounding box center [222, 272] width 27 height 27
radio input "true"
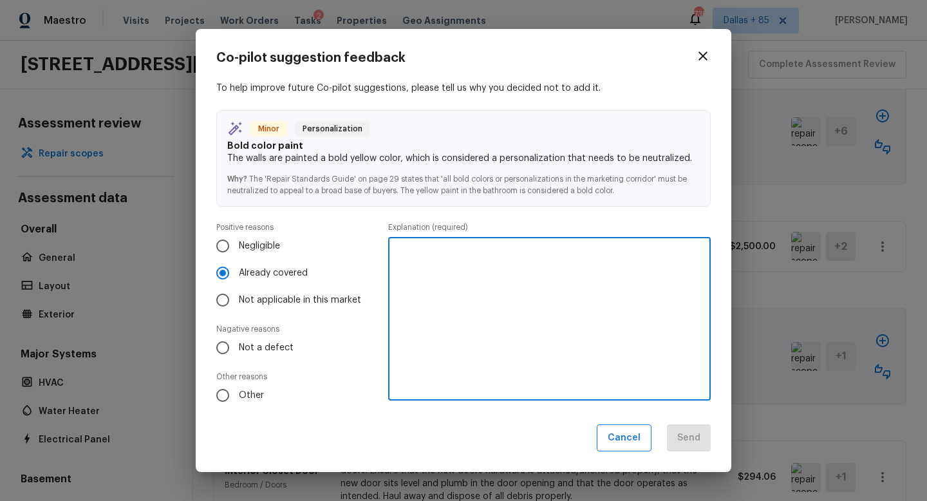
click at [468, 268] on textarea at bounding box center [549, 319] width 304 height 142
type textarea "Interior paint covers this."
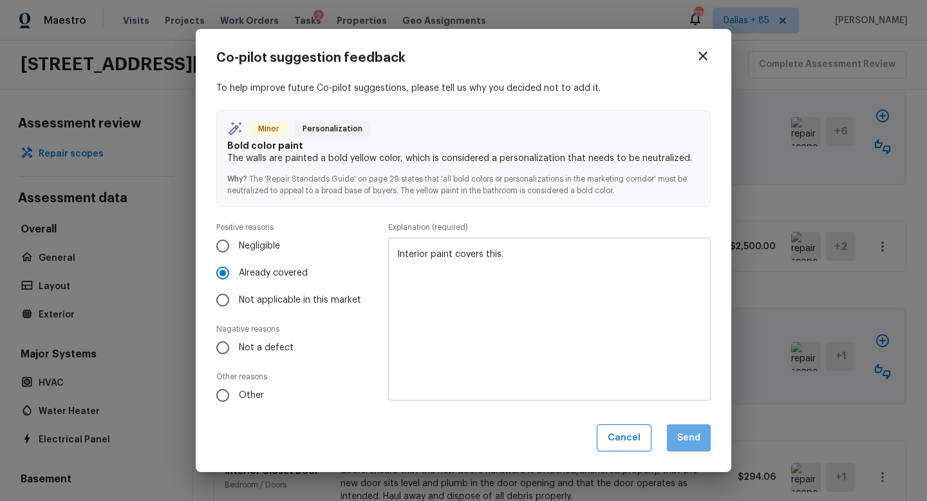
click at [677, 437] on button "Send" at bounding box center [689, 438] width 44 height 28
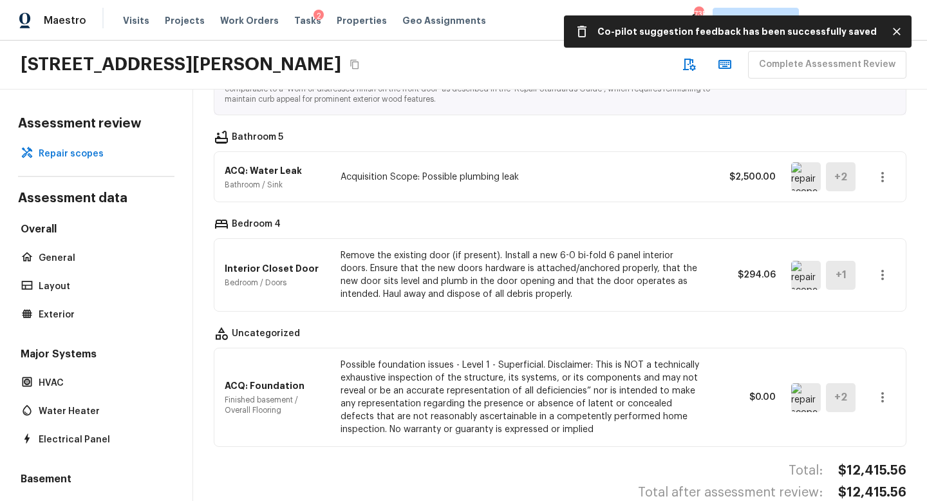
scroll to position [1156, 0]
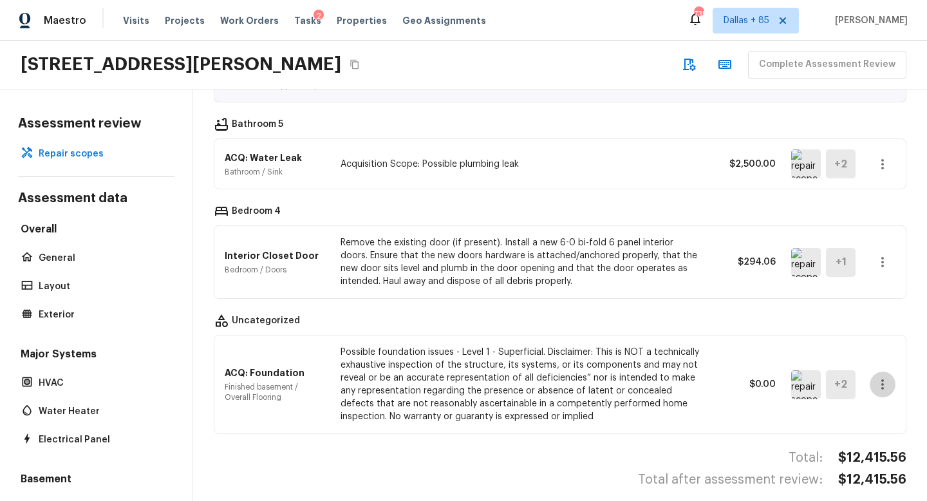
click at [884, 376] on icon "button" at bounding box center [882, 383] width 15 height 15
click at [884, 448] on li "Remove" at bounding box center [887, 447] width 60 height 39
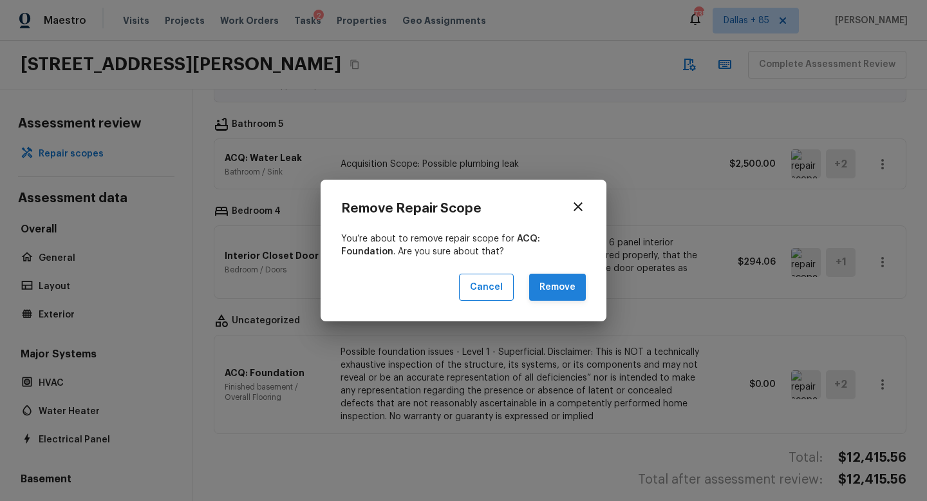
click at [552, 284] on button "Remove" at bounding box center [557, 288] width 57 height 28
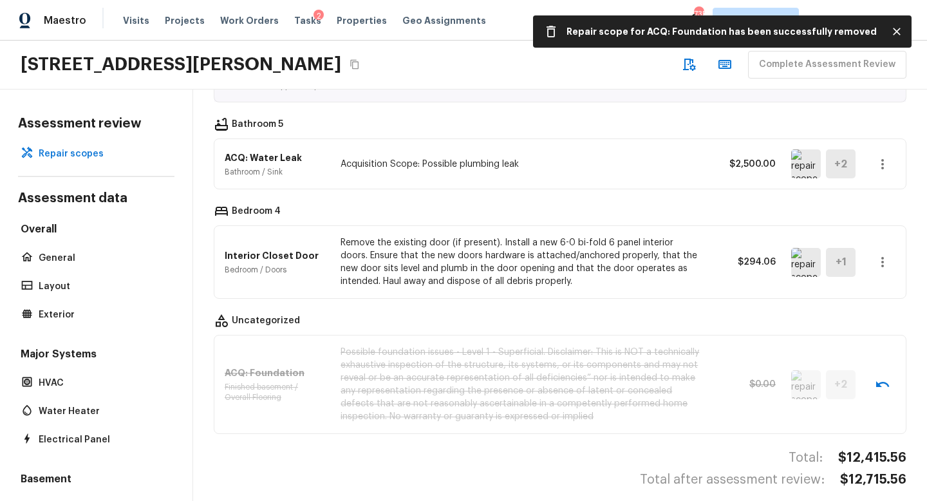
click at [802, 252] on img at bounding box center [806, 262] width 30 height 29
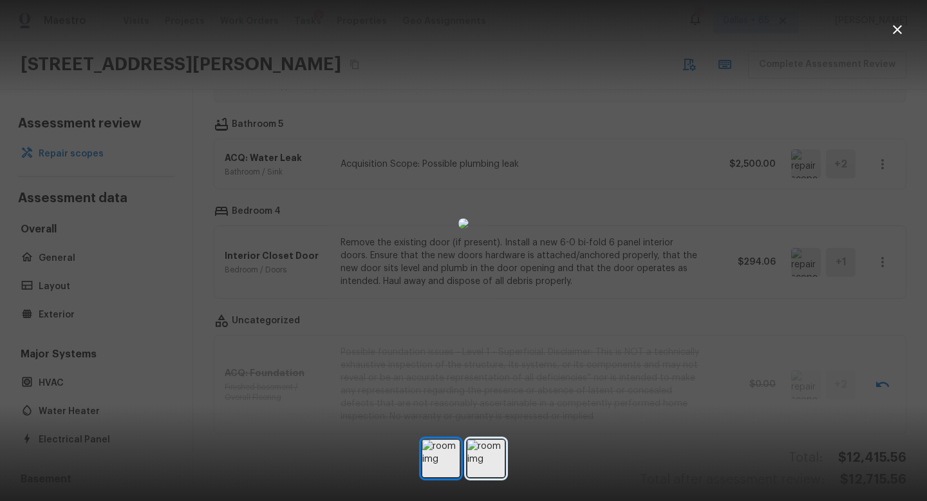
click at [488, 458] on img at bounding box center [485, 458] width 37 height 37
click at [901, 34] on icon "button" at bounding box center [896, 29] width 15 height 15
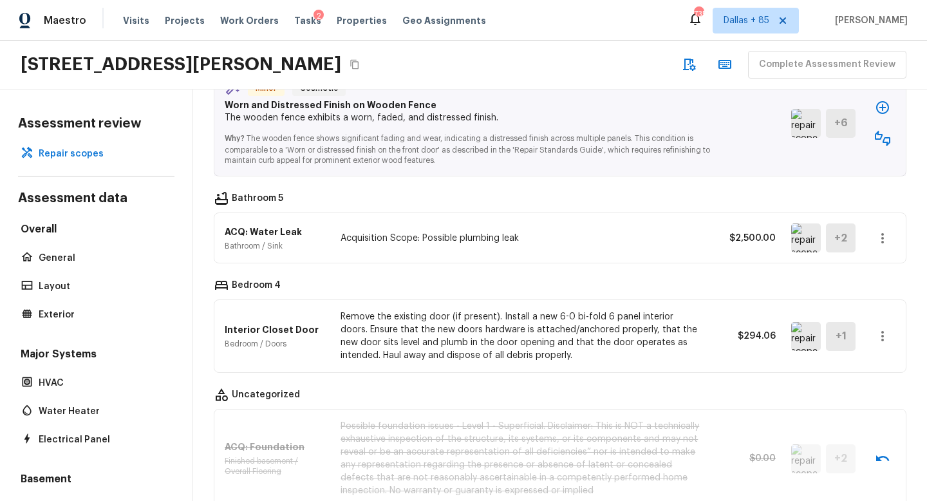
scroll to position [1072, 0]
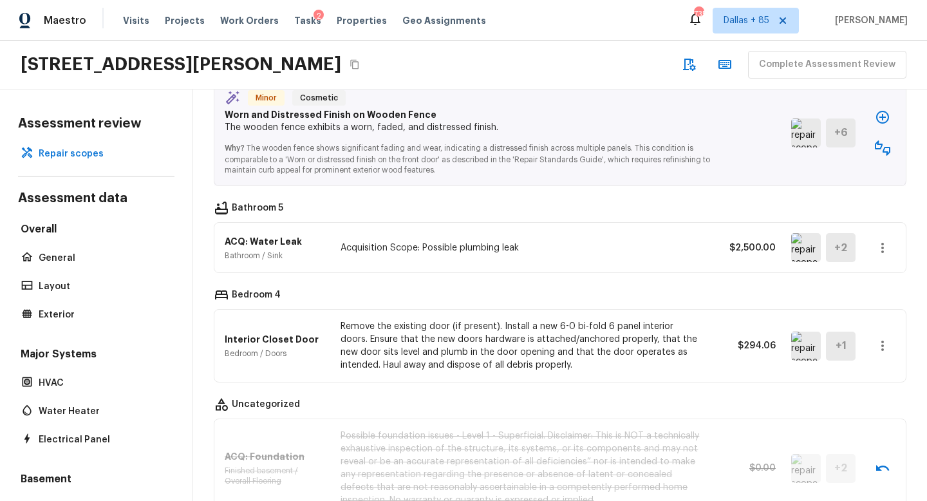
click at [805, 234] on img at bounding box center [806, 247] width 30 height 29
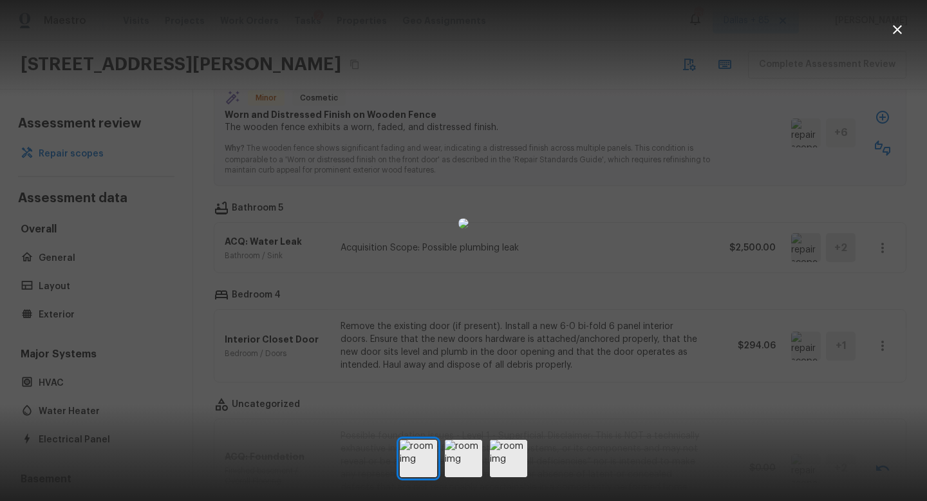
click at [895, 30] on icon "button" at bounding box center [897, 29] width 9 height 9
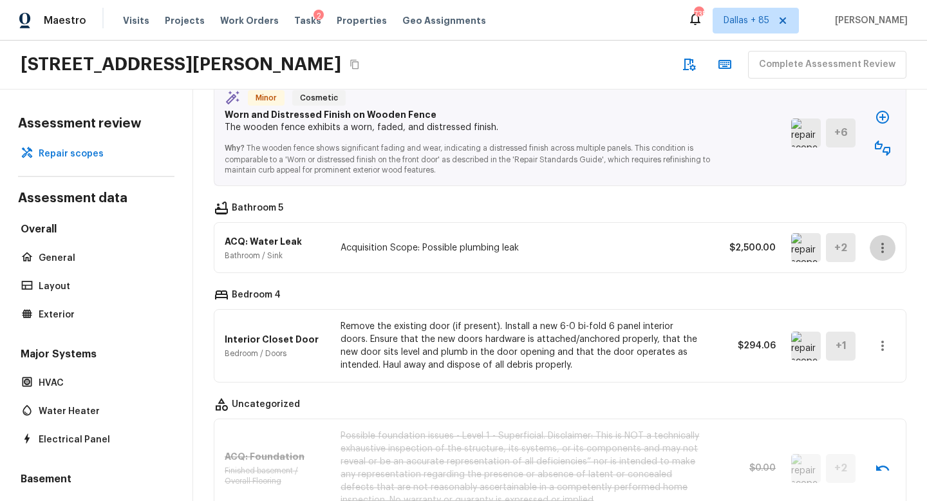
click at [881, 240] on icon "button" at bounding box center [882, 247] width 15 height 15
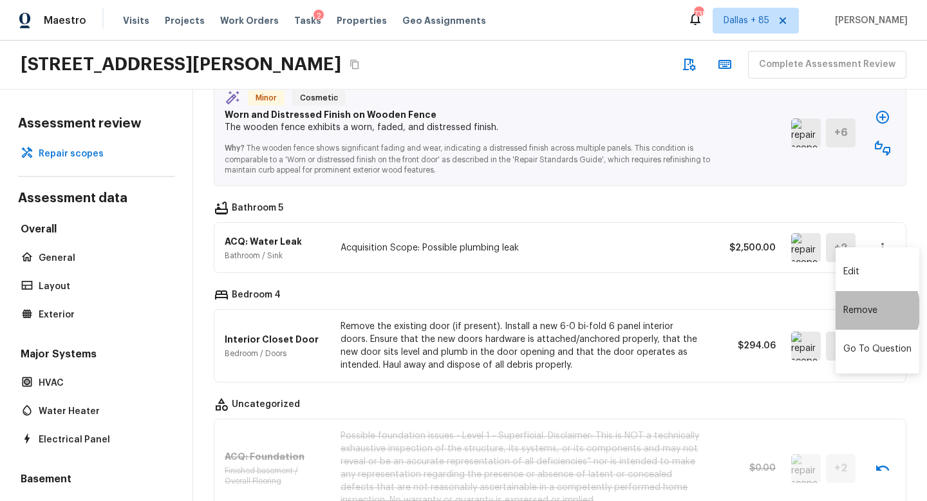
click at [857, 310] on li "Remove" at bounding box center [877, 310] width 84 height 39
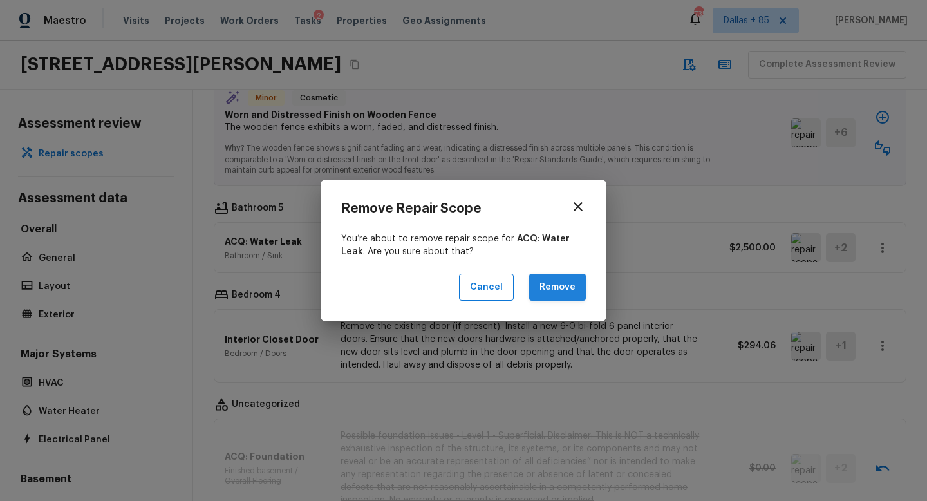
click at [554, 286] on button "Remove" at bounding box center [557, 288] width 57 height 28
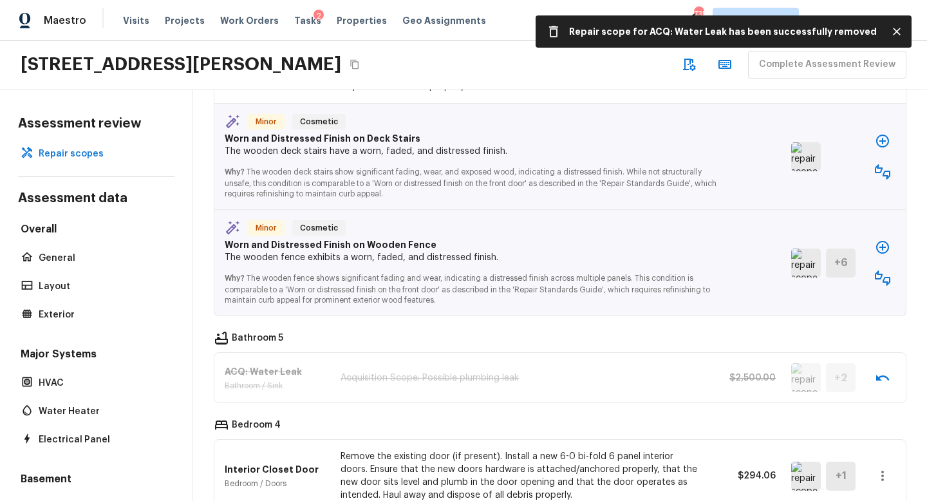
scroll to position [945, 0]
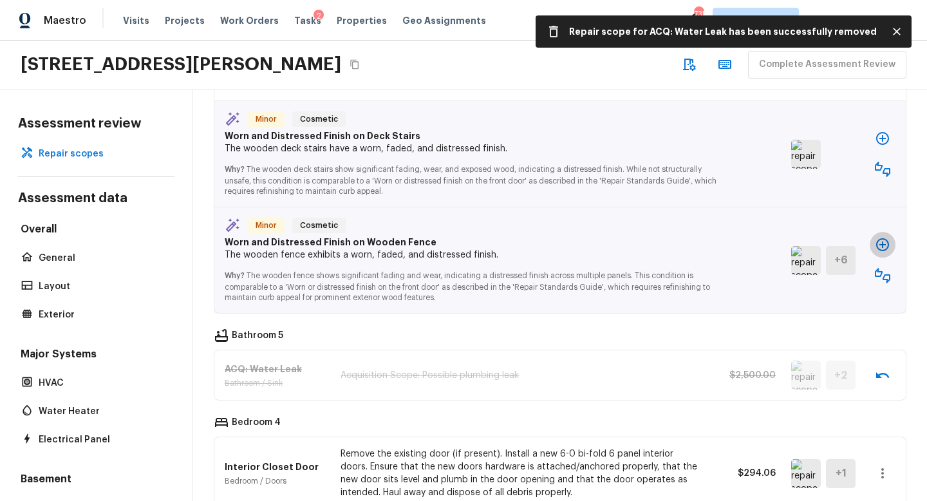
click at [884, 237] on icon "button" at bounding box center [882, 244] width 15 height 15
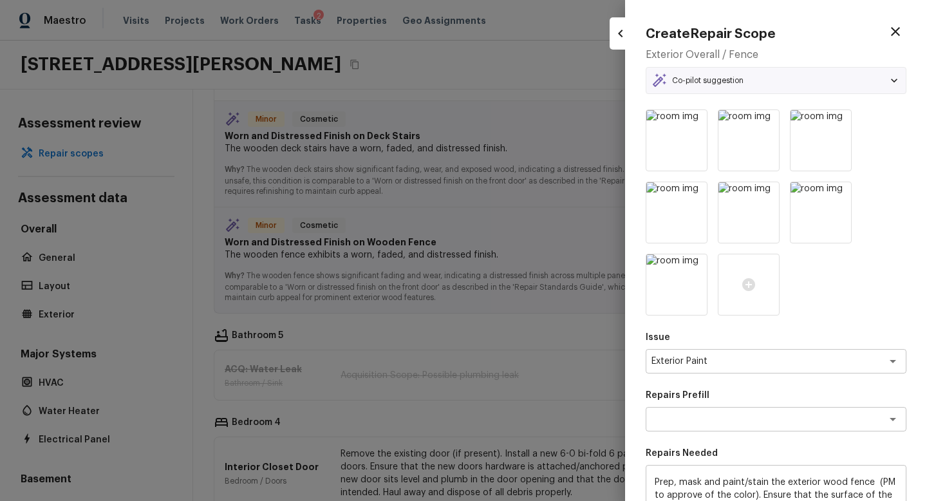
type textarea "Paint/Stain Fence"
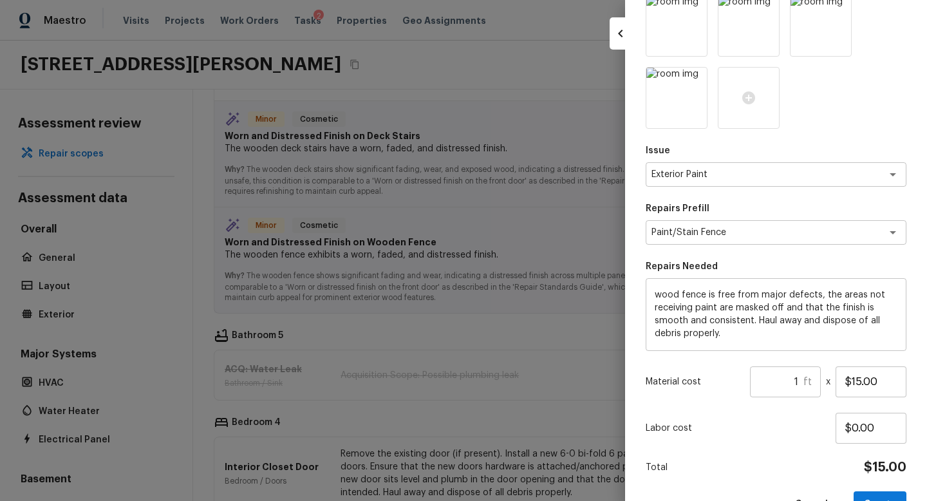
scroll to position [187, 0]
drag, startPoint x: 793, startPoint y: 382, endPoint x: 806, endPoint y: 378, distance: 12.6
click at [806, 378] on div "1 ft ​" at bounding box center [785, 381] width 71 height 31
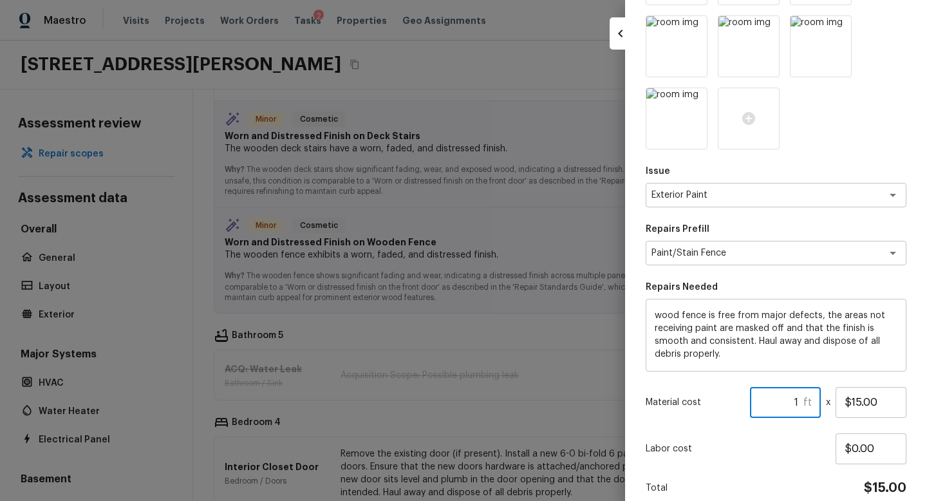
scroll to position [165, 0]
type input "1"
type input "100"
click at [801, 443] on div "Labor cost $0.00" at bounding box center [775, 449] width 261 height 31
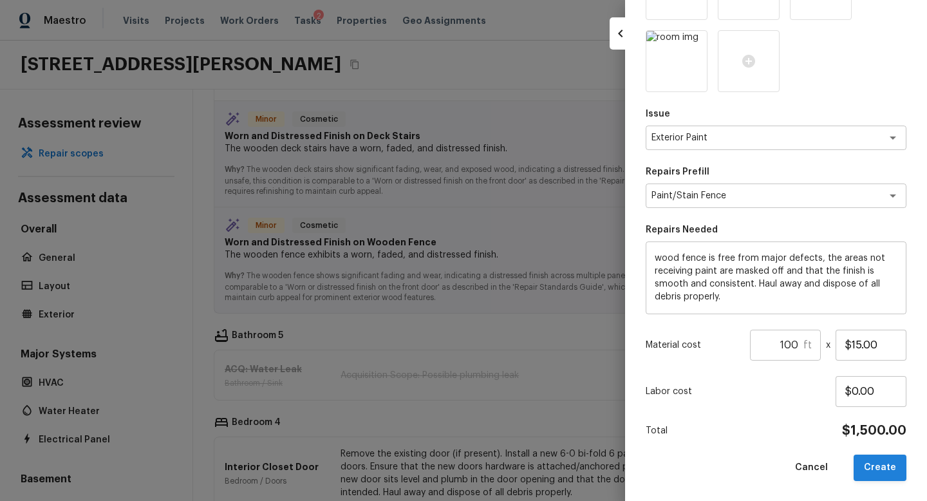
click at [884, 463] on button "Create" at bounding box center [879, 467] width 53 height 26
type input "1"
type input "$0.00"
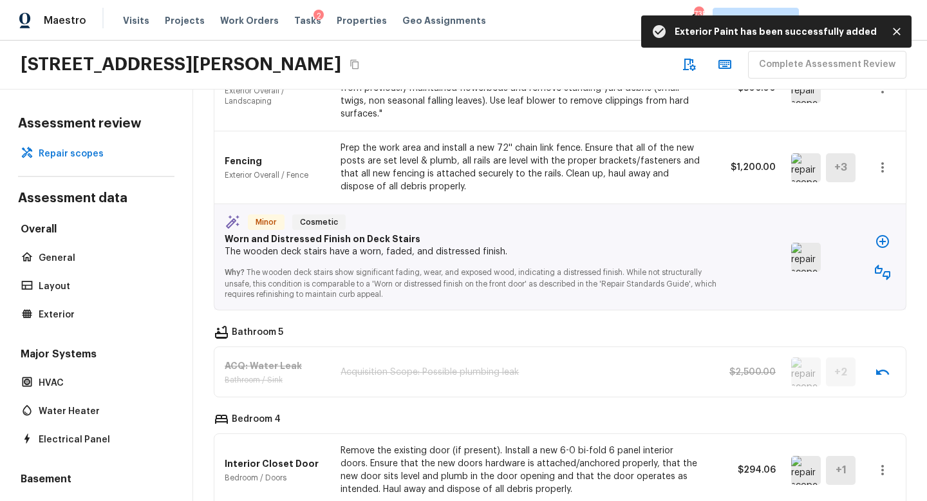
scroll to position [914, 0]
click at [875, 234] on icon "button" at bounding box center [882, 241] width 15 height 15
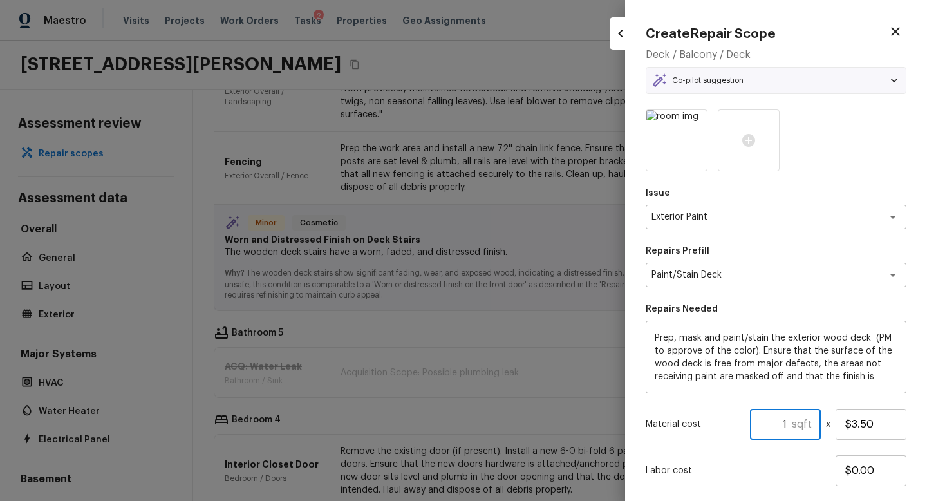
click at [783, 426] on input "1" at bounding box center [771, 424] width 42 height 31
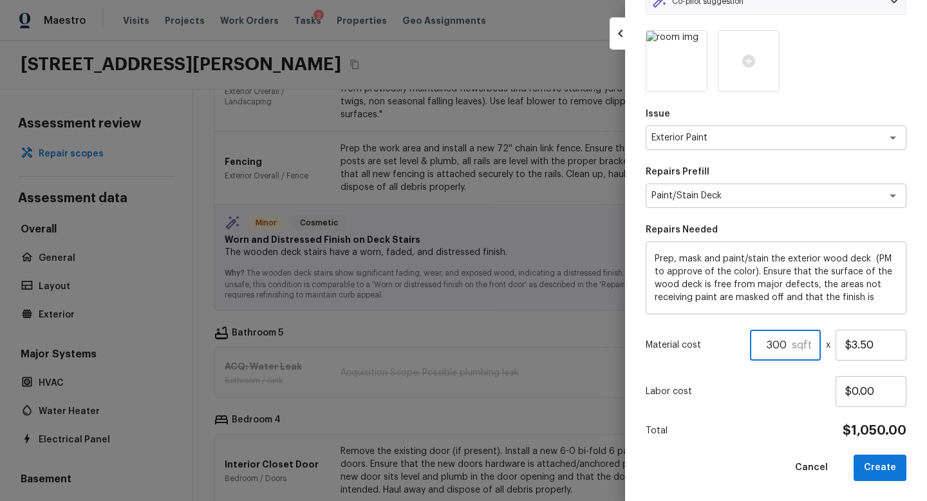
click at [750, 427] on div "Total $1,050.00" at bounding box center [775, 430] width 261 height 17
click at [889, 470] on button "Create" at bounding box center [879, 467] width 53 height 26
type input "1"
type input "$0.00"
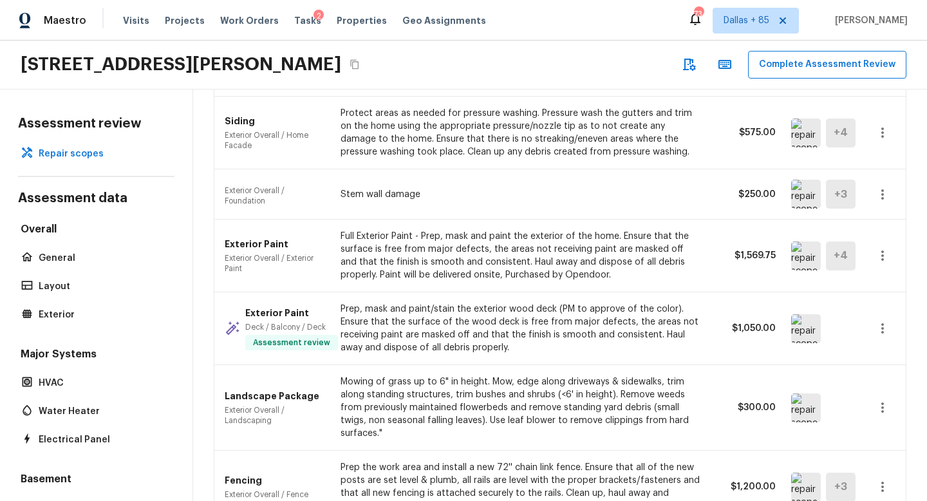
scroll to position [661, 0]
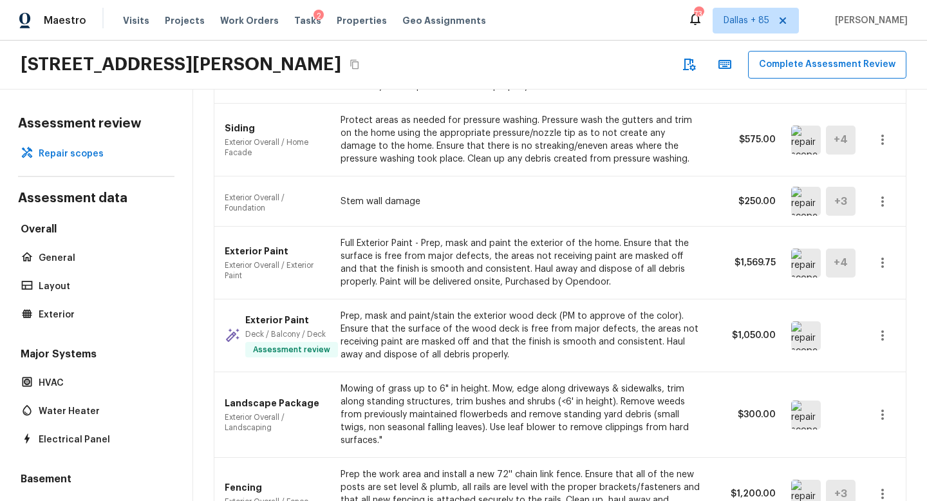
click at [804, 198] on img at bounding box center [806, 201] width 30 height 29
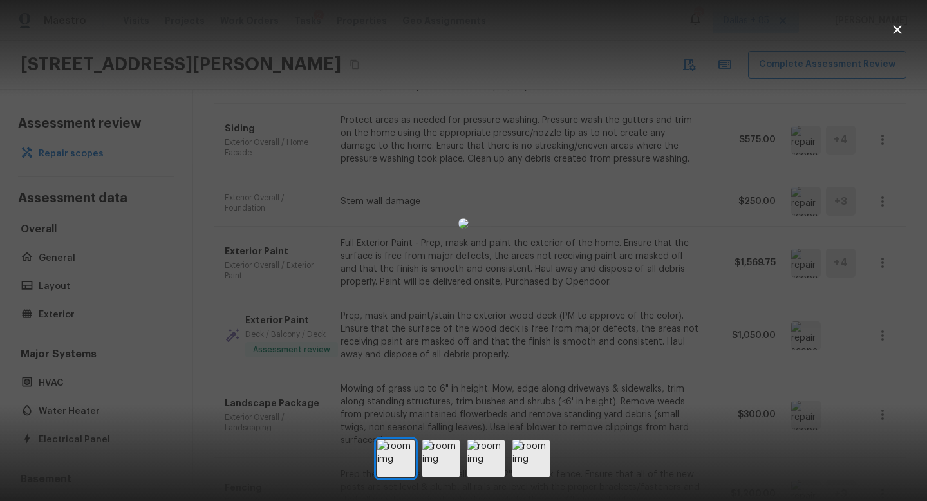
click at [895, 32] on icon "button" at bounding box center [897, 29] width 9 height 9
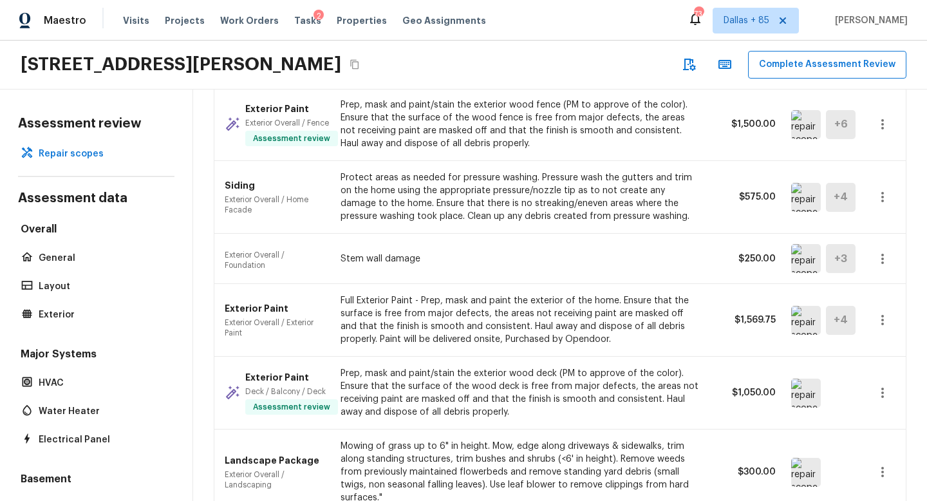
scroll to position [602, 0]
click at [799, 198] on img at bounding box center [806, 198] width 30 height 29
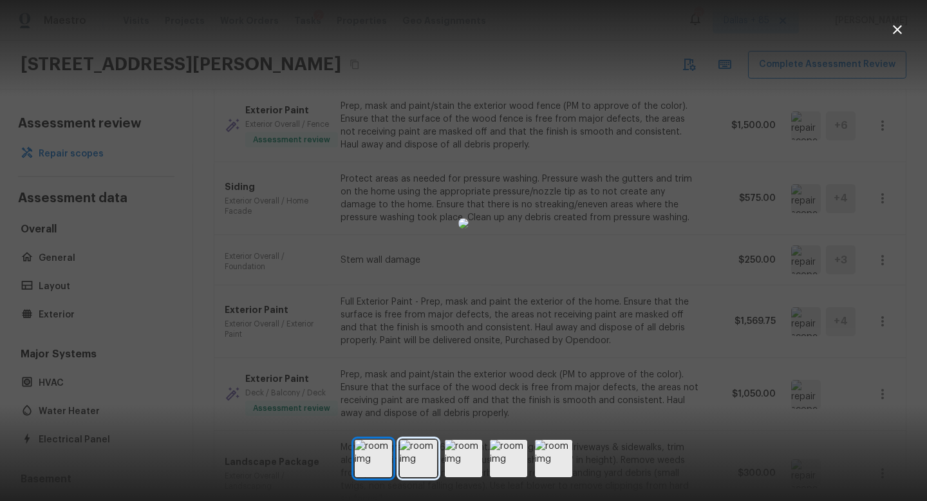
click at [428, 452] on img at bounding box center [418, 458] width 37 height 37
click at [473, 445] on img at bounding box center [463, 458] width 37 height 37
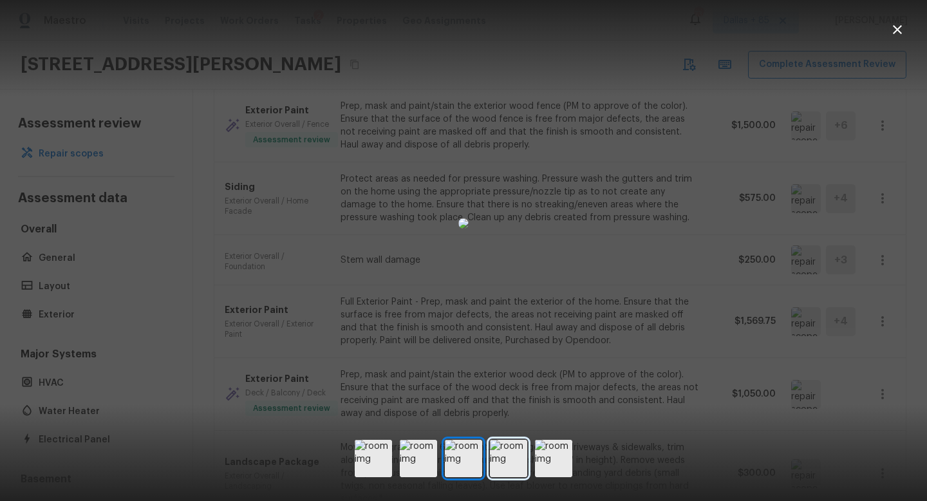
click at [500, 445] on img at bounding box center [508, 458] width 37 height 37
click at [531, 452] on div at bounding box center [464, 458] width 218 height 37
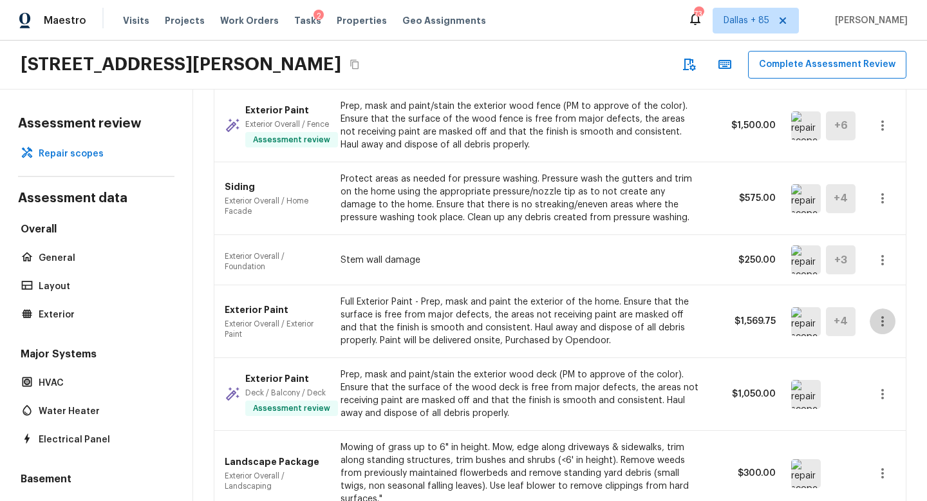
click at [882, 317] on icon "button" at bounding box center [882, 321] width 3 height 10
click at [864, 362] on li "Edit" at bounding box center [877, 358] width 84 height 39
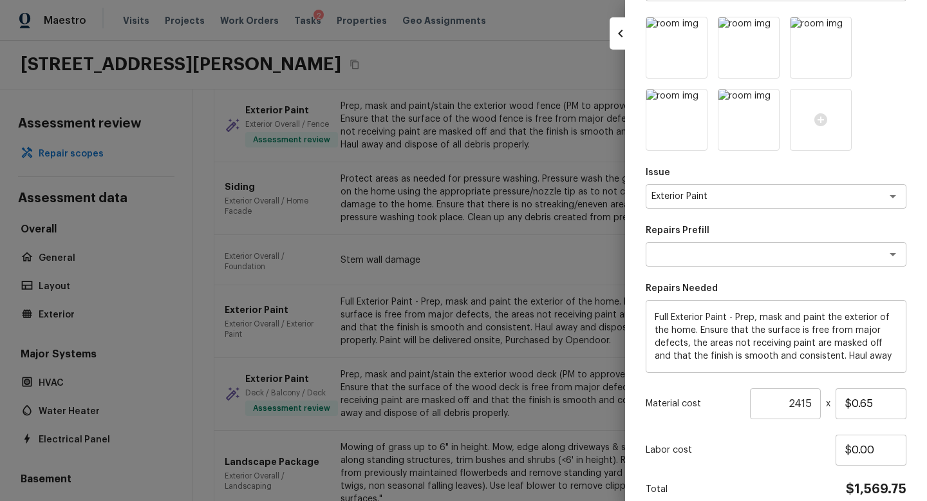
scroll to position [216, 0]
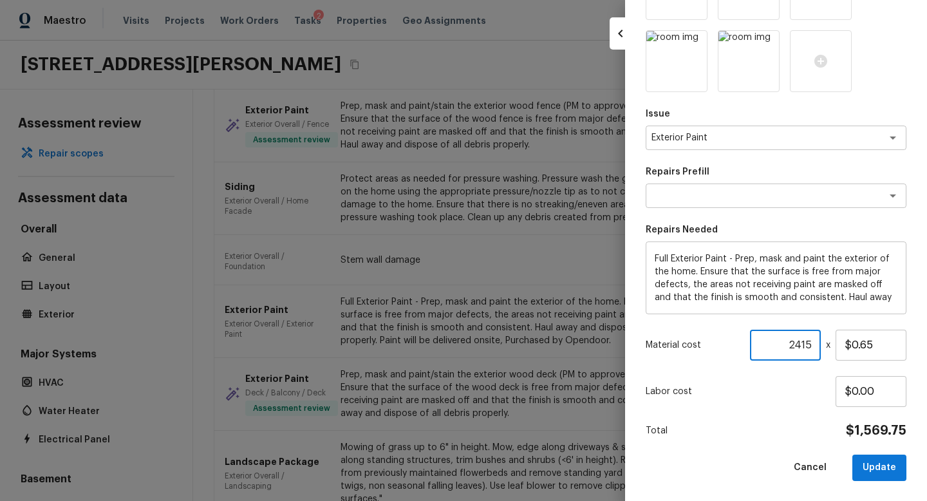
drag, startPoint x: 785, startPoint y: 342, endPoint x: 833, endPoint y: 357, distance: 49.9
click at [833, 357] on div "Material cost 2415 ​ x $0.65" at bounding box center [775, 344] width 261 height 31
type input "1"
type input "9"
type input "8"
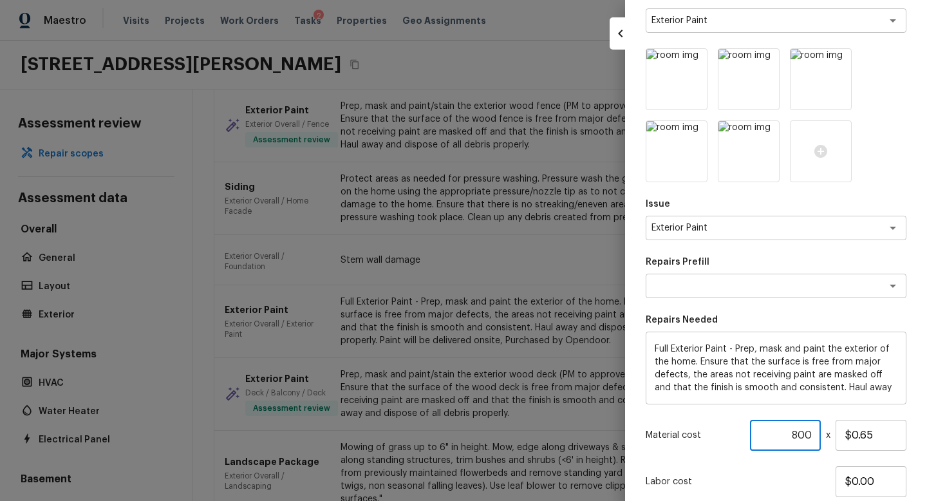
scroll to position [125, 0]
type input "800"
click at [762, 171] on img at bounding box center [748, 152] width 60 height 60
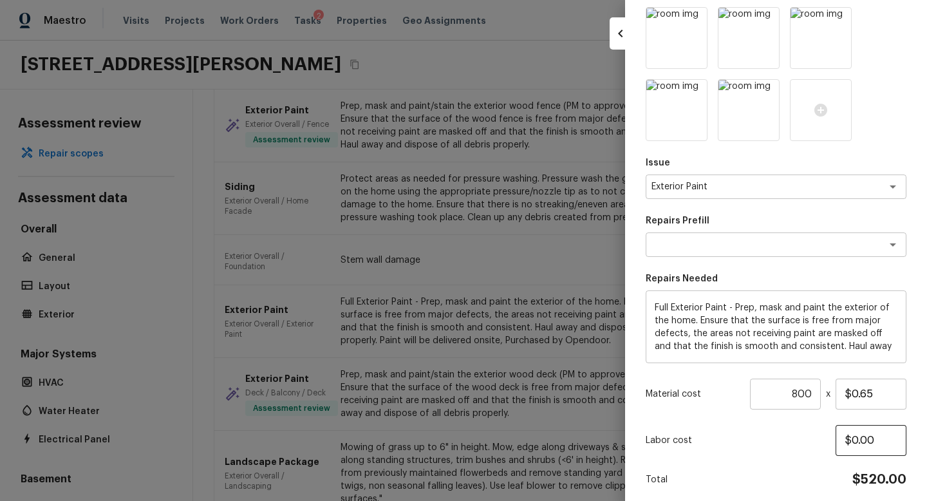
scroll to position [216, 0]
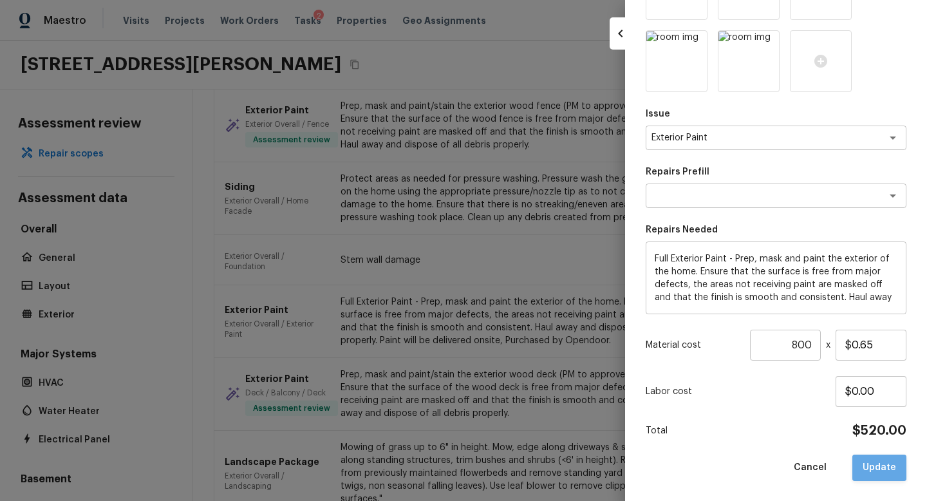
click at [878, 466] on button "Update" at bounding box center [879, 467] width 54 height 26
type input "1"
type input "$0.00"
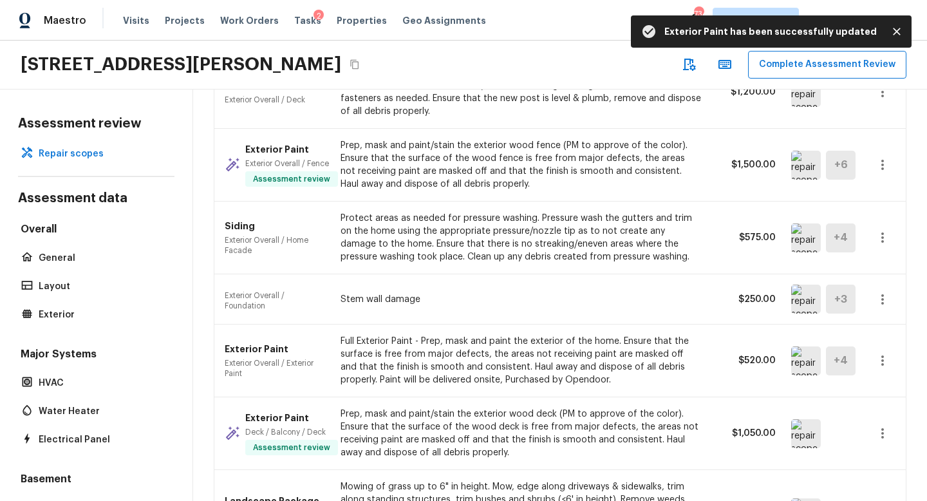
scroll to position [556, 0]
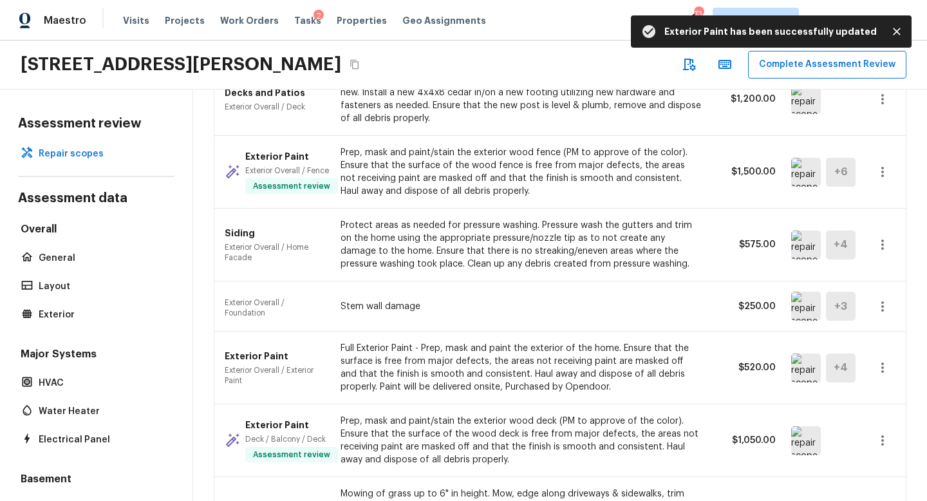
click at [877, 304] on icon "button" at bounding box center [882, 306] width 15 height 15
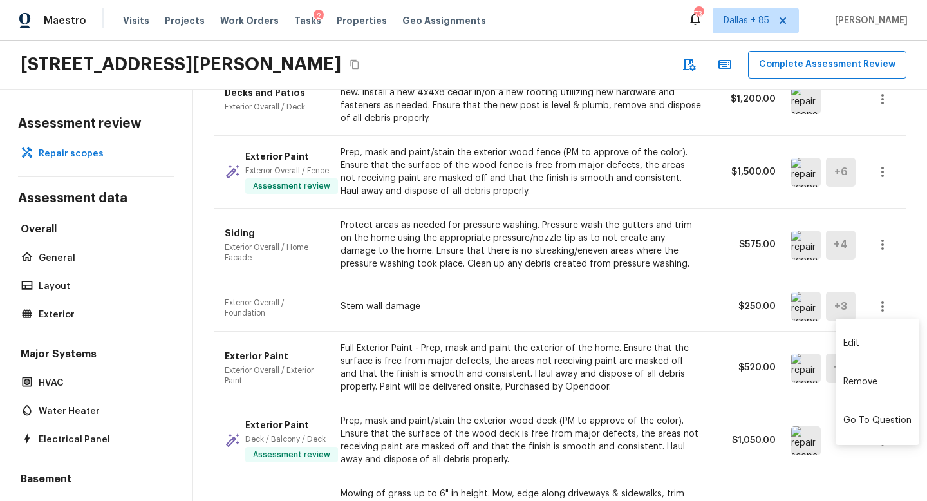
click at [857, 378] on li "Remove" at bounding box center [877, 381] width 84 height 39
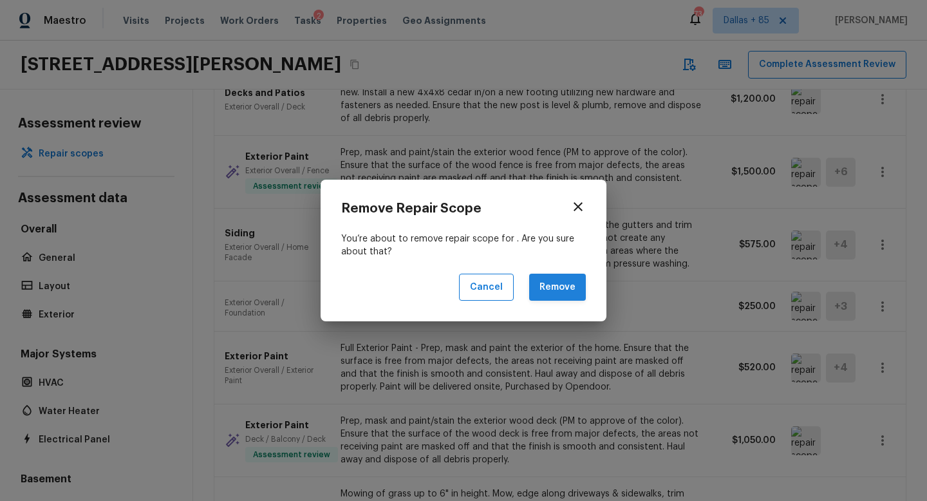
click at [543, 292] on button "Remove" at bounding box center [557, 288] width 57 height 28
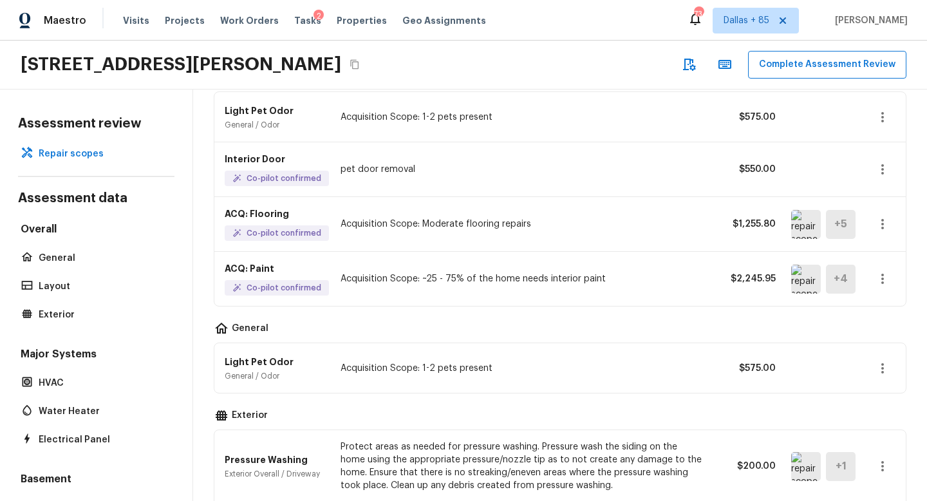
scroll to position [126, 0]
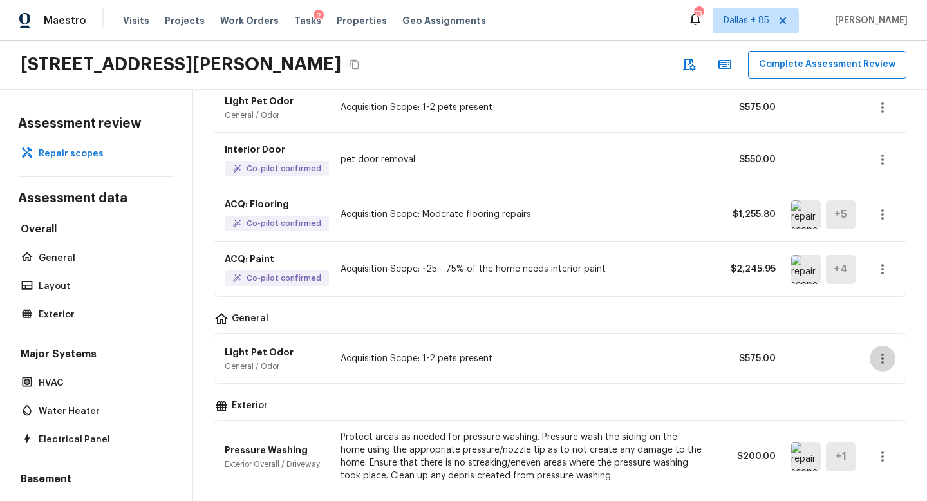
click at [881, 353] on icon "button" at bounding box center [882, 358] width 3 height 10
click at [858, 425] on li "Remove" at bounding box center [877, 427] width 84 height 39
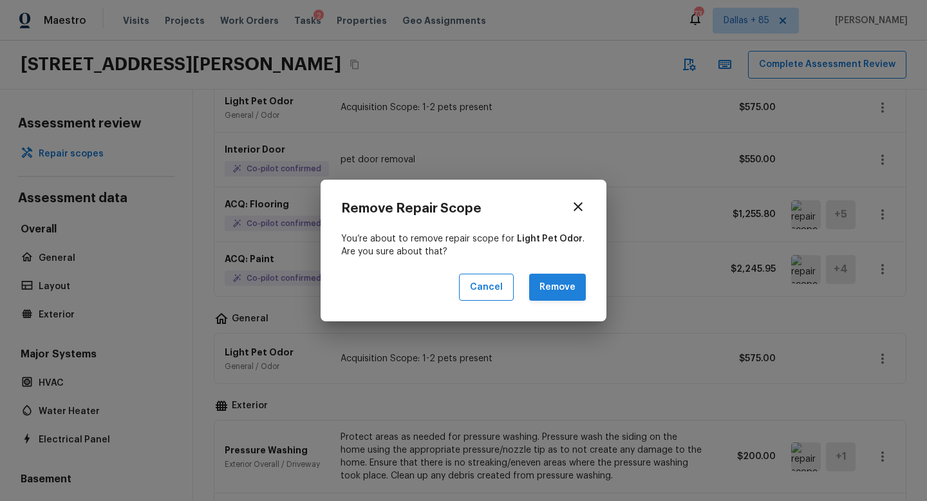
click at [560, 283] on button "Remove" at bounding box center [557, 288] width 57 height 28
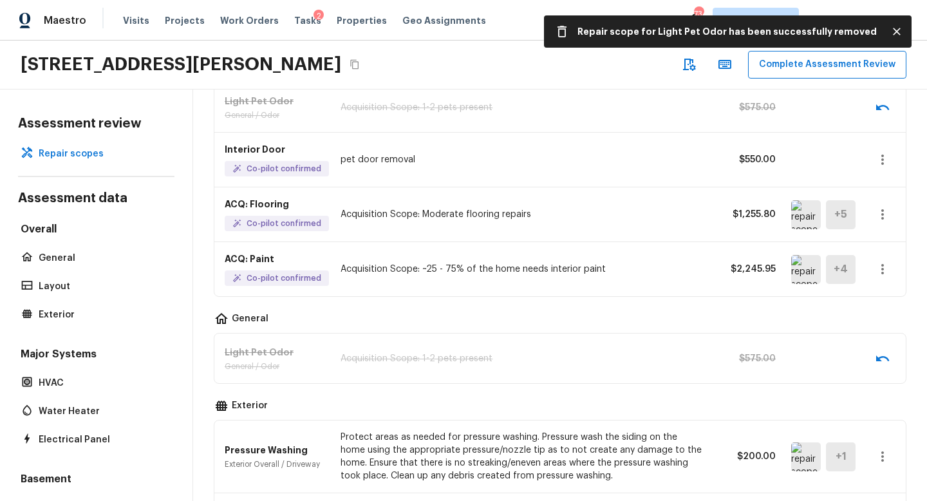
click at [878, 355] on icon "button" at bounding box center [882, 358] width 15 height 15
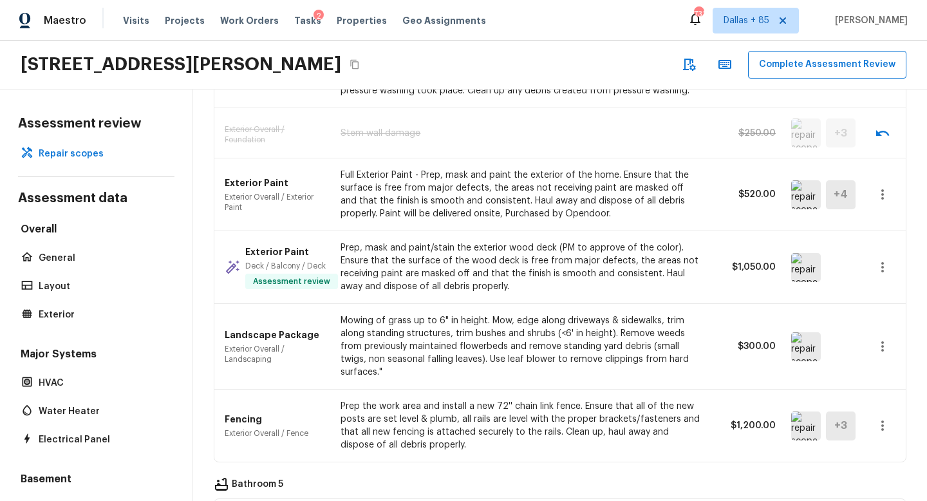
scroll to position [737, 0]
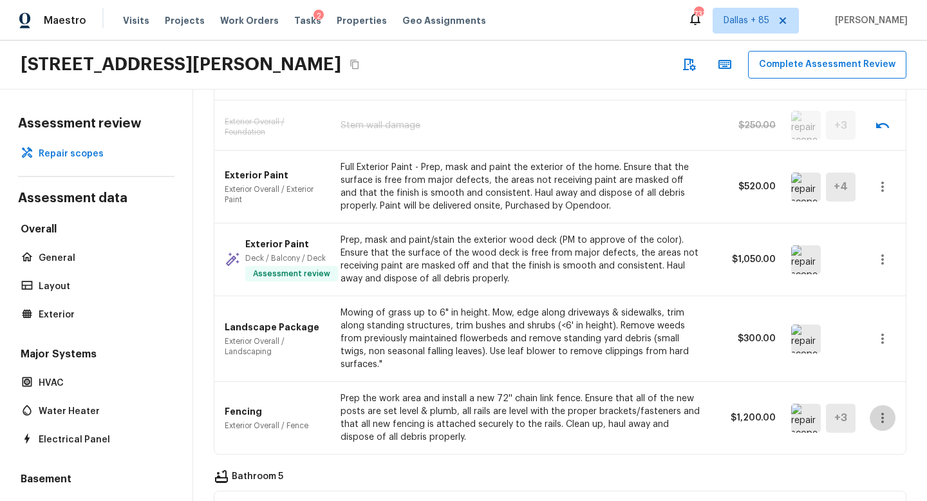
click at [882, 413] on icon "button" at bounding box center [882, 418] width 3 height 10
click at [751, 388] on div at bounding box center [463, 250] width 927 height 501
click at [806, 409] on img at bounding box center [806, 417] width 30 height 29
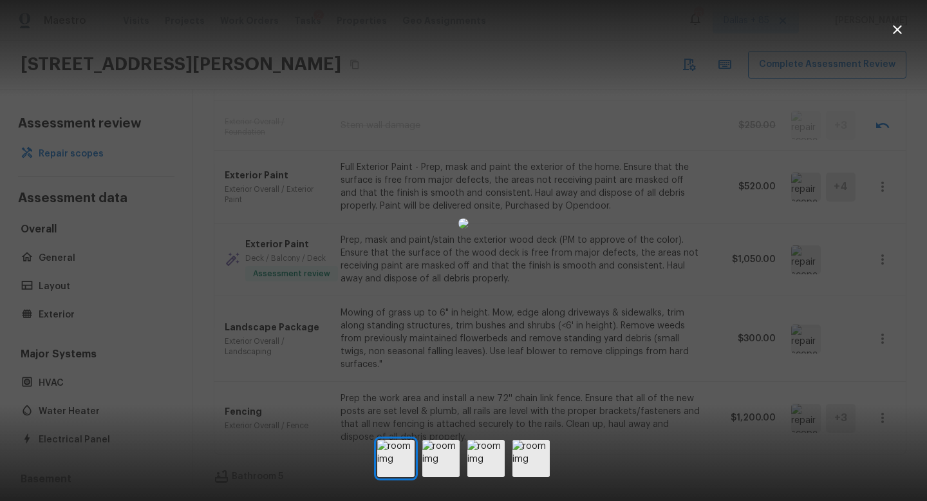
click at [896, 27] on icon "button" at bounding box center [896, 29] width 15 height 15
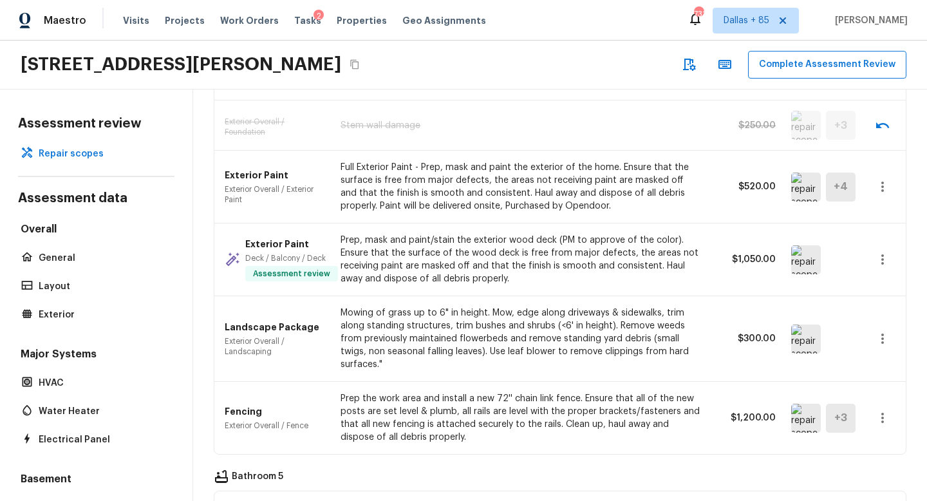
click at [880, 410] on icon "button" at bounding box center [882, 417] width 15 height 15
click at [873, 429] on li "Remove" at bounding box center [877, 427] width 84 height 39
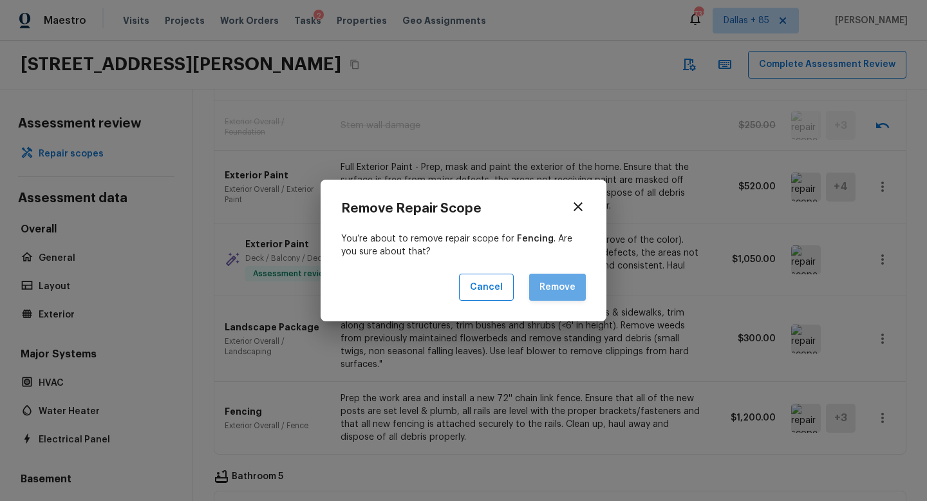
click at [551, 282] on button "Remove" at bounding box center [557, 288] width 57 height 28
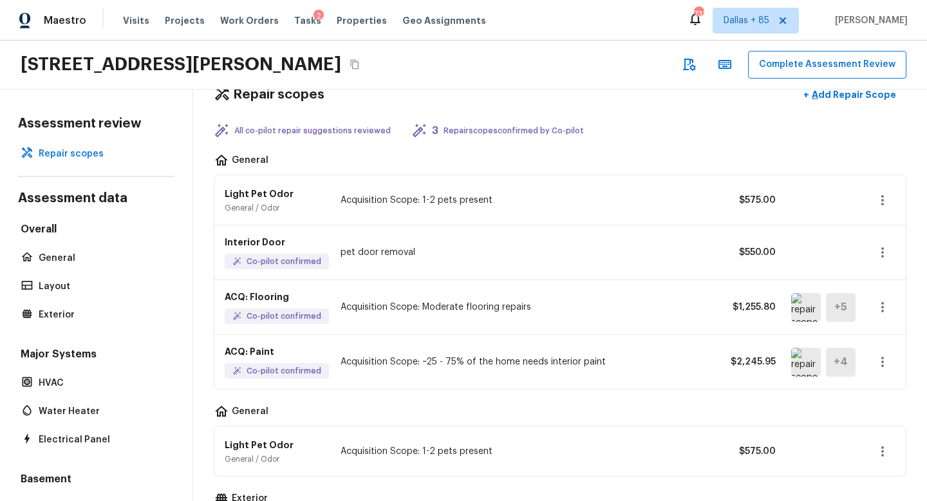
scroll to position [0, 0]
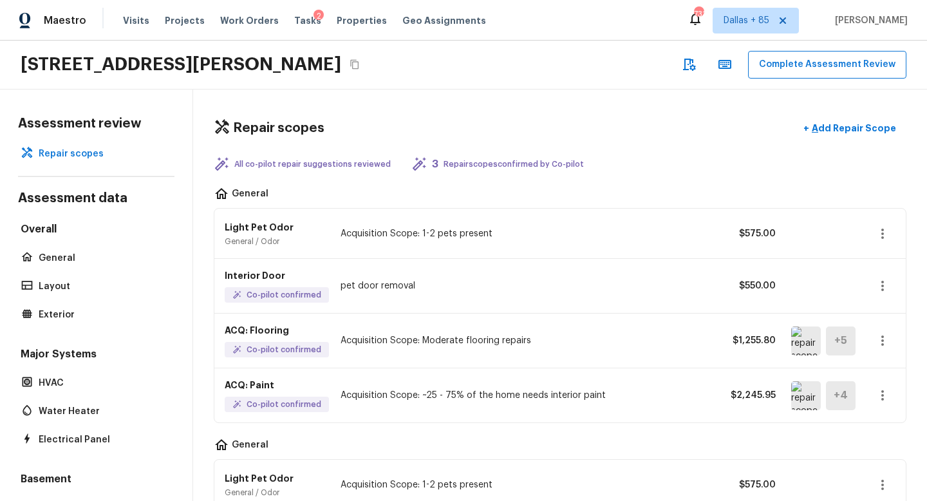
click at [802, 398] on img at bounding box center [806, 395] width 30 height 29
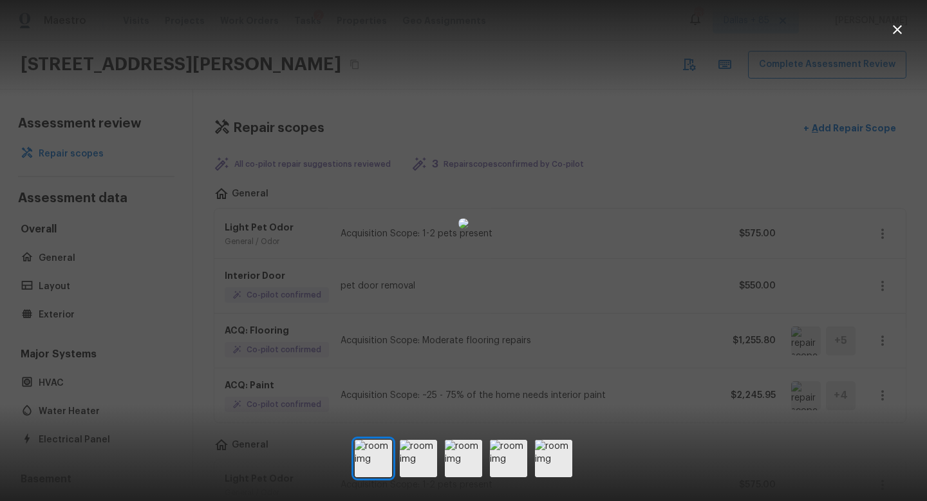
click at [896, 30] on icon "button" at bounding box center [897, 29] width 9 height 9
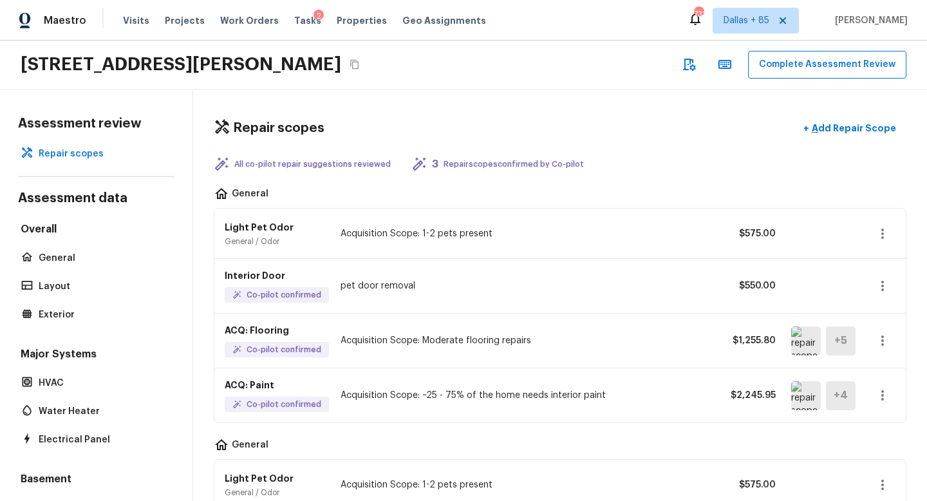
click at [806, 340] on img at bounding box center [806, 340] width 30 height 29
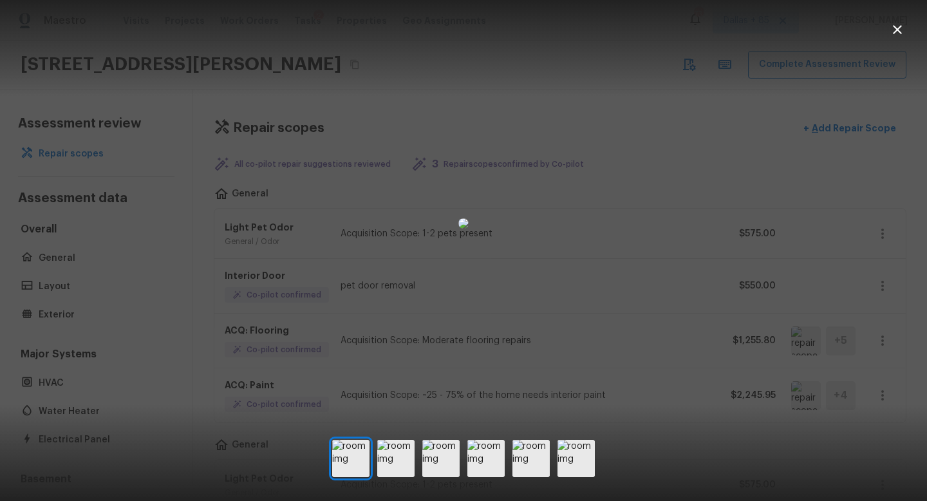
click at [898, 30] on icon "button" at bounding box center [897, 29] width 9 height 9
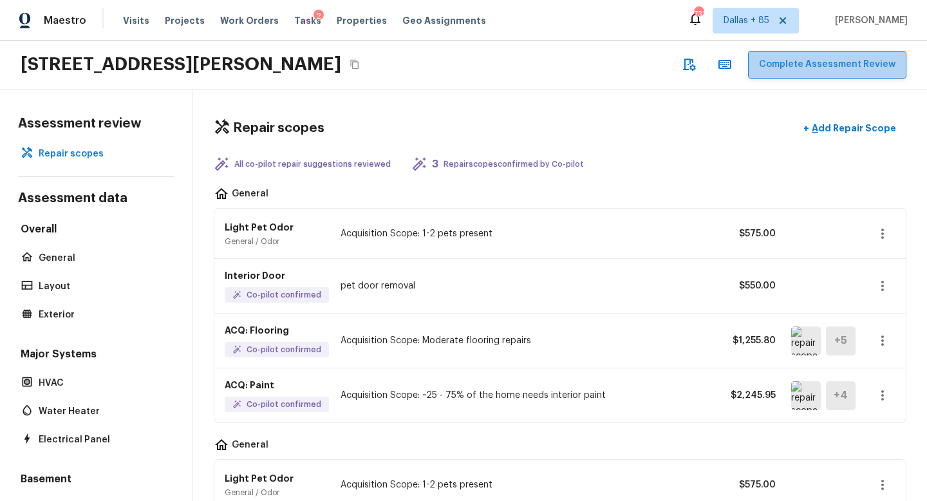
click at [837, 64] on button "Complete Assessment Review" at bounding box center [827, 65] width 158 height 28
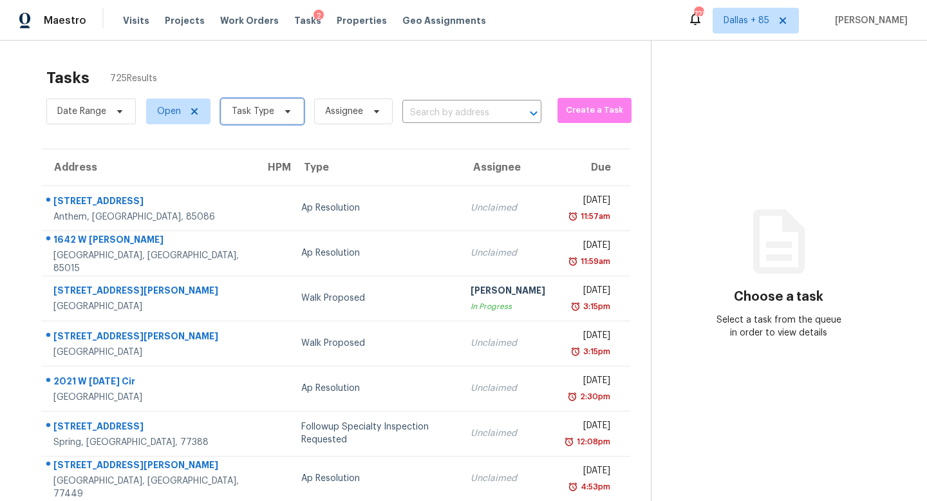
click at [299, 111] on span "Task Type" at bounding box center [262, 111] width 83 height 26
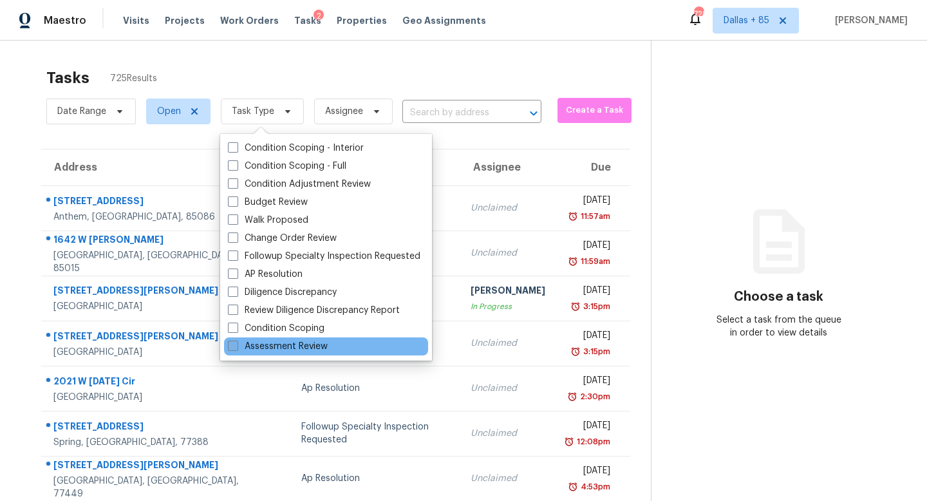
click at [249, 352] on label "Assessment Review" at bounding box center [278, 346] width 100 height 13
click at [236, 348] on input "Assessment Review" at bounding box center [232, 344] width 8 height 8
checkbox input "true"
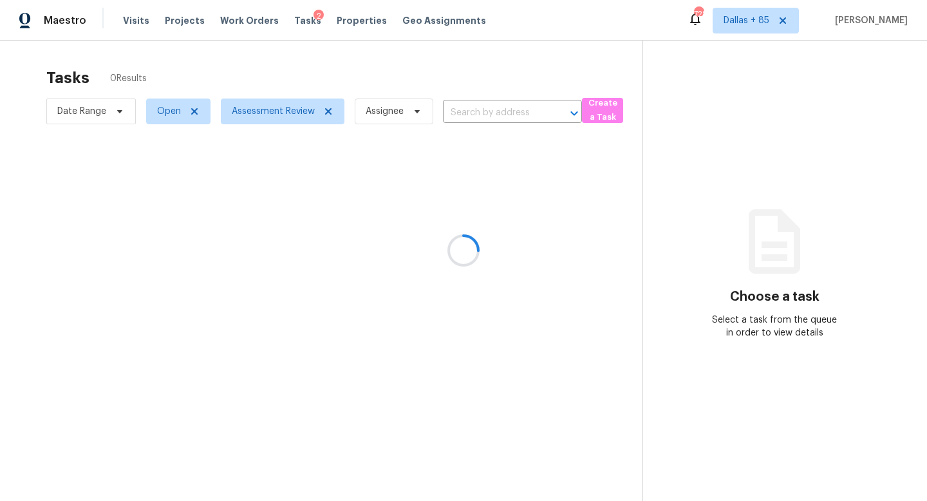
click at [354, 59] on div at bounding box center [463, 250] width 927 height 501
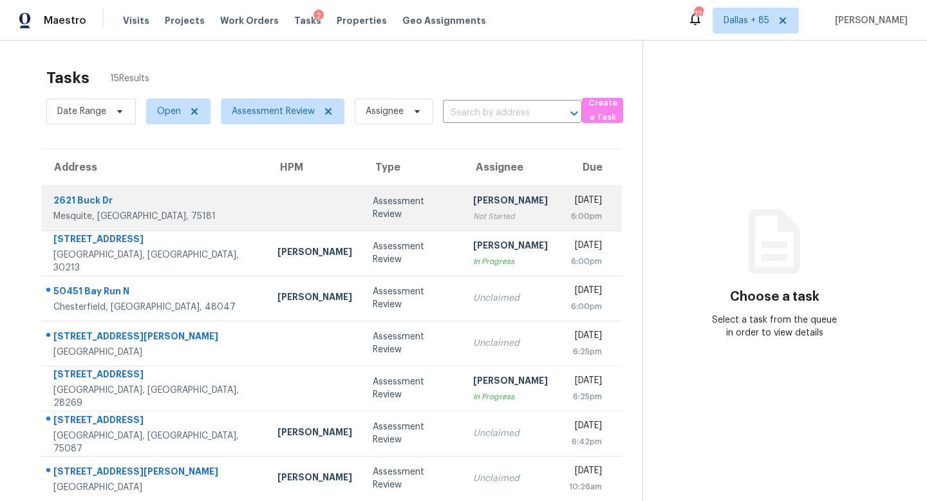
click at [473, 200] on div "[PERSON_NAME]" at bounding box center [510, 202] width 75 height 16
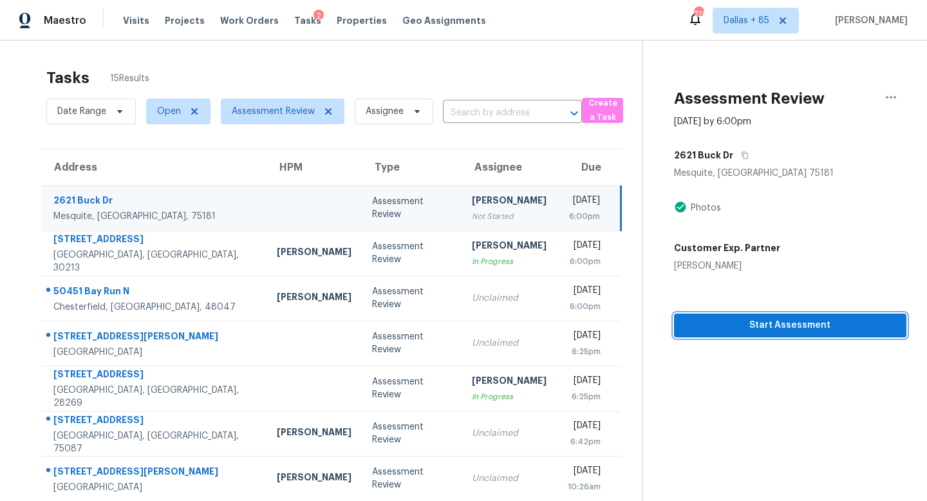
click at [779, 325] on span "Start Assessment" at bounding box center [790, 325] width 212 height 16
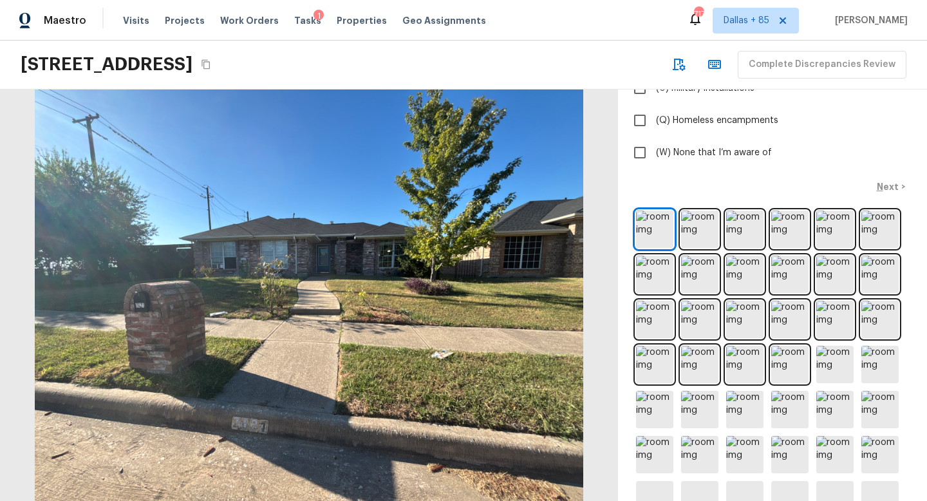
scroll to position [413, 0]
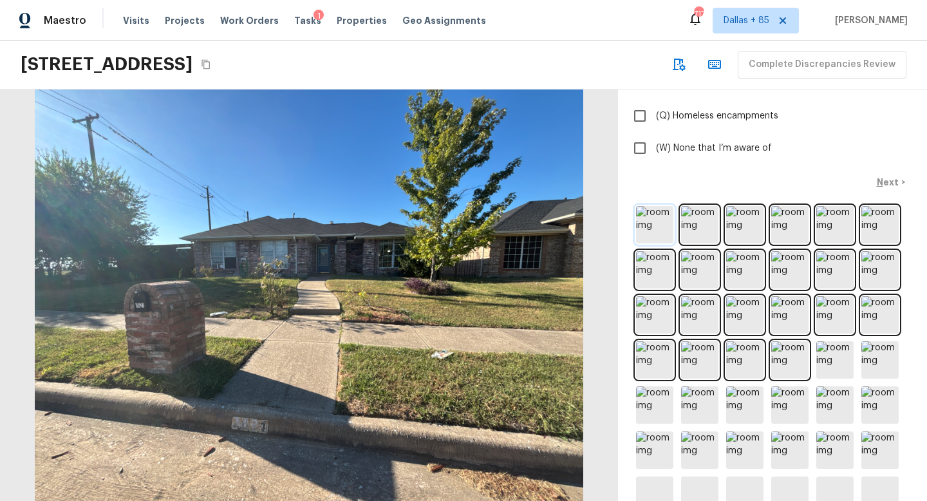
click at [664, 235] on img at bounding box center [654, 224] width 37 height 37
click at [691, 227] on img at bounding box center [699, 224] width 37 height 37
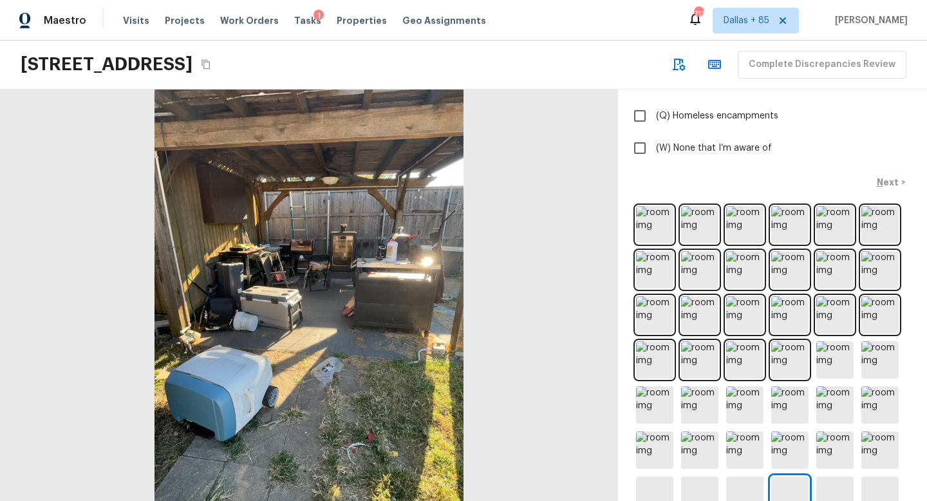
click at [210, 69] on icon "Copy Address" at bounding box center [205, 65] width 8 height 10
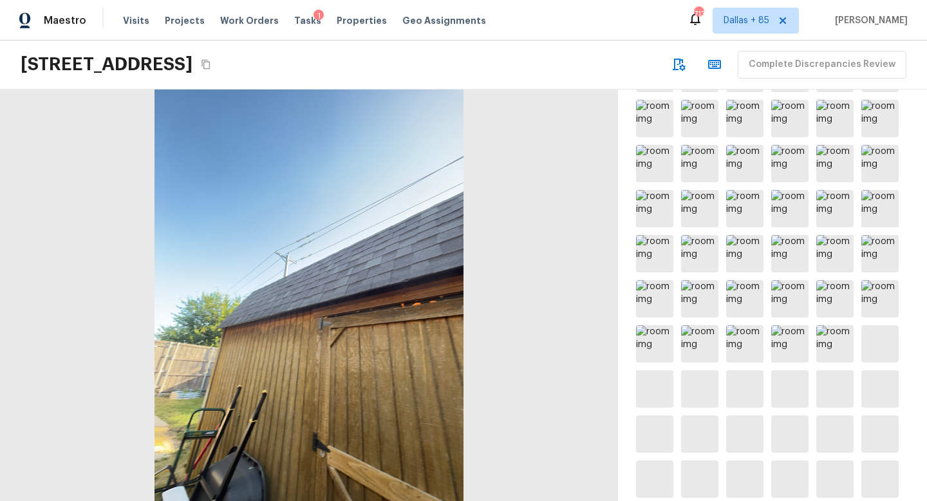
scroll to position [1480, 0]
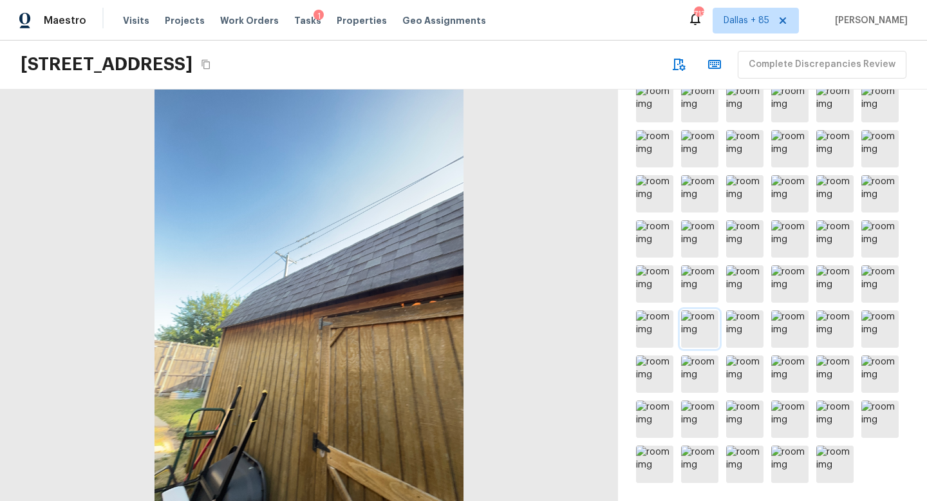
click at [706, 333] on img at bounding box center [699, 328] width 37 height 37
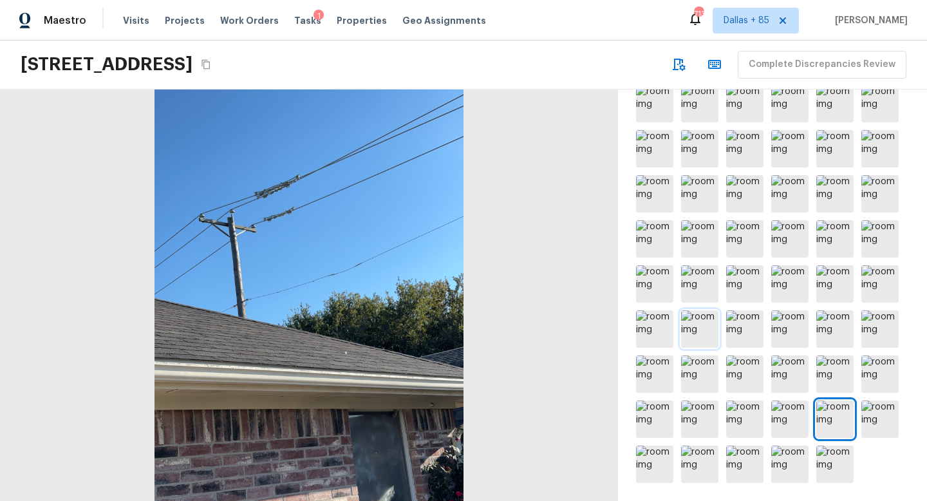
click at [706, 335] on img at bounding box center [699, 328] width 37 height 37
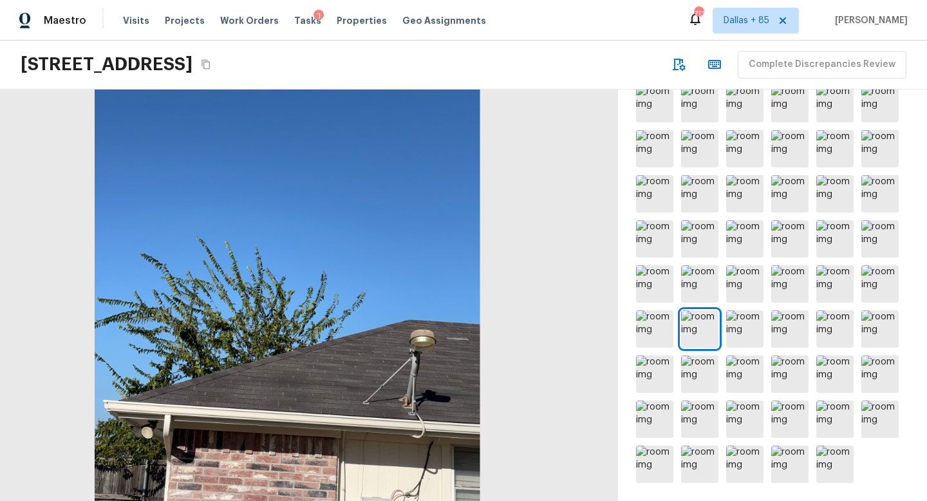
click at [432, 340] on div at bounding box center [287, 277] width 770 height 513
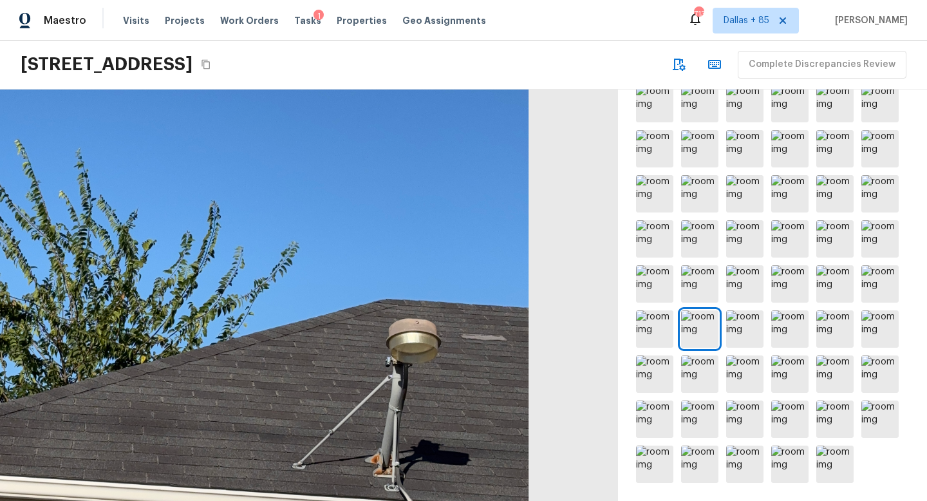
click at [478, 338] on div at bounding box center [140, 214] width 1551 height 1032
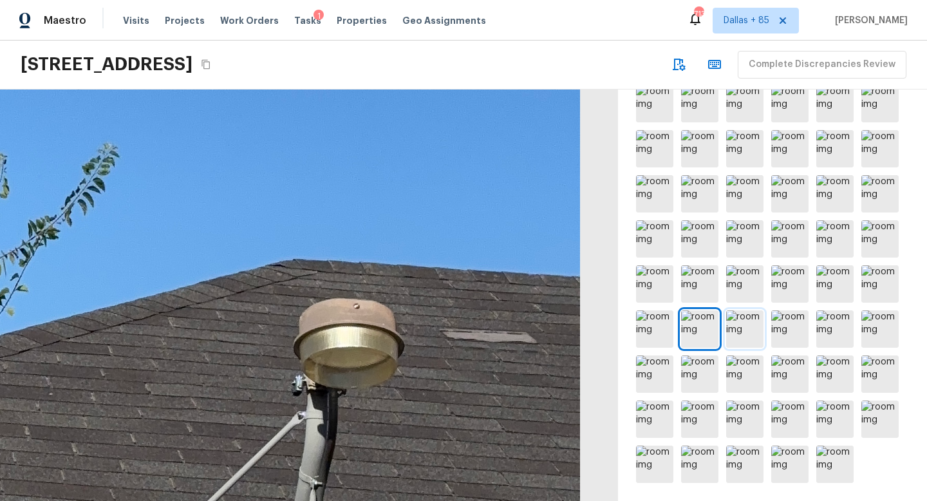
click at [747, 332] on img at bounding box center [744, 328] width 37 height 37
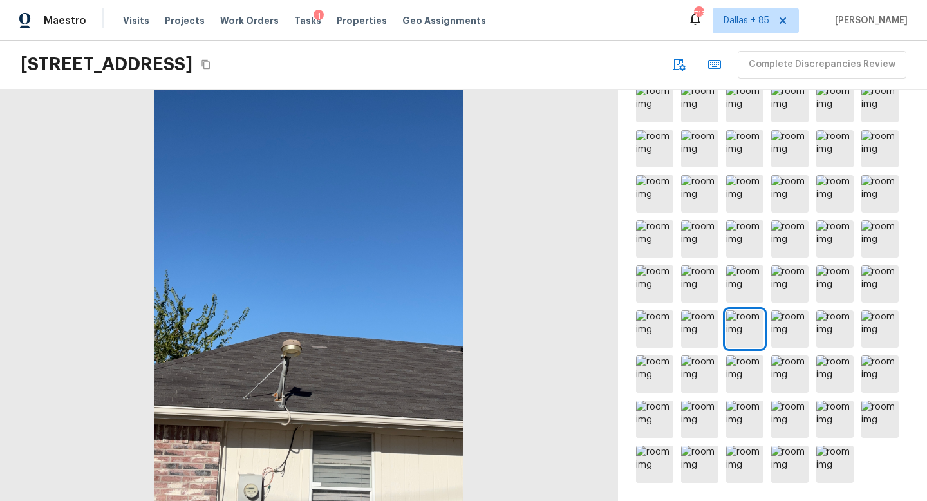
click at [394, 360] on div at bounding box center [309, 294] width 618 height 411
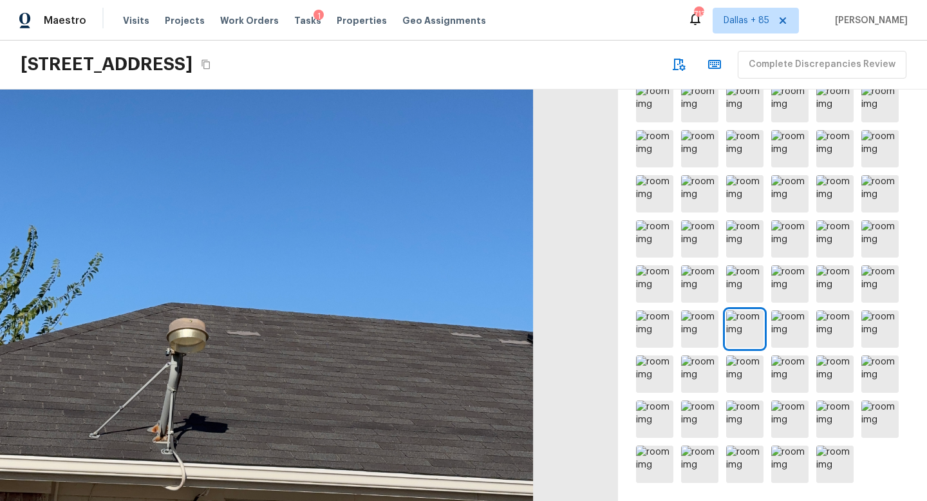
click at [394, 360] on div at bounding box center [223, 228] width 1242 height 826
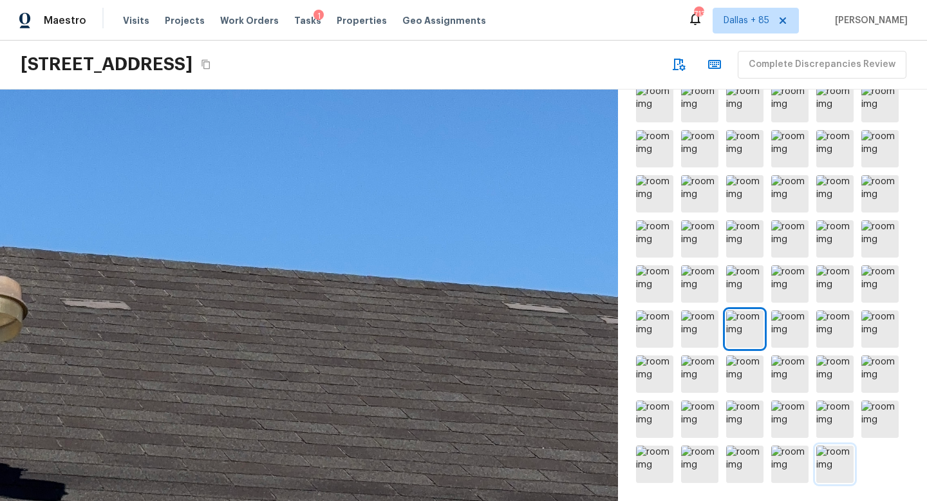
click at [828, 463] on img at bounding box center [834, 463] width 37 height 37
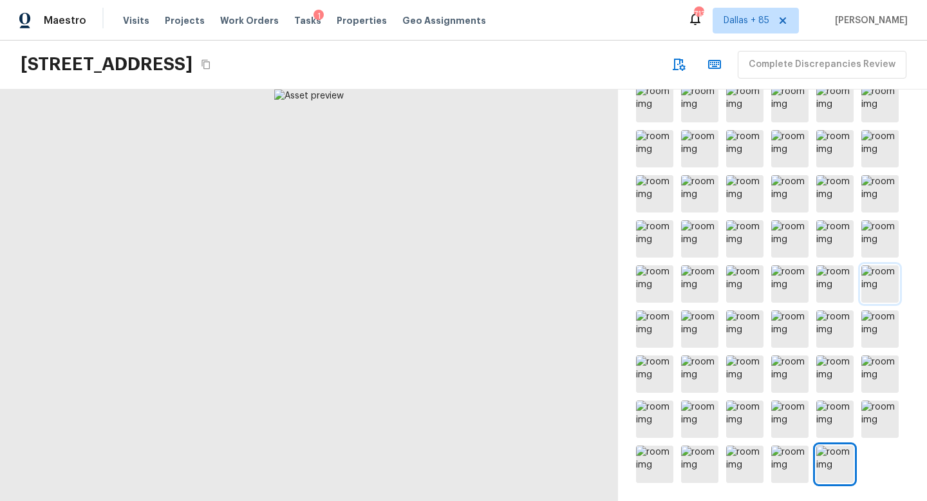
click at [883, 275] on img at bounding box center [879, 283] width 37 height 37
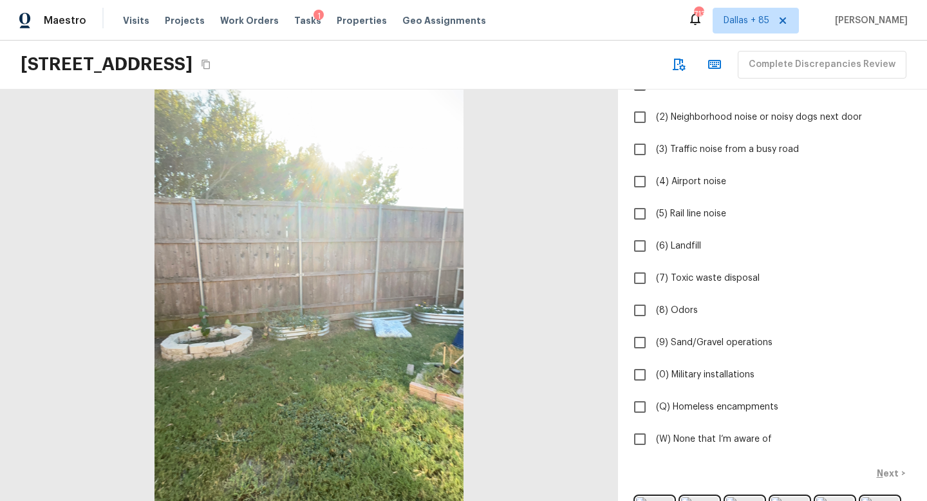
scroll to position [156, 0]
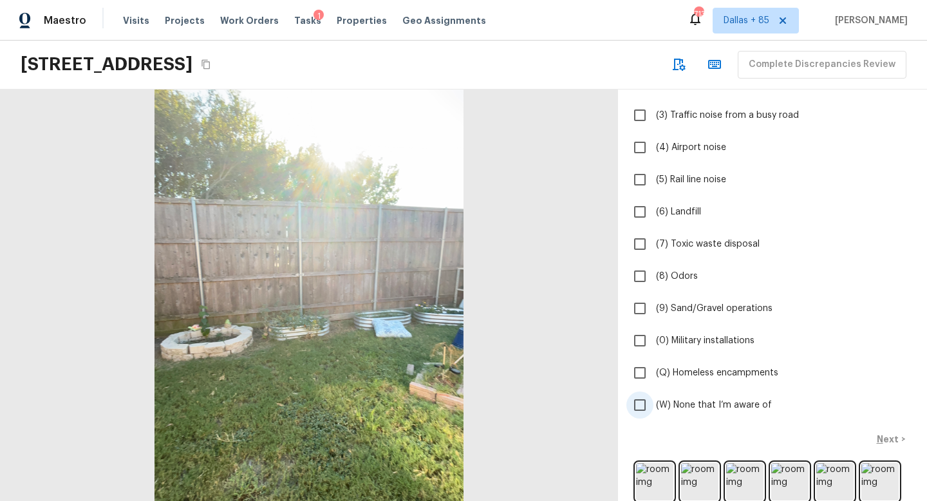
click at [638, 402] on input "(W) None that I’m aware of" at bounding box center [639, 404] width 27 height 27
checkbox input "true"
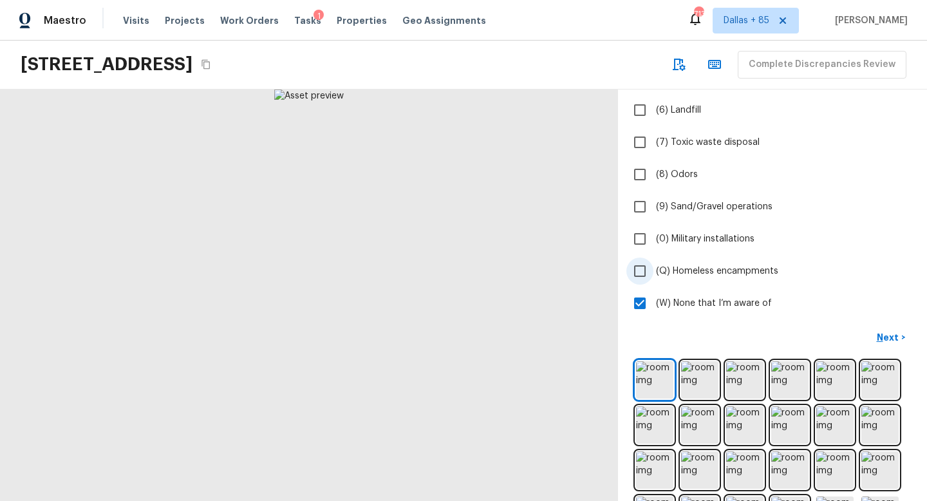
scroll to position [259, 0]
click at [887, 333] on p "Next" at bounding box center [888, 336] width 24 height 13
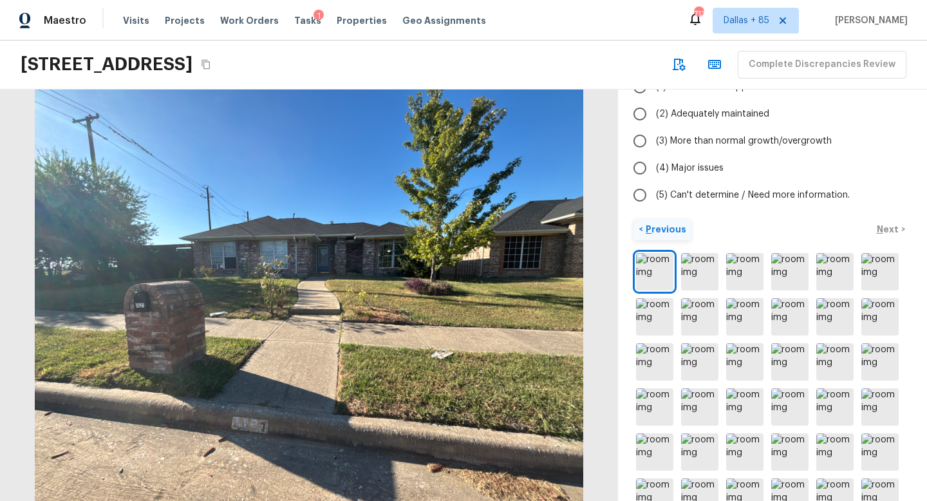
scroll to position [142, 0]
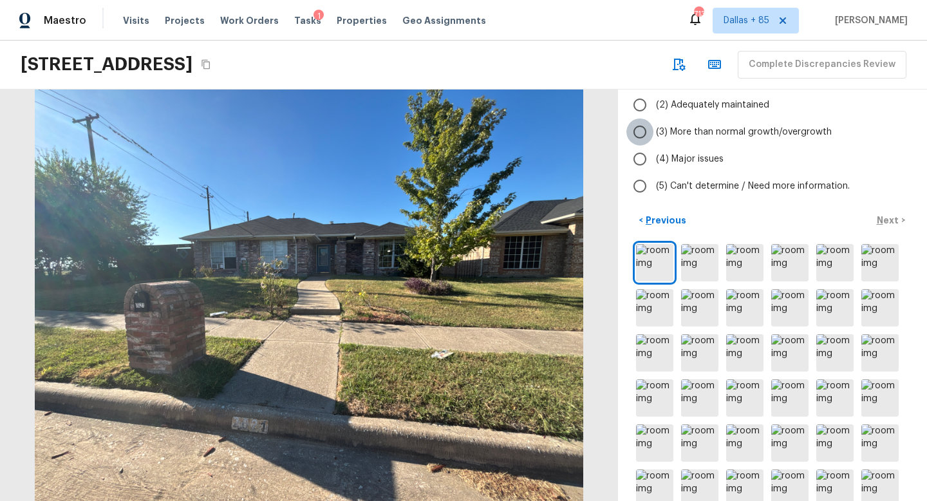
click at [636, 127] on input "(3) More than normal growth/overgrowth" at bounding box center [639, 131] width 27 height 27
radio input "true"
click at [880, 217] on p "Next" at bounding box center [888, 220] width 24 height 13
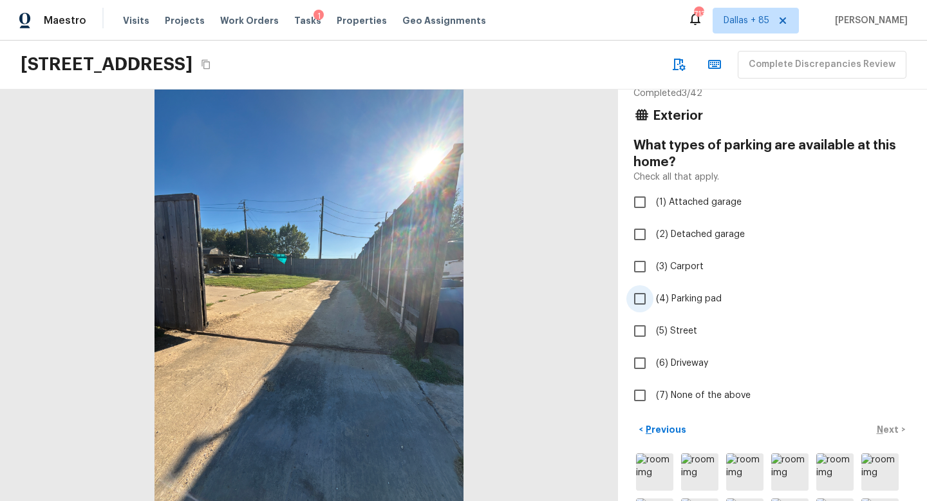
scroll to position [0, 0]
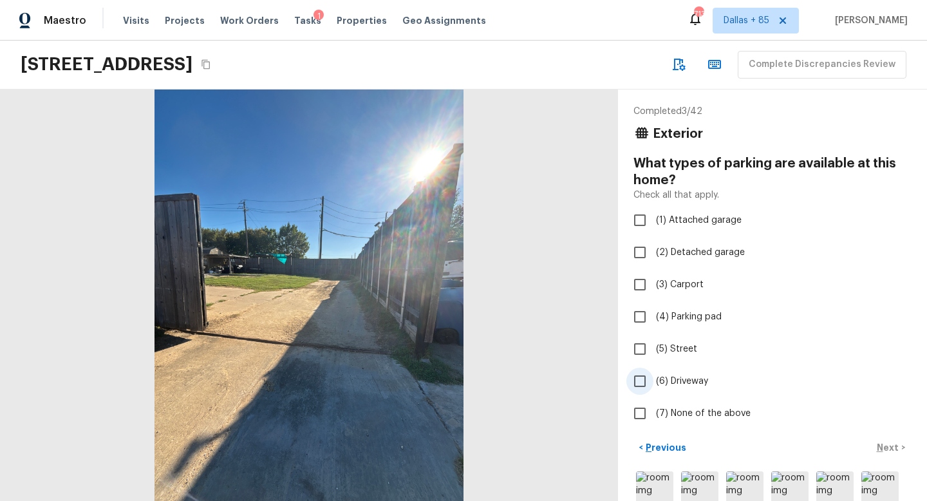
click at [640, 379] on input "(6) Driveway" at bounding box center [639, 380] width 27 height 27
checkbox input "true"
click at [636, 347] on input "(5) Street" at bounding box center [639, 348] width 27 height 27
checkbox input "true"
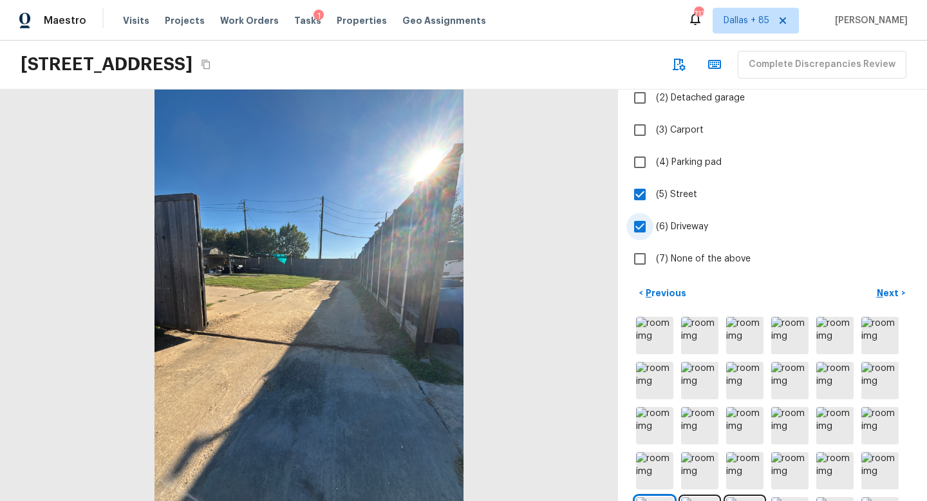
scroll to position [153, 0]
click at [882, 290] on p "Next" at bounding box center [888, 294] width 24 height 13
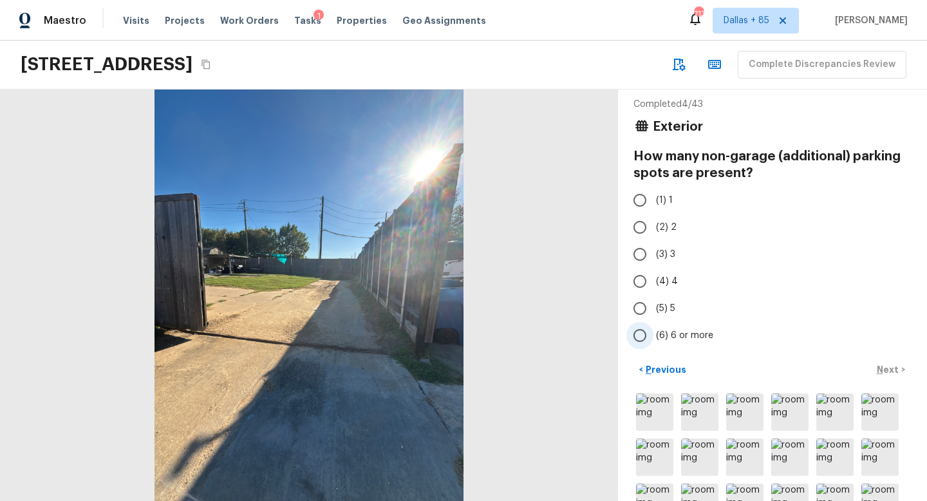
scroll to position [5, 0]
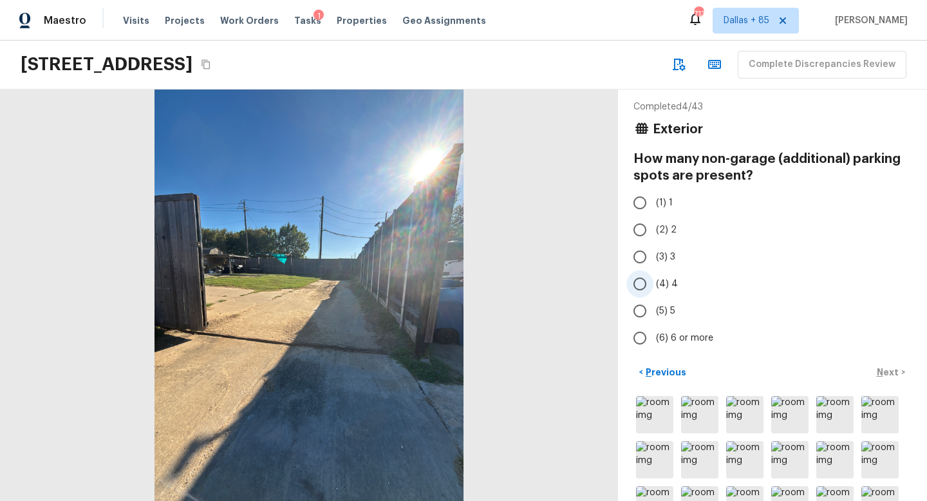
click at [639, 284] on input "(4) 4" at bounding box center [639, 283] width 27 height 27
radio input "true"
click at [888, 369] on p "Next" at bounding box center [888, 372] width 24 height 13
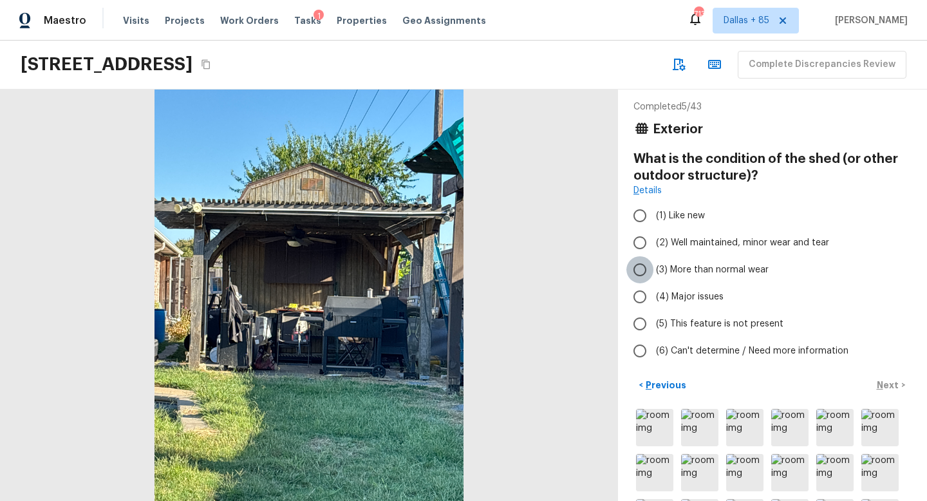
click at [644, 277] on input "(3) More than normal wear" at bounding box center [639, 269] width 27 height 27
radio input "true"
click at [882, 380] on p "Next" at bounding box center [888, 384] width 24 height 13
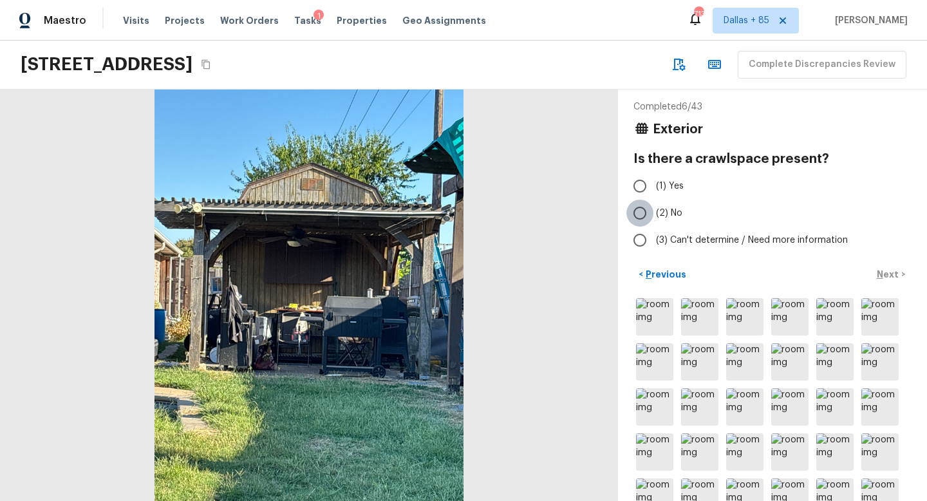
click at [642, 210] on input "(2) No" at bounding box center [639, 212] width 27 height 27
radio input "true"
click at [883, 270] on p "Next" at bounding box center [888, 274] width 24 height 13
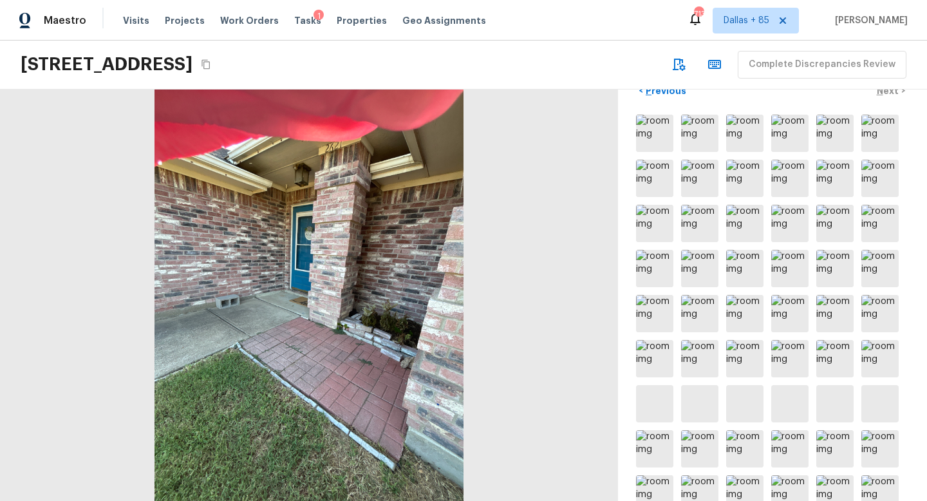
scroll to position [282, 0]
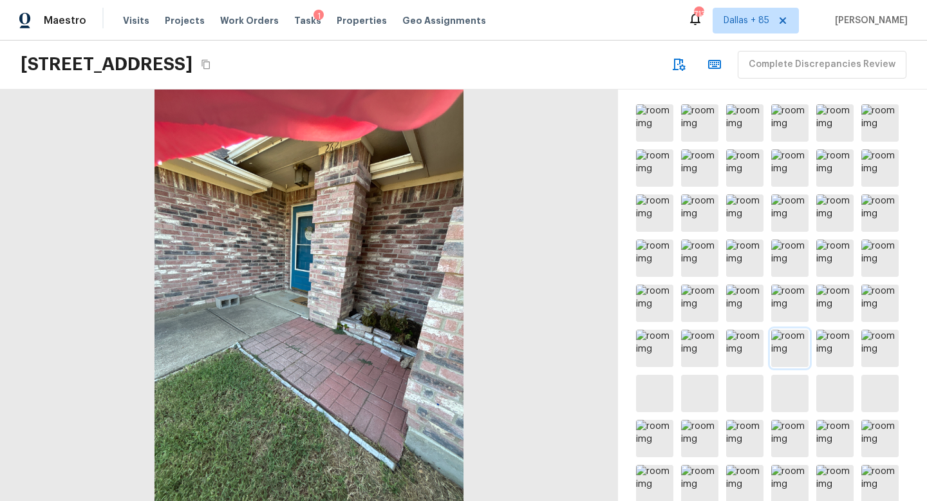
click at [790, 329] on img at bounding box center [789, 347] width 37 height 37
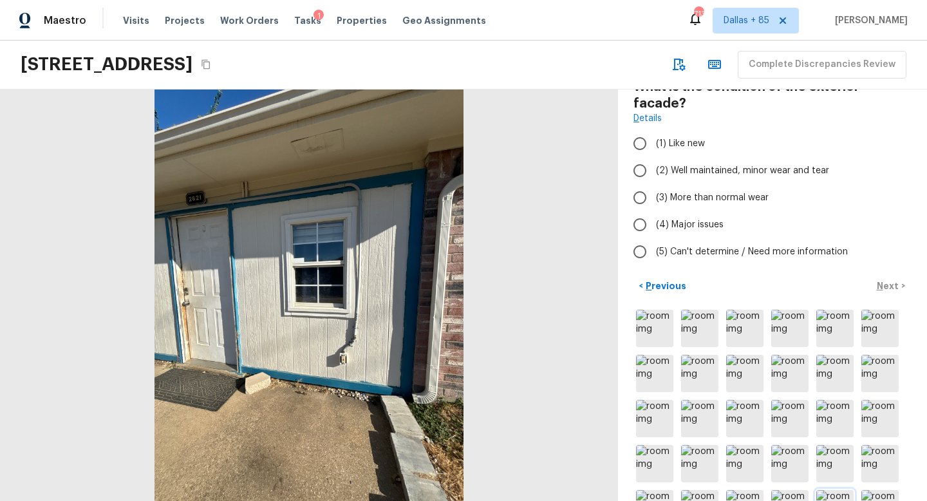
scroll to position [0, 0]
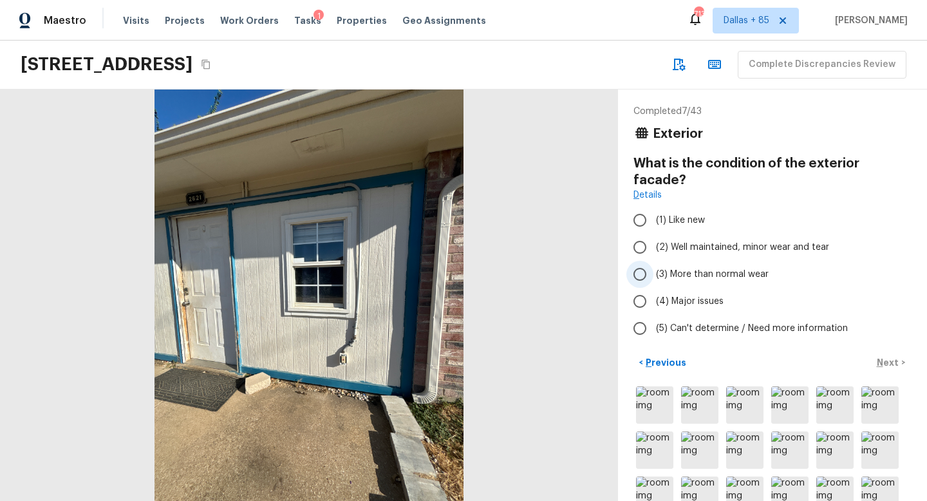
click at [644, 261] on input "(3) More than normal wear" at bounding box center [639, 274] width 27 height 27
radio input "true"
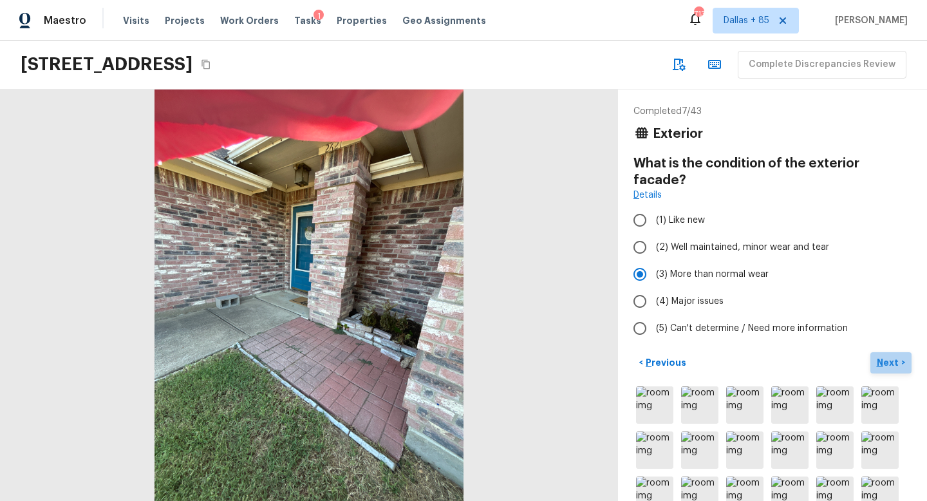
click at [891, 356] on p "Next" at bounding box center [888, 362] width 24 height 13
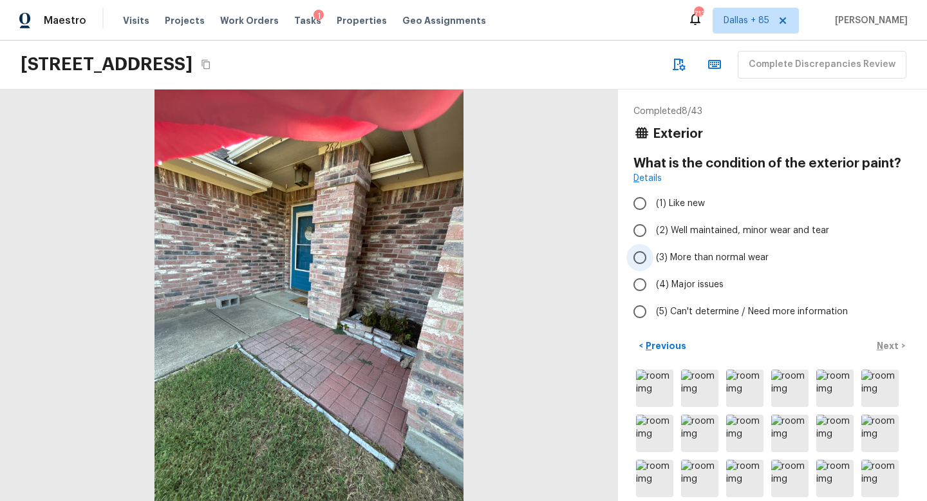
click at [639, 259] on input "(3) More than normal wear" at bounding box center [639, 257] width 27 height 27
radio input "true"
click at [890, 346] on p "Next" at bounding box center [888, 345] width 24 height 13
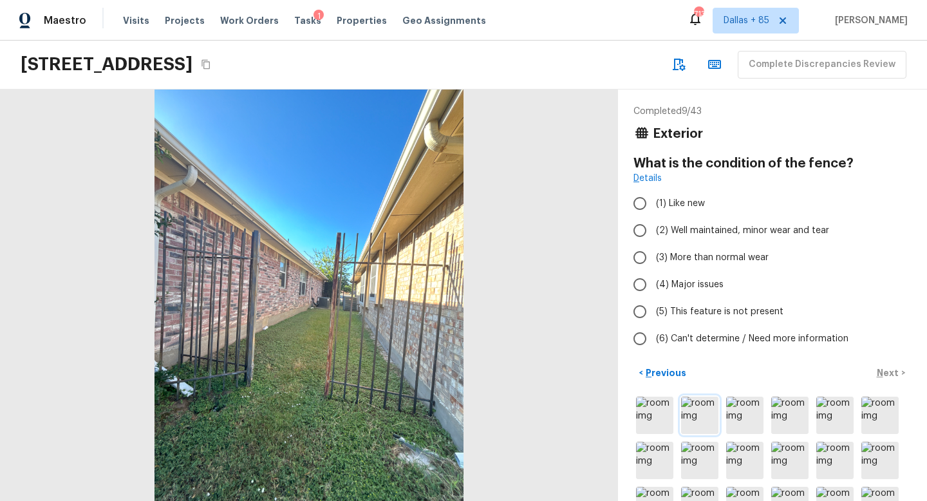
click at [710, 411] on img at bounding box center [699, 414] width 37 height 37
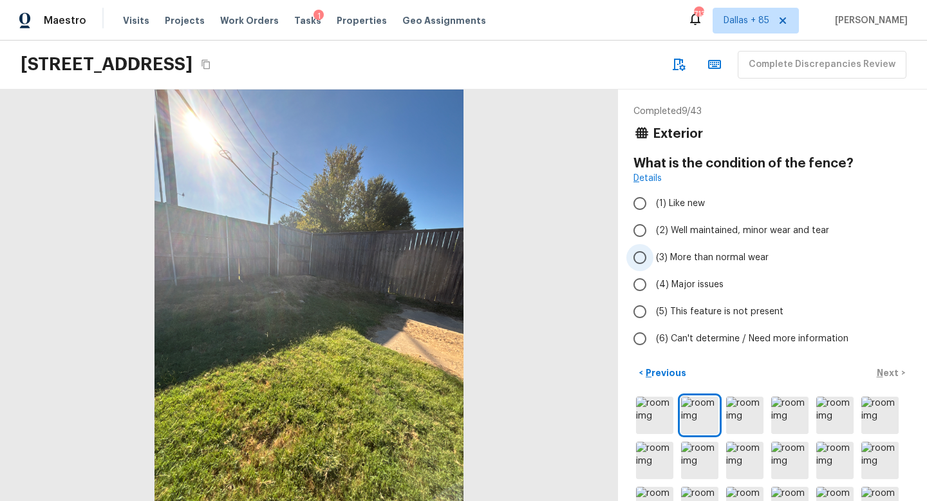
click at [656, 252] on span "(3) More than normal wear" at bounding box center [712, 257] width 113 height 13
click at [653, 252] on input "(3) More than normal wear" at bounding box center [639, 257] width 27 height 27
radio input "true"
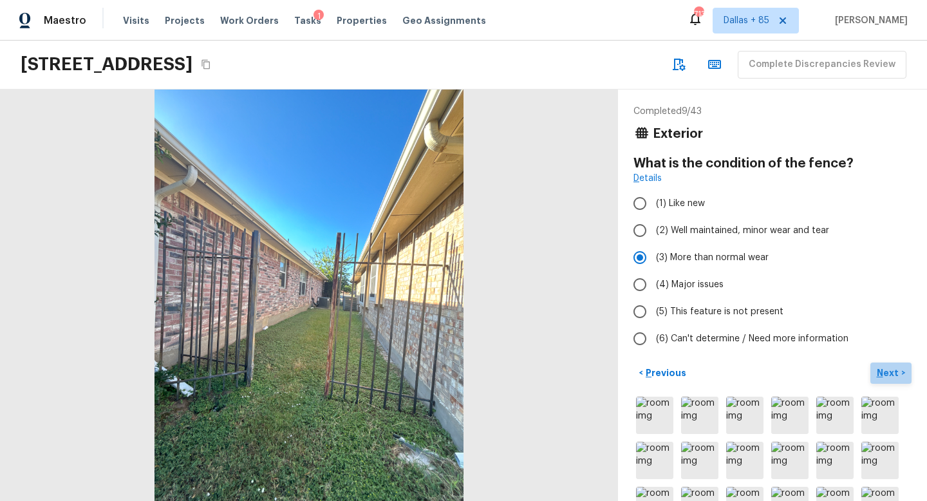
click at [891, 373] on p "Next" at bounding box center [888, 372] width 24 height 13
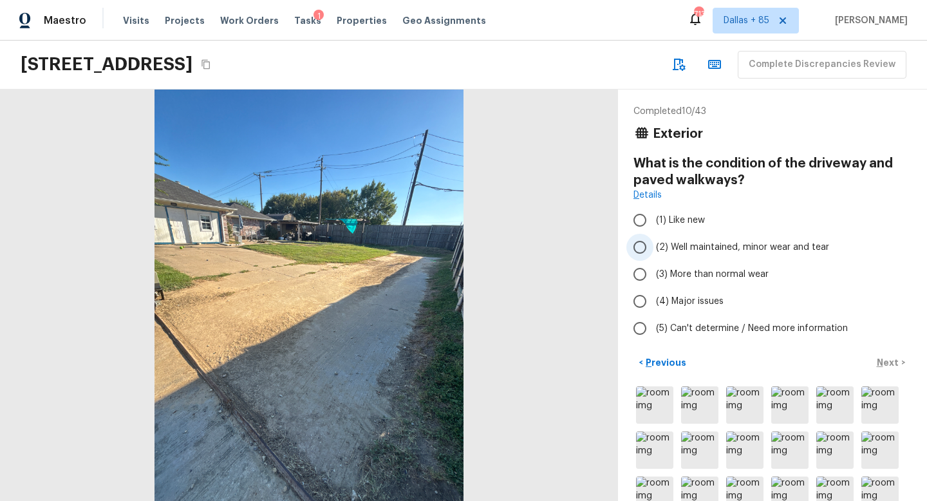
click at [667, 245] on span "(2) Well maintained, minor wear and tear" at bounding box center [742, 247] width 173 height 13
click at [653, 245] on input "(2) Well maintained, minor wear and tear" at bounding box center [639, 247] width 27 height 27
radio input "true"
click at [883, 362] on p "Next" at bounding box center [888, 362] width 24 height 13
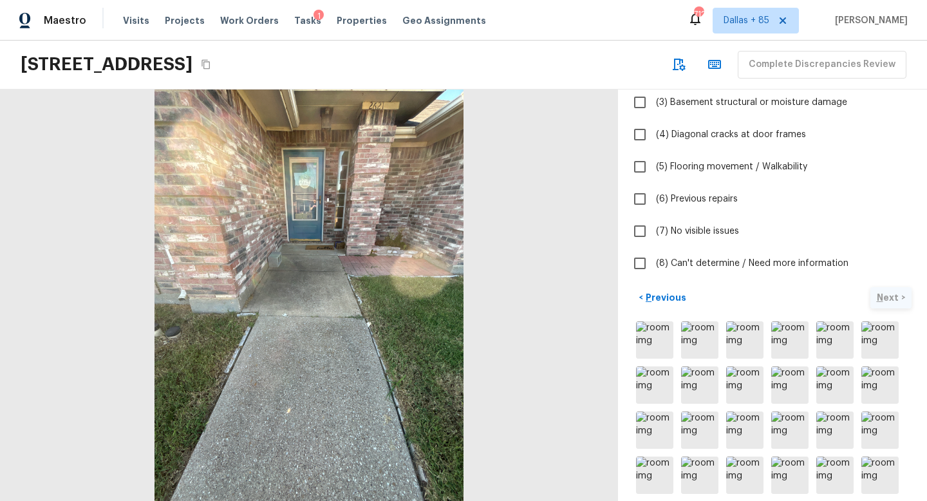
scroll to position [170, 0]
click at [662, 340] on img at bounding box center [654, 338] width 37 height 37
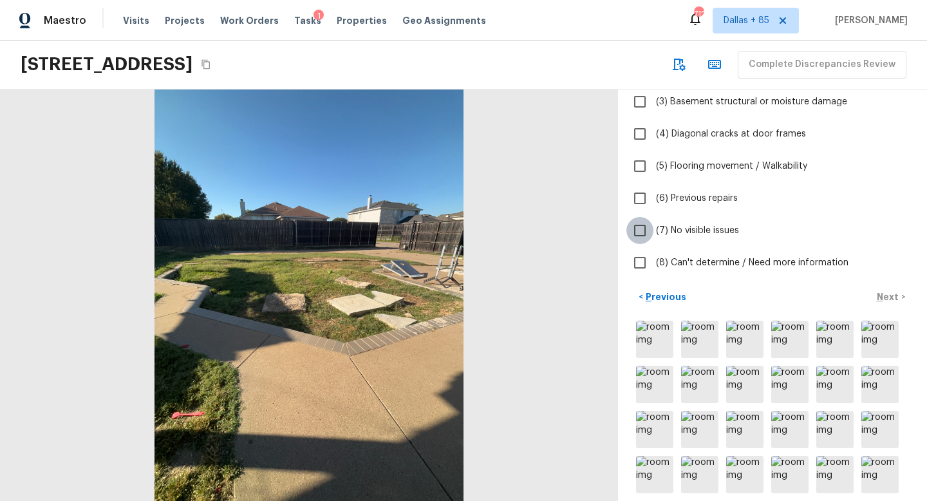
click at [647, 226] on input "(7) No visible issues" at bounding box center [639, 230] width 27 height 27
checkbox input "true"
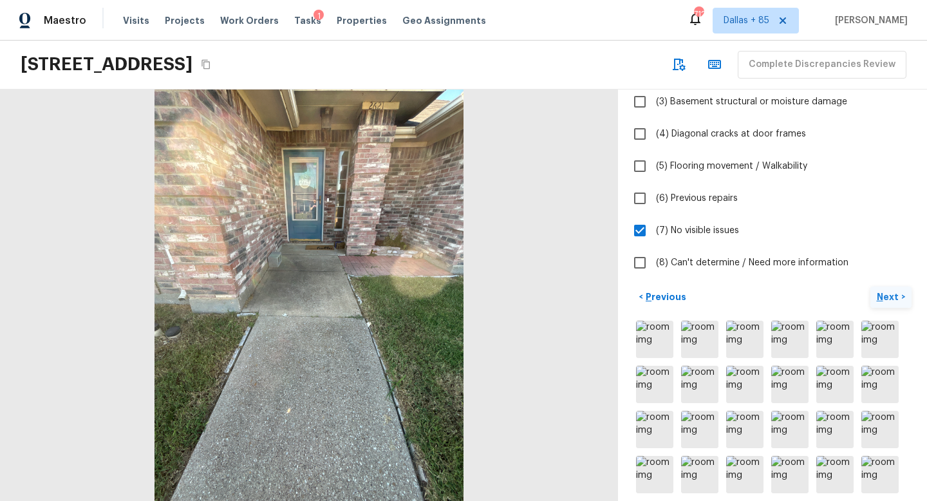
click at [887, 298] on p "Next" at bounding box center [888, 296] width 24 height 13
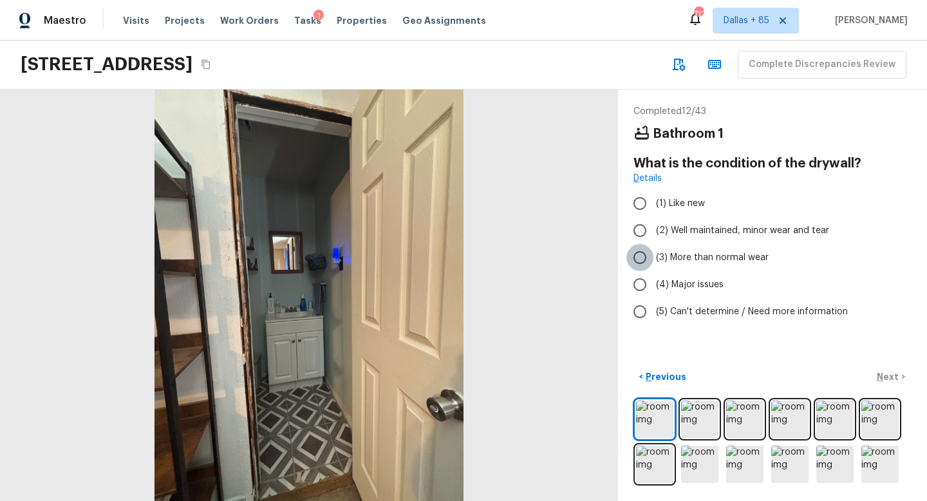
click at [638, 254] on input "(3) More than normal wear" at bounding box center [639, 257] width 27 height 27
radio input "true"
click at [883, 378] on p "Next" at bounding box center [888, 376] width 24 height 13
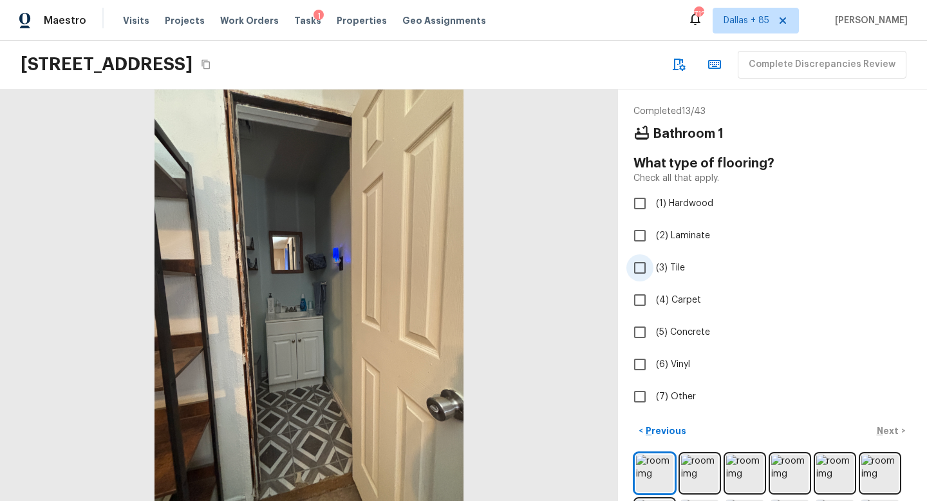
click at [636, 273] on input "(3) Tile" at bounding box center [639, 267] width 27 height 27
checkbox input "true"
click at [886, 428] on p "Next" at bounding box center [888, 430] width 24 height 13
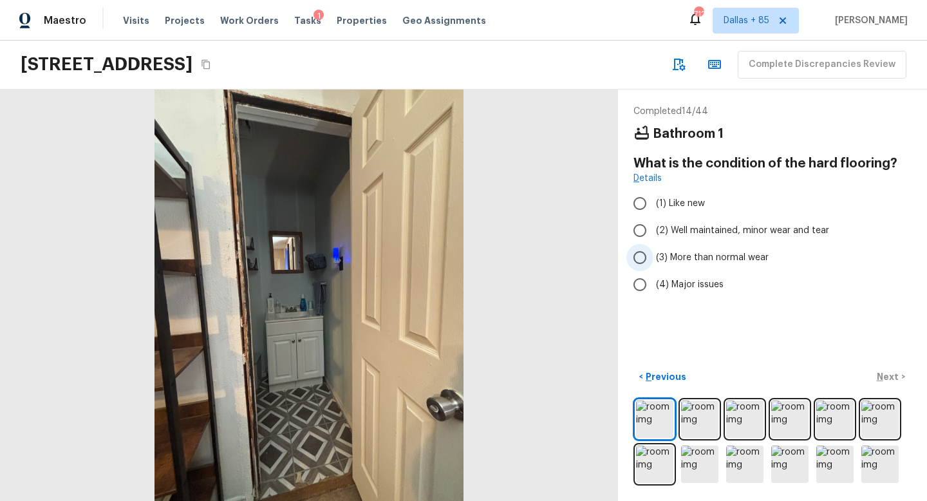
click at [636, 255] on input "(3) More than normal wear" at bounding box center [639, 257] width 27 height 27
radio input "true"
click at [691, 459] on img at bounding box center [699, 463] width 37 height 37
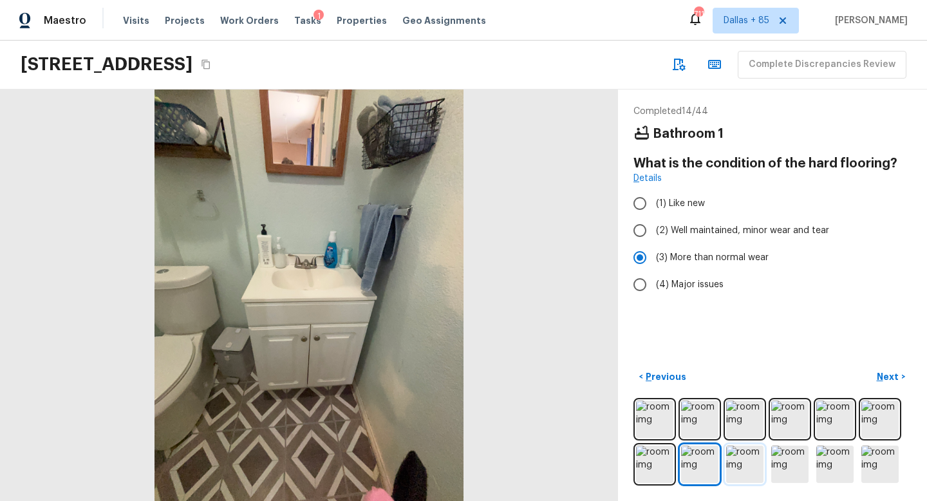
click at [758, 467] on img at bounding box center [744, 463] width 37 height 37
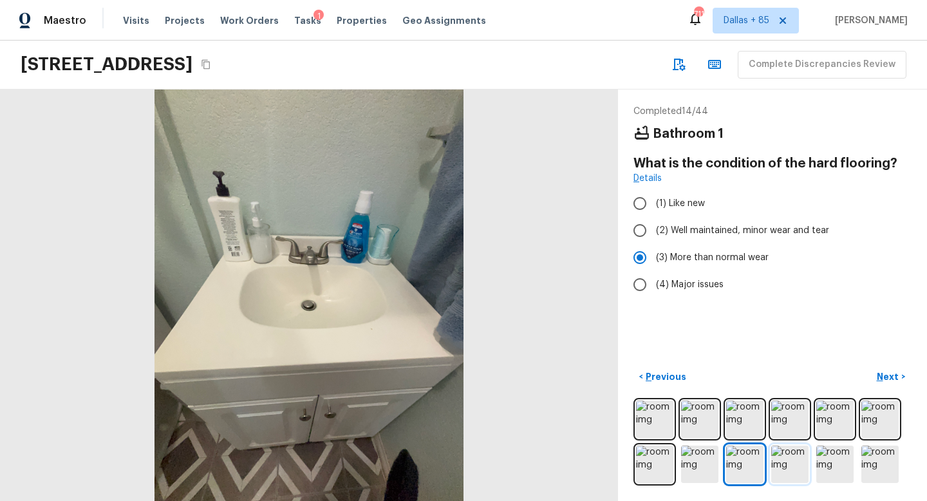
click at [788, 467] on img at bounding box center [789, 463] width 37 height 37
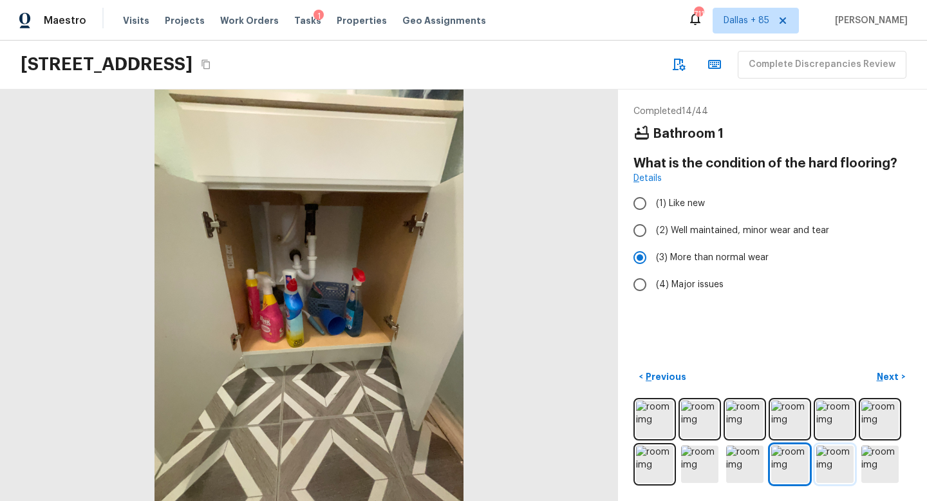
click at [834, 465] on img at bounding box center [834, 463] width 37 height 37
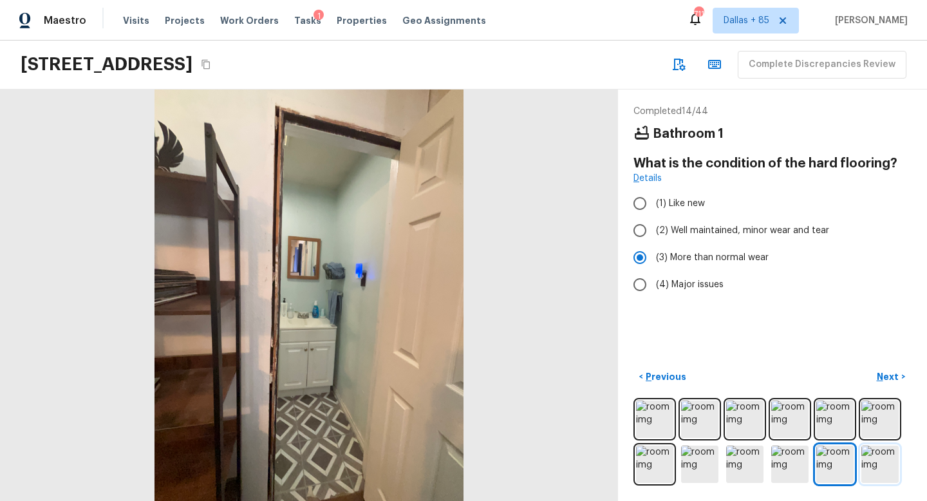
click at [882, 467] on img at bounding box center [879, 463] width 37 height 37
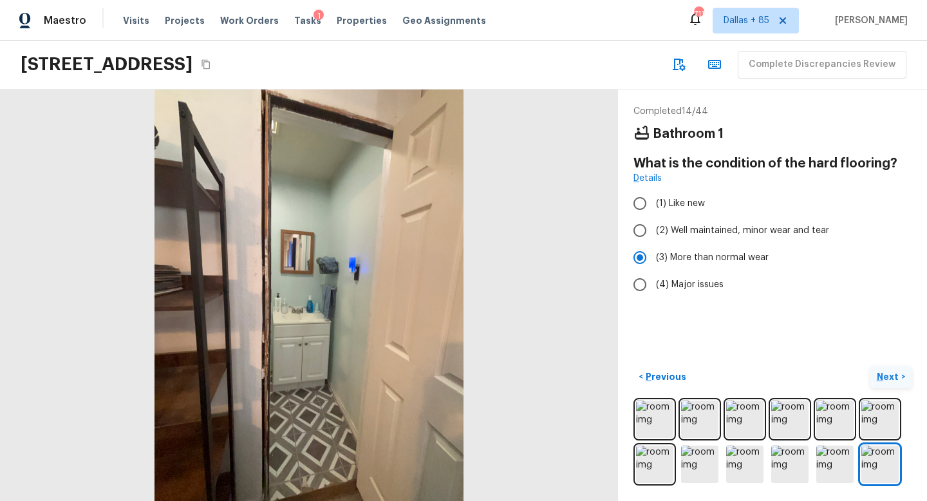
click at [893, 375] on p "Next" at bounding box center [888, 376] width 24 height 13
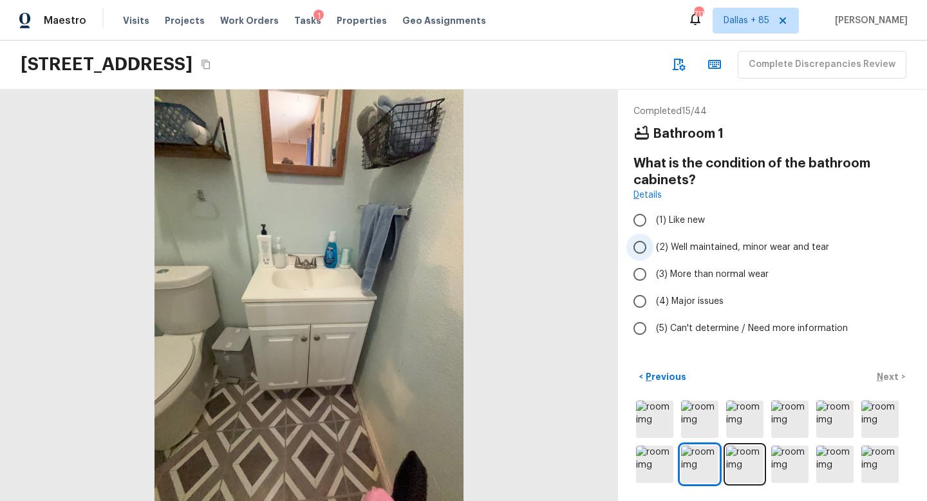
click at [663, 248] on span "(2) Well maintained, minor wear and tear" at bounding box center [742, 247] width 173 height 13
click at [653, 248] on input "(2) Well maintained, minor wear and tear" at bounding box center [639, 247] width 27 height 27
radio input "true"
click at [893, 376] on p "Next" at bounding box center [888, 376] width 24 height 13
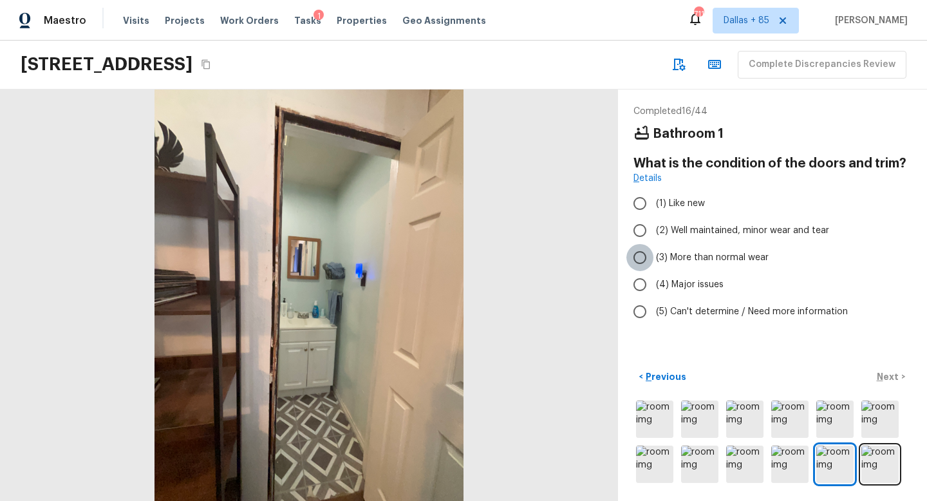
click at [651, 257] on input "(3) More than normal wear" at bounding box center [639, 257] width 27 height 27
radio input "true"
click at [887, 375] on p "Next" at bounding box center [888, 376] width 24 height 13
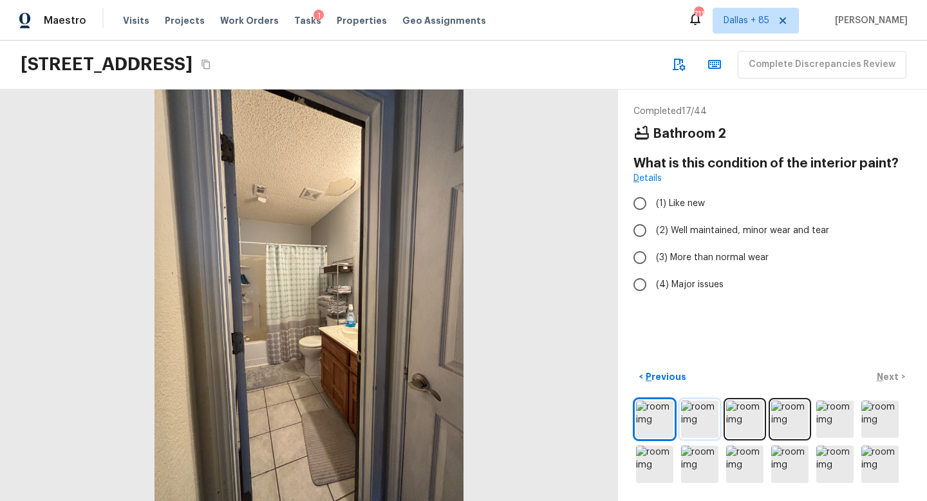
click at [692, 422] on img at bounding box center [699, 418] width 37 height 37
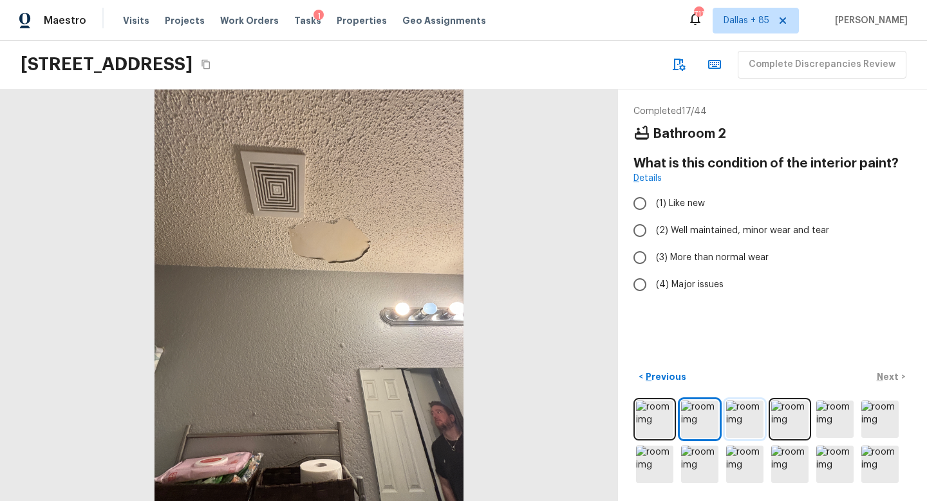
click at [737, 423] on img at bounding box center [744, 418] width 37 height 37
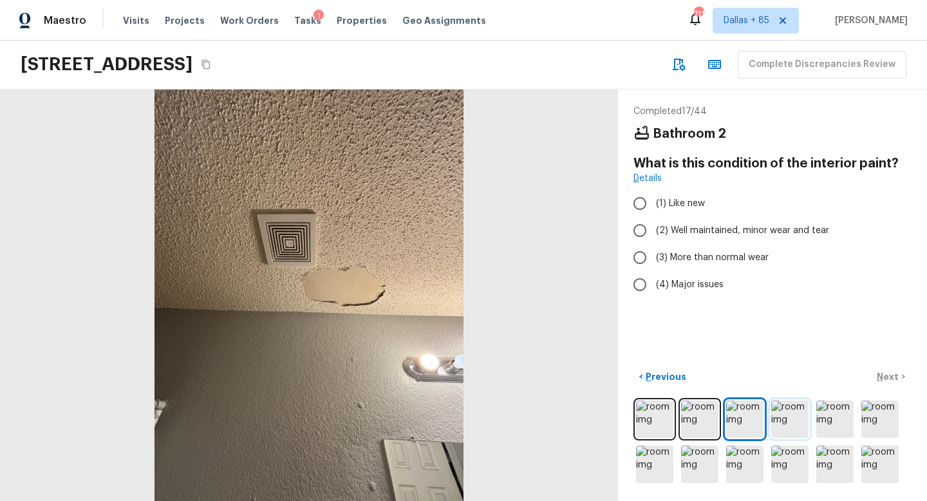
click at [788, 421] on img at bounding box center [789, 418] width 37 height 37
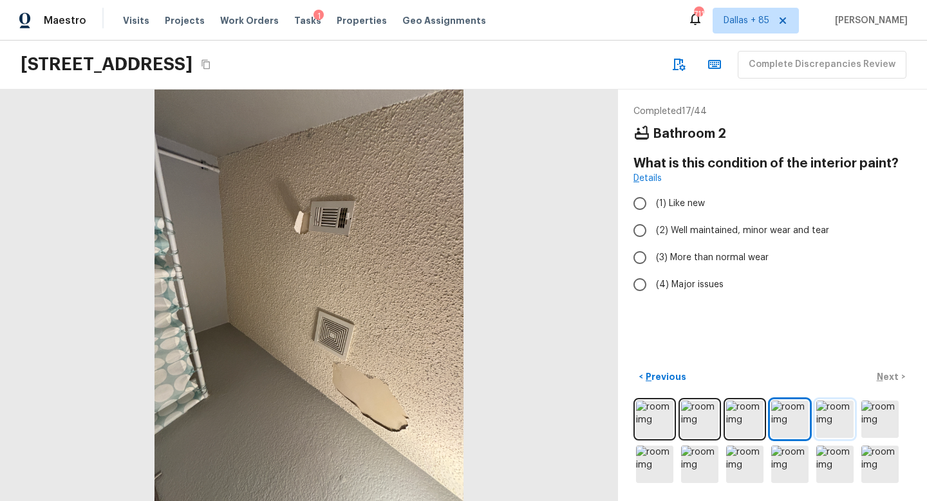
click at [830, 425] on img at bounding box center [834, 418] width 37 height 37
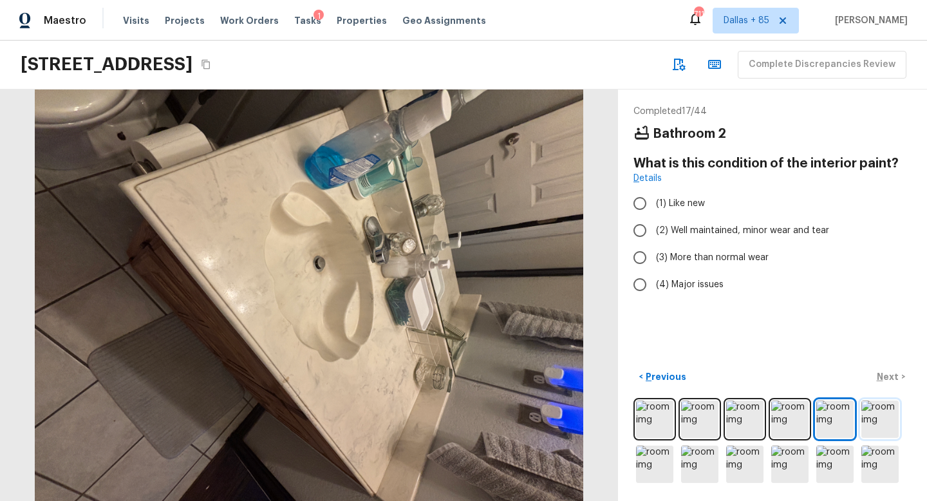
click at [872, 422] on img at bounding box center [879, 418] width 37 height 37
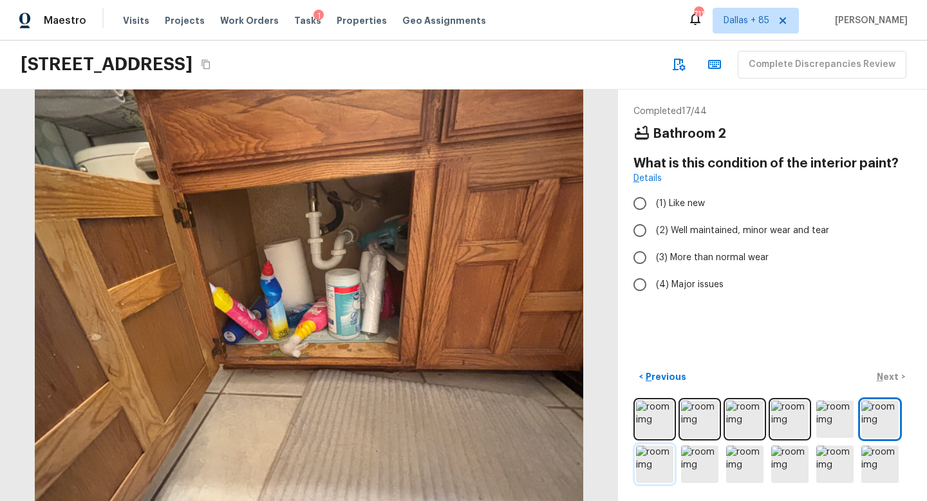
click at [656, 459] on img at bounding box center [654, 463] width 37 height 37
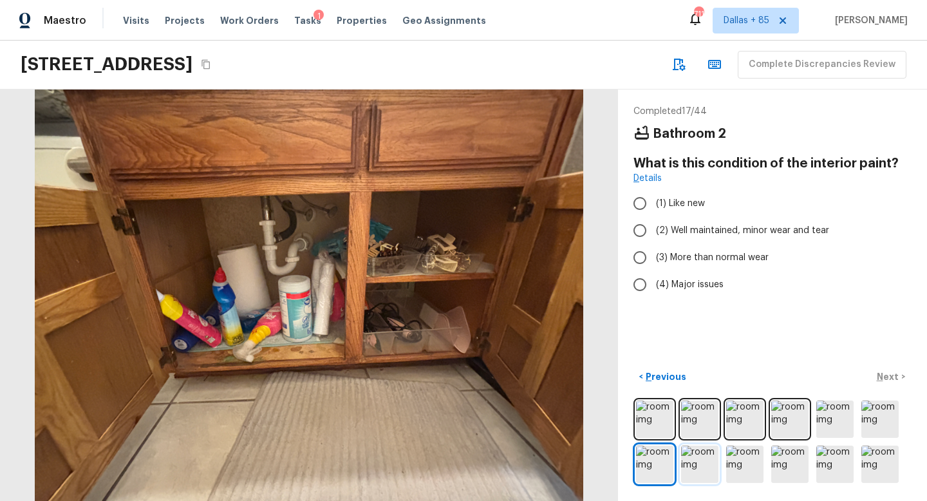
click at [691, 461] on img at bounding box center [699, 463] width 37 height 37
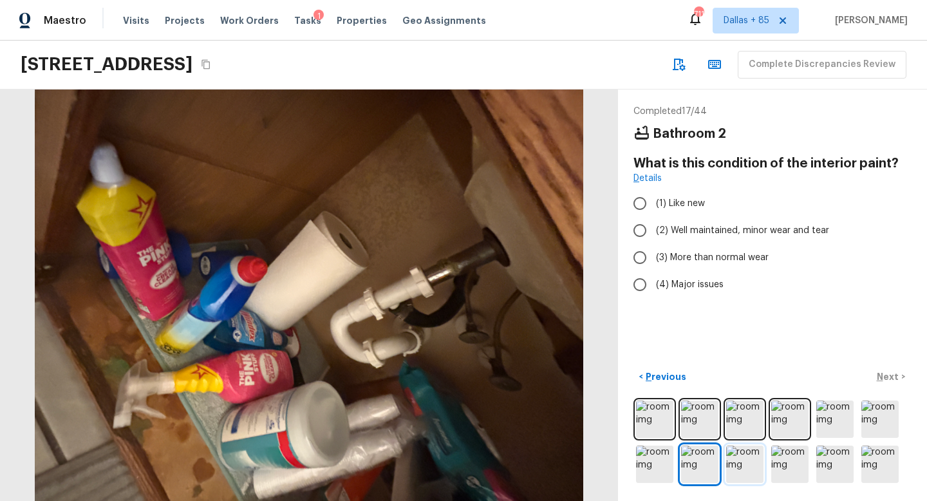
click at [726, 465] on img at bounding box center [744, 463] width 37 height 37
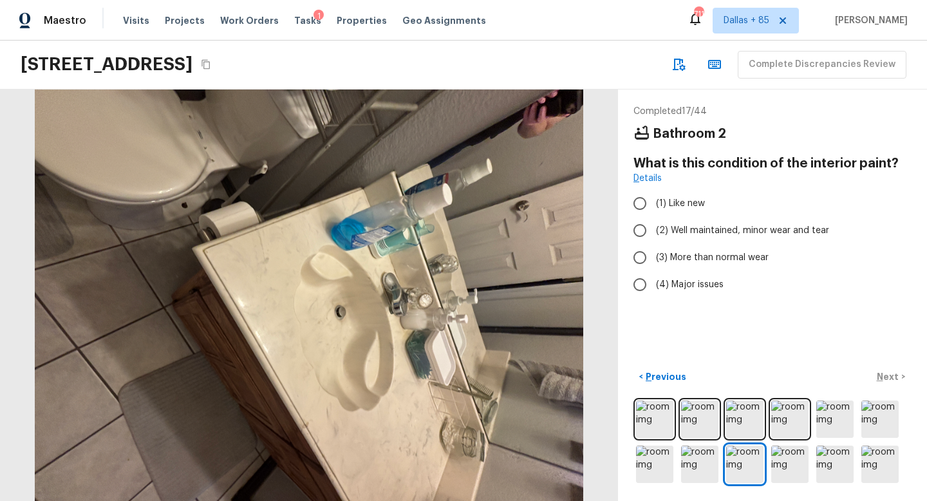
click at [764, 465] on div at bounding box center [772, 442] width 278 height 88
click at [798, 467] on img at bounding box center [789, 463] width 37 height 37
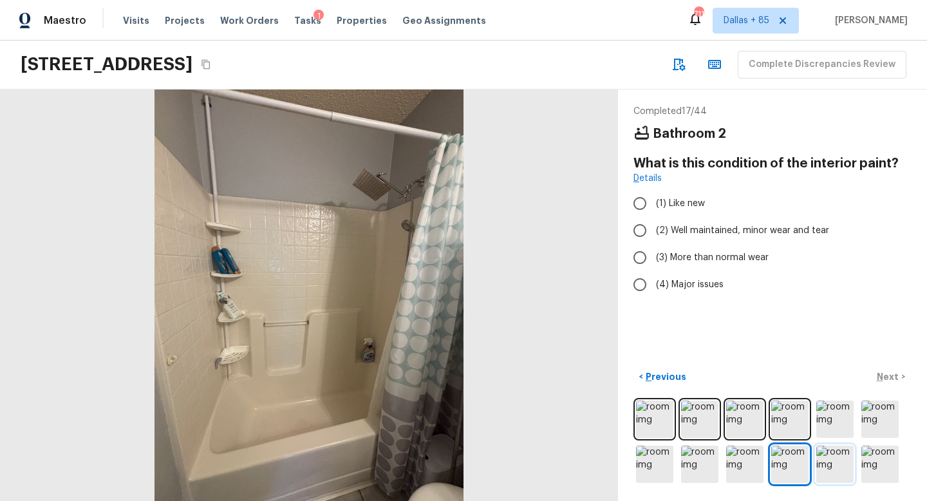
click at [824, 467] on img at bounding box center [834, 463] width 37 height 37
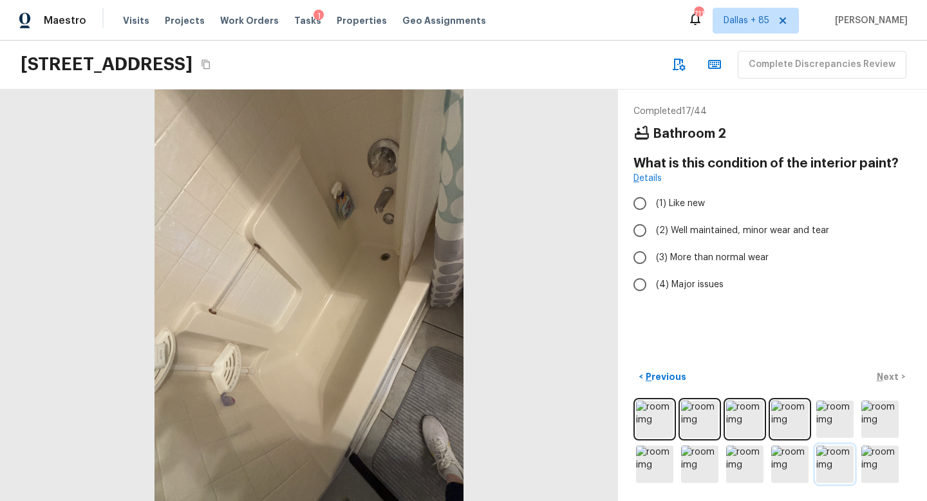
click at [852, 463] on img at bounding box center [834, 463] width 37 height 37
click at [643, 263] on input "(3) More than normal wear" at bounding box center [639, 257] width 27 height 27
radio input "true"
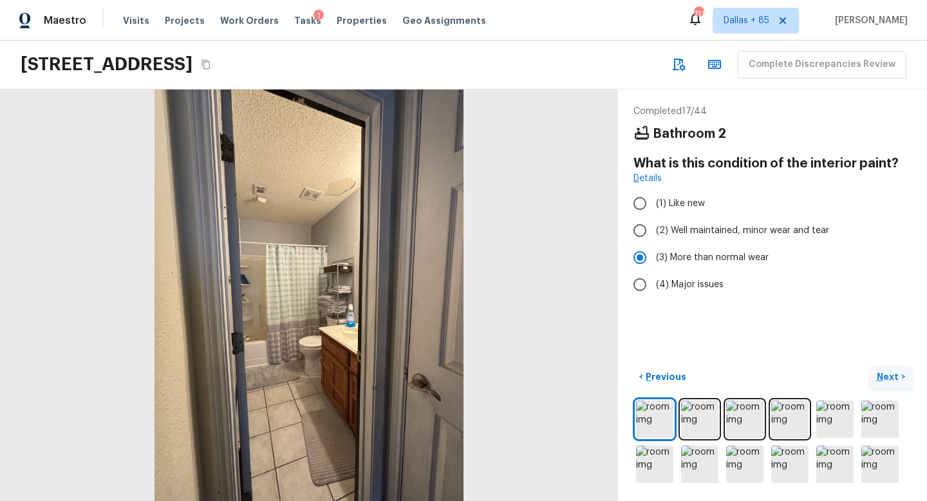
click at [887, 371] on p "Next" at bounding box center [888, 376] width 24 height 13
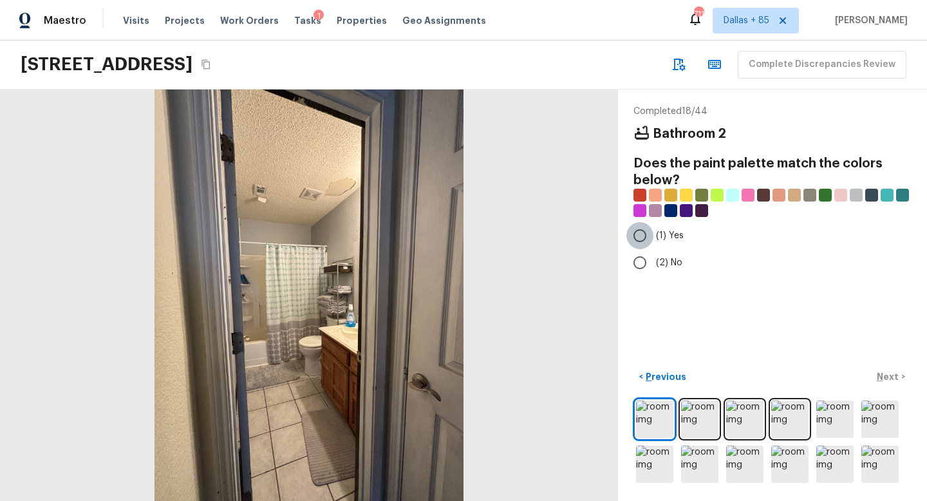
click at [638, 239] on input "(1) Yes" at bounding box center [639, 235] width 27 height 27
radio input "true"
click at [883, 378] on p "Next" at bounding box center [888, 376] width 24 height 13
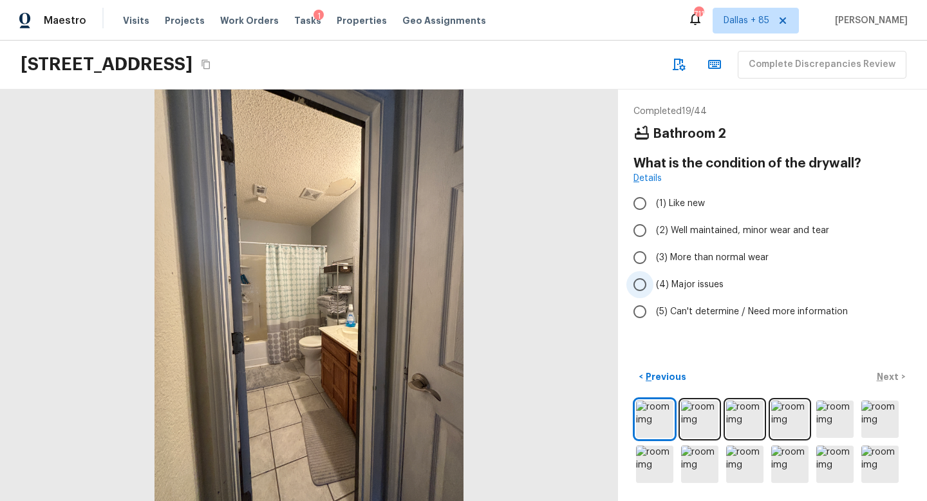
click at [641, 283] on input "(4) Major issues" at bounding box center [639, 284] width 27 height 27
radio input "true"
click at [887, 369] on button "Next >" at bounding box center [890, 376] width 41 height 21
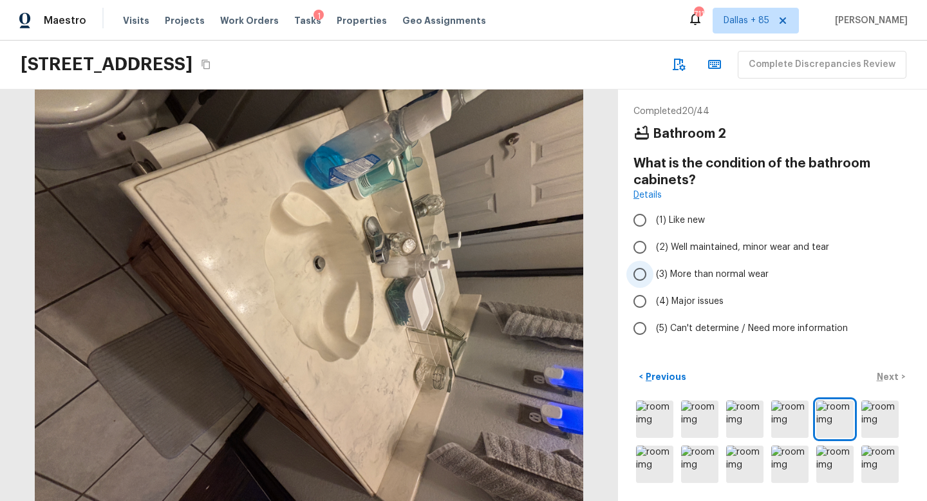
click at [645, 274] on input "(3) More than normal wear" at bounding box center [639, 274] width 27 height 27
radio input "true"
click at [884, 370] on p "Next" at bounding box center [888, 376] width 24 height 13
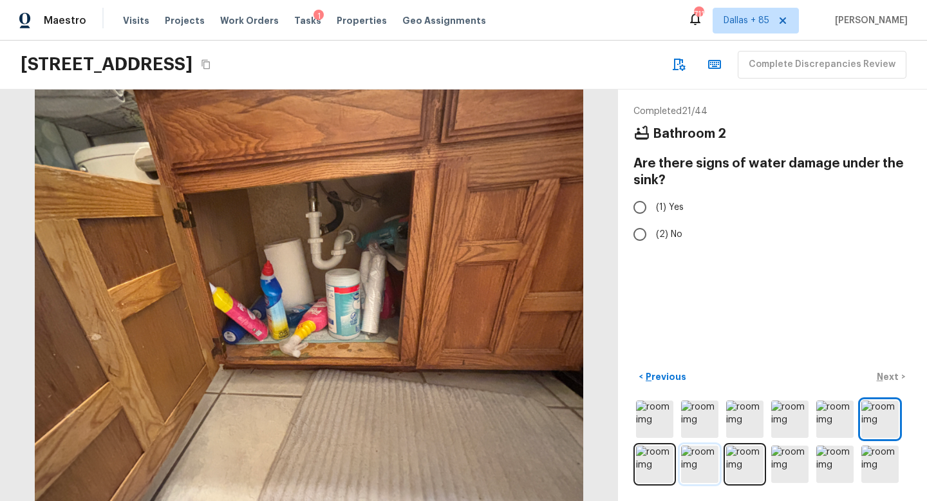
click at [687, 463] on img at bounding box center [699, 463] width 37 height 37
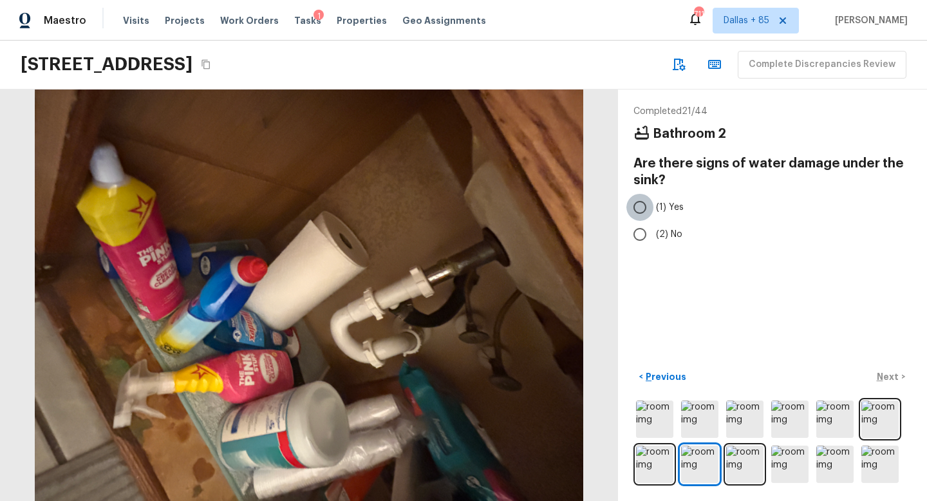
click at [642, 209] on input "(1) Yes" at bounding box center [639, 207] width 27 height 27
radio input "true"
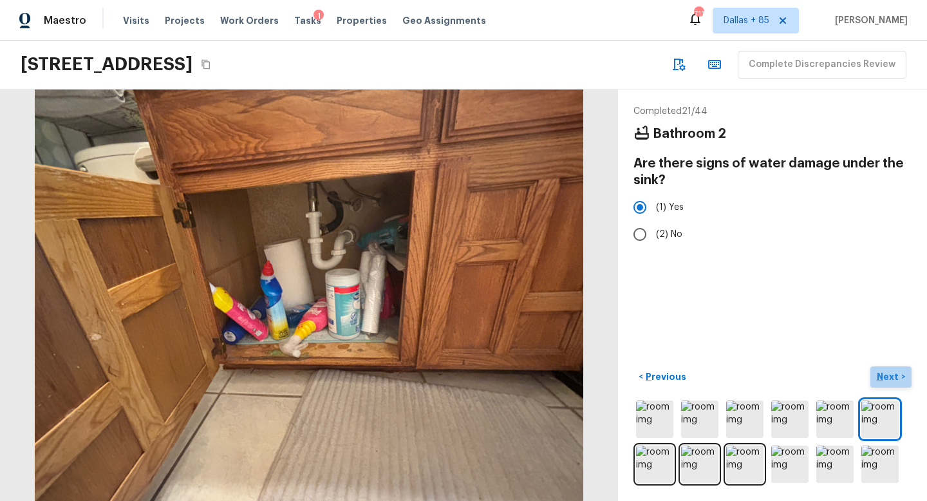
click at [886, 371] on p "Next" at bounding box center [888, 376] width 24 height 13
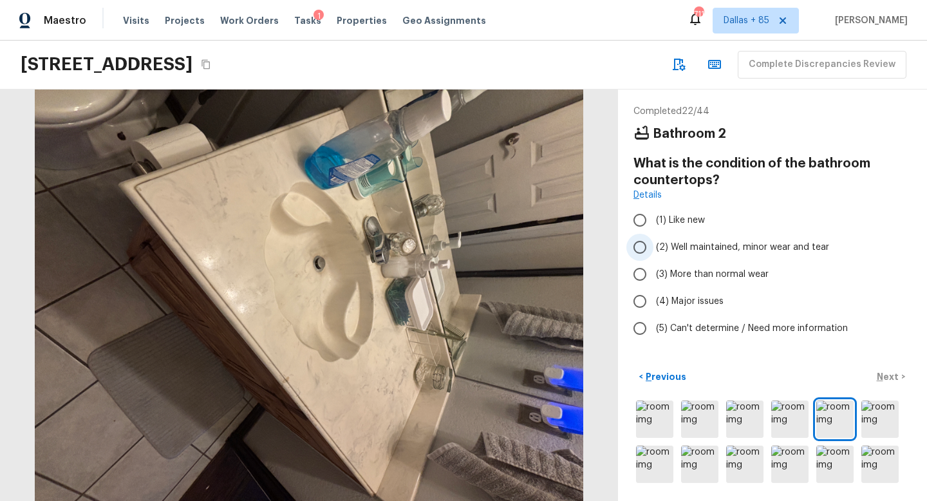
click at [704, 245] on span "(2) Well maintained, minor wear and tear" at bounding box center [742, 247] width 173 height 13
click at [653, 245] on input "(2) Well maintained, minor wear and tear" at bounding box center [639, 247] width 27 height 27
radio input "true"
click at [880, 373] on p "Next" at bounding box center [888, 376] width 24 height 13
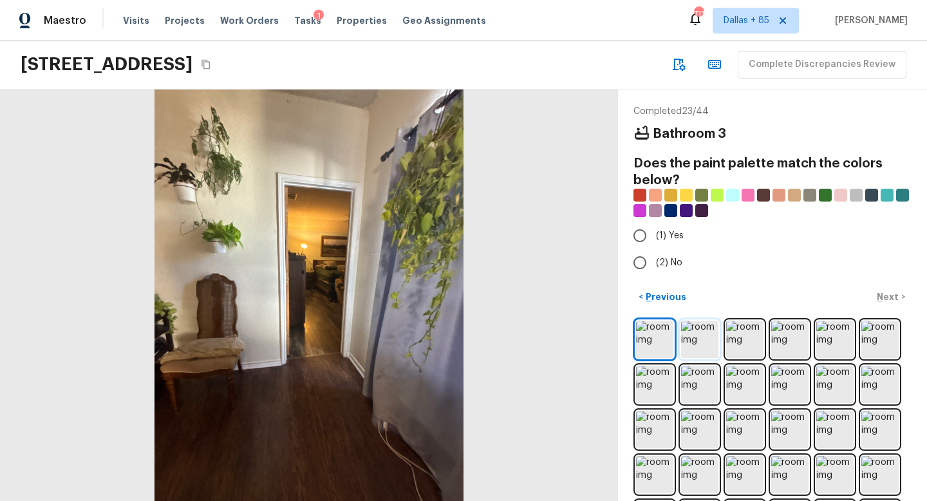
click at [700, 330] on img at bounding box center [699, 338] width 37 height 37
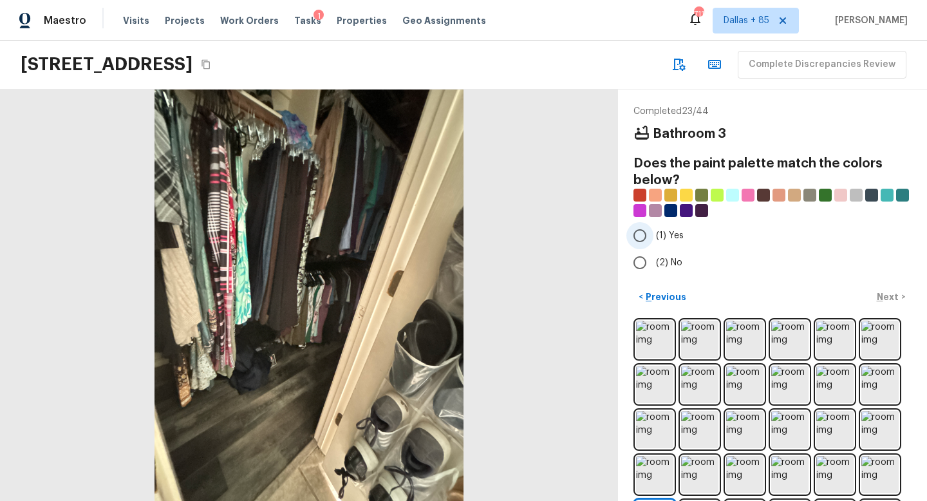
click at [638, 241] on input "(1) Yes" at bounding box center [639, 235] width 27 height 27
radio input "true"
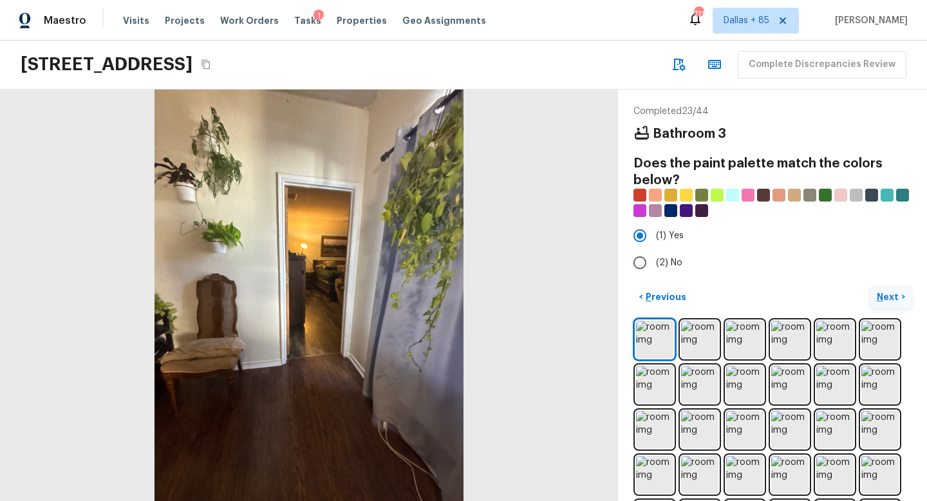
click at [884, 292] on p "Next" at bounding box center [888, 296] width 24 height 13
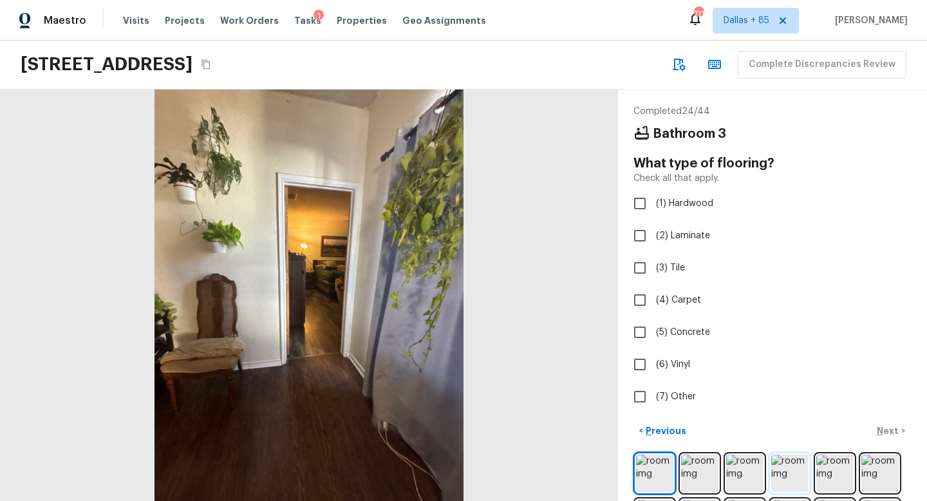
click at [789, 471] on img at bounding box center [789, 472] width 37 height 37
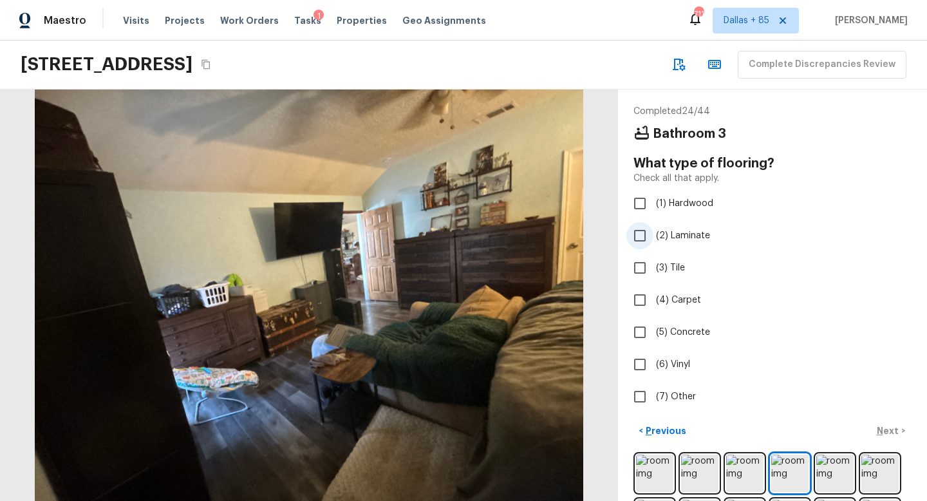
click at [640, 234] on input "(2) Laminate" at bounding box center [639, 235] width 27 height 27
checkbox input "true"
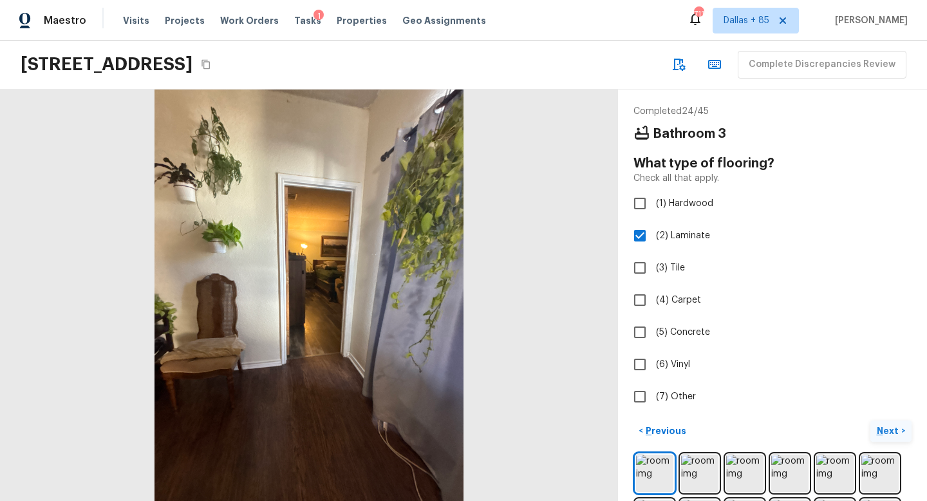
click at [889, 430] on p "Next" at bounding box center [888, 430] width 24 height 13
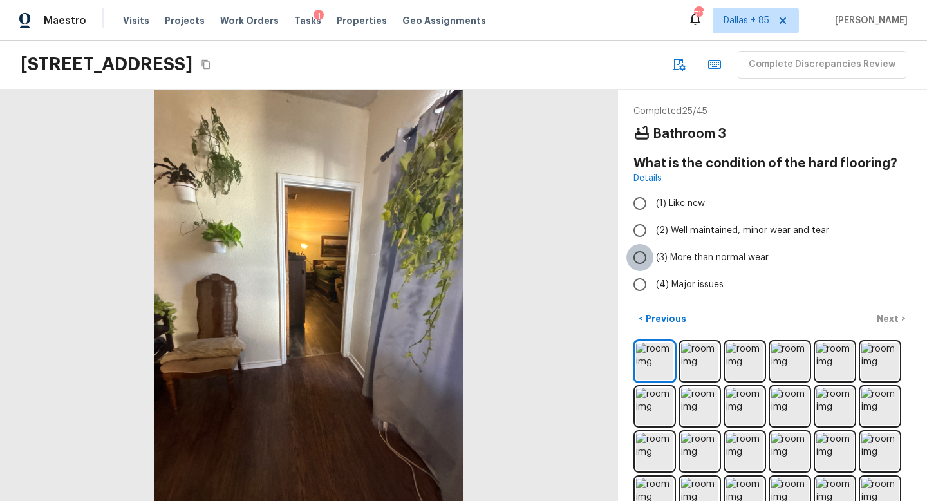
click at [636, 256] on input "(3) More than normal wear" at bounding box center [639, 257] width 27 height 27
radio input "true"
click at [891, 324] on p "Next" at bounding box center [888, 318] width 24 height 13
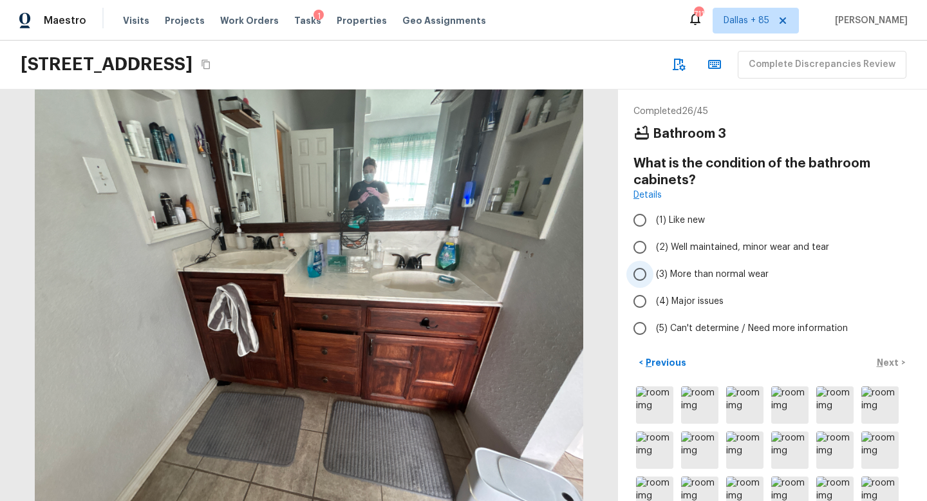
click at [653, 275] on label "(3) More than normal wear" at bounding box center [763, 274] width 275 height 27
click at [653, 275] on input "(3) More than normal wear" at bounding box center [639, 274] width 27 height 27
radio input "true"
click at [887, 353] on button "Next >" at bounding box center [890, 362] width 41 height 21
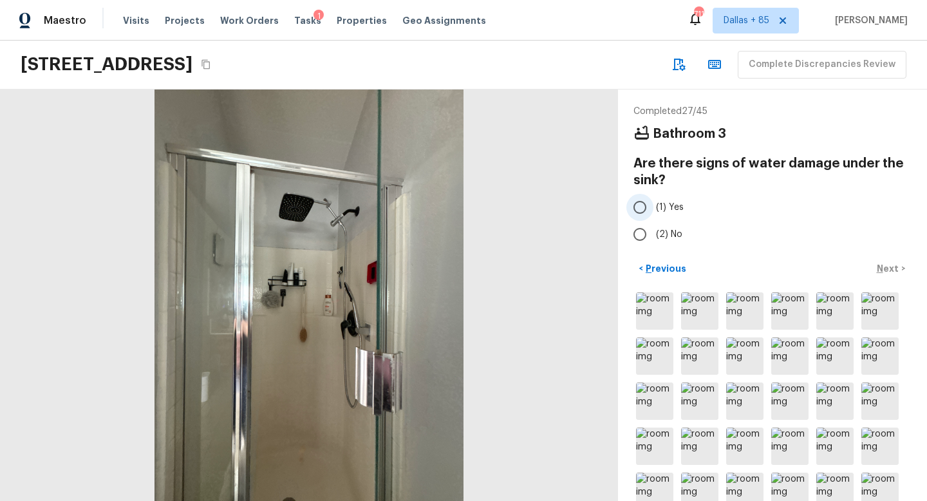
click at [638, 205] on input "(1) Yes" at bounding box center [639, 207] width 27 height 27
radio input "true"
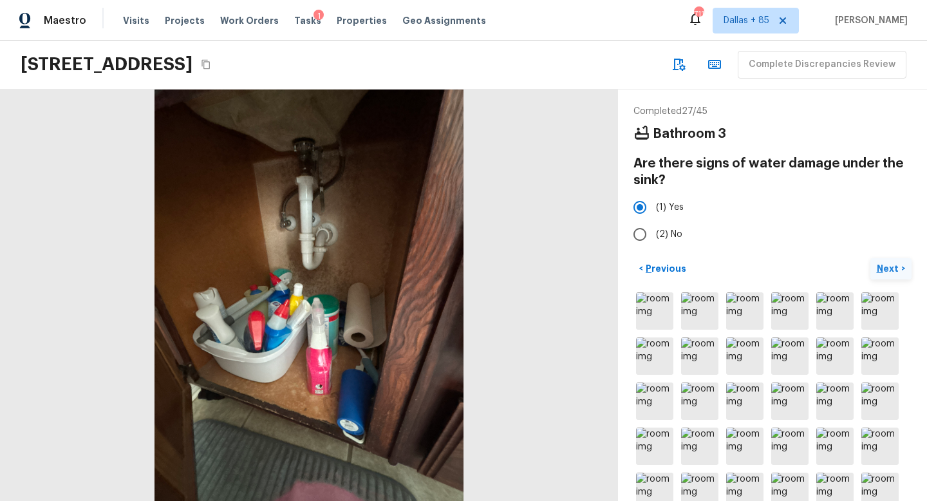
click at [893, 265] on p "Next" at bounding box center [888, 268] width 24 height 13
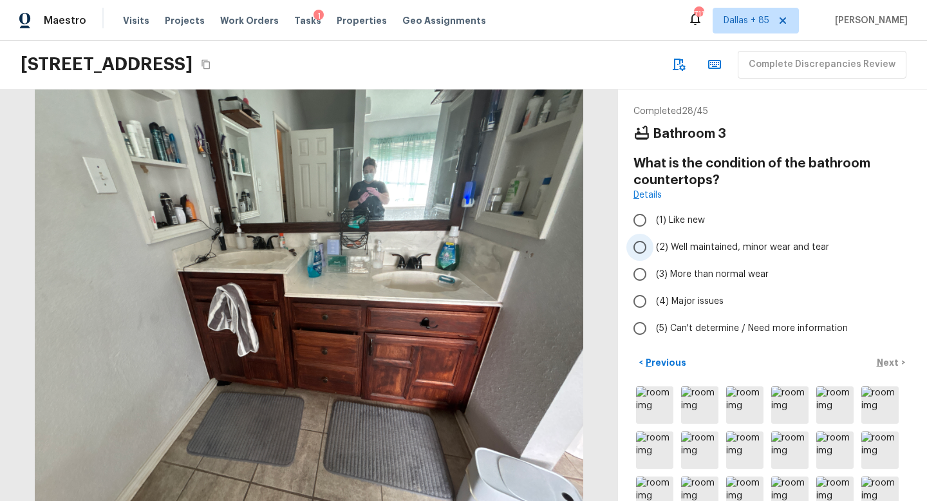
click at [674, 245] on span "(2) Well maintained, minor wear and tear" at bounding box center [742, 247] width 173 height 13
click at [653, 245] on input "(2) Well maintained, minor wear and tear" at bounding box center [639, 247] width 27 height 27
radio input "true"
click at [895, 367] on p "Next" at bounding box center [888, 362] width 24 height 13
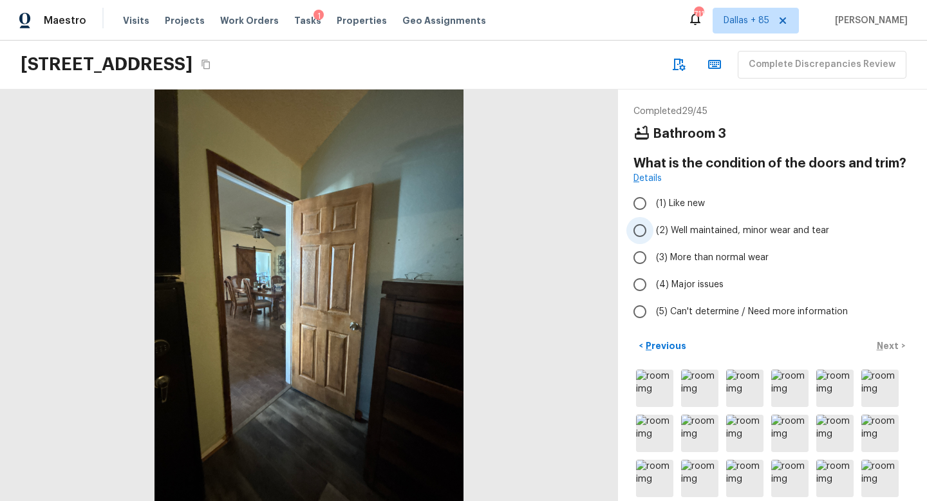
click at [688, 227] on span "(2) Well maintained, minor wear and tear" at bounding box center [742, 230] width 173 height 13
click at [653, 227] on input "(2) Well maintained, minor wear and tear" at bounding box center [639, 230] width 27 height 27
radio input "true"
click at [876, 337] on button "Next >" at bounding box center [890, 345] width 41 height 21
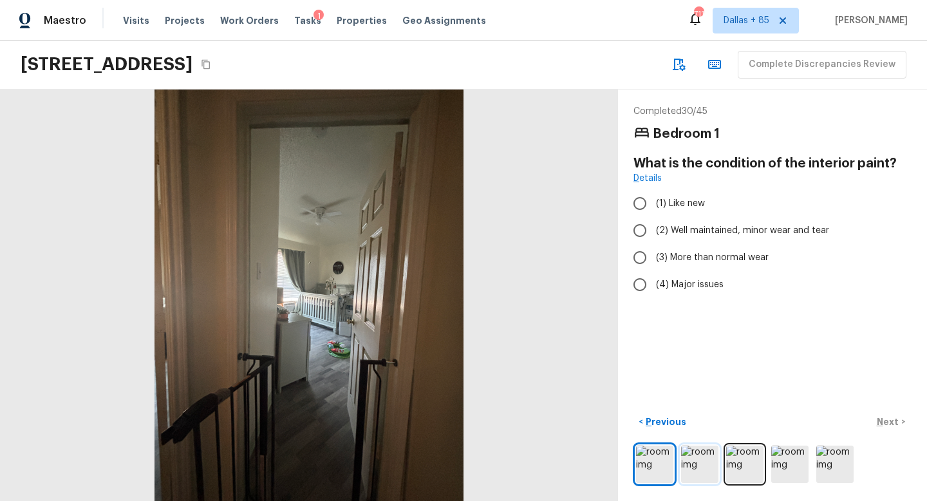
click at [701, 452] on img at bounding box center [699, 463] width 37 height 37
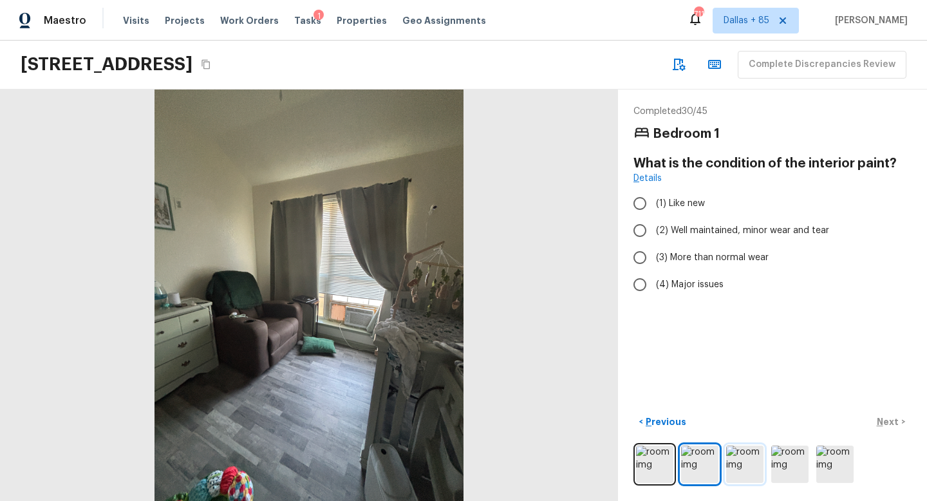
click at [736, 461] on img at bounding box center [744, 463] width 37 height 37
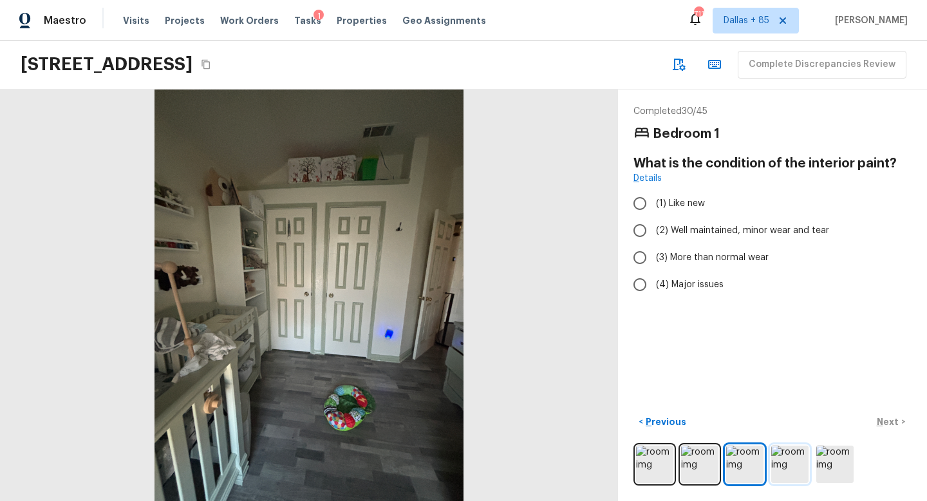
click at [783, 464] on img at bounding box center [789, 463] width 37 height 37
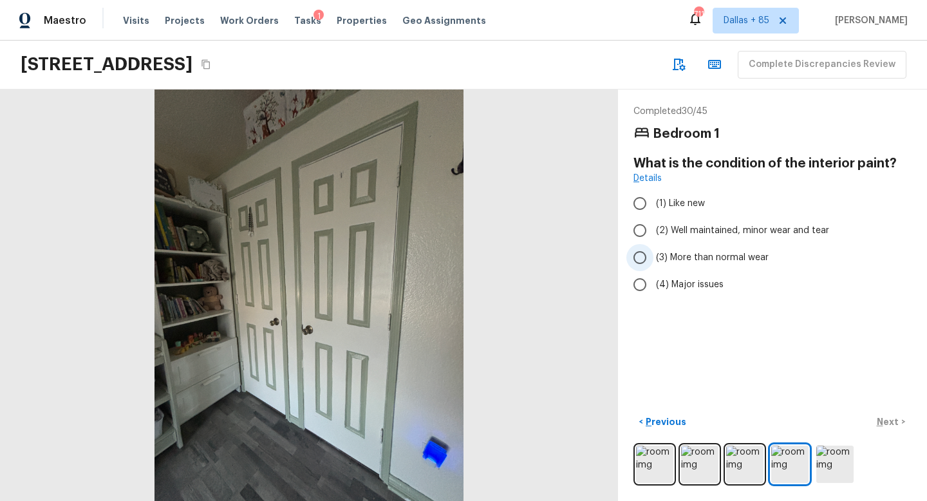
click at [640, 255] on input "(3) More than normal wear" at bounding box center [639, 257] width 27 height 27
radio input "true"
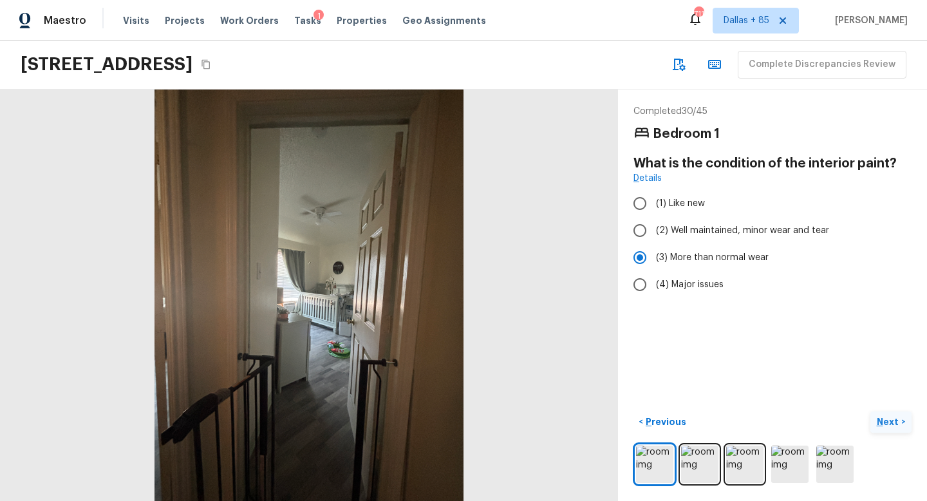
click at [887, 417] on p "Next" at bounding box center [888, 421] width 24 height 13
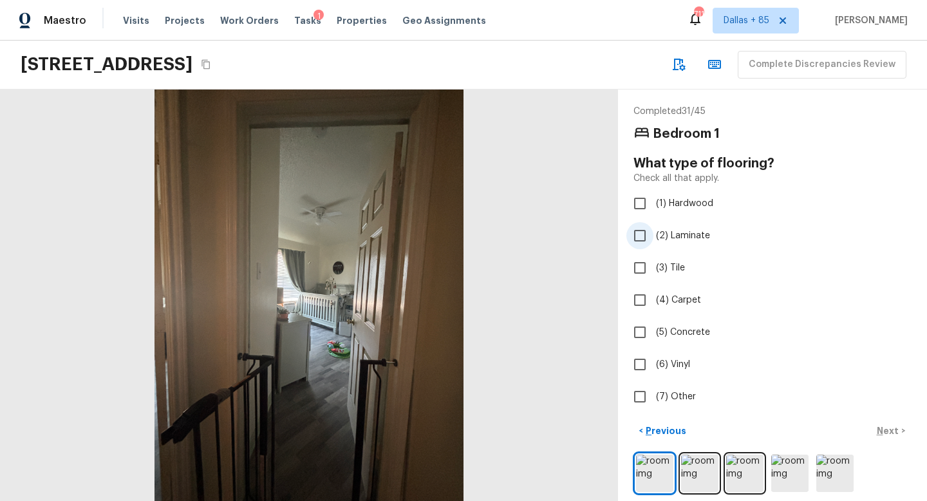
click at [657, 230] on span "(2) Laminate" at bounding box center [683, 235] width 54 height 13
click at [653, 230] on input "(2) Laminate" at bounding box center [639, 235] width 27 height 27
checkbox input "true"
click at [890, 431] on p "Next" at bounding box center [888, 430] width 24 height 13
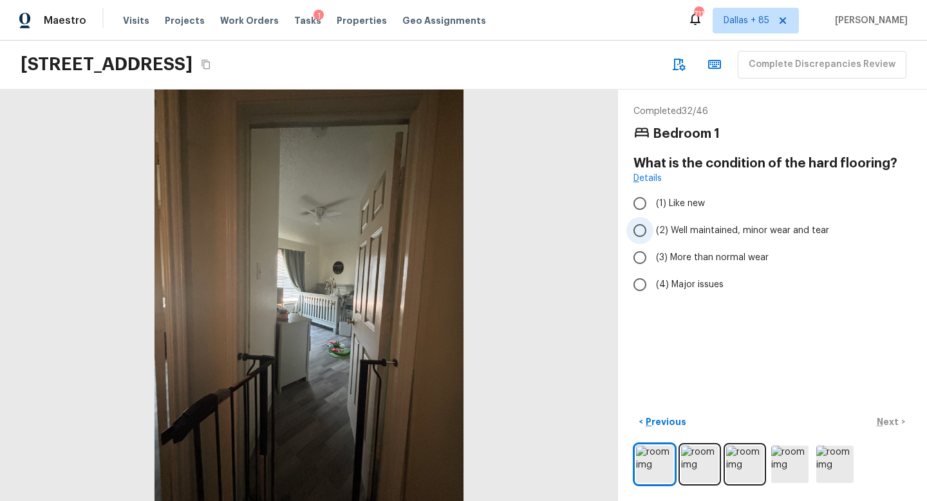
click at [655, 225] on label "(2) Well maintained, minor wear and tear" at bounding box center [763, 230] width 275 height 27
click at [653, 225] on input "(2) Well maintained, minor wear and tear" at bounding box center [639, 230] width 27 height 27
radio input "true"
click at [887, 422] on p "Next" at bounding box center [888, 421] width 24 height 13
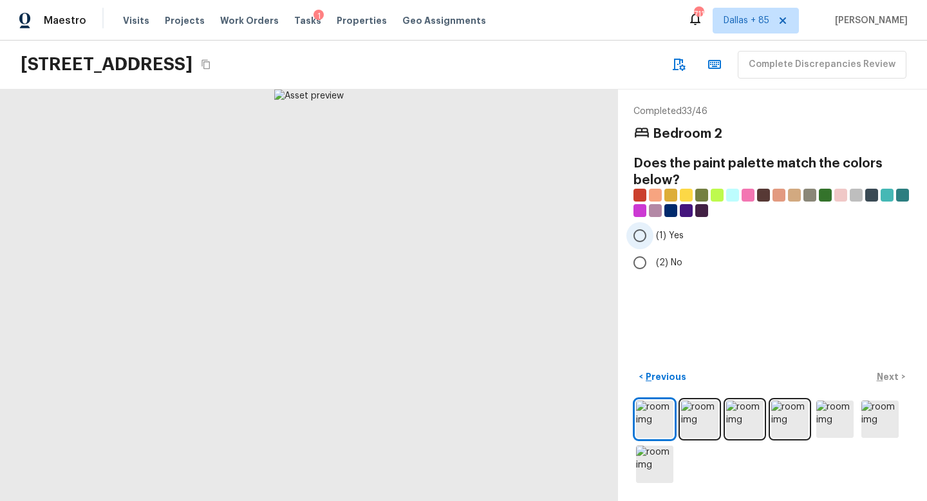
click at [641, 236] on input "(1) Yes" at bounding box center [639, 235] width 27 height 27
radio input "true"
click at [895, 374] on p "Next" at bounding box center [888, 376] width 24 height 13
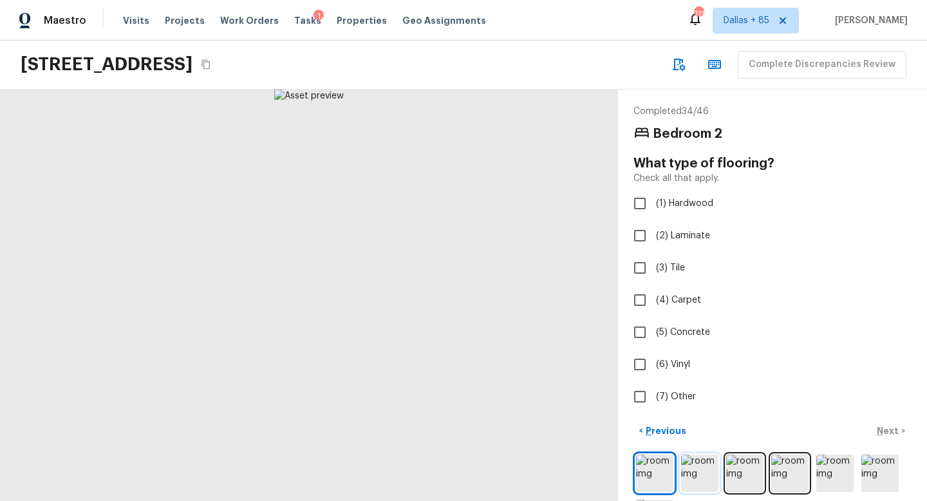
click at [700, 469] on img at bounding box center [699, 472] width 37 height 37
click at [648, 239] on input "(2) Laminate" at bounding box center [639, 235] width 27 height 27
checkbox input "true"
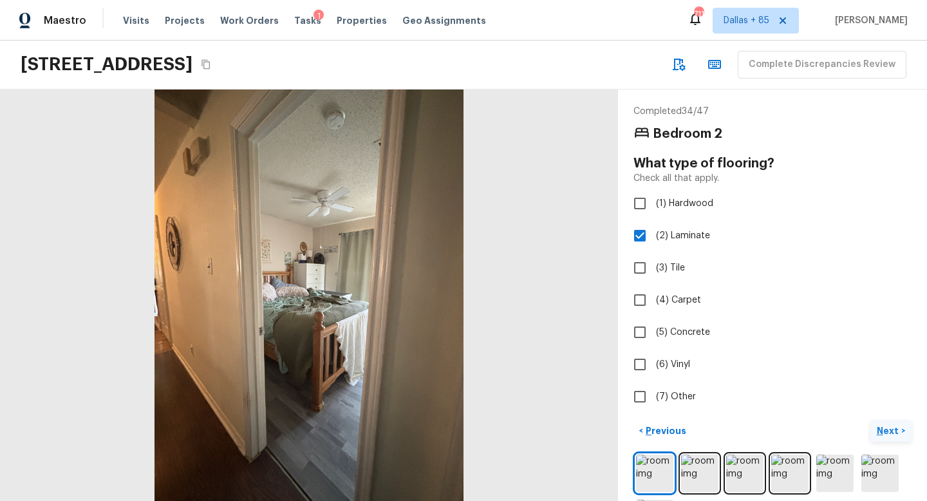
click at [882, 427] on p "Next" at bounding box center [888, 430] width 24 height 13
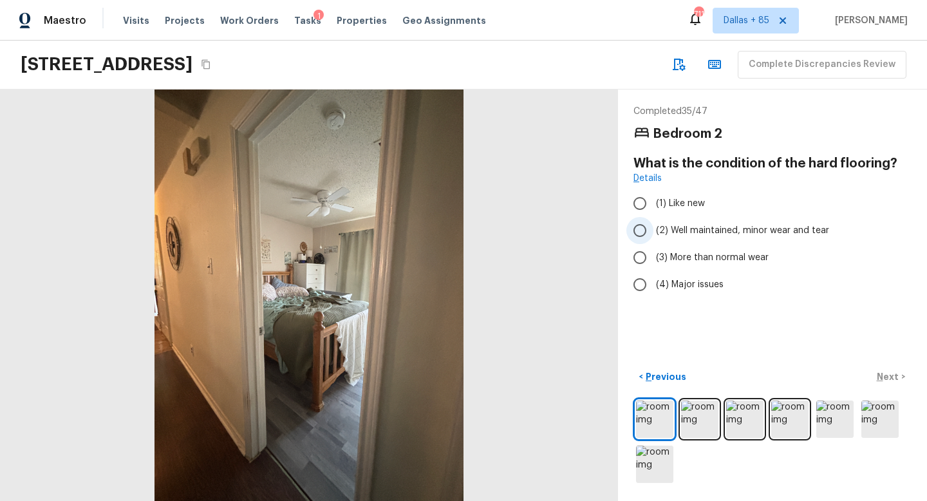
click at [656, 225] on span "(2) Well maintained, minor wear and tear" at bounding box center [742, 230] width 173 height 13
click at [653, 225] on input "(2) Well maintained, minor wear and tear" at bounding box center [639, 230] width 27 height 27
radio input "true"
click at [703, 413] on img at bounding box center [699, 418] width 37 height 37
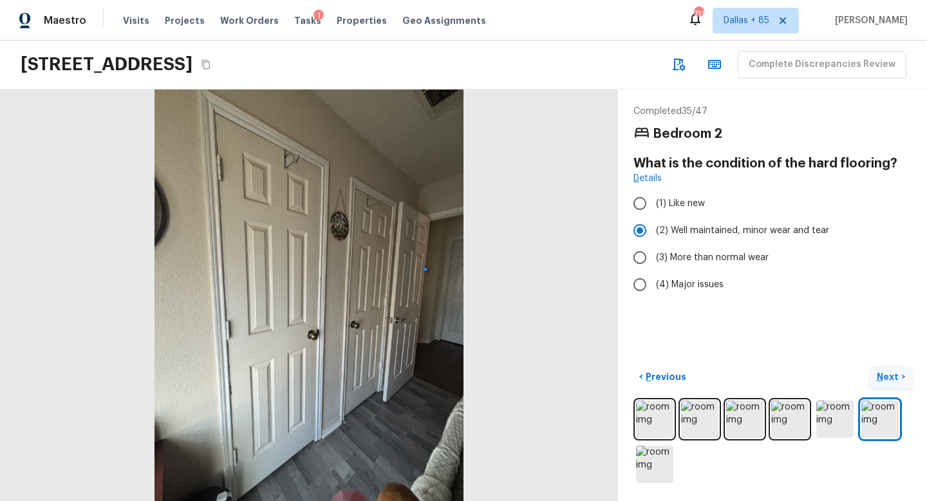
click at [875, 373] on button "Next >" at bounding box center [890, 376] width 41 height 21
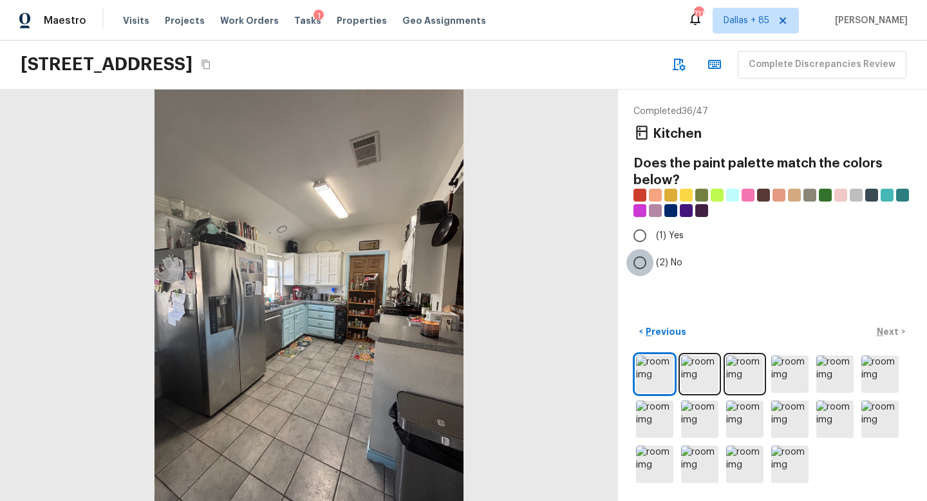
click at [641, 267] on input "(2) No" at bounding box center [639, 262] width 27 height 27
radio input "true"
click at [702, 379] on img at bounding box center [699, 373] width 37 height 37
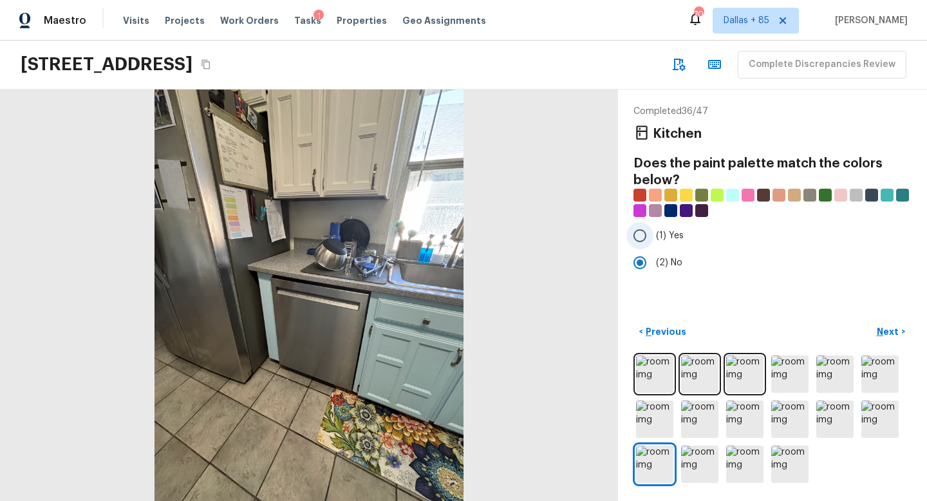
click at [640, 235] on input "(1) Yes" at bounding box center [639, 235] width 27 height 27
radio input "true"
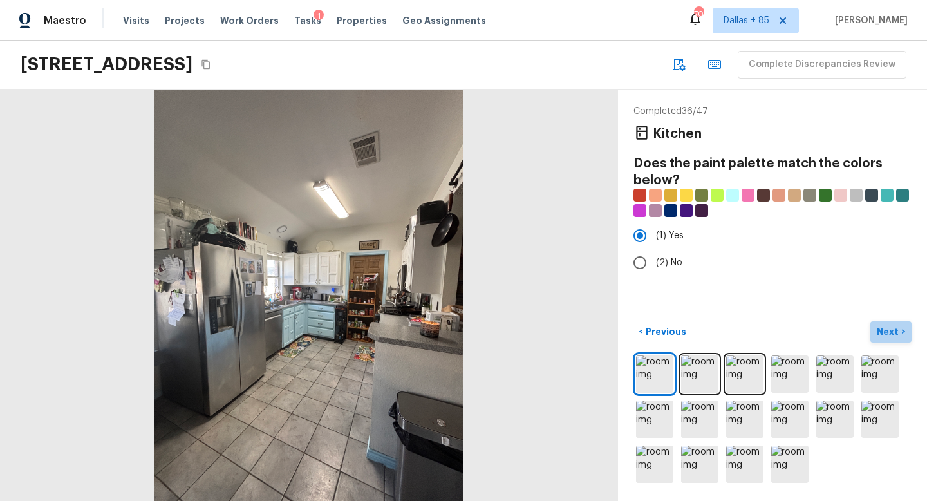
click at [896, 332] on p "Next" at bounding box center [888, 331] width 24 height 13
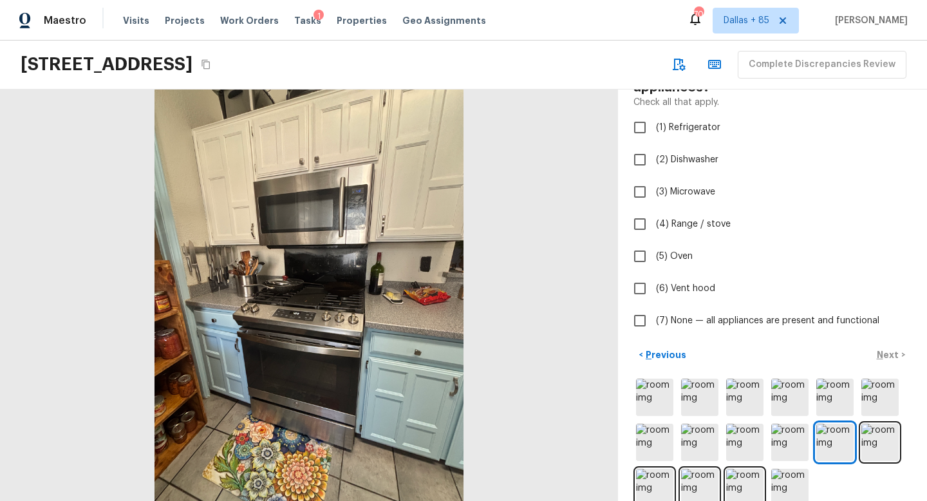
scroll to position [116, 0]
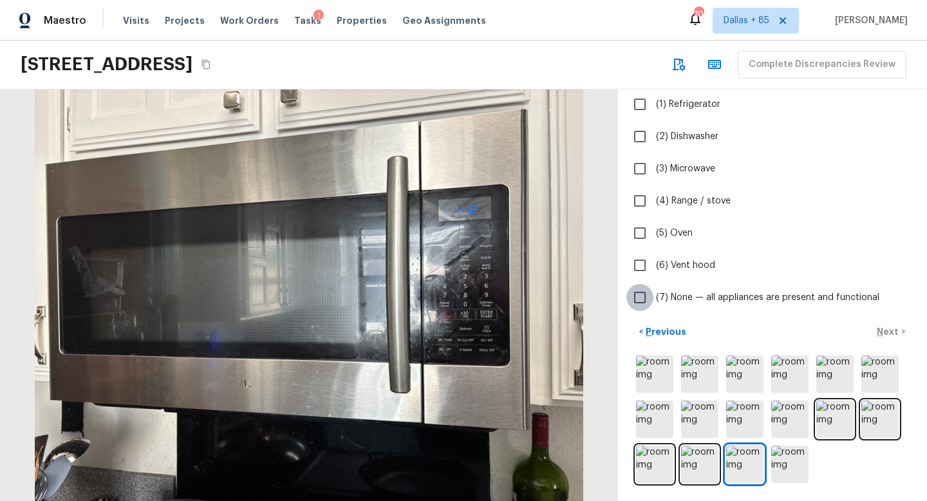
click at [638, 294] on input "(7) None — all appliances are present and functional" at bounding box center [639, 297] width 27 height 27
checkbox input "true"
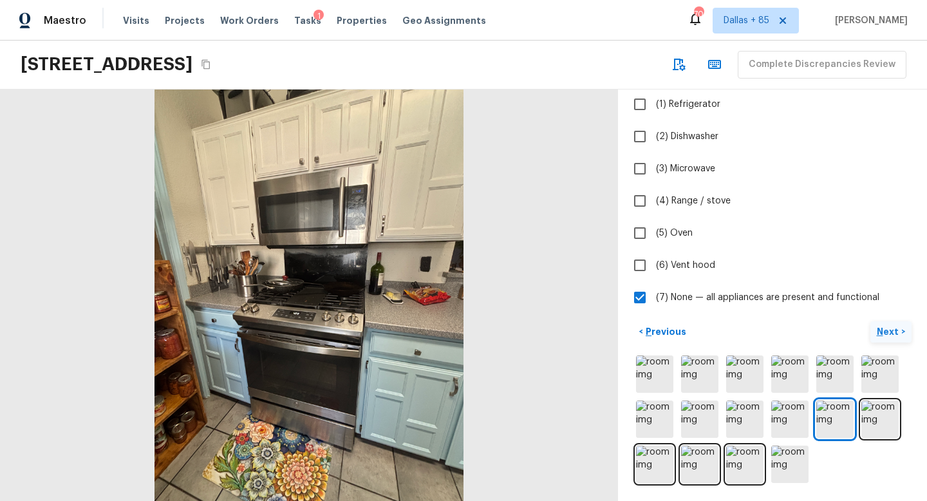
click at [886, 332] on p "Next" at bounding box center [888, 331] width 24 height 13
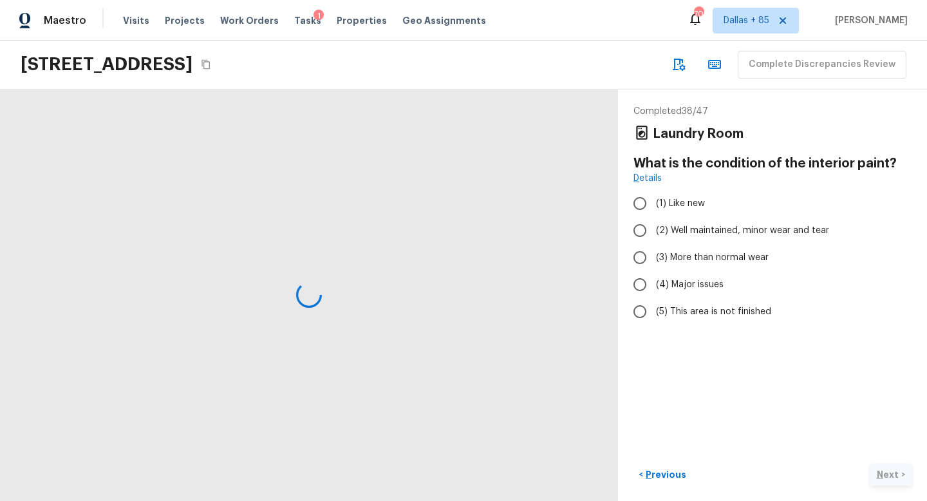
scroll to position [0, 0]
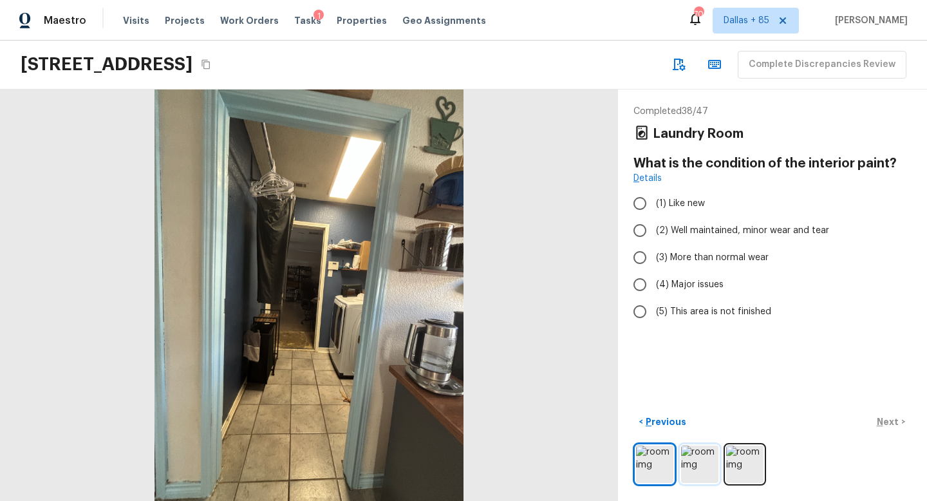
click at [708, 471] on img at bounding box center [699, 463] width 37 height 37
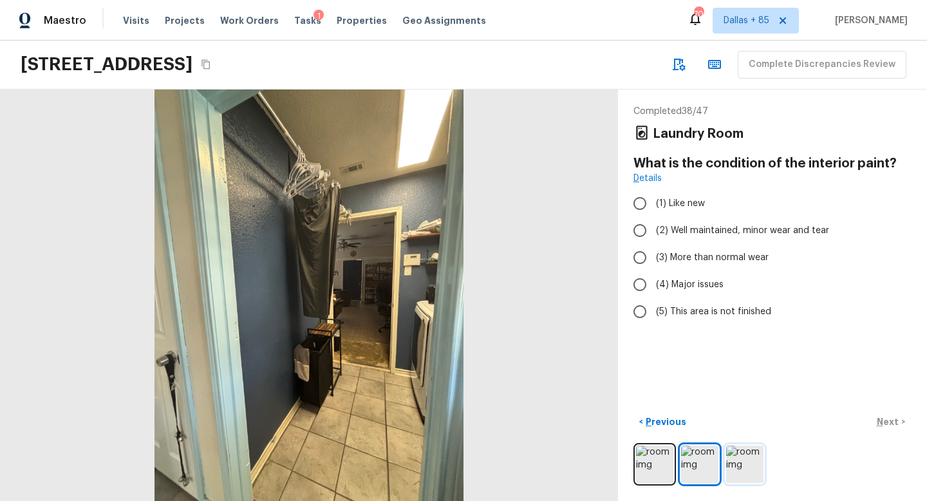
click at [736, 471] on img at bounding box center [744, 463] width 37 height 37
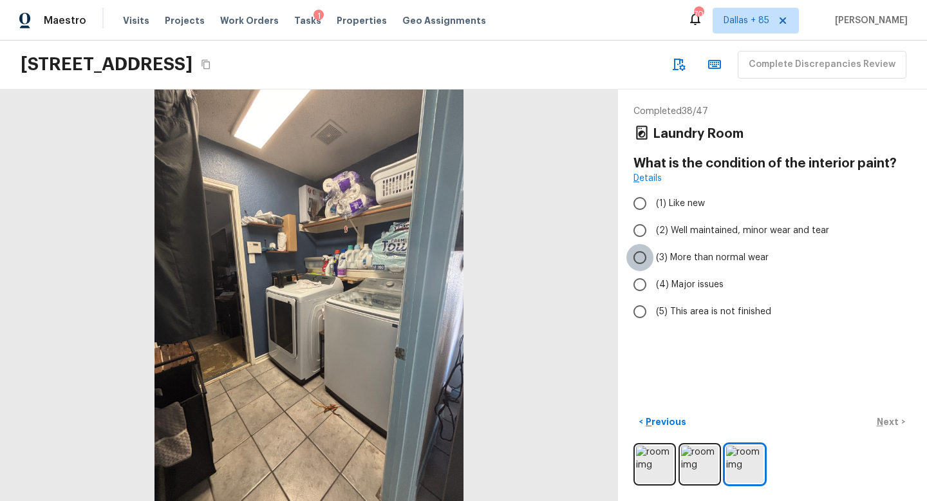
click at [637, 251] on input "(3) More than normal wear" at bounding box center [639, 257] width 27 height 27
radio input "true"
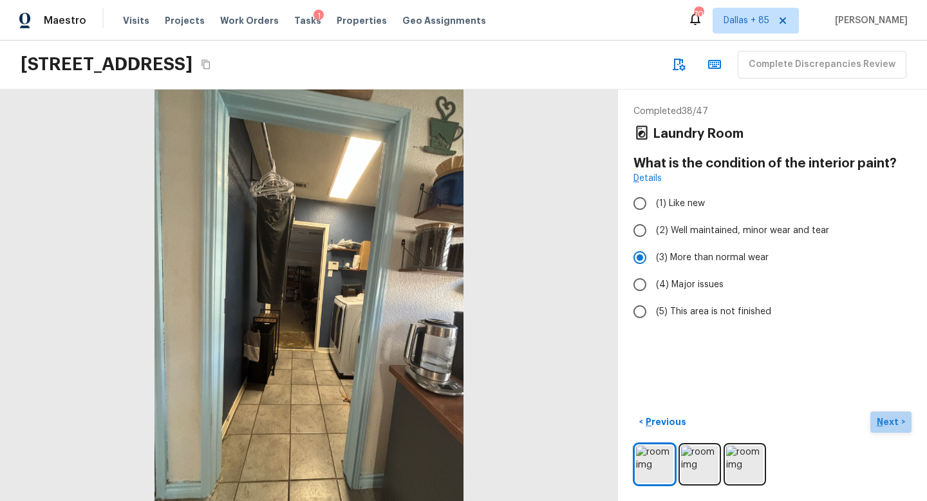
click at [879, 423] on p "Next" at bounding box center [888, 421] width 24 height 13
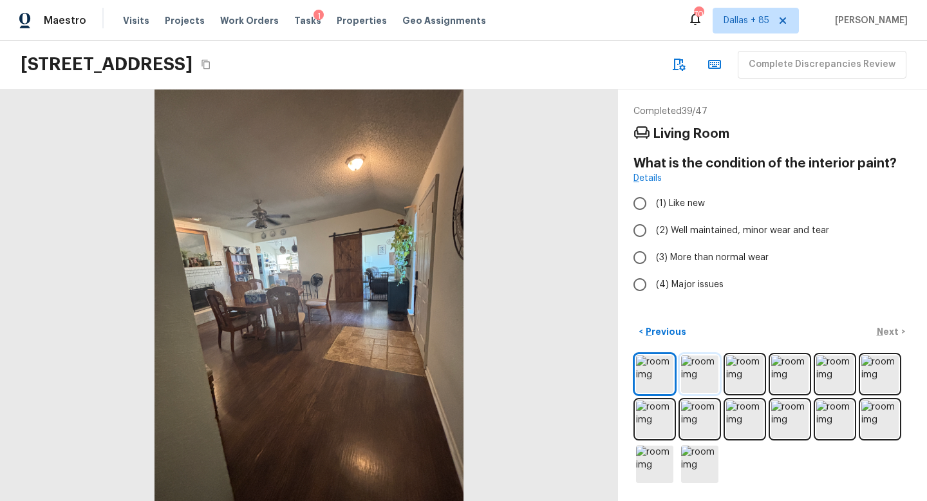
click at [693, 367] on img at bounding box center [699, 373] width 37 height 37
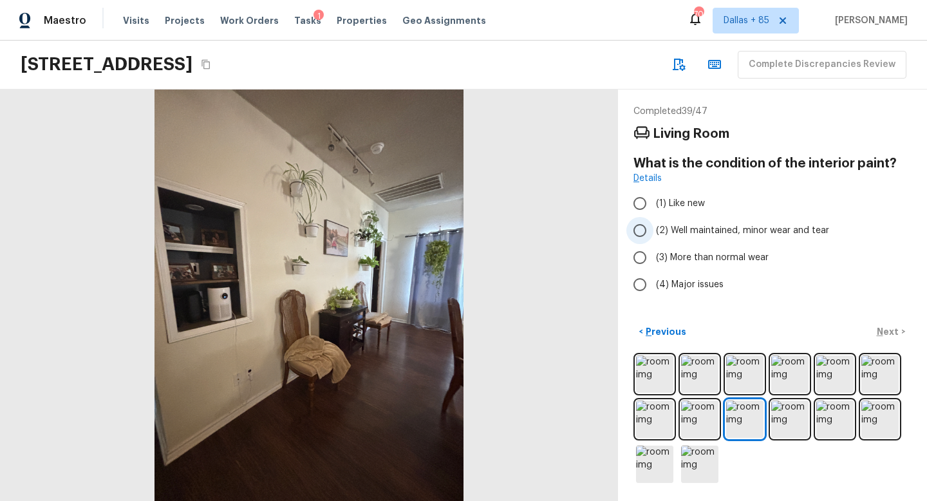
click at [644, 230] on input "(2) Well maintained, minor wear and tear" at bounding box center [639, 230] width 27 height 27
radio input "true"
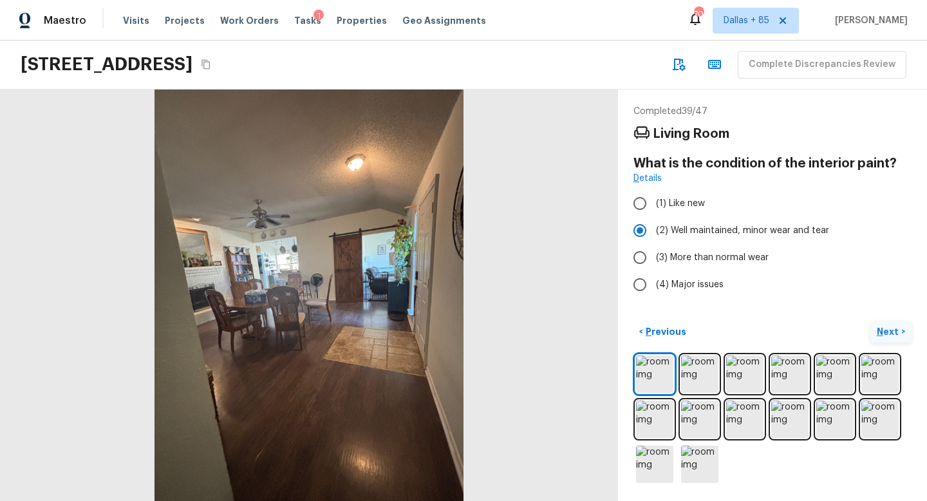
click at [884, 331] on p "Next" at bounding box center [888, 331] width 24 height 13
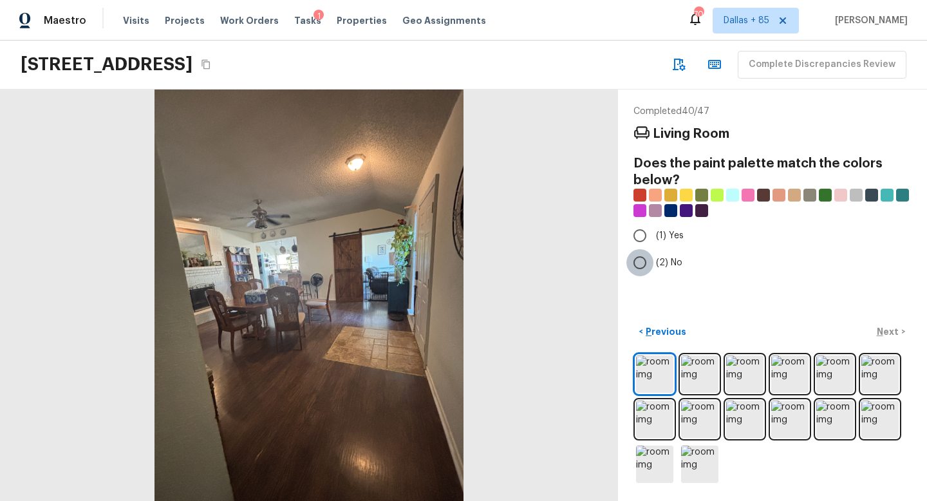
click at [640, 261] on input "(2) No" at bounding box center [639, 262] width 27 height 27
radio input "true"
click at [893, 328] on p "Next" at bounding box center [888, 331] width 24 height 13
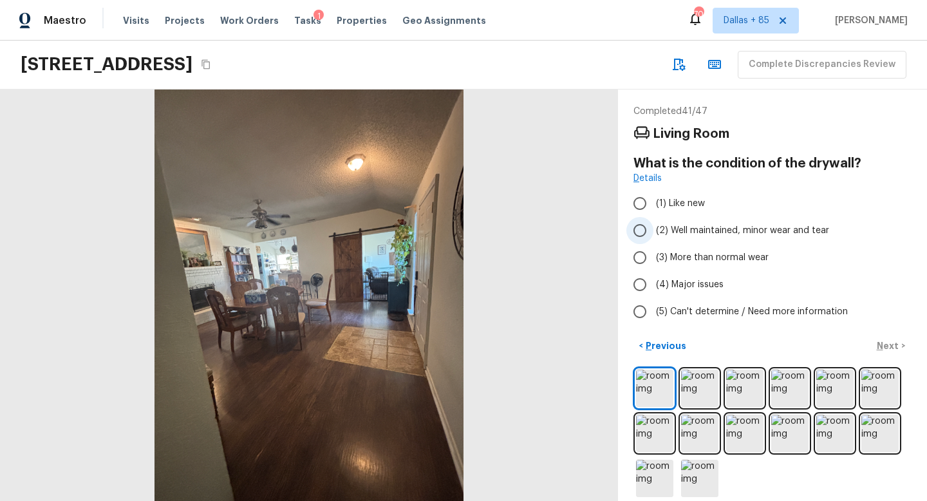
click at [651, 233] on input "(2) Well maintained, minor wear and tear" at bounding box center [639, 230] width 27 height 27
radio input "true"
click at [879, 345] on p "Next" at bounding box center [888, 345] width 24 height 13
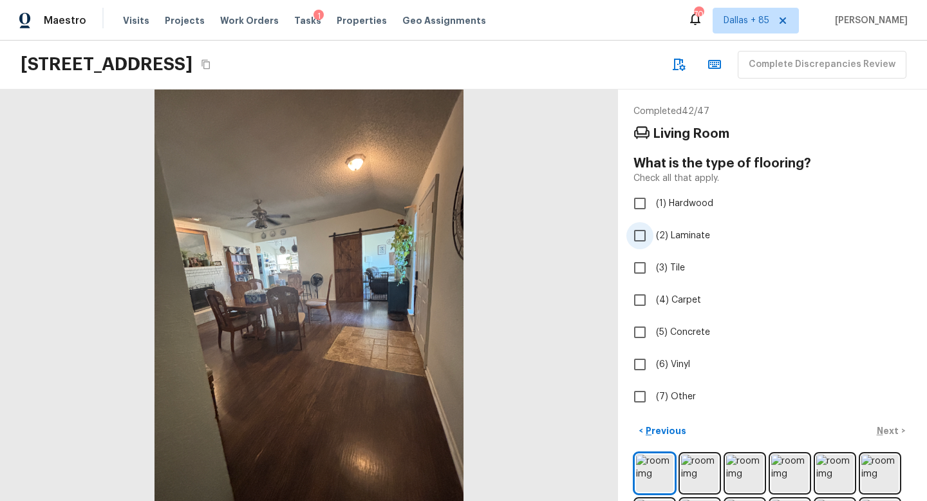
click at [641, 231] on input "(2) Laminate" at bounding box center [639, 235] width 27 height 27
checkbox input "true"
click at [880, 427] on p "Next" at bounding box center [888, 430] width 24 height 13
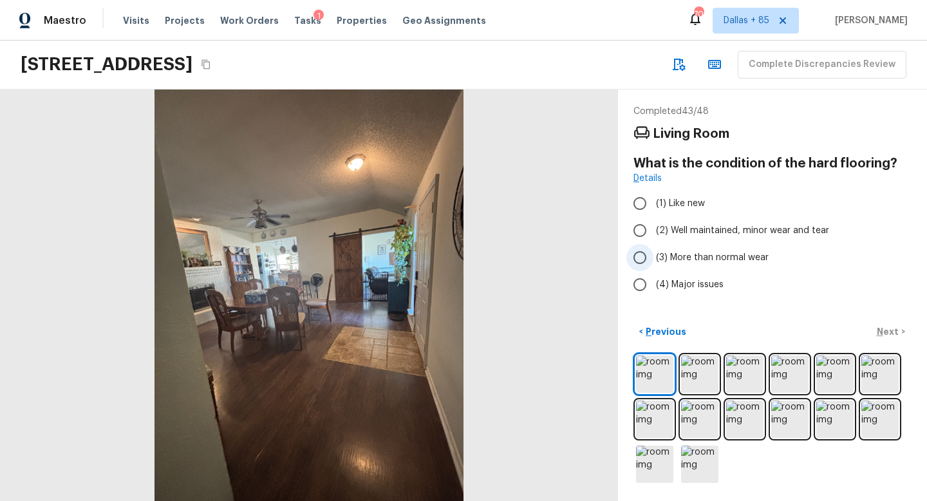
click at [645, 257] on input "(3) More than normal wear" at bounding box center [639, 257] width 27 height 27
radio input "true"
click at [883, 322] on button "Next >" at bounding box center [890, 331] width 41 height 21
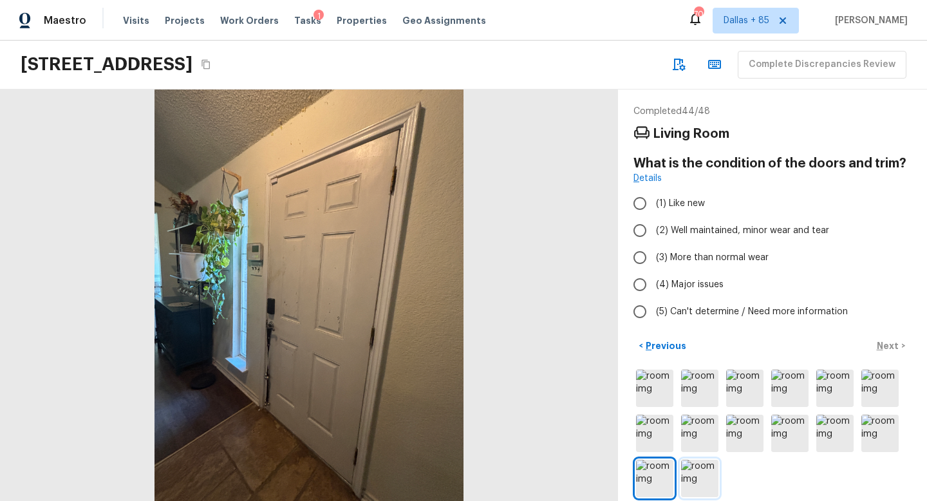
click at [700, 479] on img at bounding box center [699, 477] width 37 height 37
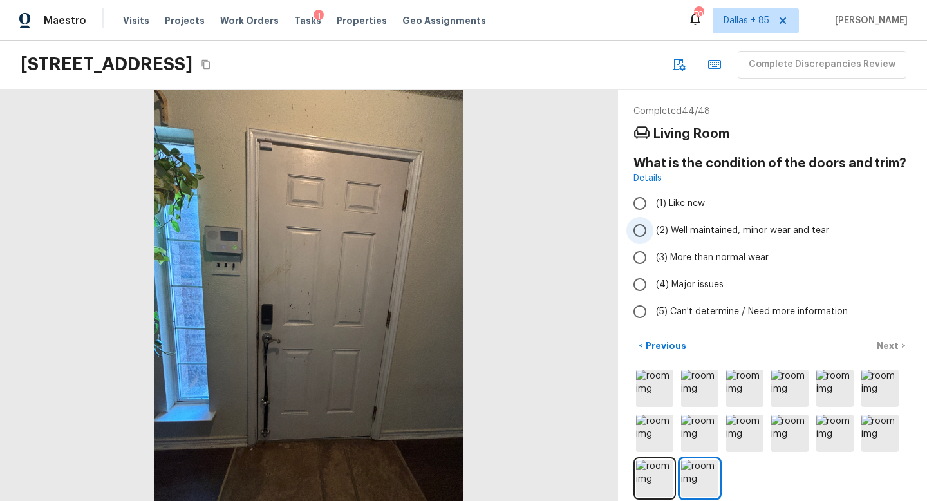
click at [687, 227] on span "(2) Well maintained, minor wear and tear" at bounding box center [742, 230] width 173 height 13
click at [653, 227] on input "(2) Well maintained, minor wear and tear" at bounding box center [639, 230] width 27 height 27
radio input "true"
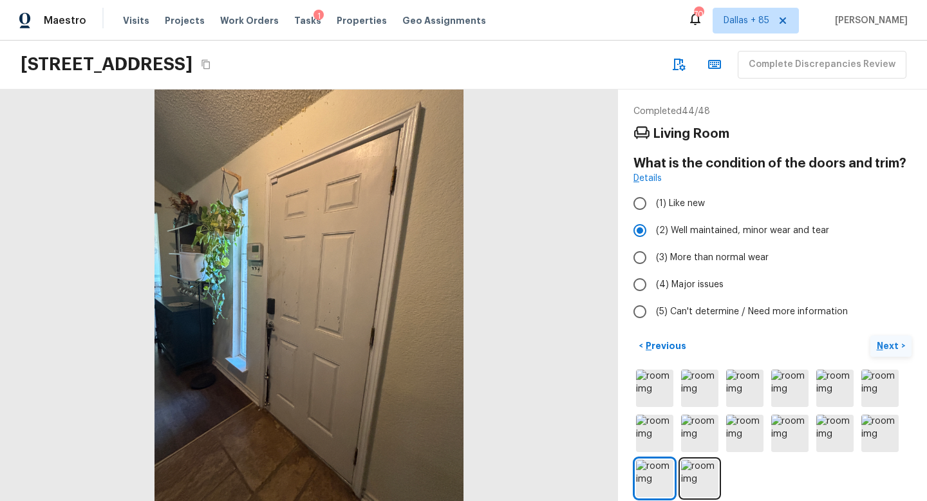
click at [891, 348] on p "Next" at bounding box center [888, 345] width 24 height 13
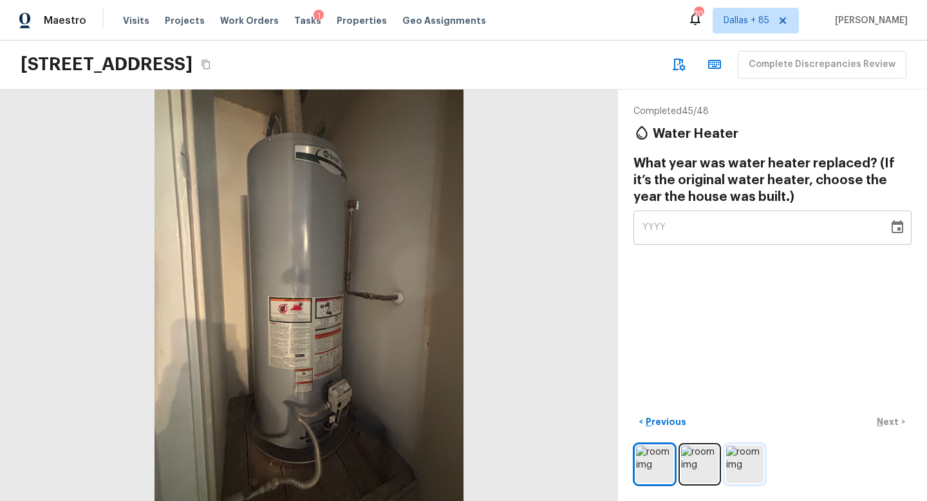
click at [749, 465] on img at bounding box center [744, 463] width 37 height 37
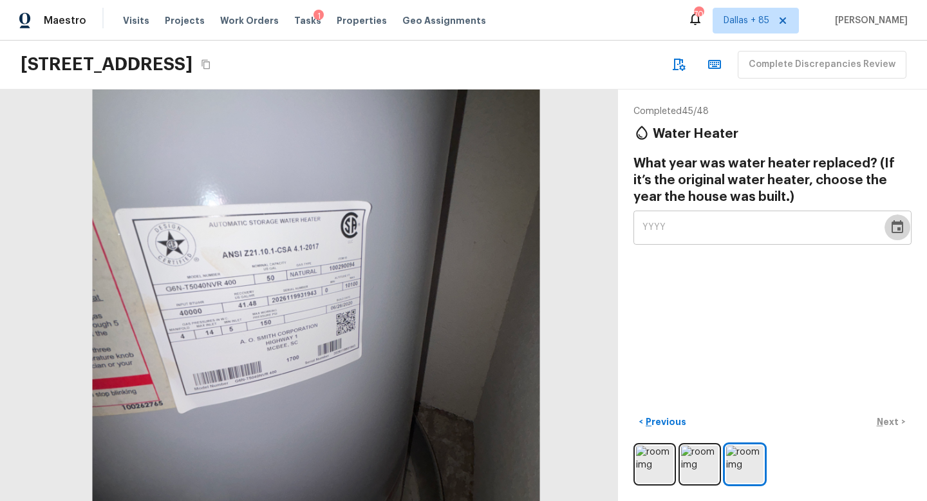
click at [894, 228] on icon "Choose date" at bounding box center [896, 226] width 15 height 15
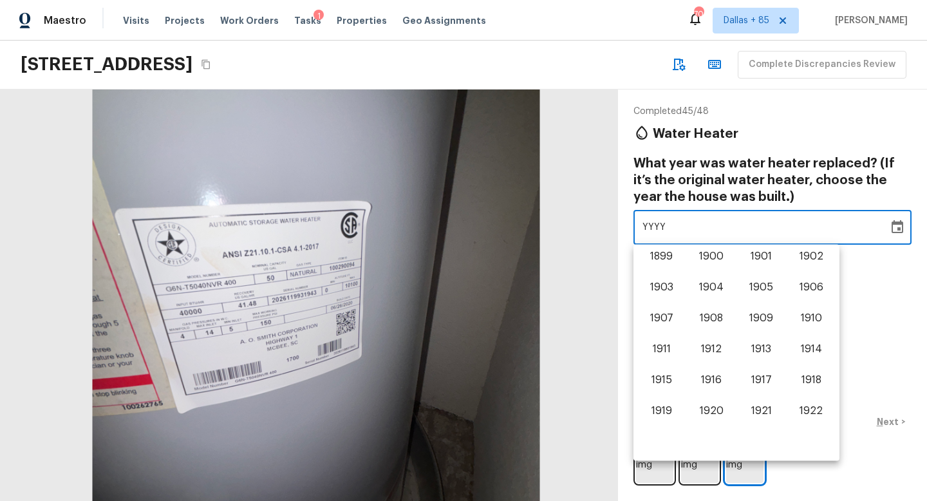
scroll to position [801, 0]
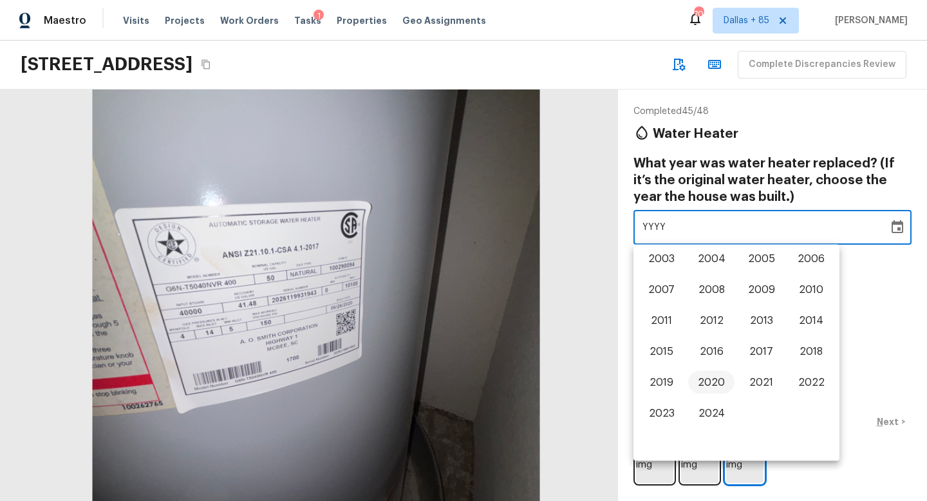
click at [718, 385] on button "2020" at bounding box center [711, 382] width 46 height 23
type input "2020"
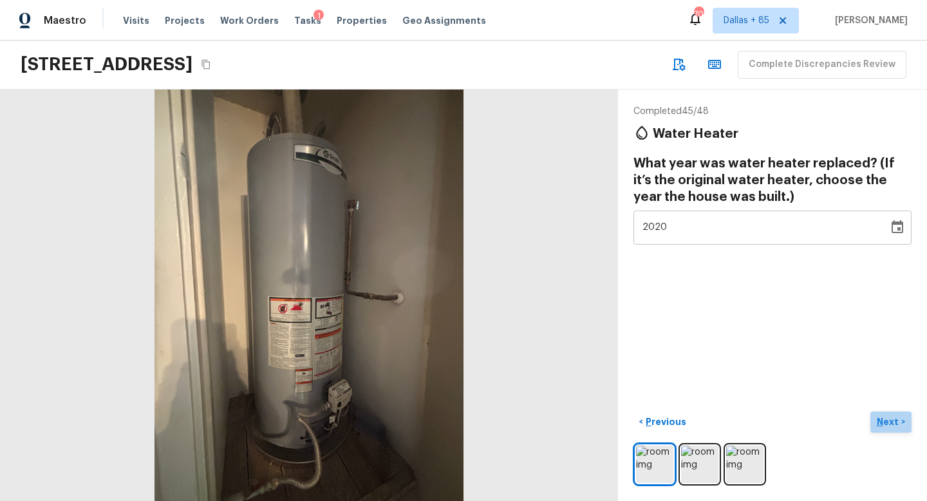
click at [887, 420] on p "Next" at bounding box center [888, 421] width 24 height 13
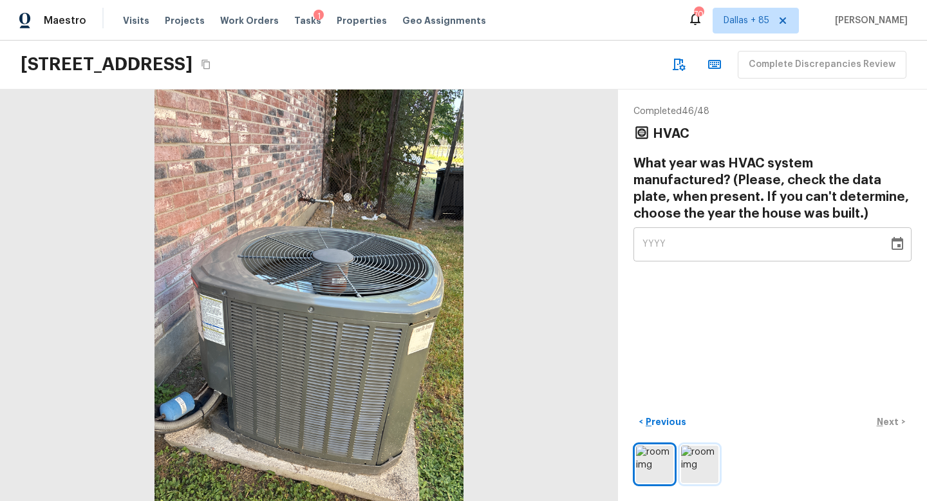
click at [693, 479] on img at bounding box center [699, 463] width 37 height 37
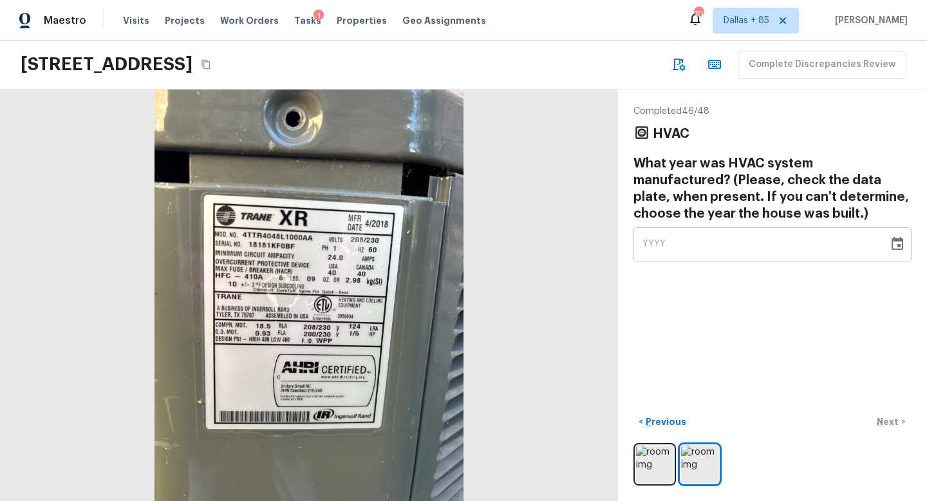
click at [898, 240] on icon "Choose date" at bounding box center [897, 243] width 12 height 13
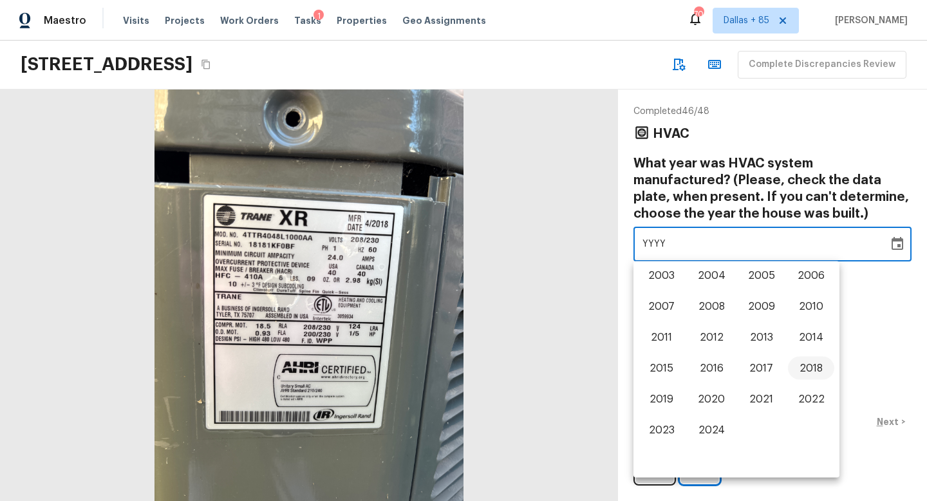
click at [815, 367] on button "2018" at bounding box center [811, 368] width 46 height 23
type input "2018"
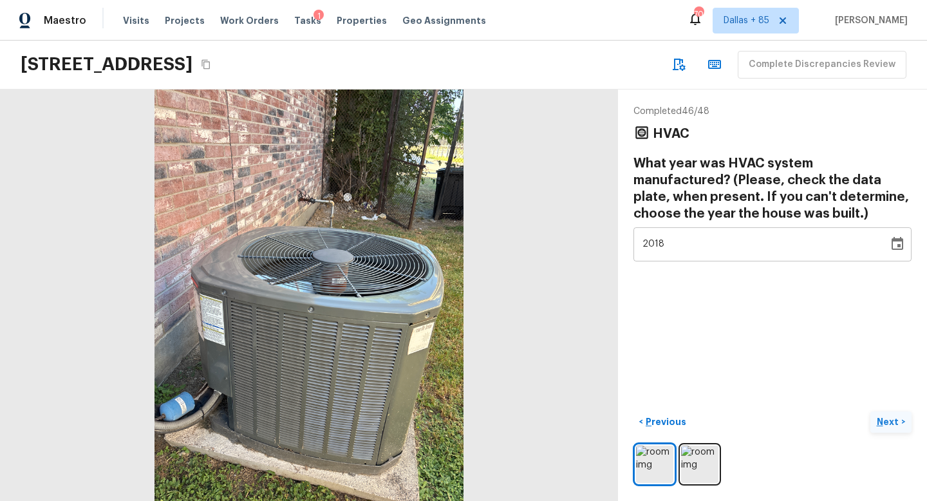
click at [886, 422] on p "Next" at bounding box center [888, 421] width 24 height 13
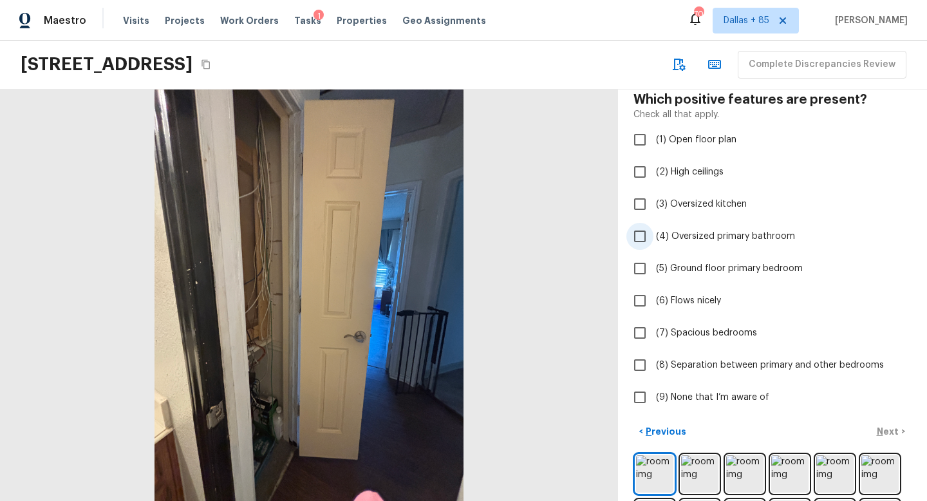
scroll to position [65, 0]
click at [682, 392] on span "(9) None that I’m aware of" at bounding box center [712, 395] width 113 height 13
click at [653, 392] on input "(9) None that I’m aware of" at bounding box center [639, 395] width 27 height 27
checkbox input "true"
click at [892, 428] on p "Next" at bounding box center [888, 429] width 24 height 13
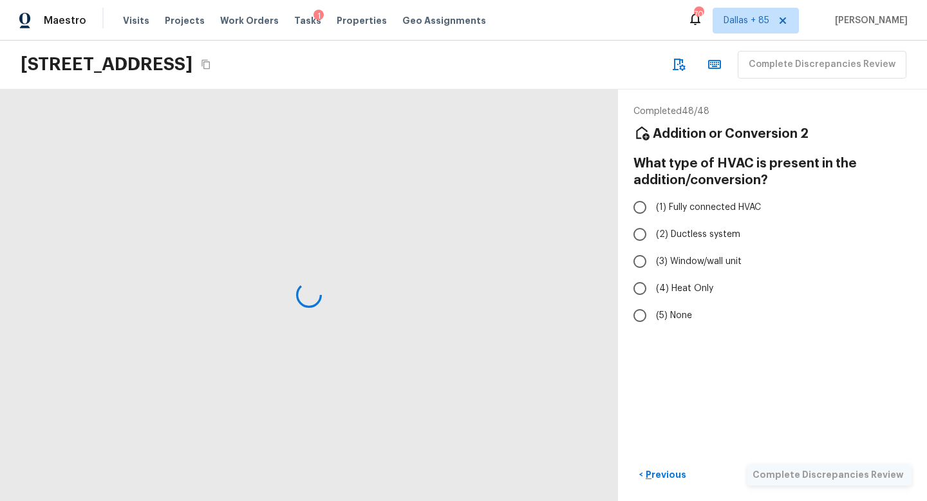
scroll to position [0, 0]
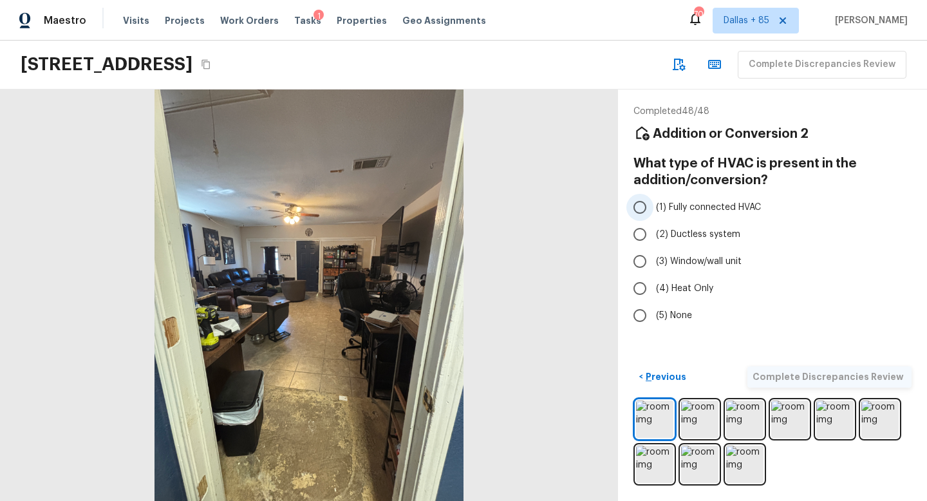
click at [661, 198] on label "(1) Fully connected HVAC" at bounding box center [763, 207] width 275 height 27
click at [653, 198] on input "(1) Fully connected HVAC" at bounding box center [639, 207] width 27 height 27
radio input "true"
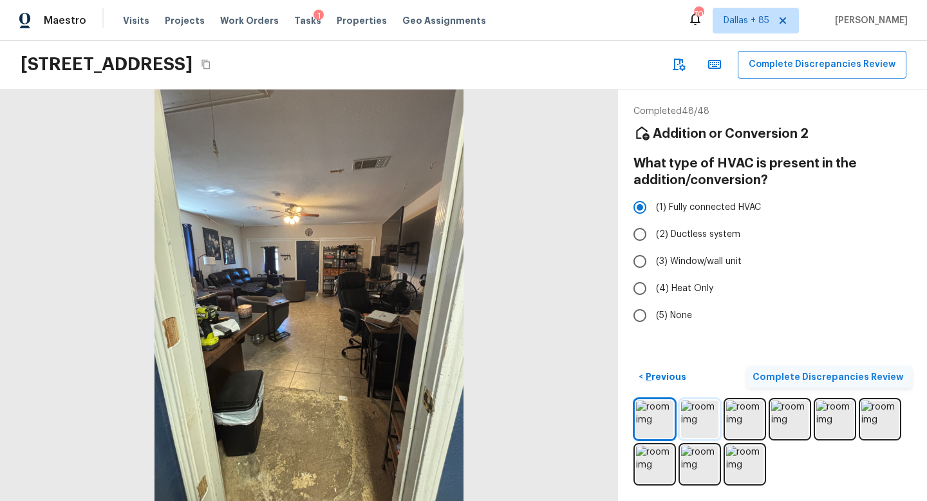
click at [702, 428] on img at bounding box center [699, 418] width 37 height 37
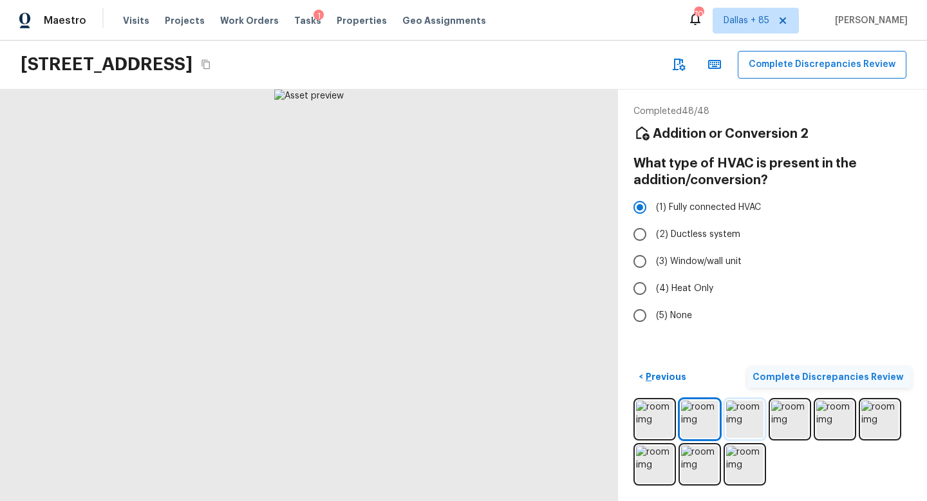
click at [747, 421] on img at bounding box center [744, 418] width 37 height 37
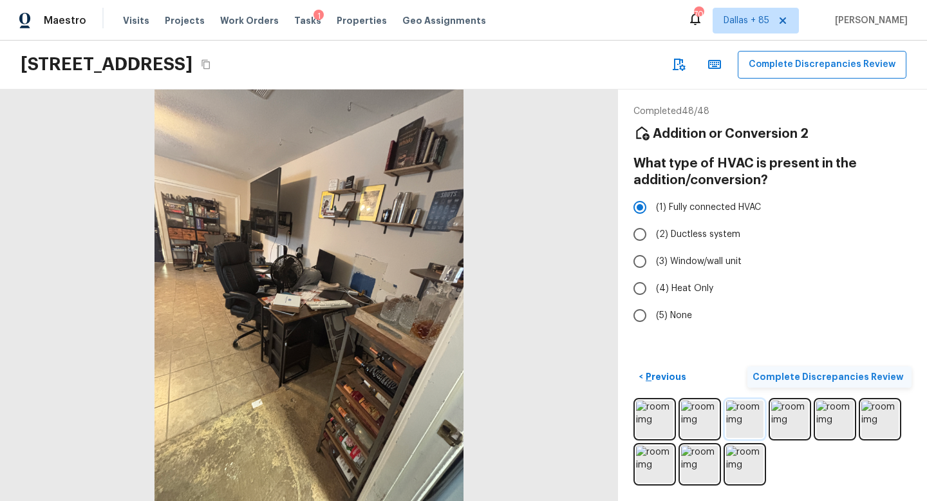
click at [755, 423] on img at bounding box center [744, 418] width 37 height 37
click at [788, 426] on img at bounding box center [789, 418] width 37 height 37
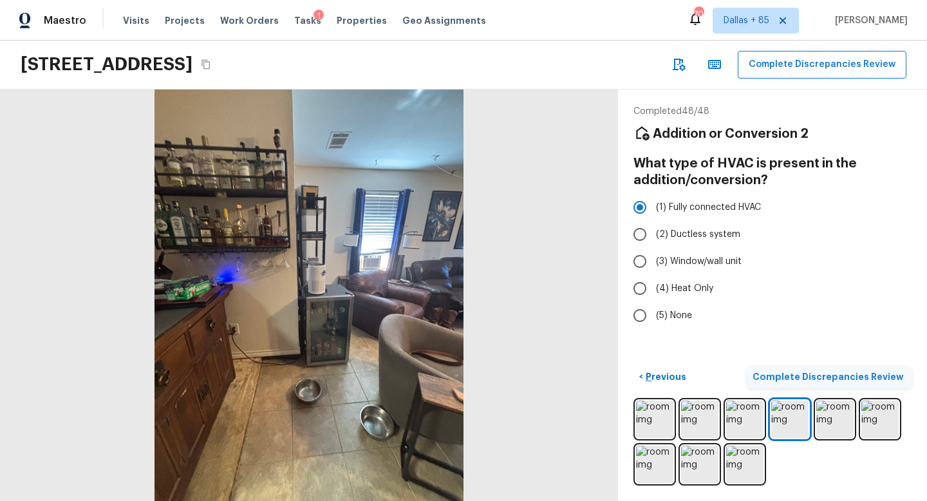
click at [792, 374] on p "Complete Discrepancies Review" at bounding box center [829, 376] width 154 height 13
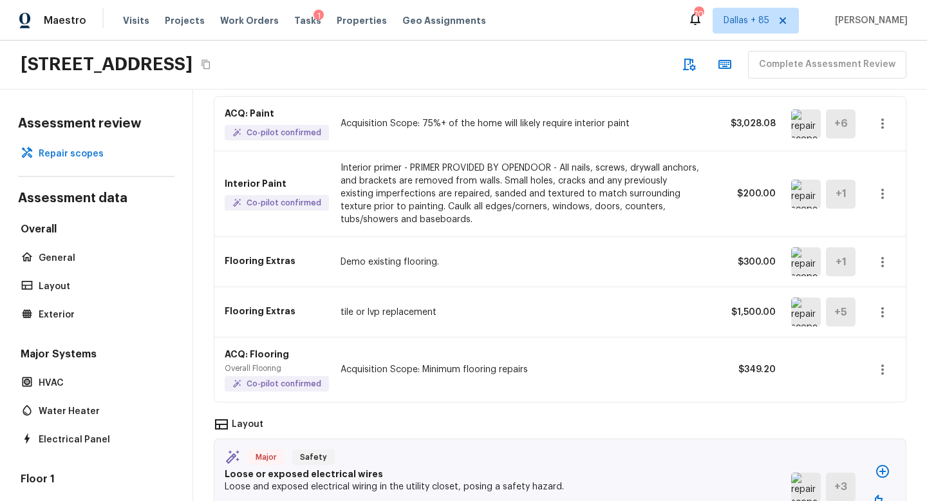
scroll to position [113, 0]
click at [800, 259] on img at bounding box center [806, 260] width 30 height 29
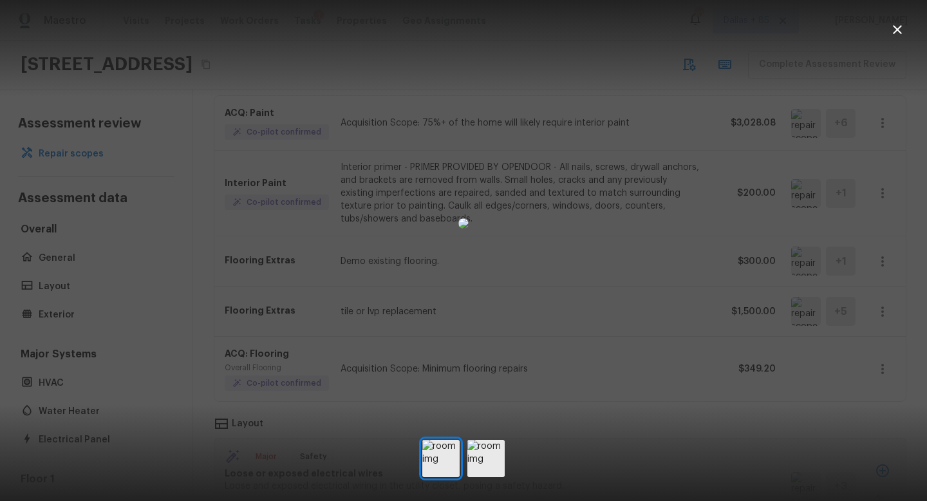
click at [895, 30] on icon "button" at bounding box center [896, 29] width 15 height 15
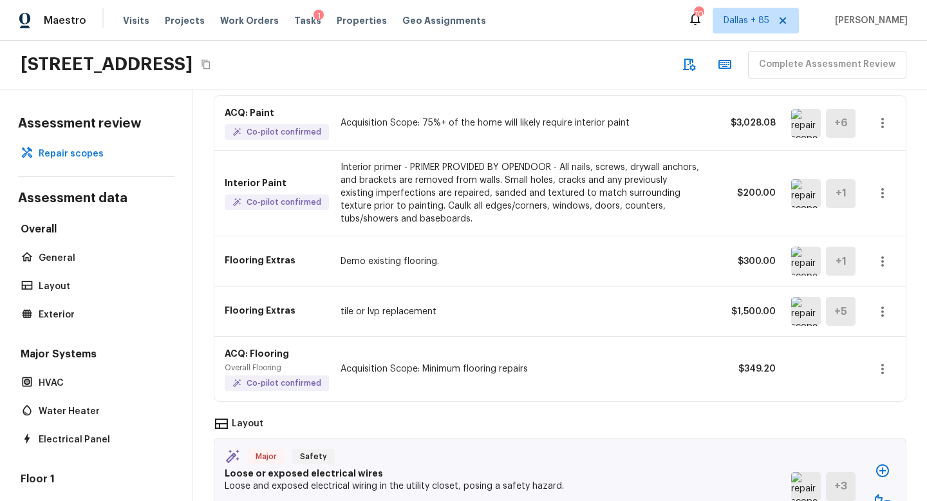
click at [798, 308] on img at bounding box center [806, 311] width 30 height 29
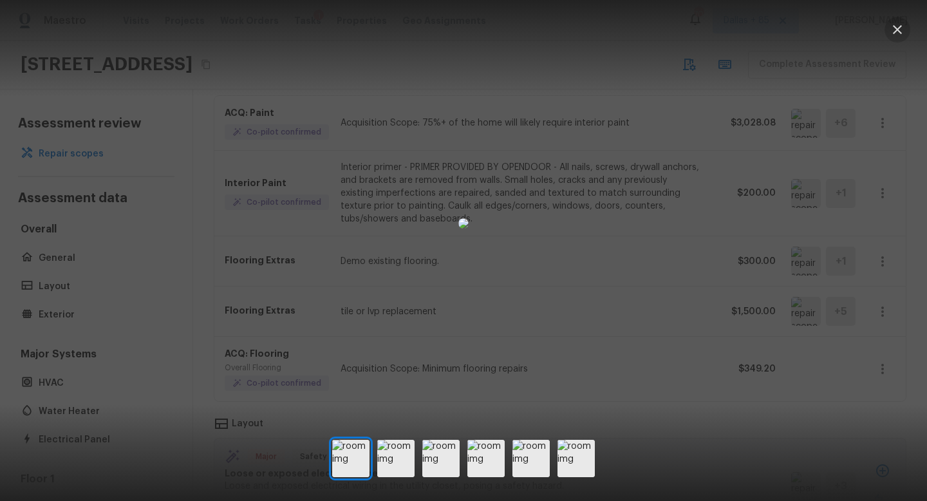
click at [891, 33] on icon "button" at bounding box center [896, 29] width 15 height 15
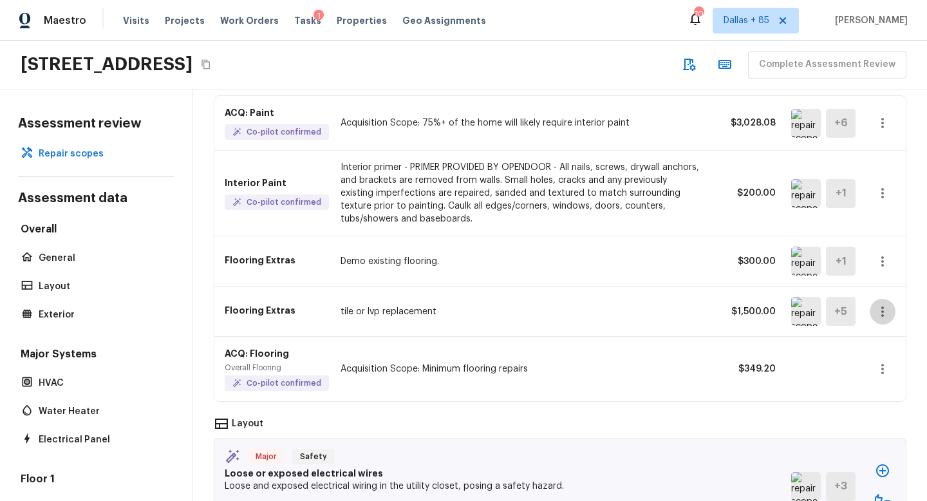
click at [878, 312] on icon "button" at bounding box center [882, 311] width 15 height 15
click at [875, 391] on li "Remove" at bounding box center [887, 387] width 60 height 39
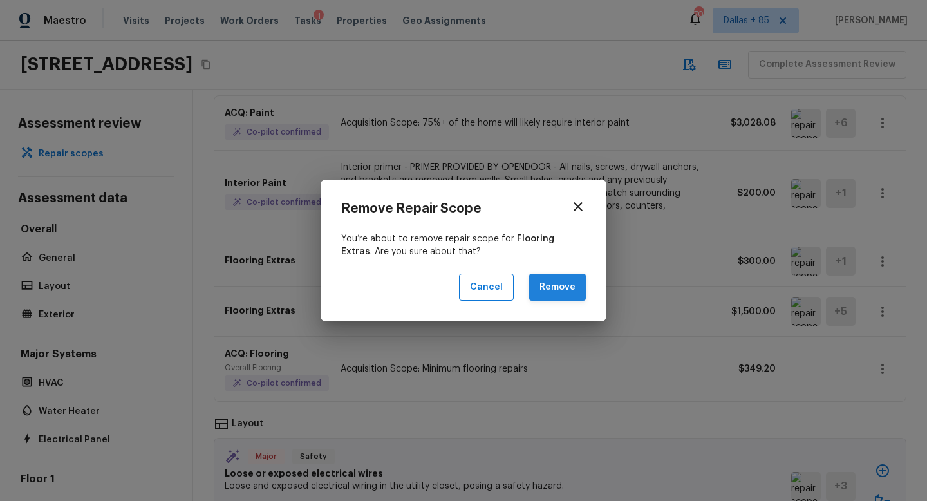
click at [543, 288] on button "Remove" at bounding box center [557, 288] width 57 height 28
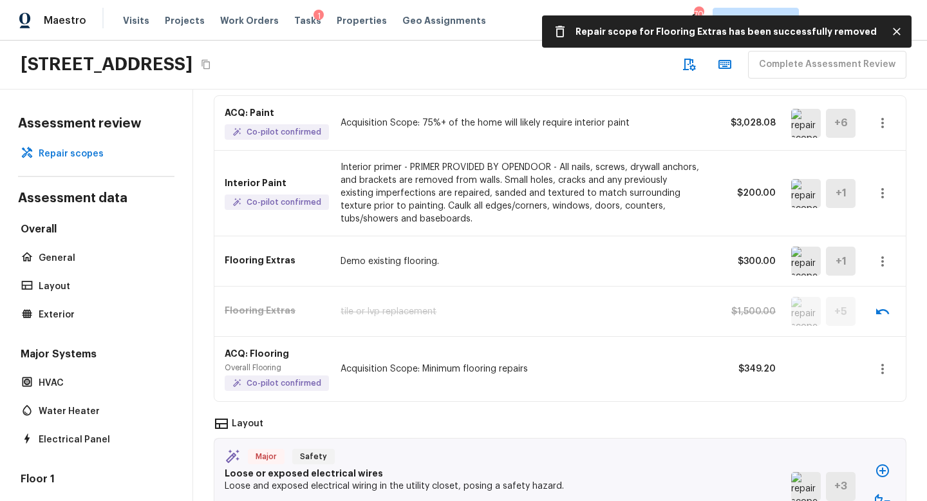
click at [877, 262] on icon "button" at bounding box center [882, 261] width 15 height 15
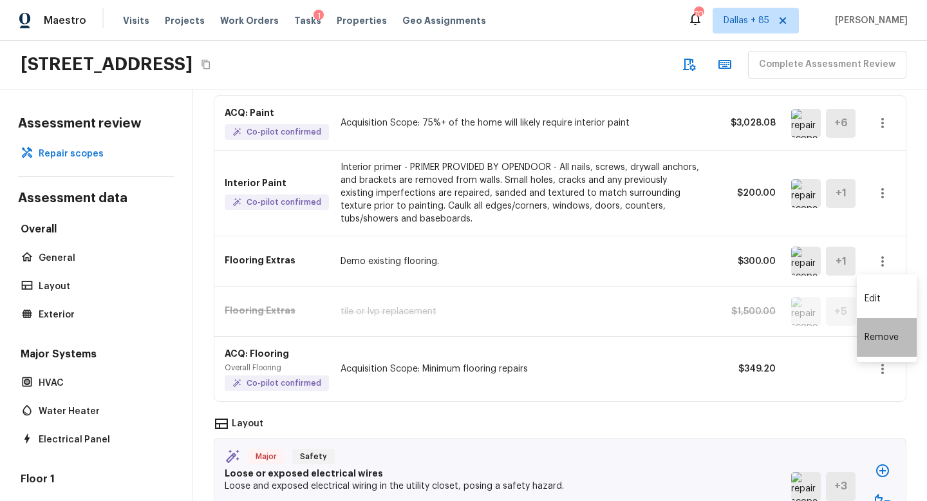
click at [878, 333] on li "Remove" at bounding box center [887, 337] width 60 height 39
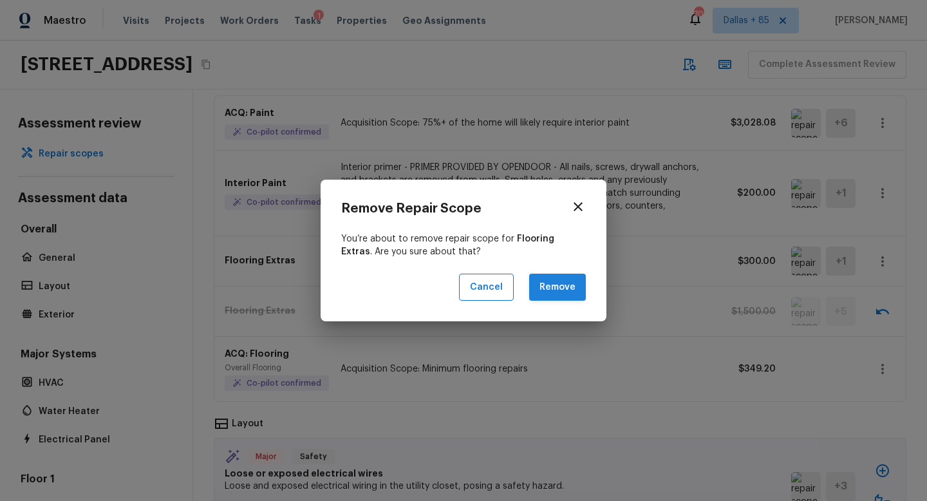
click at [562, 292] on button "Remove" at bounding box center [557, 288] width 57 height 28
click at [882, 367] on div "Remove Repair Scope You’re about to remove repair scope for Flooring Extras . A…" at bounding box center [463, 250] width 927 height 501
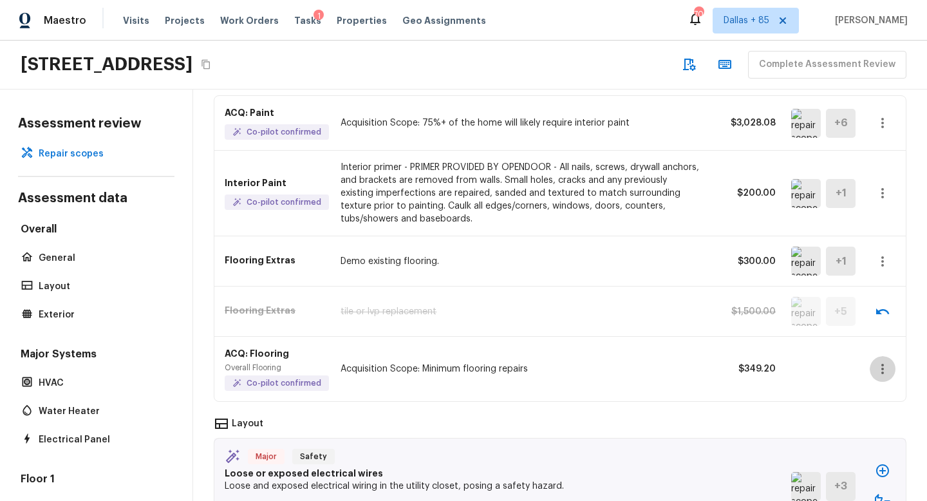
click at [882, 367] on icon "button" at bounding box center [882, 369] width 3 height 10
click at [880, 400] on li "Edit" at bounding box center [887, 406] width 60 height 39
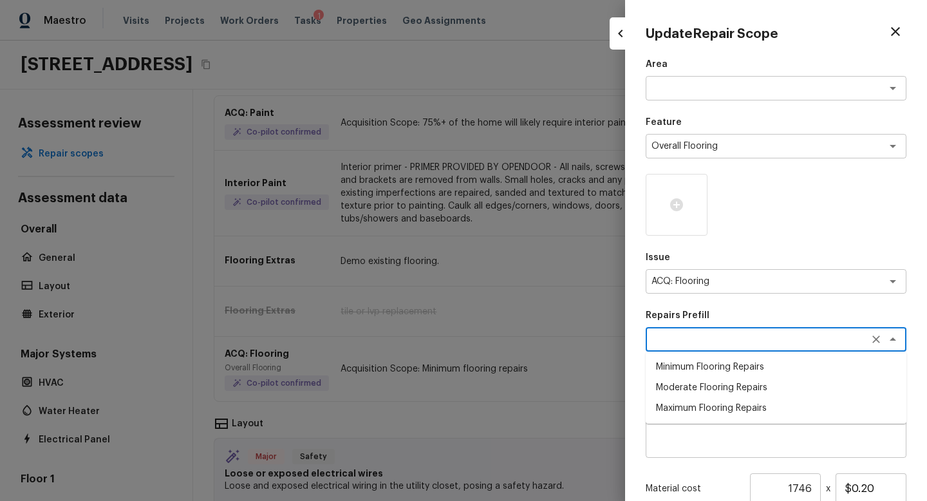
click at [686, 341] on textarea at bounding box center [757, 339] width 213 height 13
click at [685, 403] on li "Maximum Flooring Repairs" at bounding box center [775, 408] width 261 height 21
type textarea "Maximum Flooring Repairs"
type textarea "Acquisition Scope: Maximum flooring repairs"
type input "$2.28"
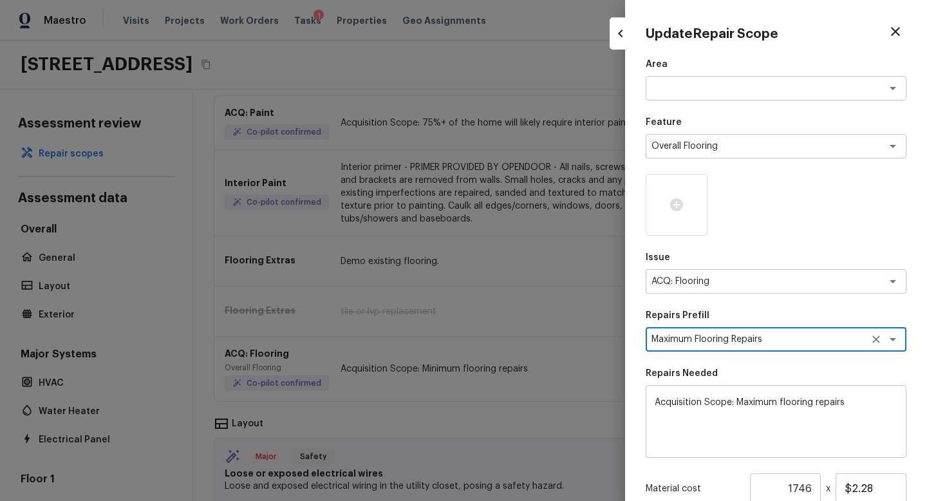
scroll to position [144, 0]
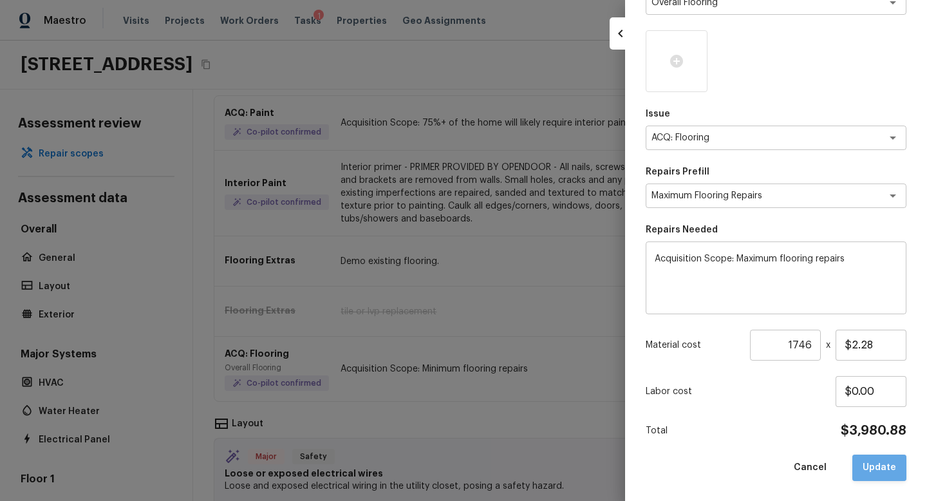
click at [876, 463] on button "Update" at bounding box center [879, 467] width 54 height 26
type input "1"
type input "$0.00"
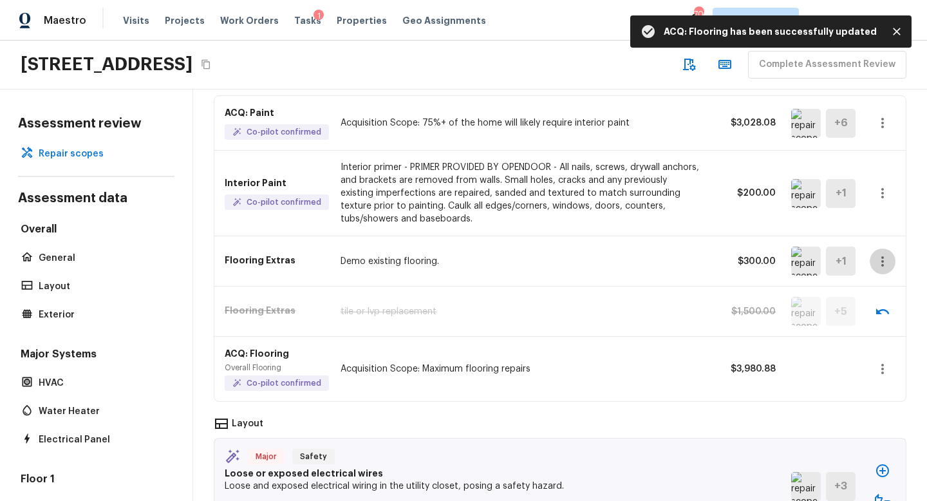
click at [877, 261] on icon "button" at bounding box center [882, 261] width 15 height 15
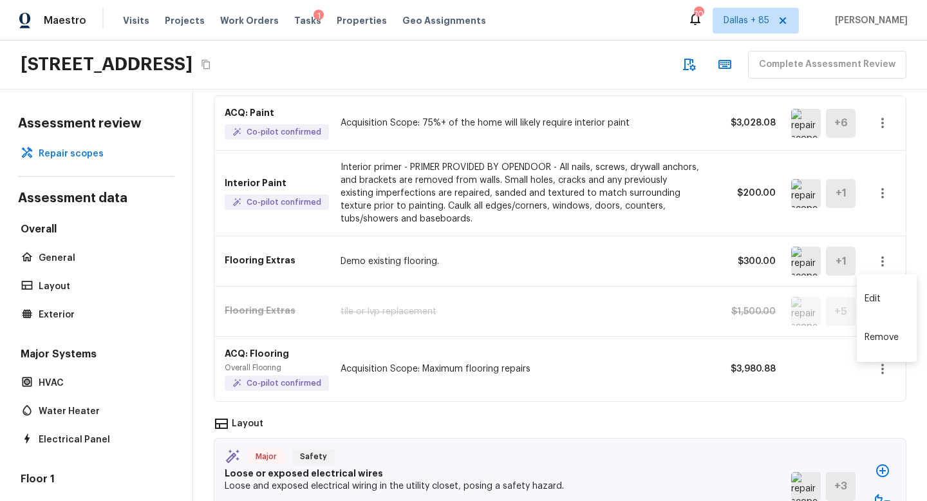
click at [878, 335] on li "Remove" at bounding box center [887, 337] width 60 height 39
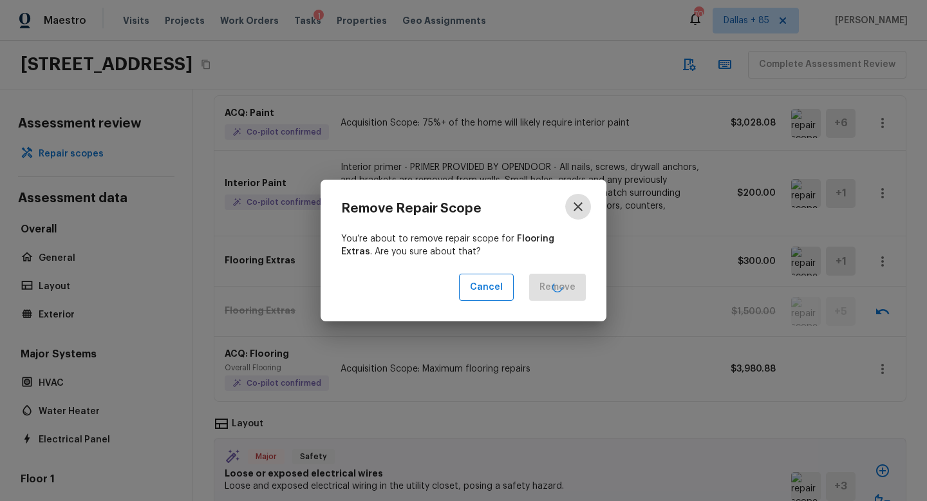
click at [571, 207] on icon "button" at bounding box center [577, 206] width 15 height 15
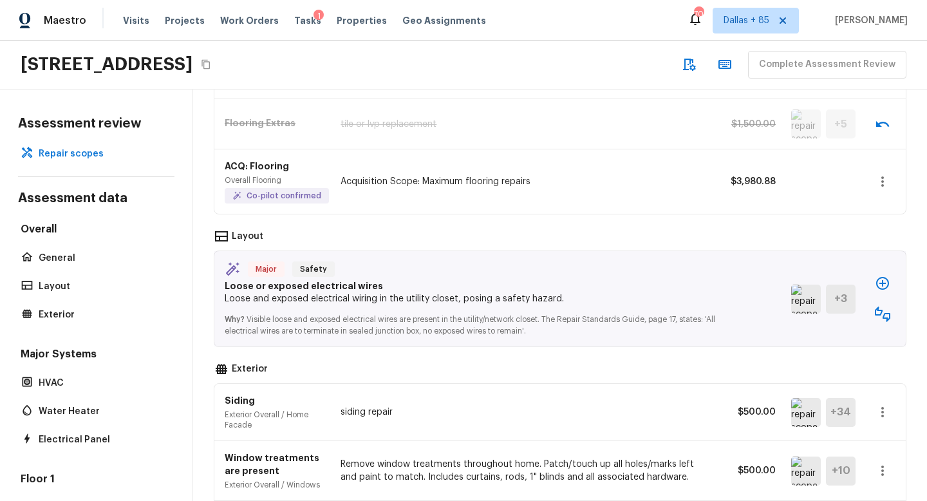
scroll to position [306, 0]
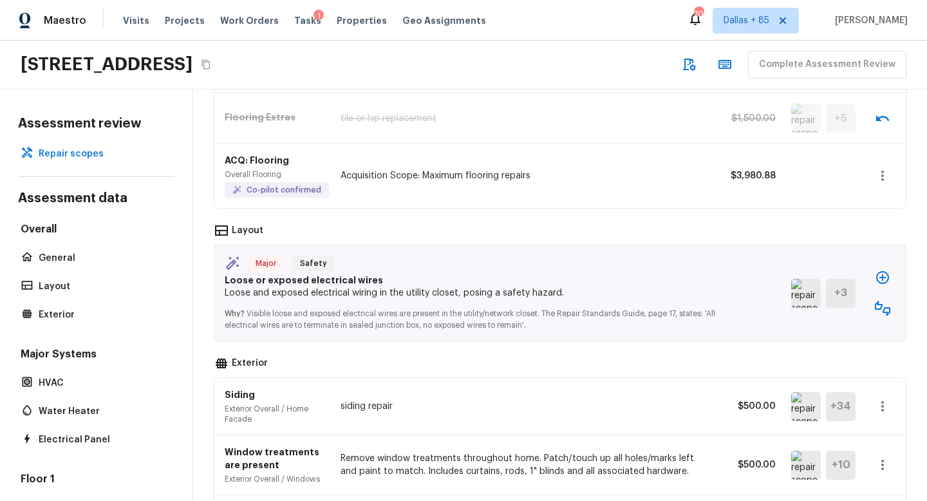
click at [808, 301] on img at bounding box center [806, 293] width 30 height 29
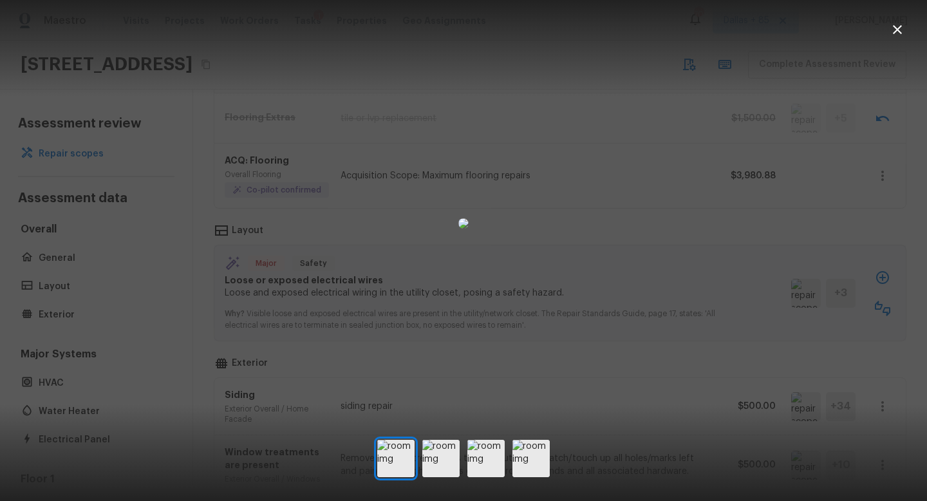
click at [897, 25] on icon "button" at bounding box center [896, 29] width 15 height 15
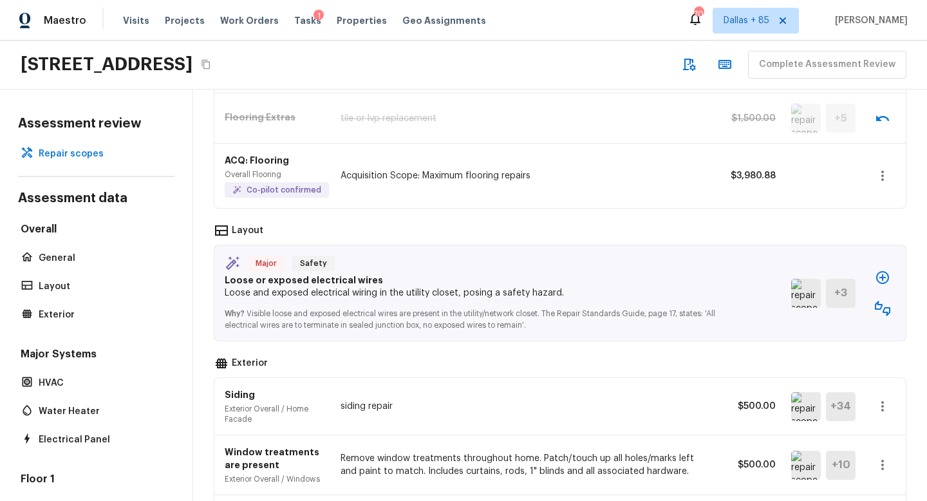
click at [810, 286] on img at bounding box center [806, 293] width 30 height 29
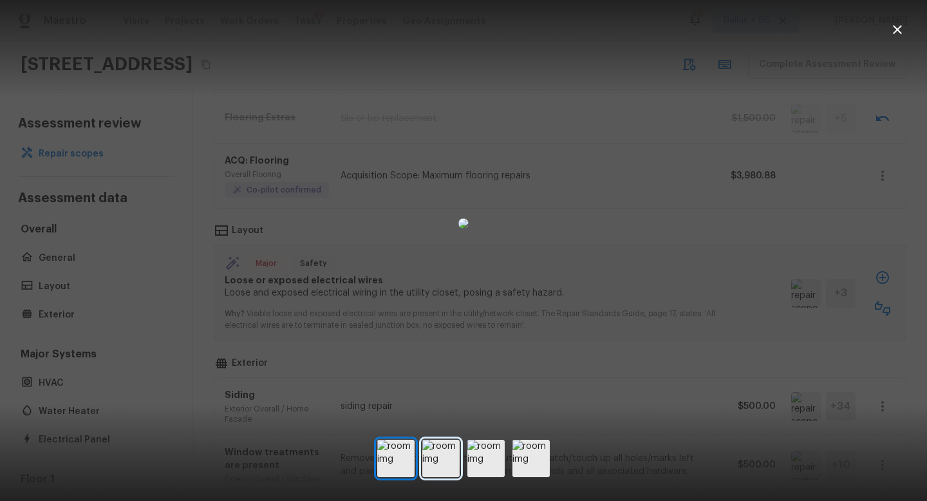
click at [443, 459] on img at bounding box center [440, 458] width 37 height 37
click at [479, 459] on img at bounding box center [485, 458] width 37 height 37
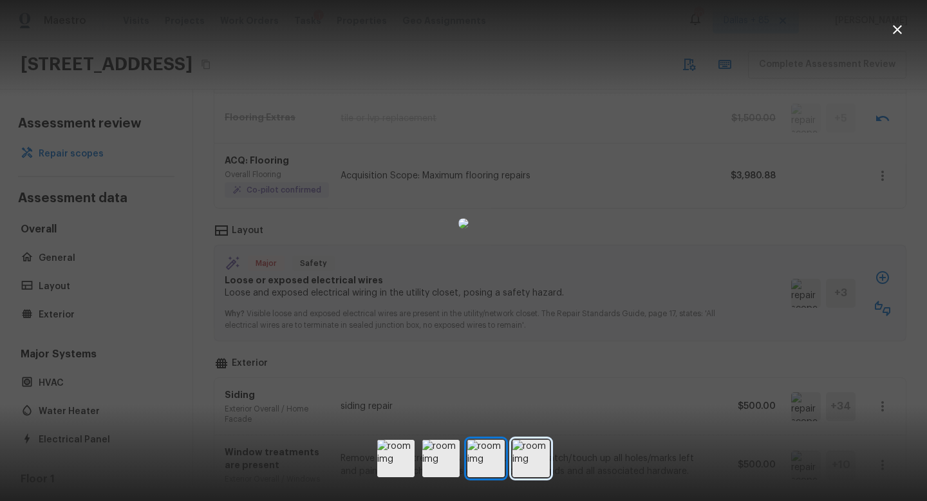
click at [517, 461] on img at bounding box center [530, 458] width 37 height 37
click at [893, 31] on icon "button" at bounding box center [896, 29] width 15 height 15
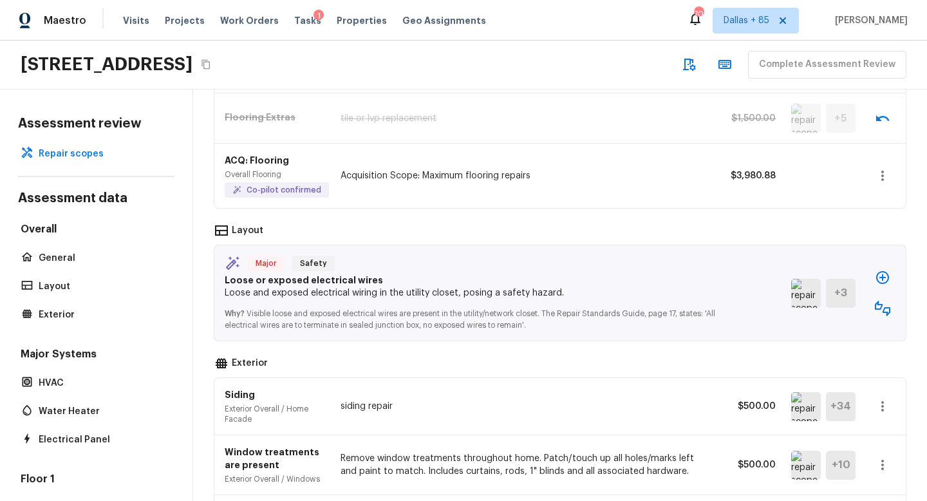
click at [881, 277] on icon "button" at bounding box center [882, 277] width 13 height 13
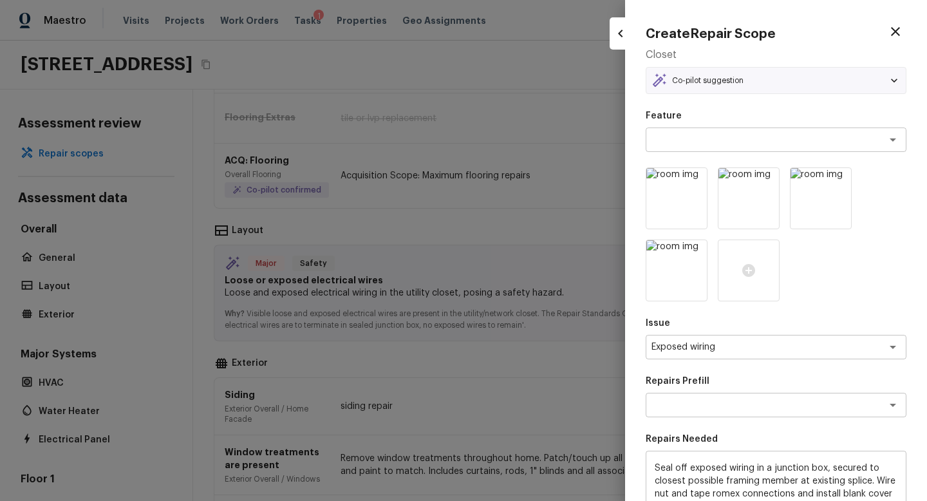
type textarea "Correct exposed wiring"
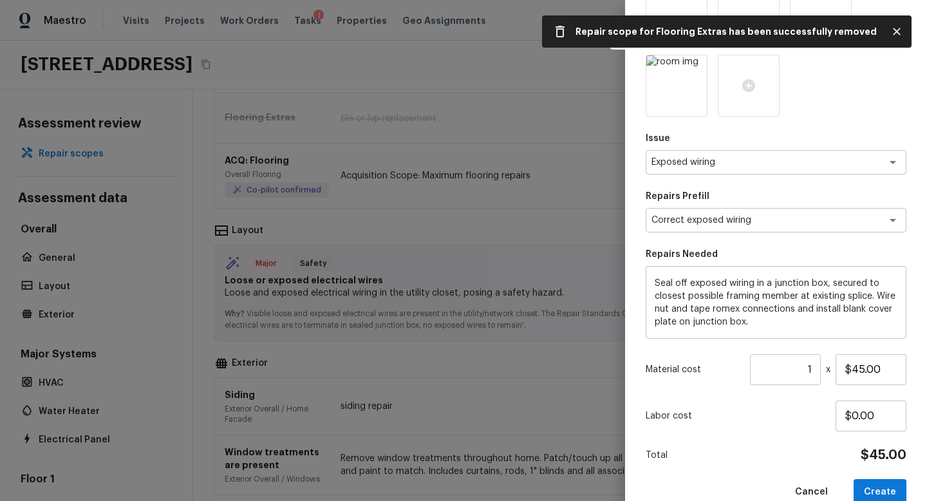
scroll to position [186, 0]
click at [878, 490] on button "Create" at bounding box center [879, 491] width 53 height 26
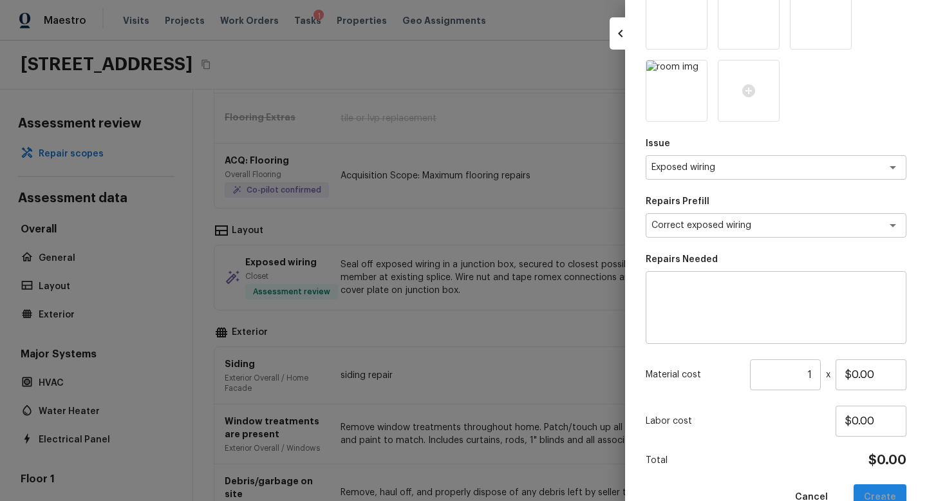
type input "$0.00"
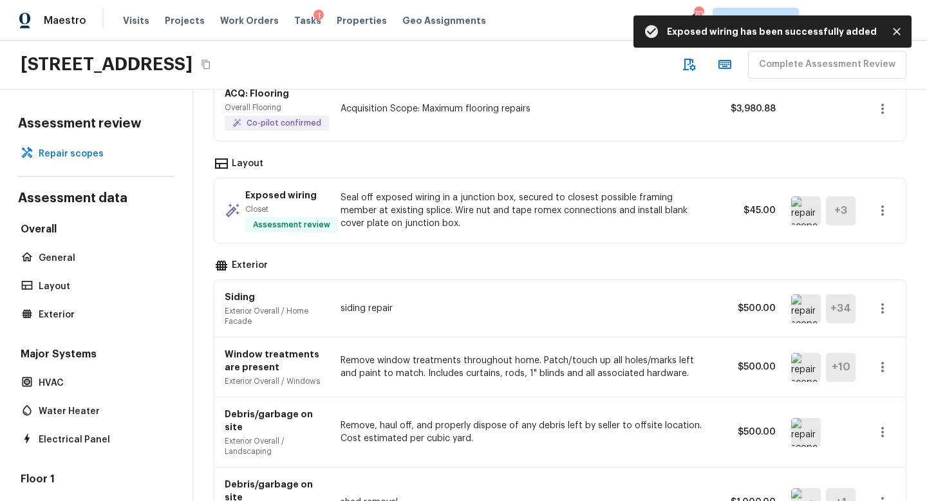
scroll to position [405, 0]
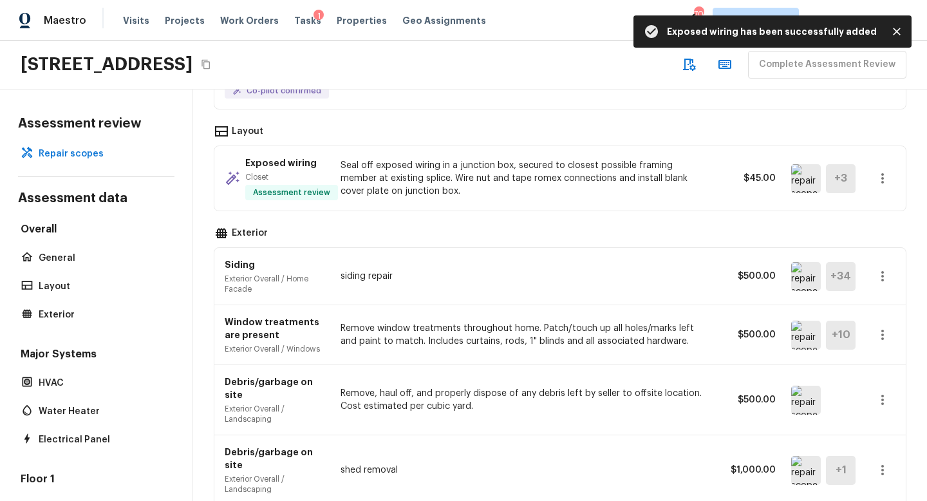
click at [806, 277] on img at bounding box center [806, 276] width 30 height 29
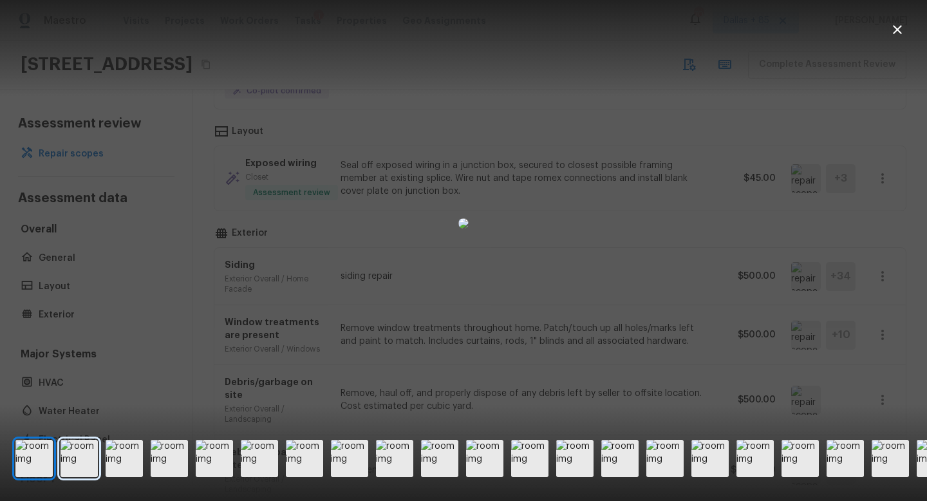
click at [74, 466] on img at bounding box center [78, 458] width 37 height 37
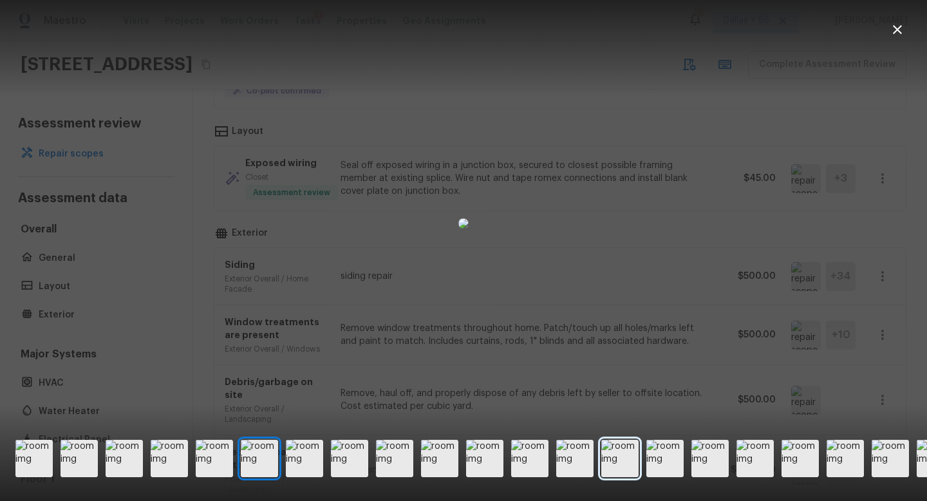
click at [611, 461] on img at bounding box center [619, 458] width 37 height 37
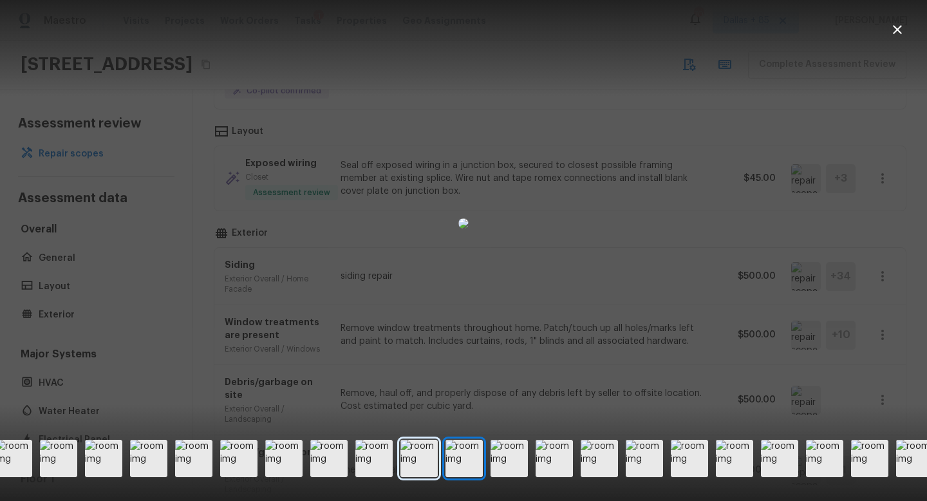
scroll to position [0, 201]
click at [900, 25] on icon "button" at bounding box center [896, 29] width 15 height 15
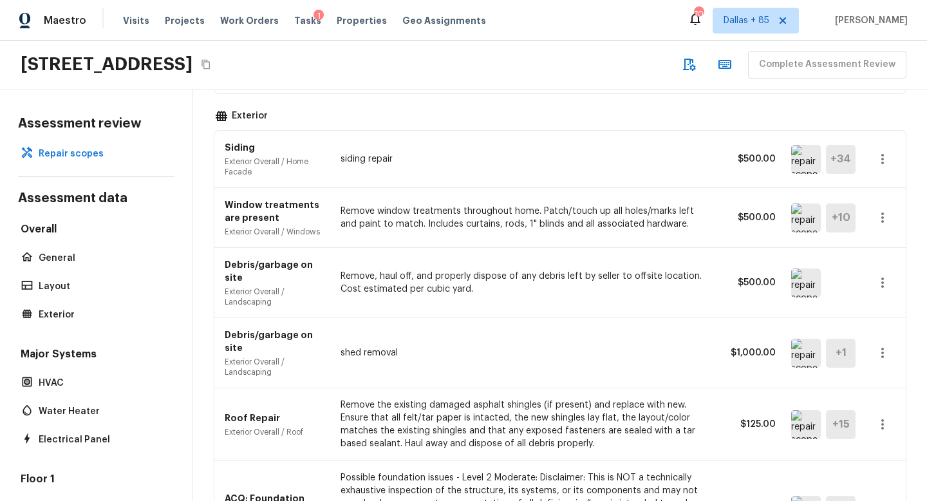
scroll to position [524, 0]
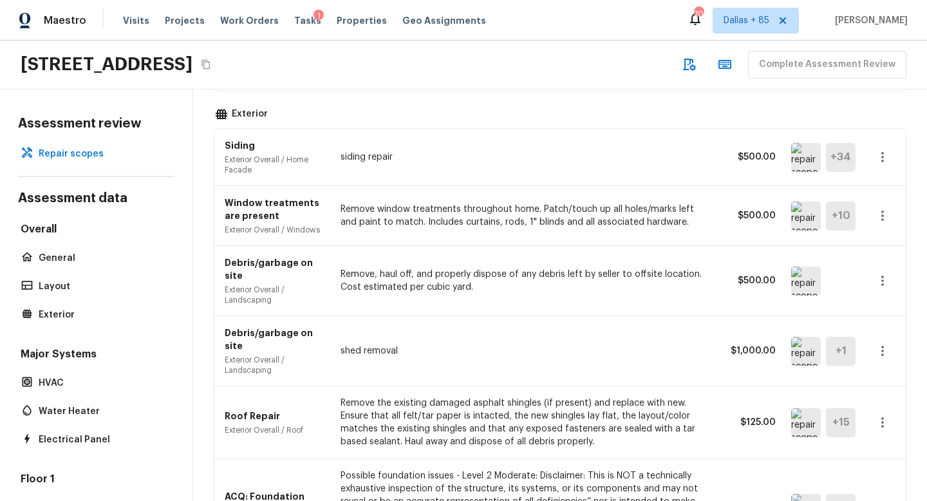
click at [878, 343] on icon "button" at bounding box center [882, 350] width 15 height 15
click at [868, 408] on li "Remove" at bounding box center [877, 407] width 84 height 39
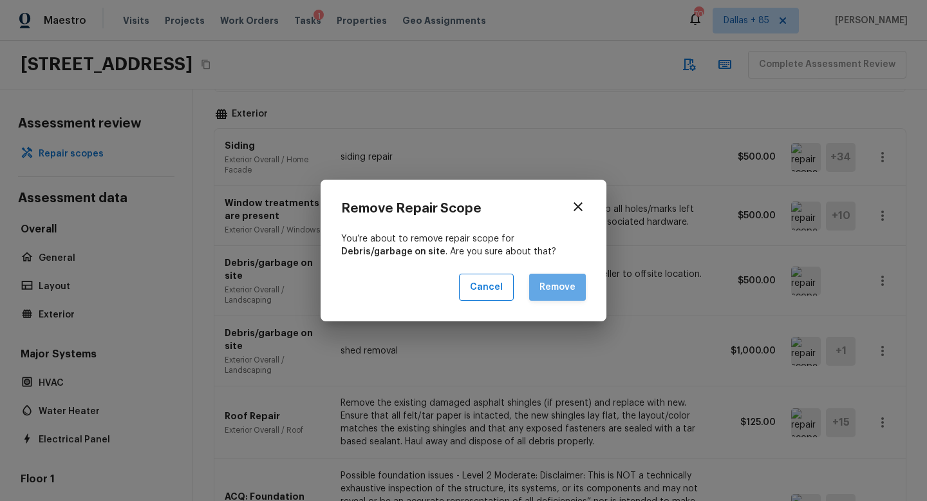
click at [580, 290] on button "Remove" at bounding box center [557, 288] width 57 height 28
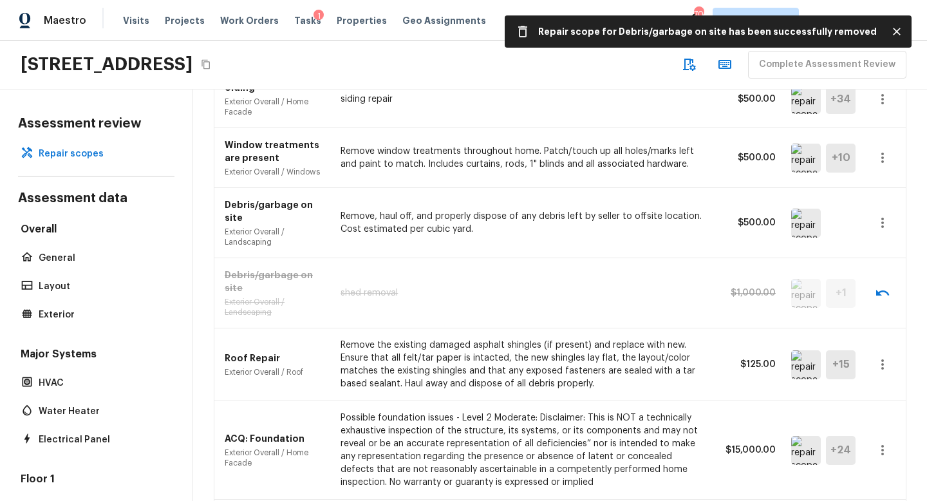
scroll to position [584, 0]
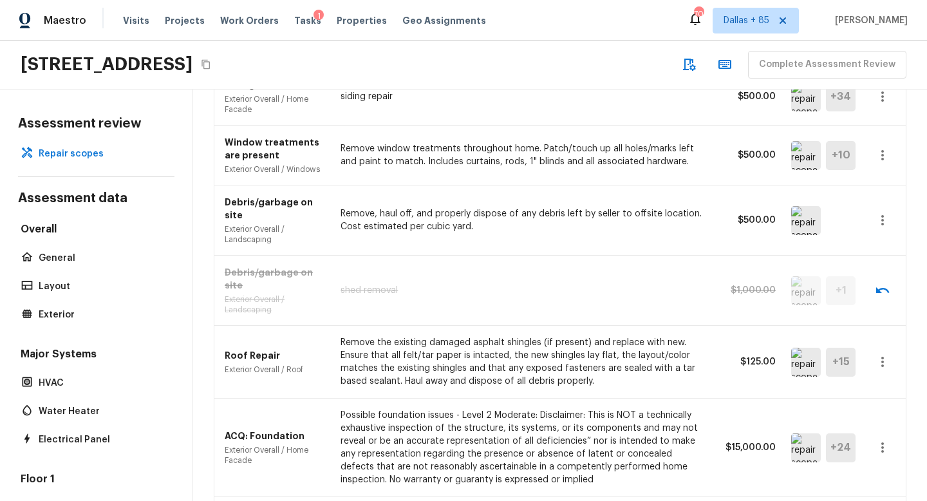
click at [884, 354] on icon "button" at bounding box center [882, 361] width 15 height 15
click at [858, 362] on li "Edit" at bounding box center [877, 373] width 84 height 39
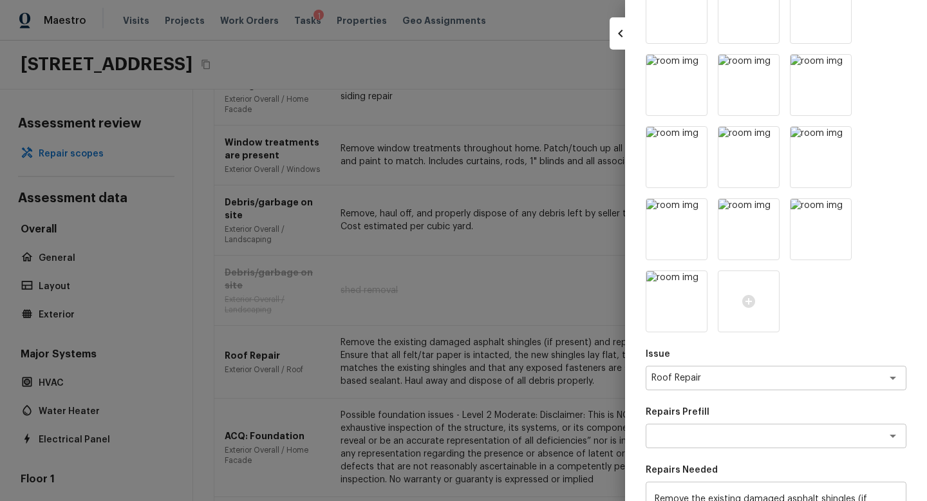
scroll to position [504, 0]
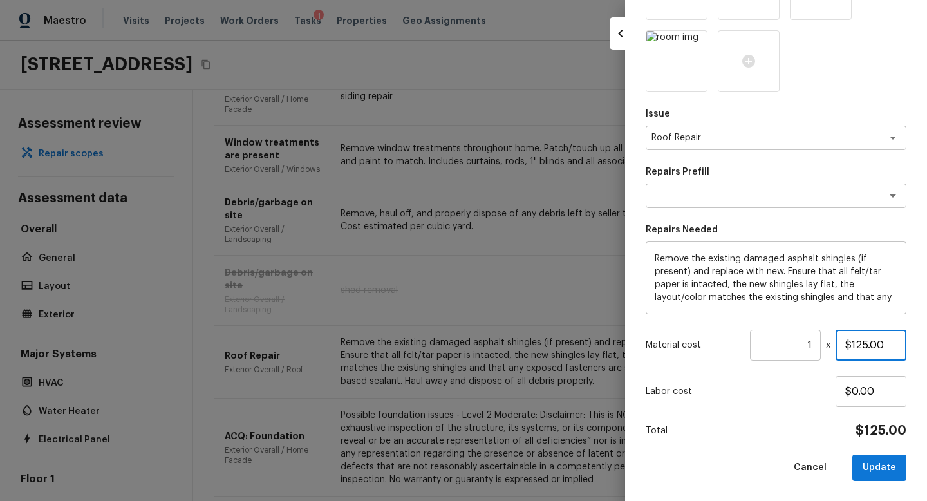
drag, startPoint x: 848, startPoint y: 344, endPoint x: 867, endPoint y: 346, distance: 19.4
click at [867, 346] on input "$125.00" at bounding box center [870, 344] width 71 height 31
type input "$750.00"
click at [781, 396] on p "Labor cost" at bounding box center [740, 391] width 190 height 13
click at [875, 477] on button "Update" at bounding box center [879, 467] width 54 height 26
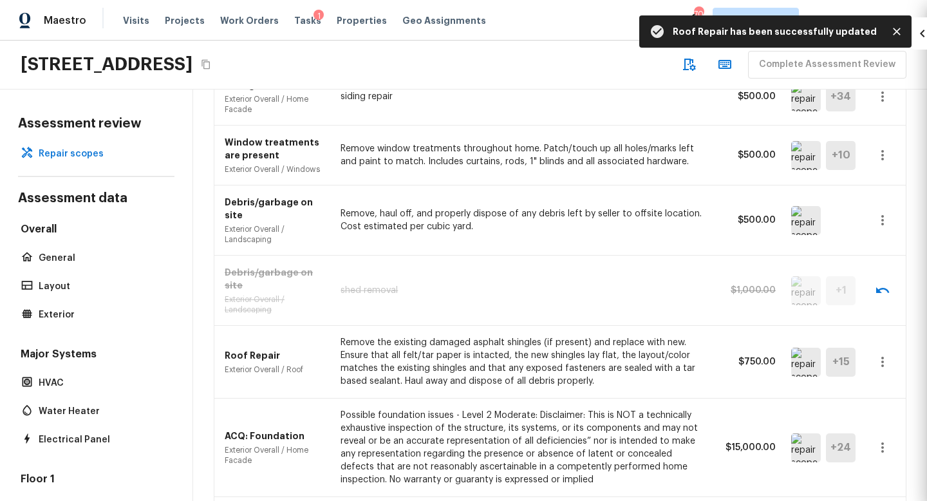
type input "$0.00"
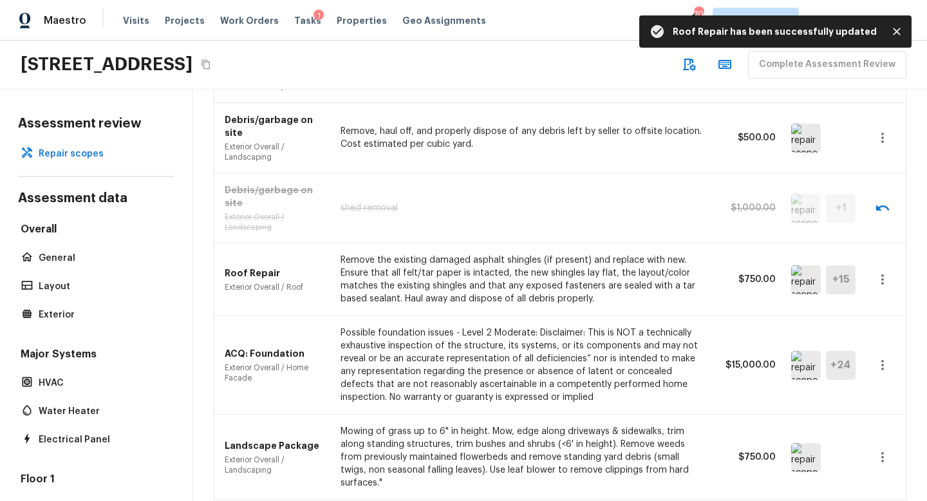
scroll to position [671, 0]
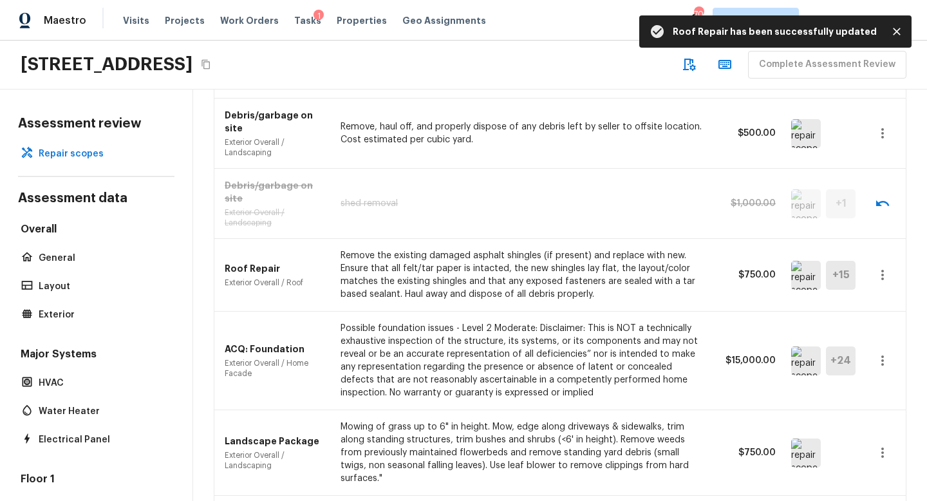
click at [796, 346] on img at bounding box center [806, 360] width 30 height 29
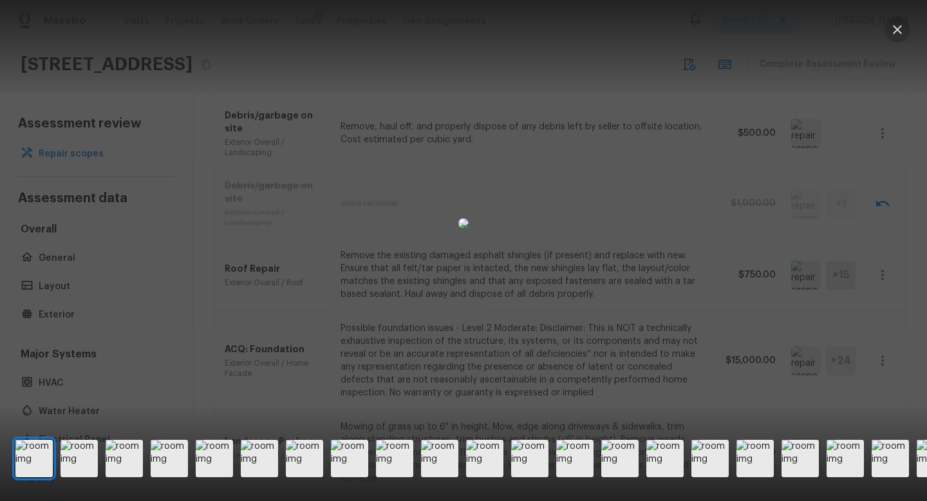
click at [893, 37] on icon "button" at bounding box center [896, 29] width 15 height 15
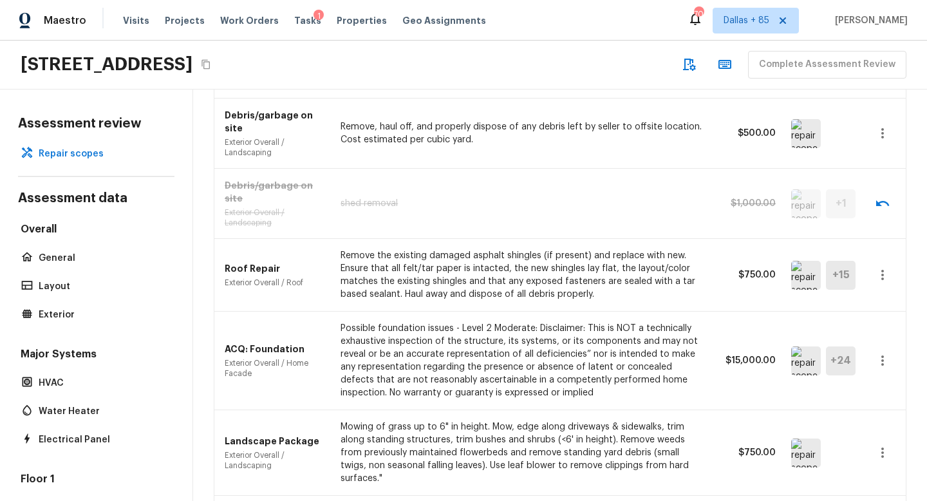
click at [878, 353] on icon "button" at bounding box center [882, 360] width 15 height 15
click at [866, 423] on li "Remove" at bounding box center [877, 410] width 84 height 39
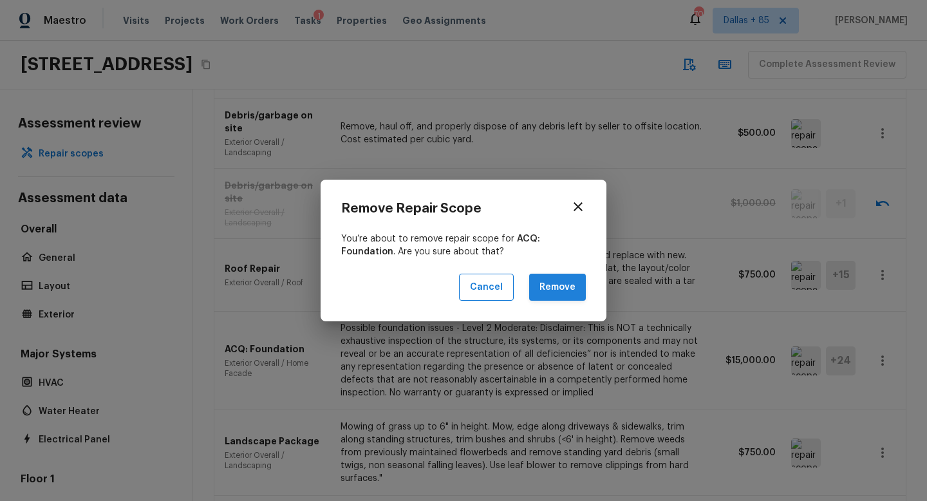
click at [558, 288] on button "Remove" at bounding box center [557, 288] width 57 height 28
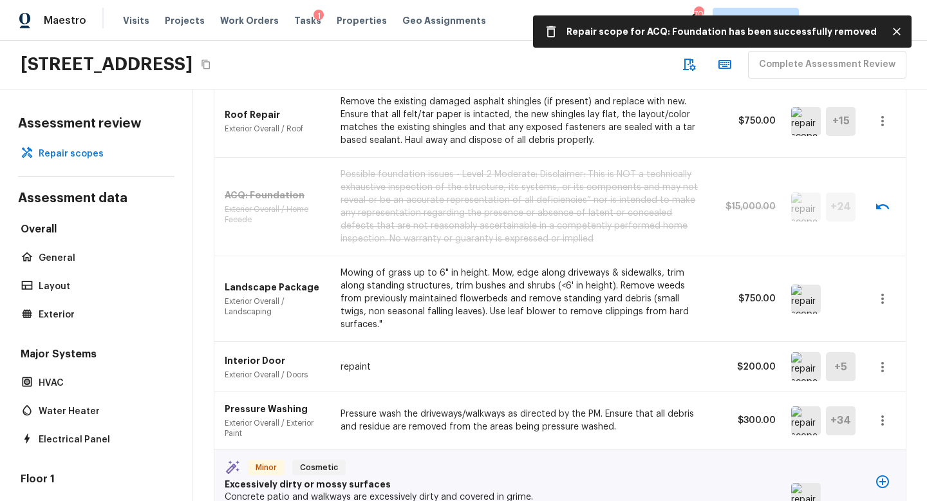
scroll to position [857, 0]
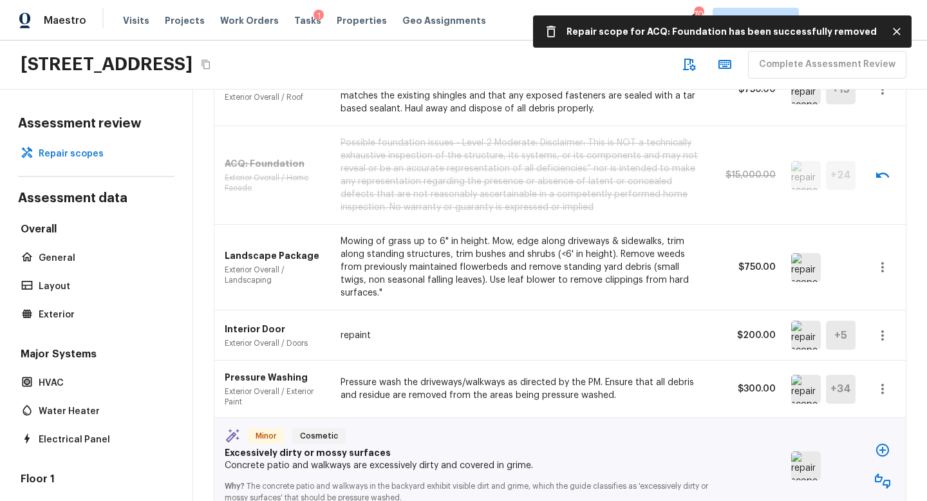
click at [810, 320] on img at bounding box center [806, 334] width 30 height 29
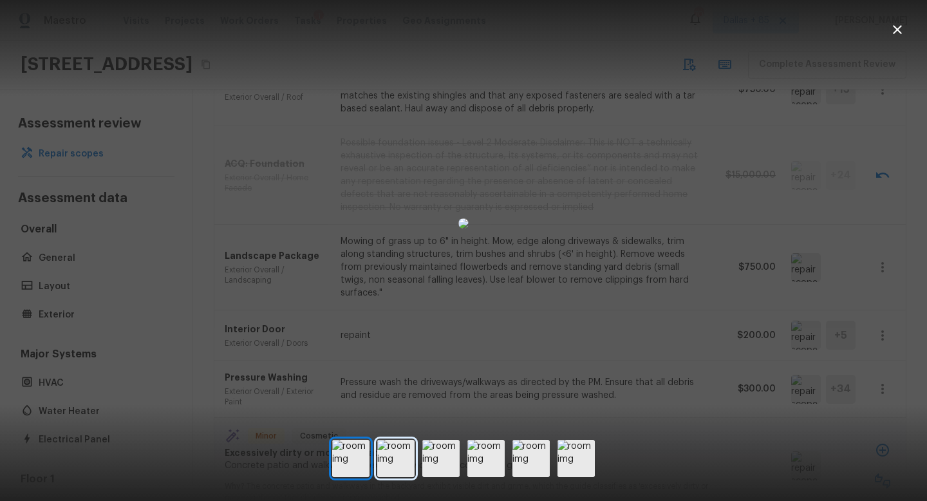
click at [380, 470] on img at bounding box center [395, 458] width 37 height 37
click at [440, 467] on img at bounding box center [440, 458] width 37 height 37
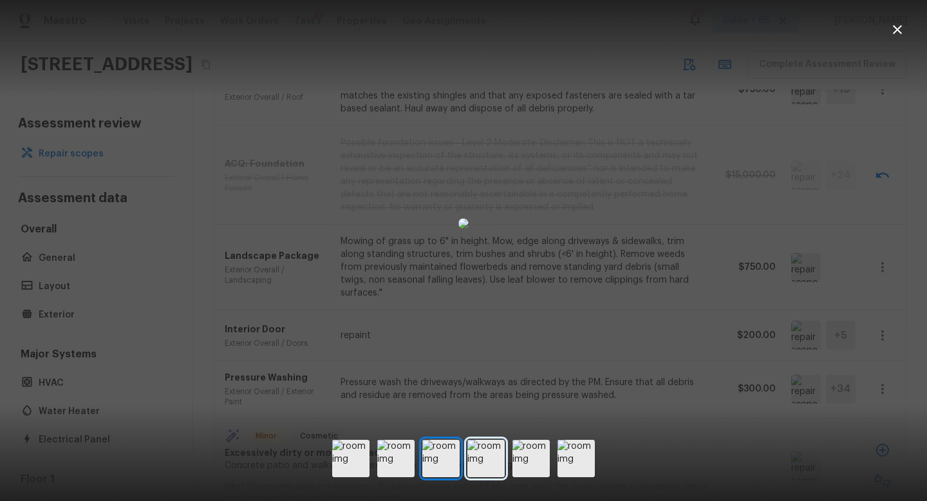
click at [488, 465] on img at bounding box center [485, 458] width 37 height 37
click at [533, 468] on img at bounding box center [530, 458] width 37 height 37
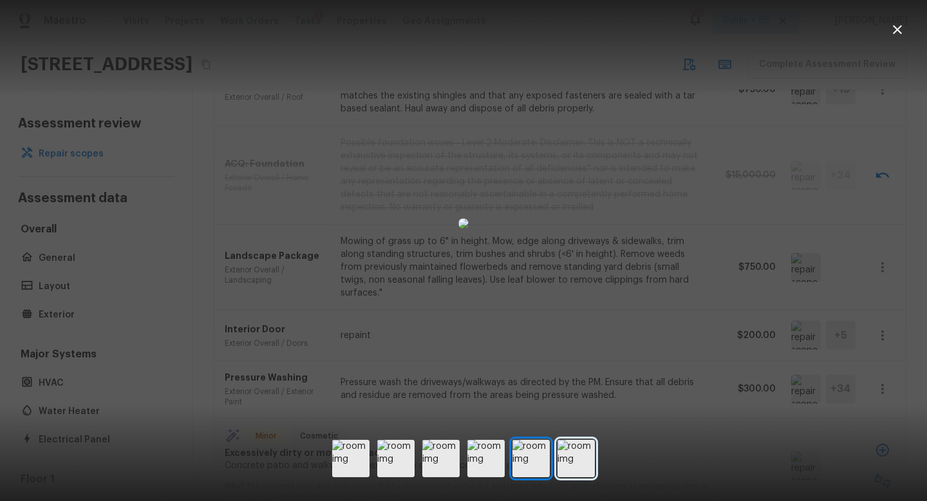
click at [571, 466] on img at bounding box center [575, 458] width 37 height 37
click at [893, 27] on icon "button" at bounding box center [896, 29] width 15 height 15
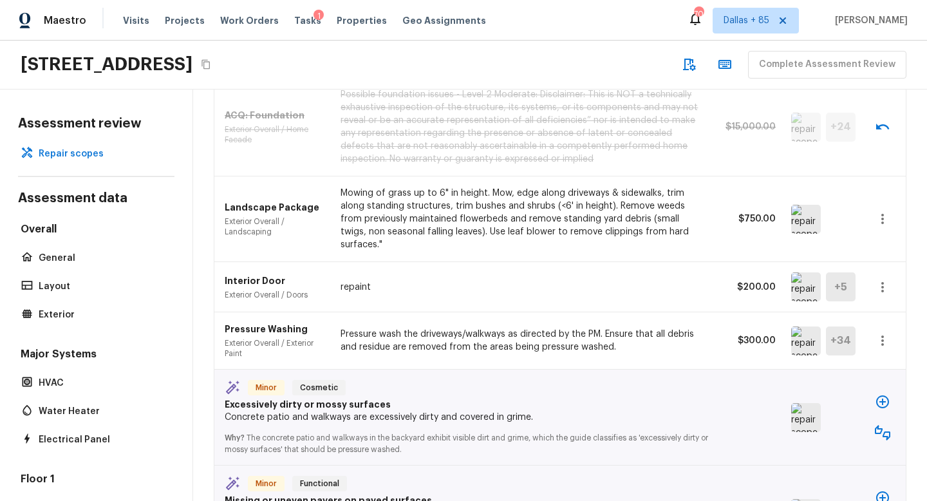
scroll to position [910, 0]
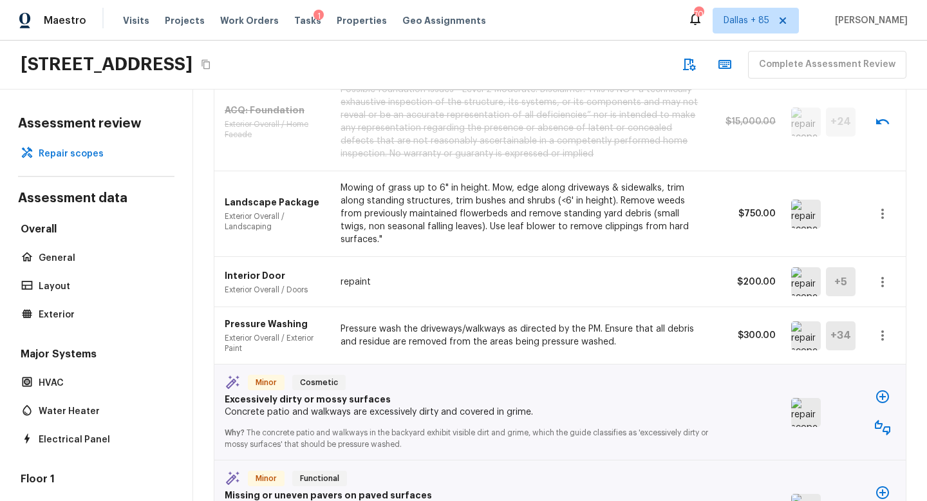
click at [886, 274] on icon "button" at bounding box center [882, 281] width 15 height 15
click at [866, 320] on li "Remove" at bounding box center [877, 319] width 84 height 39
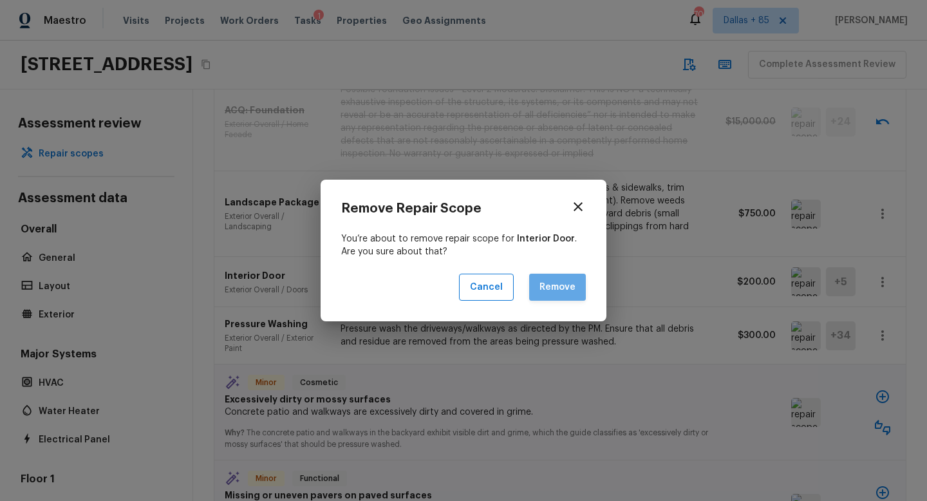
click at [547, 291] on button "Remove" at bounding box center [557, 288] width 57 height 28
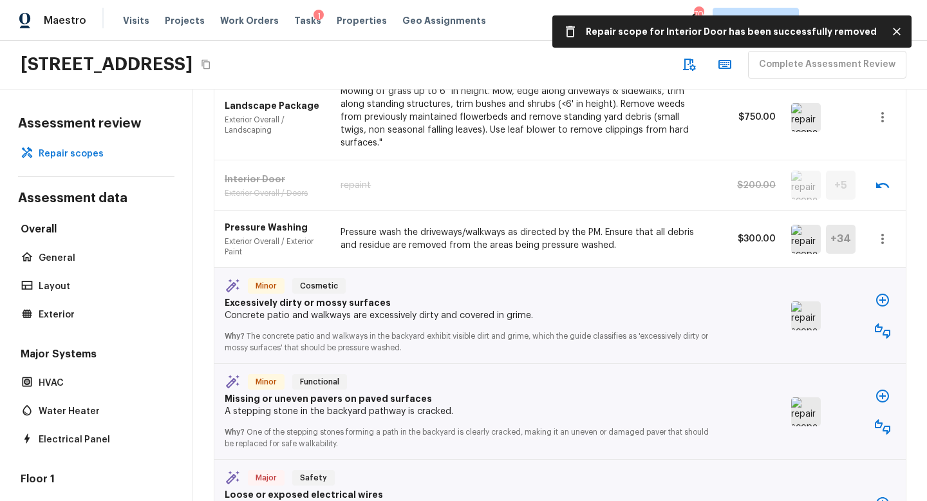
scroll to position [1017, 0]
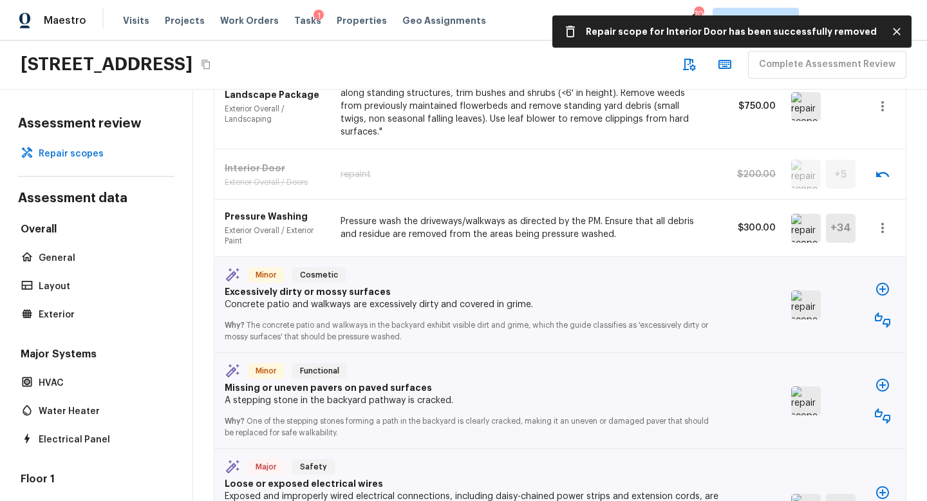
click at [801, 290] on img at bounding box center [806, 304] width 30 height 29
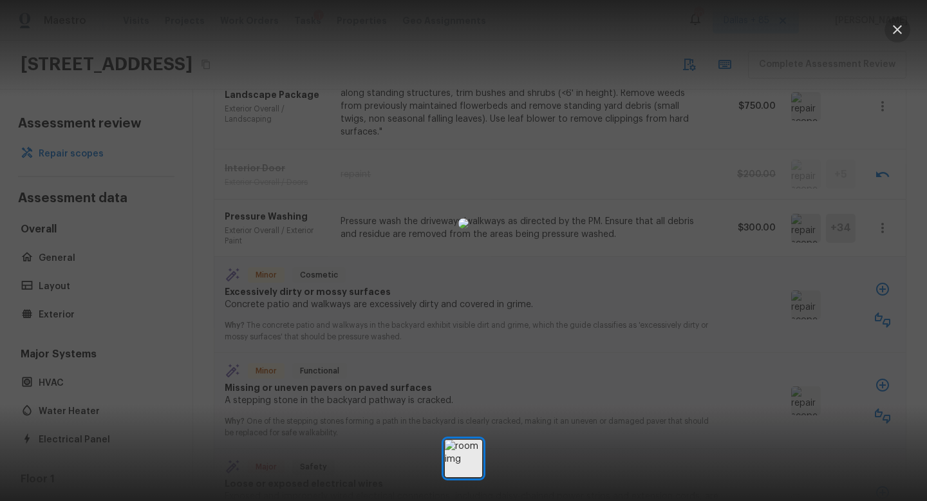
click at [891, 28] on icon "button" at bounding box center [896, 29] width 15 height 15
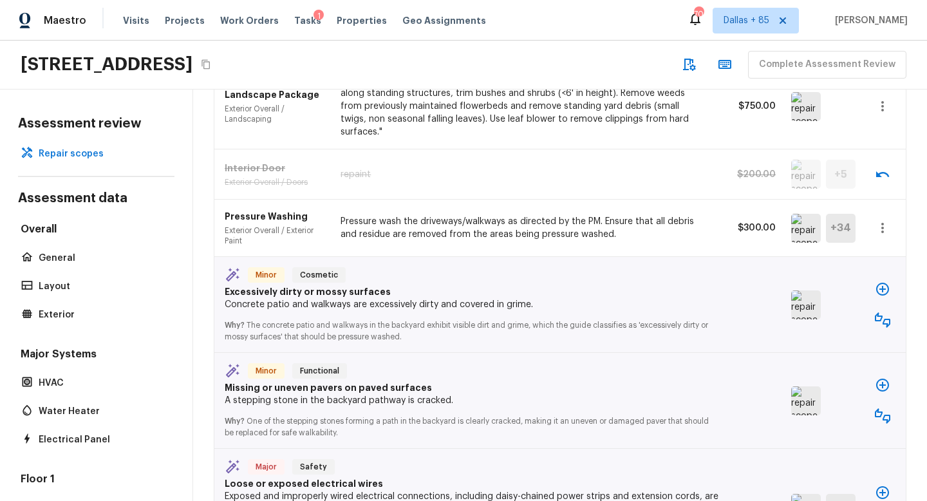
click at [799, 290] on img at bounding box center [806, 304] width 30 height 29
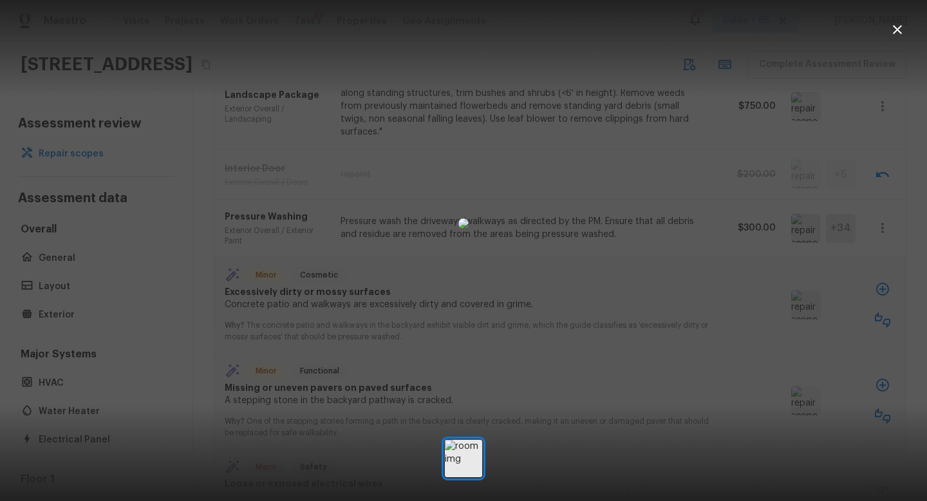
click at [898, 32] on icon "button" at bounding box center [896, 29] width 15 height 15
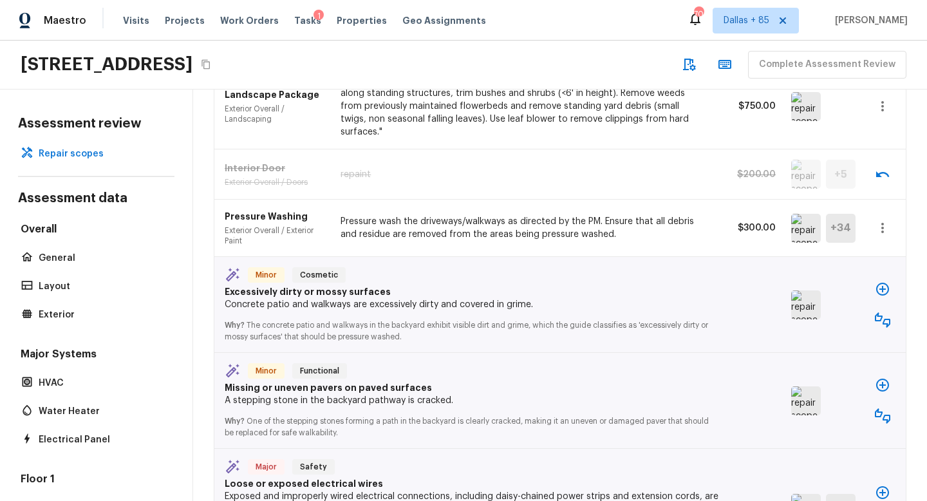
click at [880, 312] on icon "button" at bounding box center [882, 319] width 15 height 15
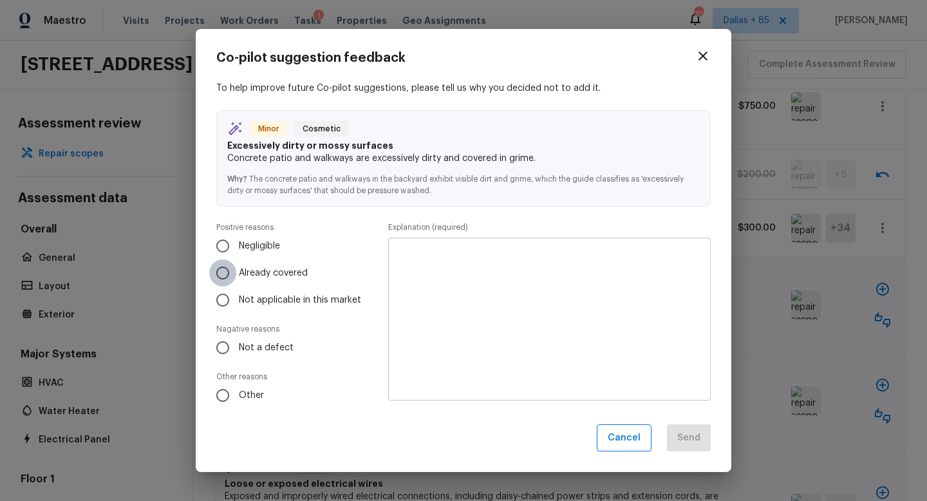
click at [216, 281] on input "Already covered" at bounding box center [222, 272] width 27 height 27
radio input "true"
click at [553, 279] on textarea at bounding box center [549, 319] width 304 height 142
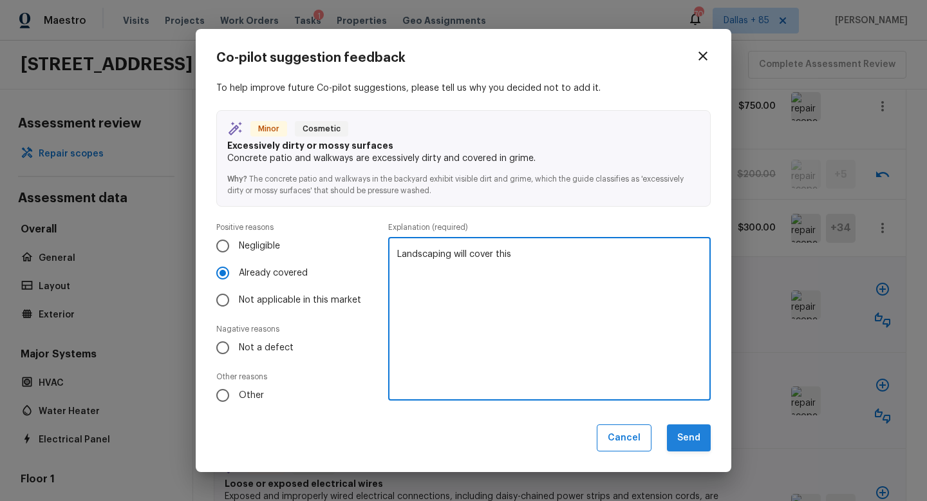
type textarea "Landscaping will cover this"
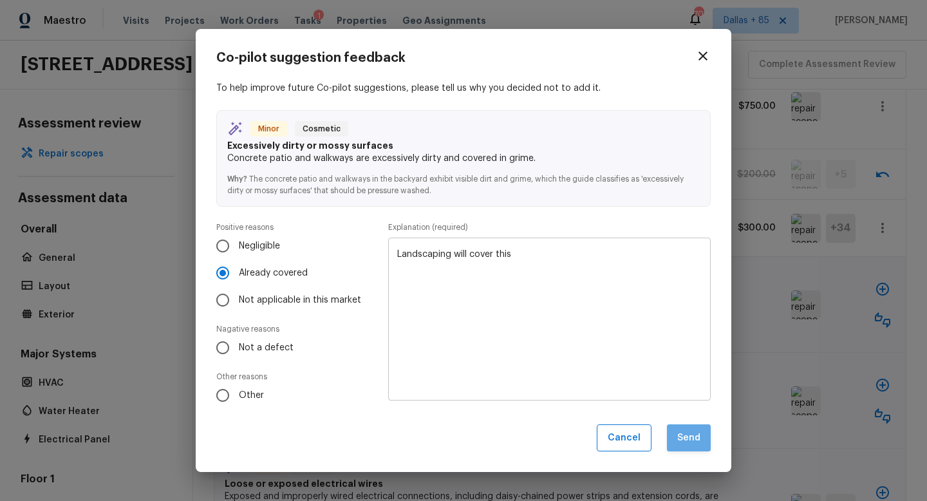
click at [685, 440] on button "Send" at bounding box center [689, 438] width 44 height 28
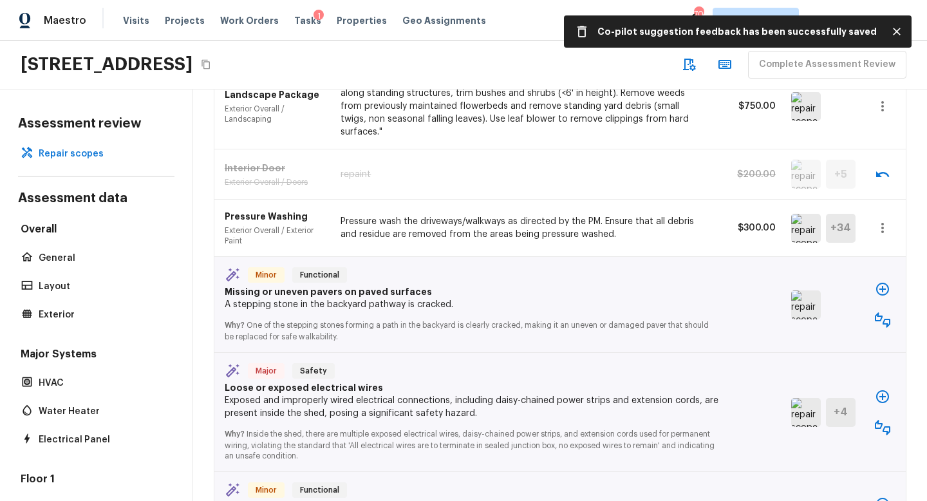
click at [797, 290] on img at bounding box center [806, 304] width 30 height 29
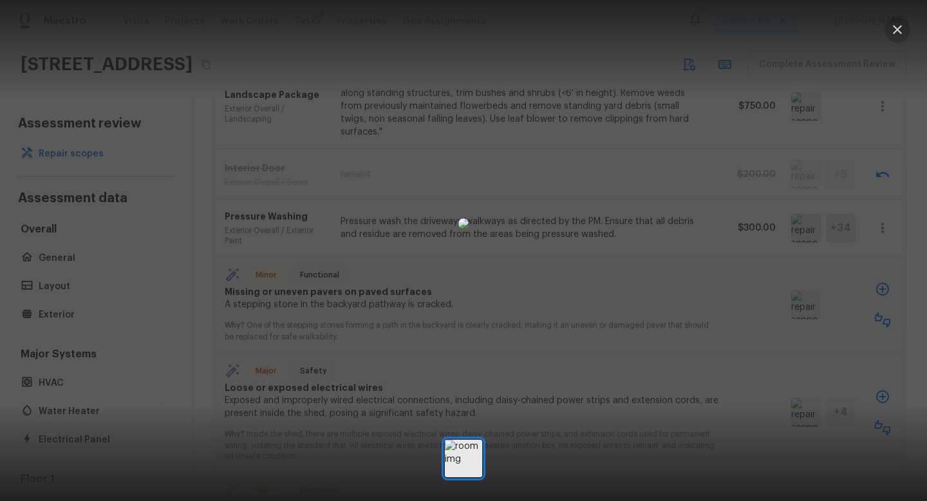
click at [900, 36] on icon "button" at bounding box center [896, 29] width 15 height 15
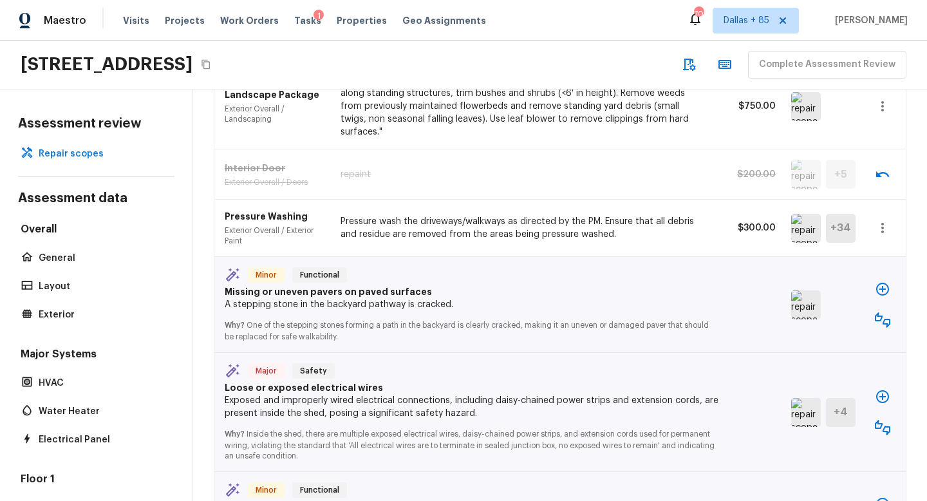
click at [878, 312] on icon "button" at bounding box center [882, 319] width 15 height 15
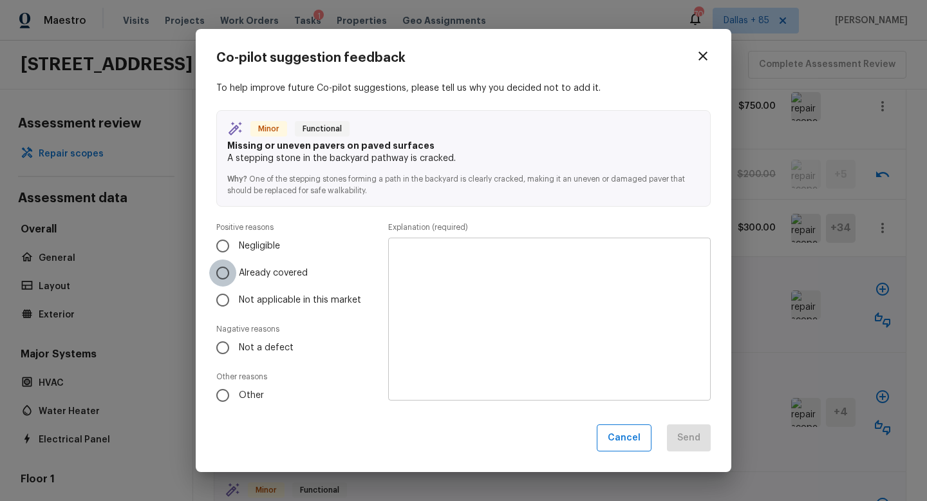
click at [216, 270] on input "Already covered" at bounding box center [222, 272] width 27 height 27
radio input "true"
click at [425, 265] on textarea at bounding box center [549, 319] width 304 height 142
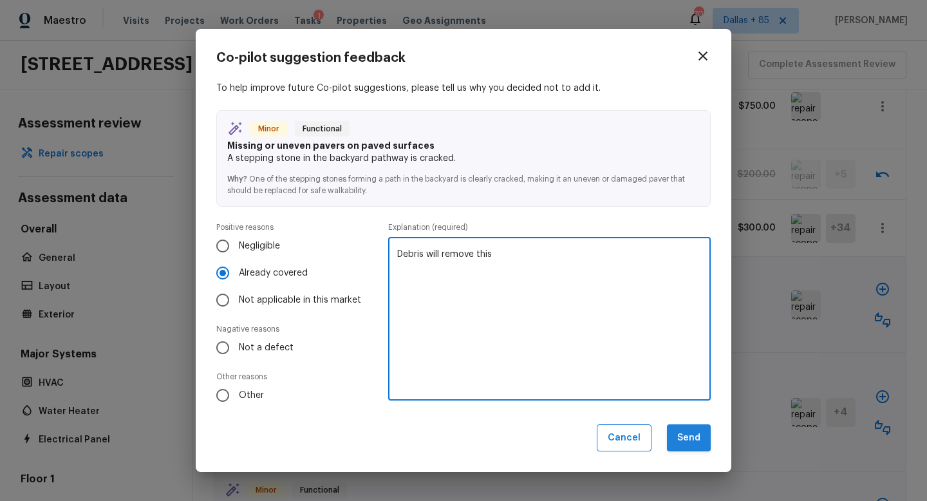
type textarea "Debris will remove this"
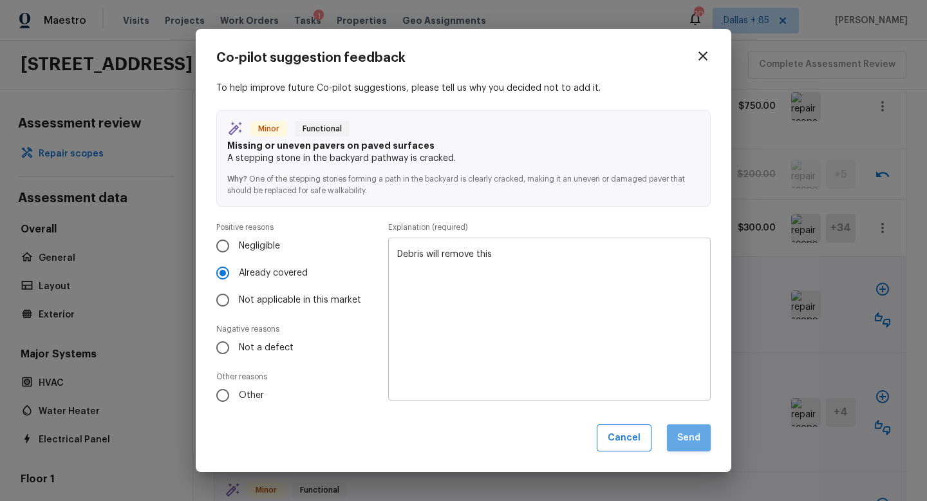
click at [682, 431] on button "Send" at bounding box center [689, 438] width 44 height 28
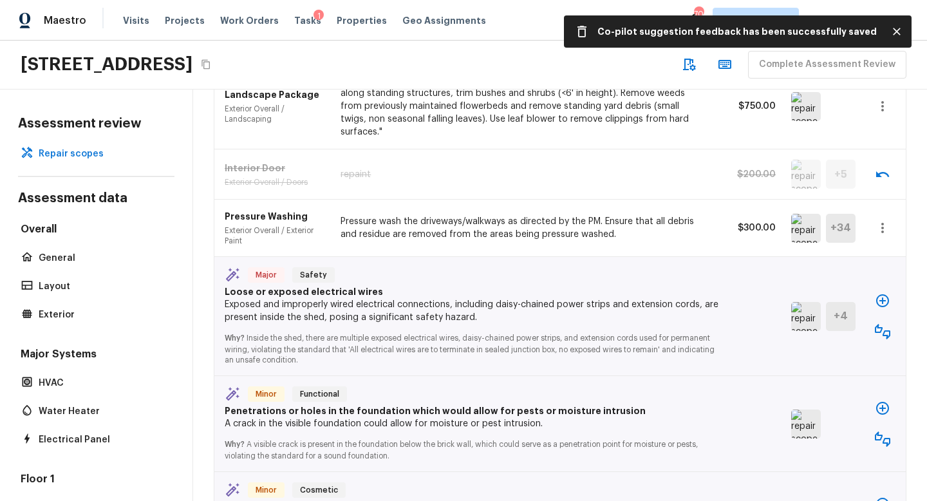
click at [811, 302] on img at bounding box center [806, 316] width 30 height 29
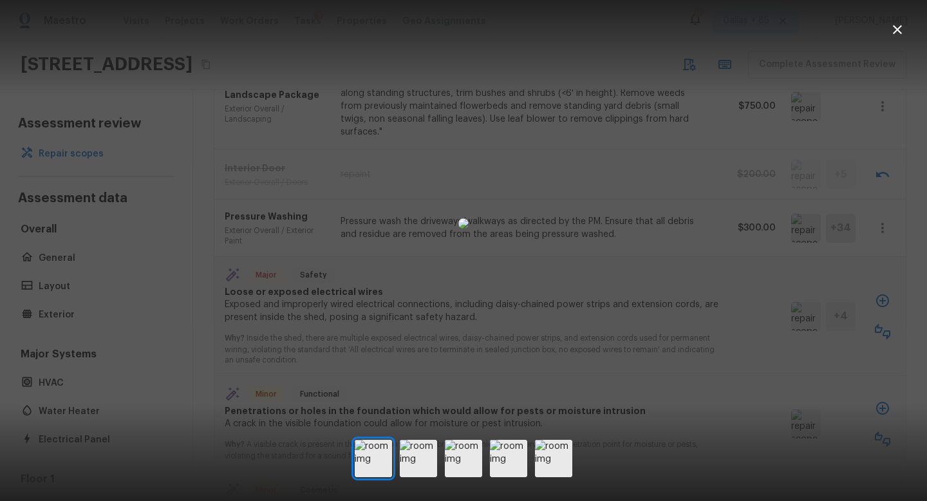
click at [901, 35] on icon "button" at bounding box center [896, 29] width 15 height 15
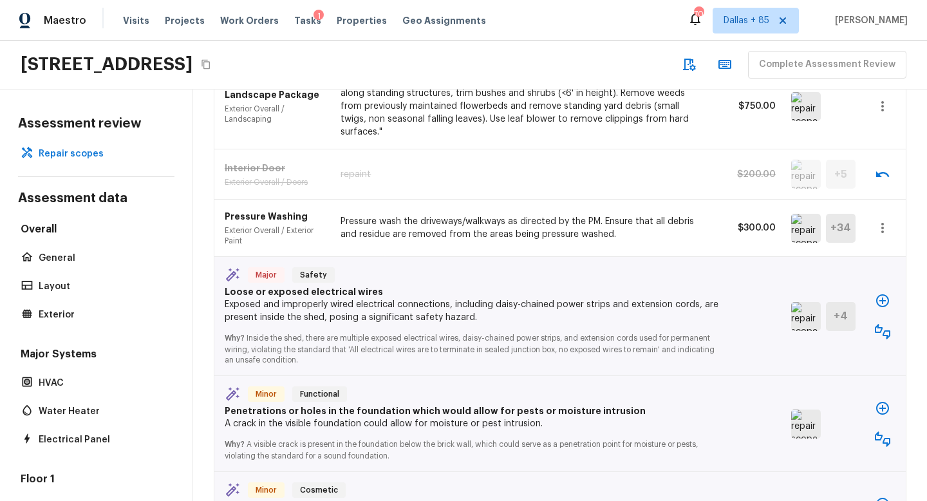
click at [883, 324] on icon "button" at bounding box center [882, 331] width 15 height 15
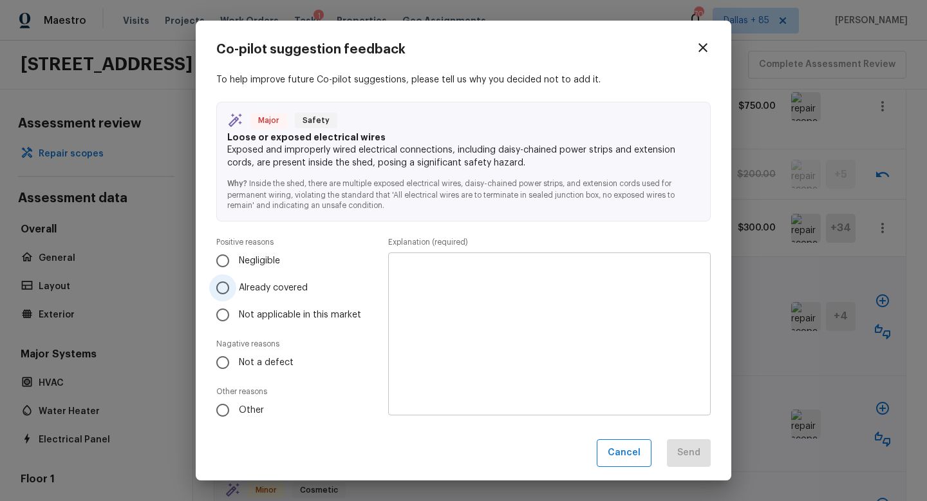
click at [281, 296] on label "Already covered" at bounding box center [288, 287] width 158 height 27
click at [236, 296] on input "Already covered" at bounding box center [222, 287] width 27 height 27
radio input "true"
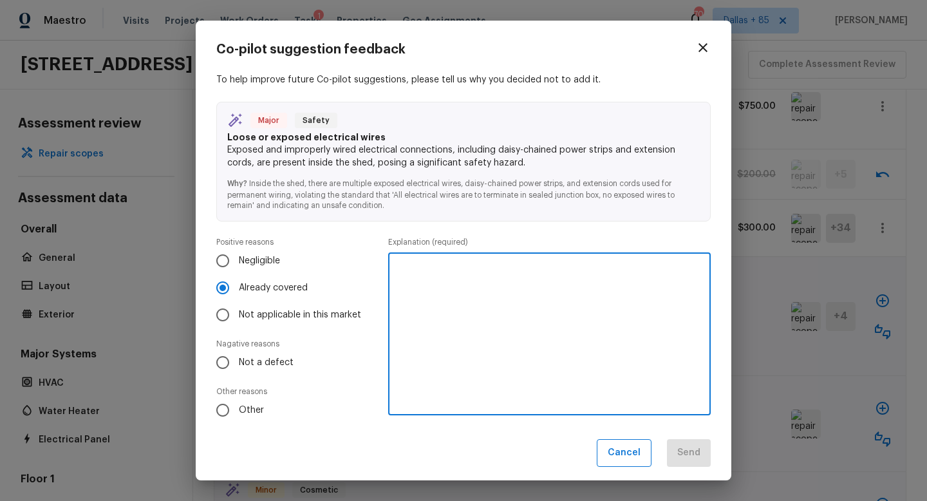
click at [520, 328] on textarea at bounding box center [549, 334] width 304 height 142
type textarea "Debris will cover this"
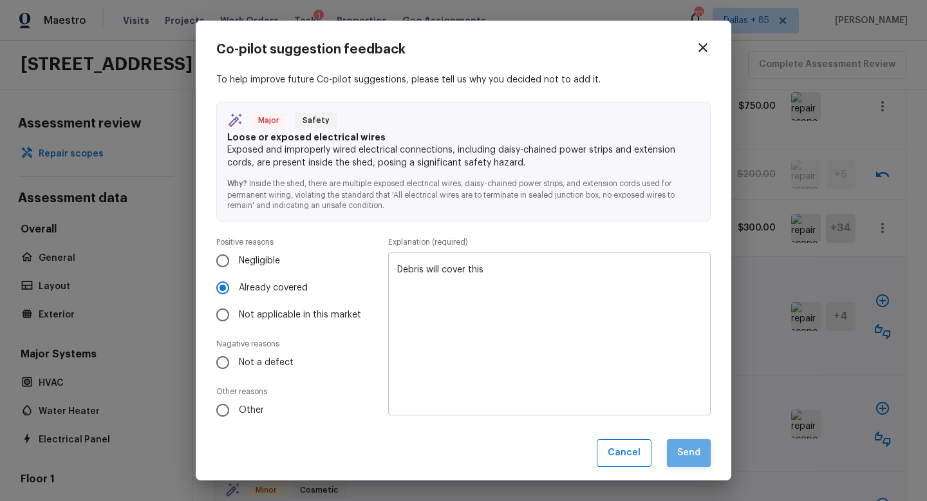
click at [676, 449] on button "Send" at bounding box center [689, 453] width 44 height 28
